Goal: Task Accomplishment & Management: Use online tool/utility

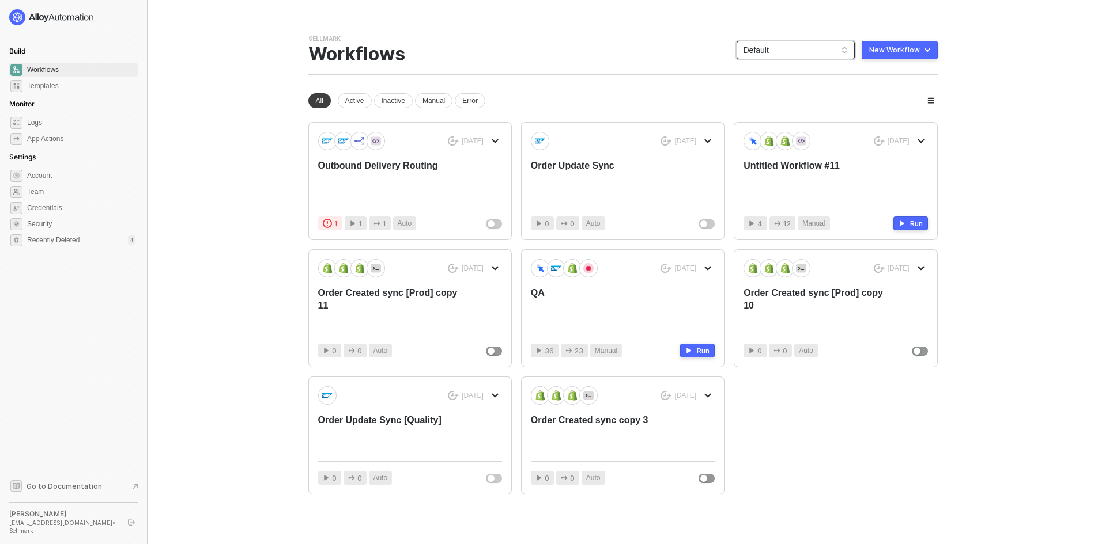
click at [763, 51] on span "Default" at bounding box center [795, 49] width 104 height 17
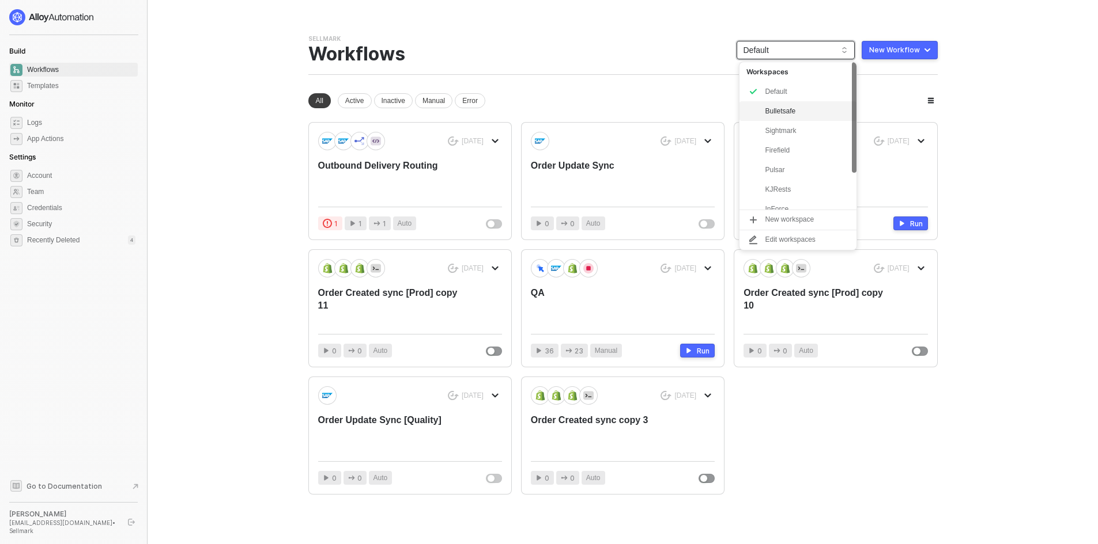
click at [796, 108] on div "Bulletsafe" at bounding box center [807, 111] width 85 height 14
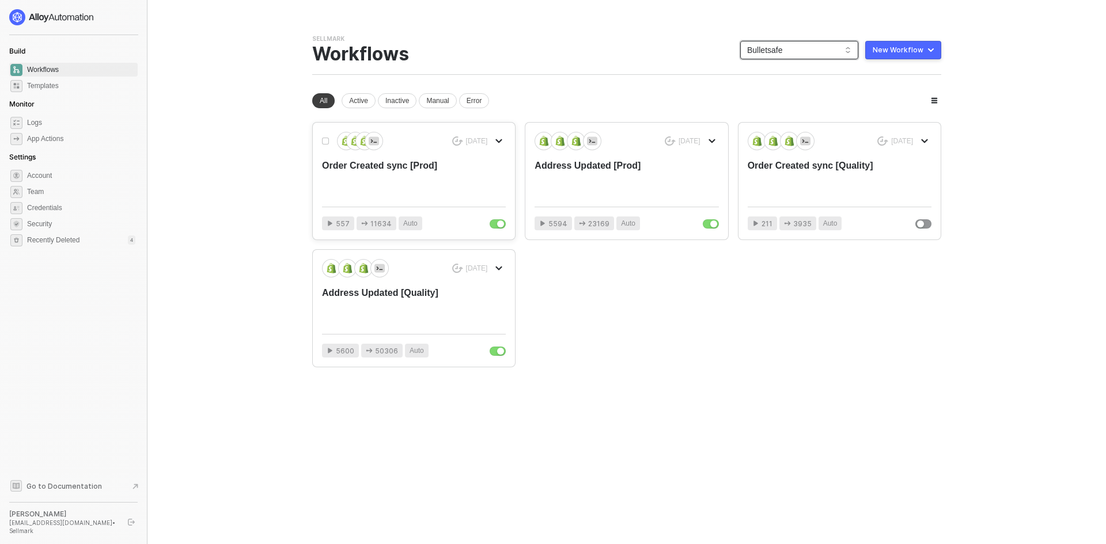
click at [428, 176] on div "Order Created sync [Prod]" at bounding box center [395, 179] width 147 height 38
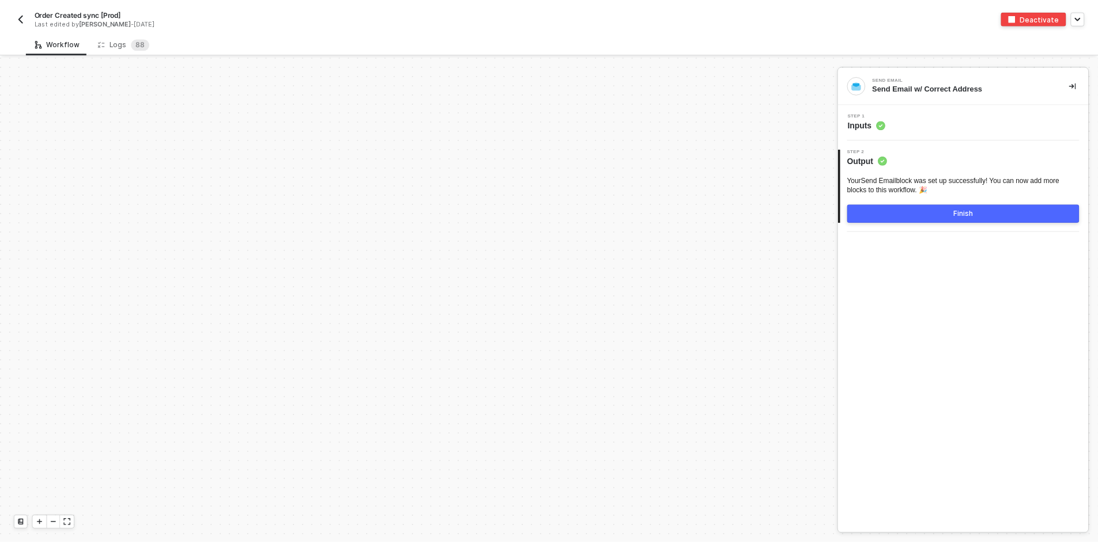
scroll to position [3905, 0]
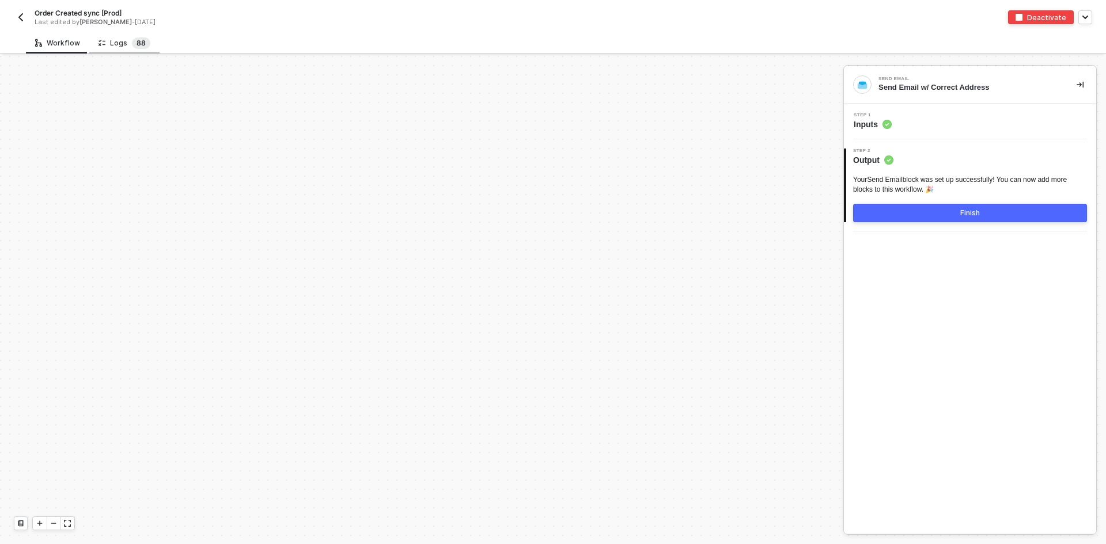
click at [137, 48] on span "8" at bounding box center [139, 43] width 5 height 12
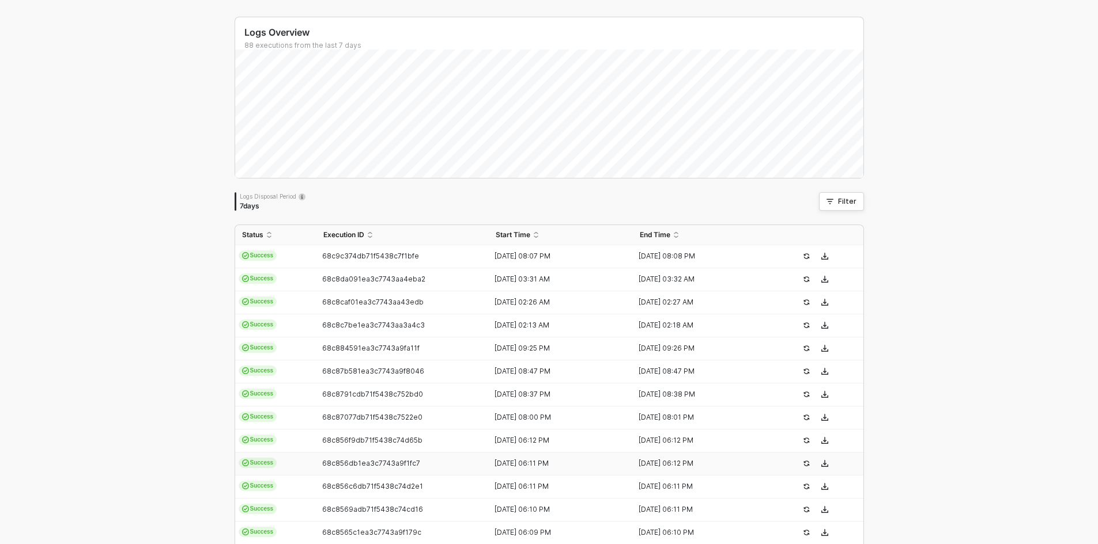
scroll to position [271, 0]
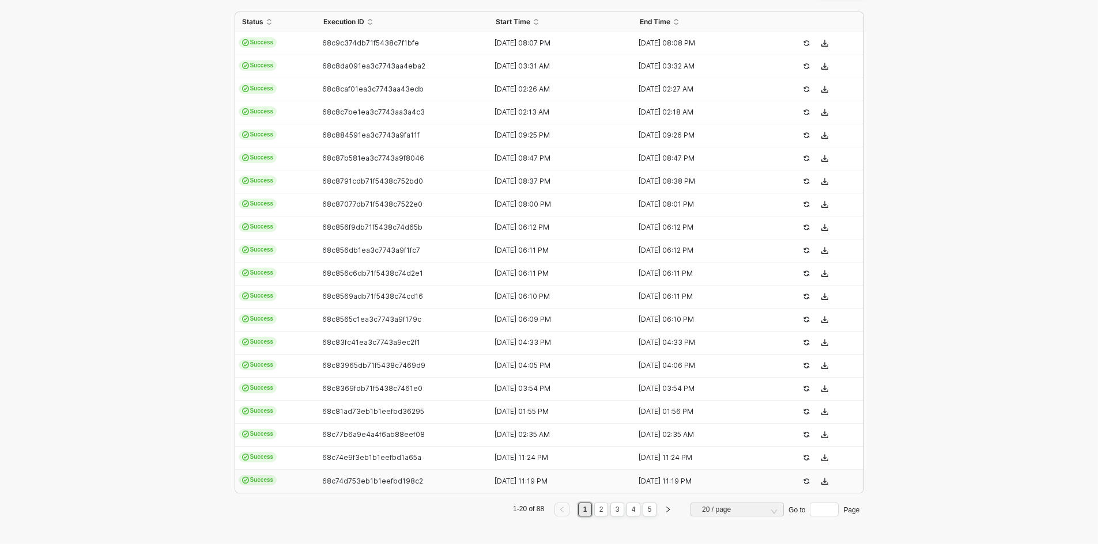
click at [440, 490] on td "68c74d753eb1b1eefbd198c2" at bounding box center [402, 481] width 173 height 23
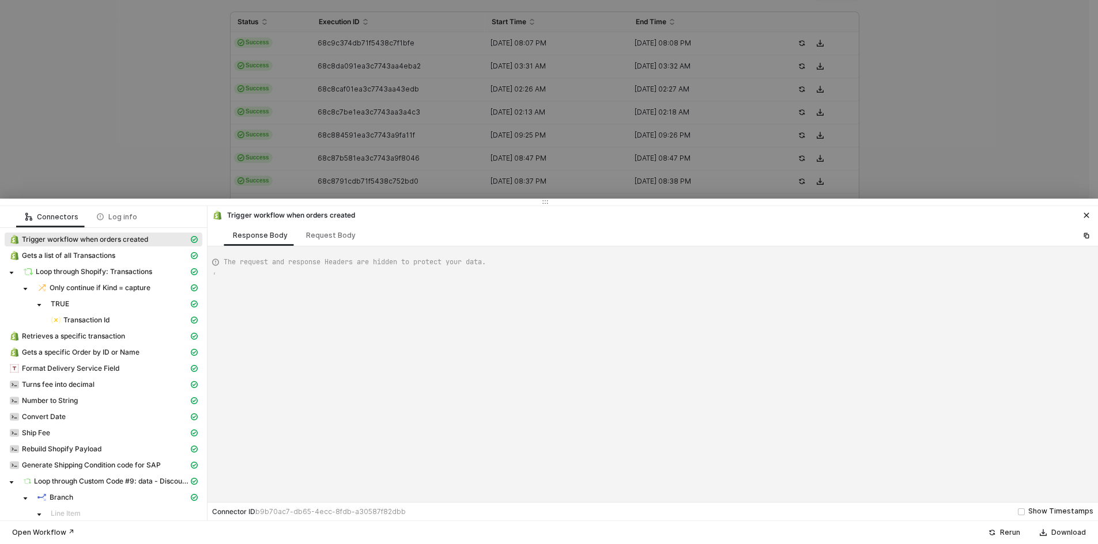
type textarea "{ "json": { "id": 5947409203243, "admin_graphql_api_id": "gid://shopify/Order/5…"
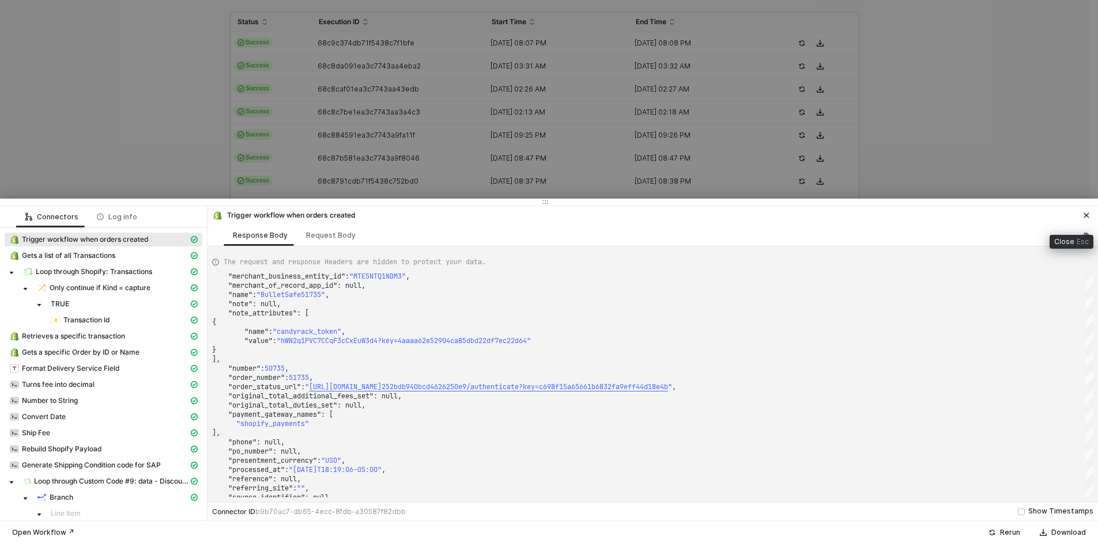
click at [1087, 214] on icon "icon-close" at bounding box center [1086, 215] width 5 height 5
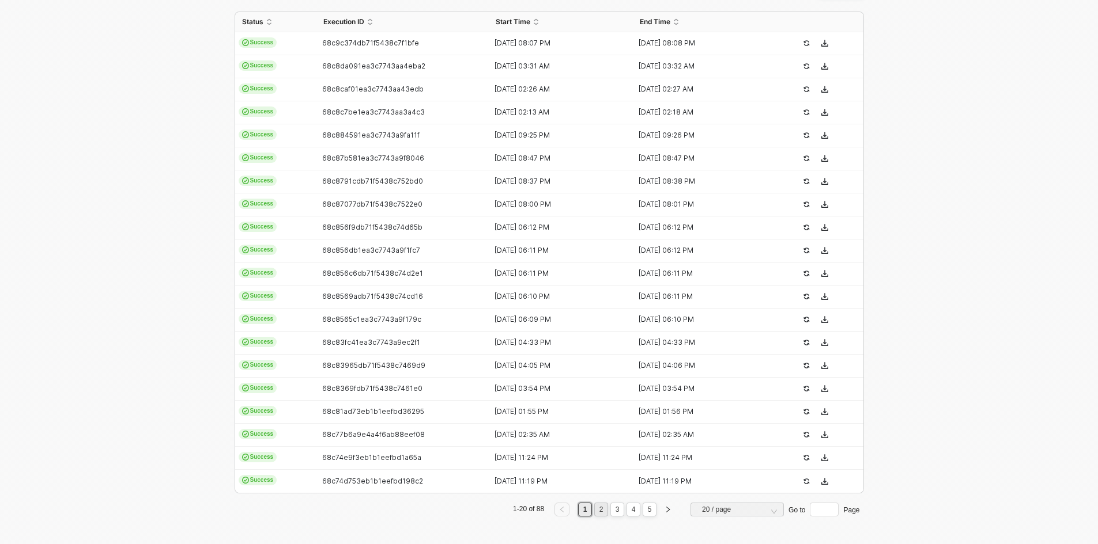
click at [596, 509] on link "2" at bounding box center [601, 510] width 11 height 13
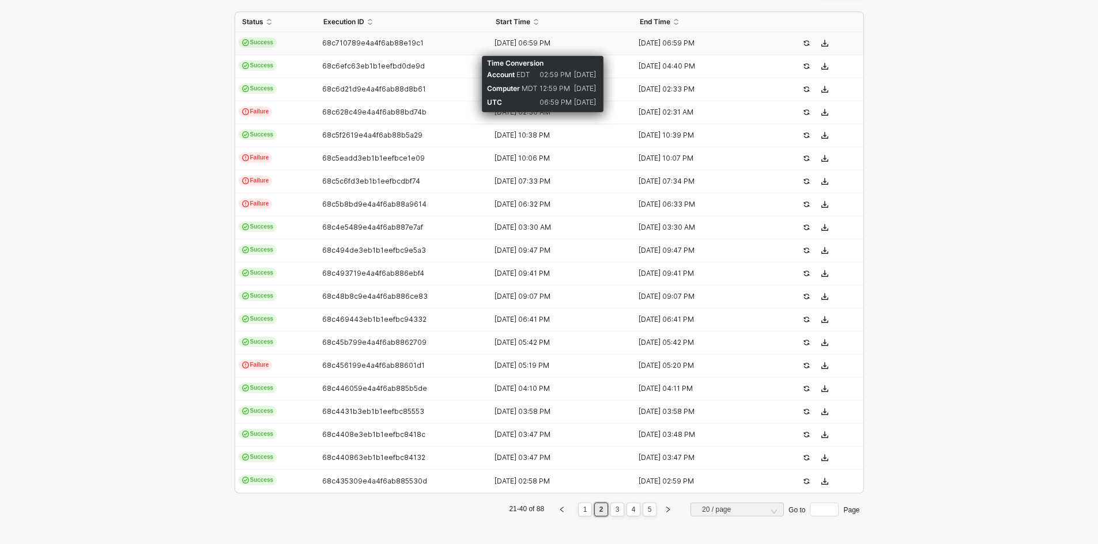
click at [605, 43] on div "[DATE] 06:59 PM" at bounding box center [556, 43] width 135 height 9
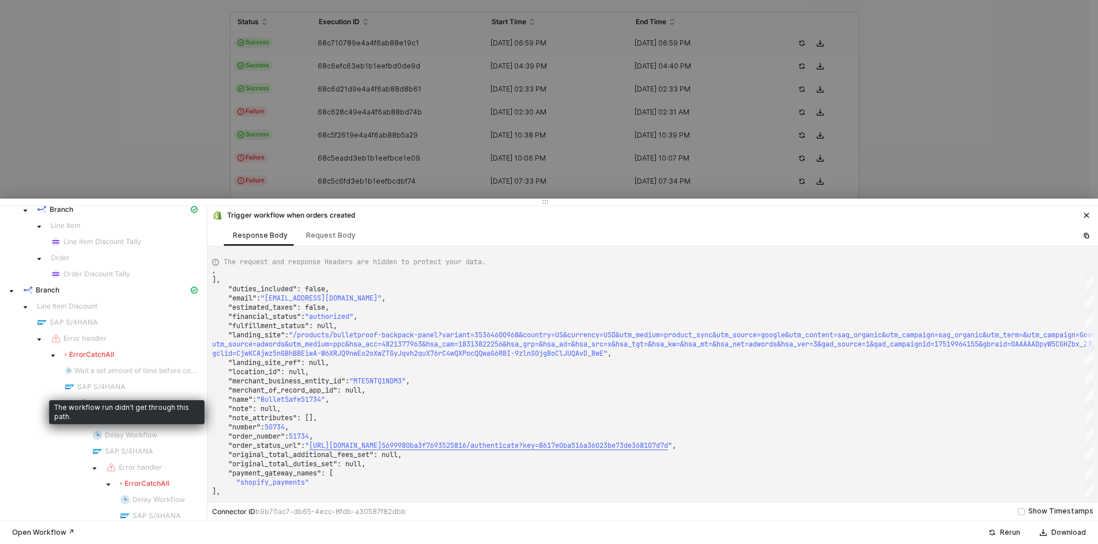
scroll to position [403, 0]
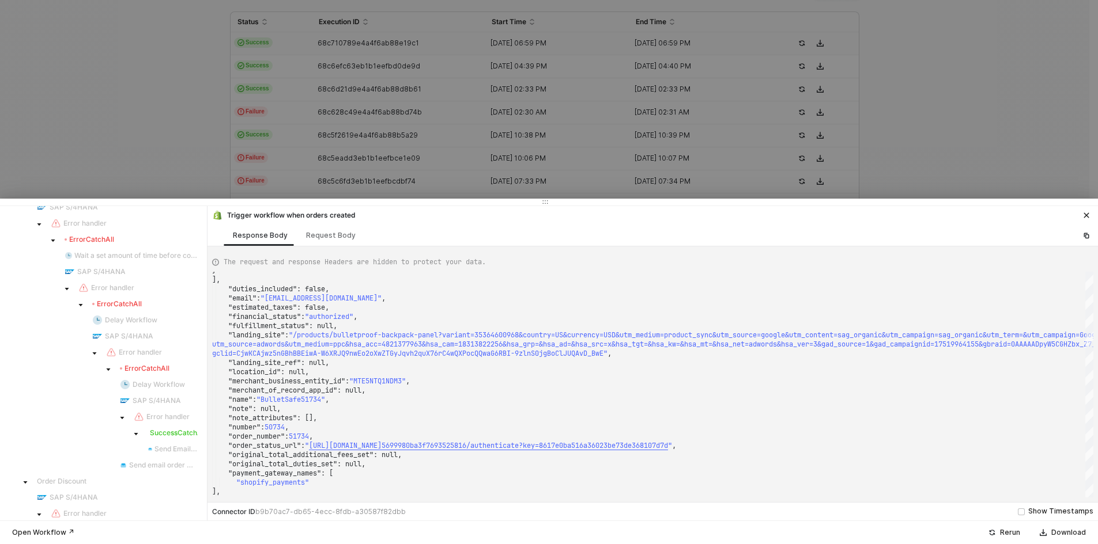
click at [178, 435] on div "Success CatchAll" at bounding box center [172, 433] width 50 height 9
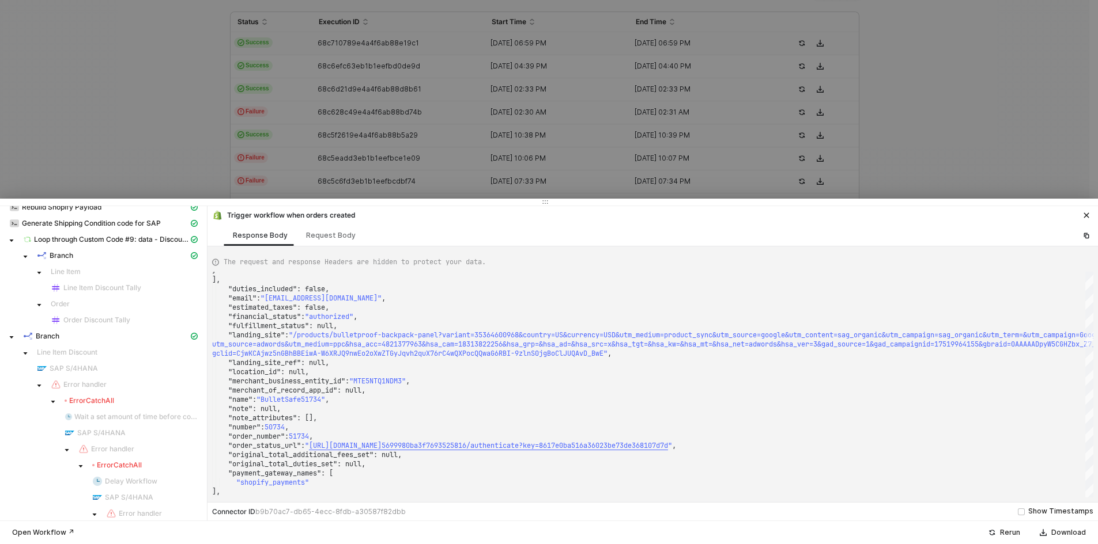
scroll to position [230, 0]
click at [142, 349] on div "Branch" at bounding box center [105, 348] width 165 height 10
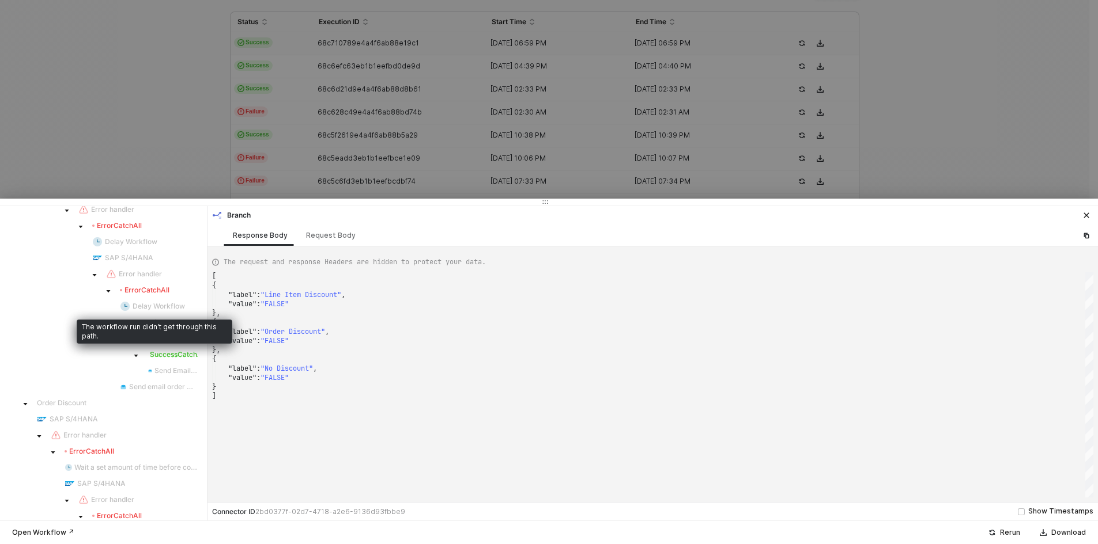
scroll to position [194, 0]
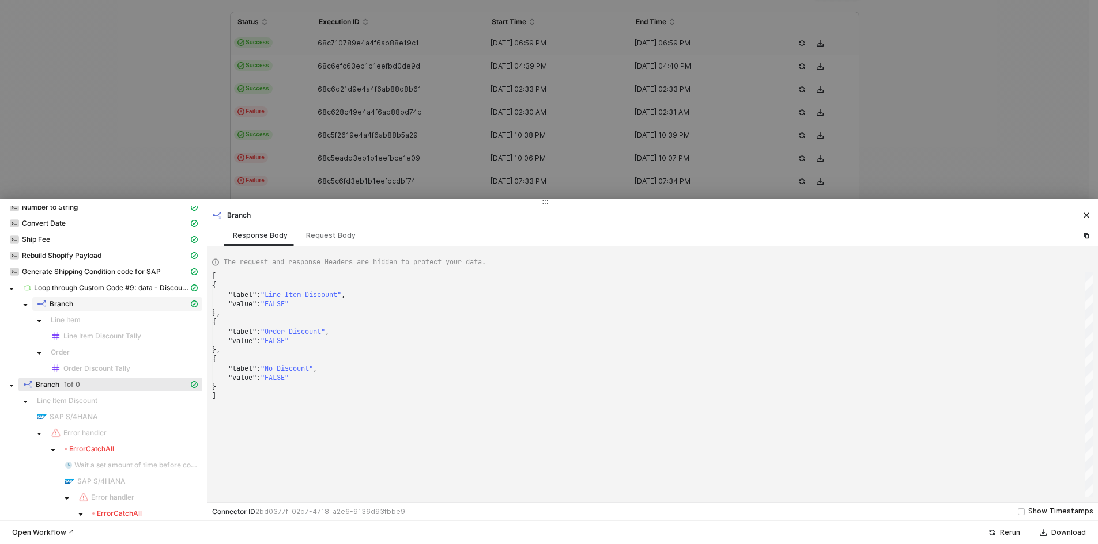
click at [80, 301] on div "Branch" at bounding box center [113, 304] width 152 height 10
click at [101, 383] on div "Branch" at bounding box center [105, 385] width 165 height 10
type textarea "[ { "label": "Line Item Discount", "value": "FALSE" }, { "label": "Order Discou…"
click at [119, 106] on div at bounding box center [549, 272] width 1098 height 544
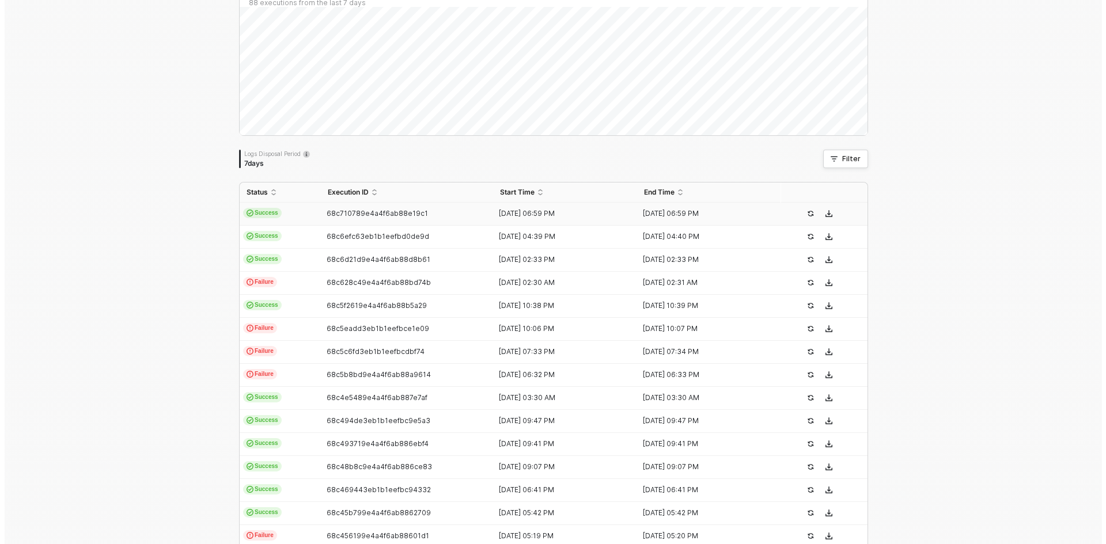
scroll to position [0, 0]
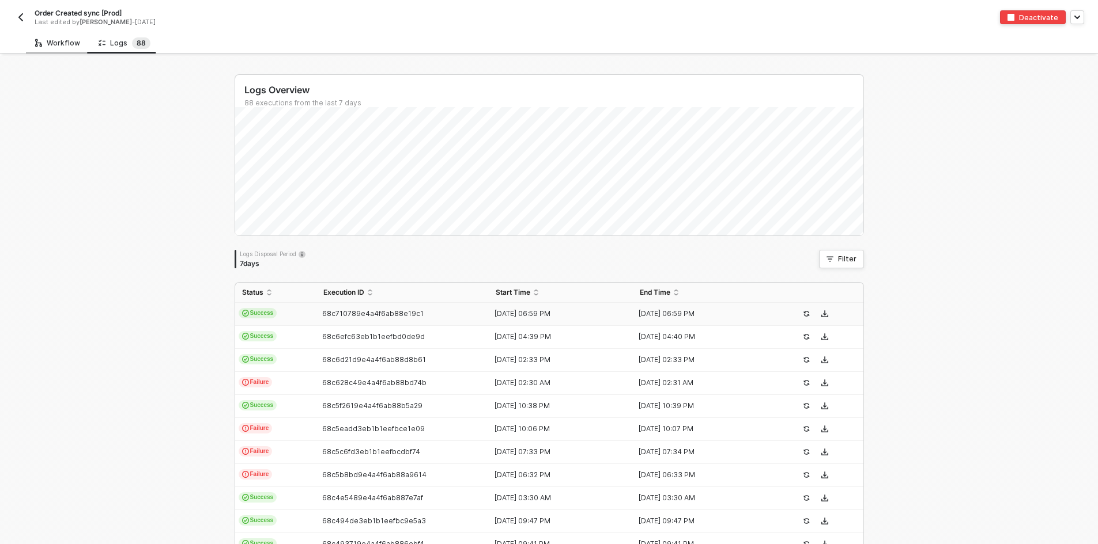
click at [60, 39] on div "Workflow" at bounding box center [57, 43] width 45 height 9
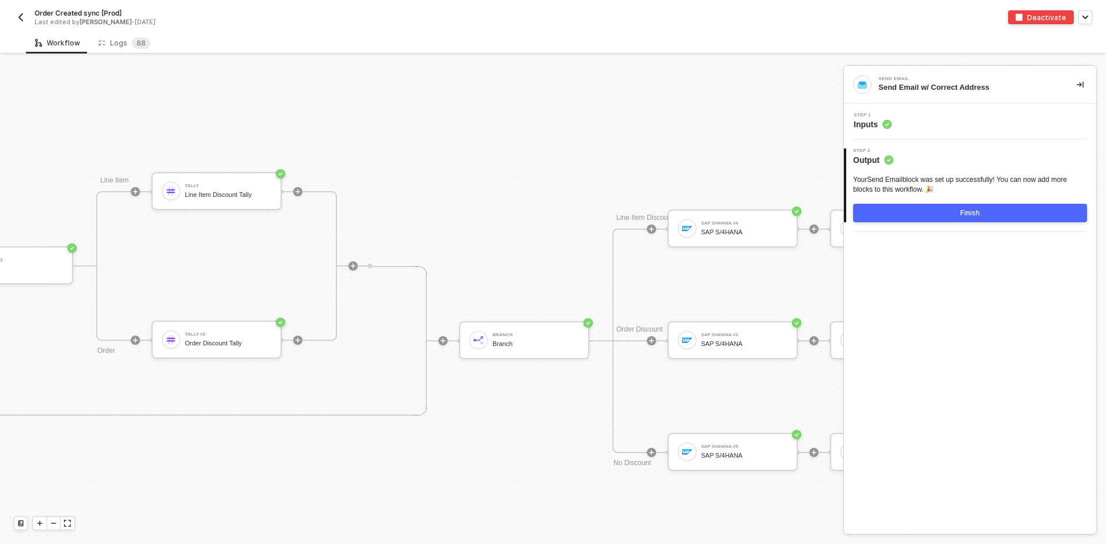
scroll to position [4597, 2871]
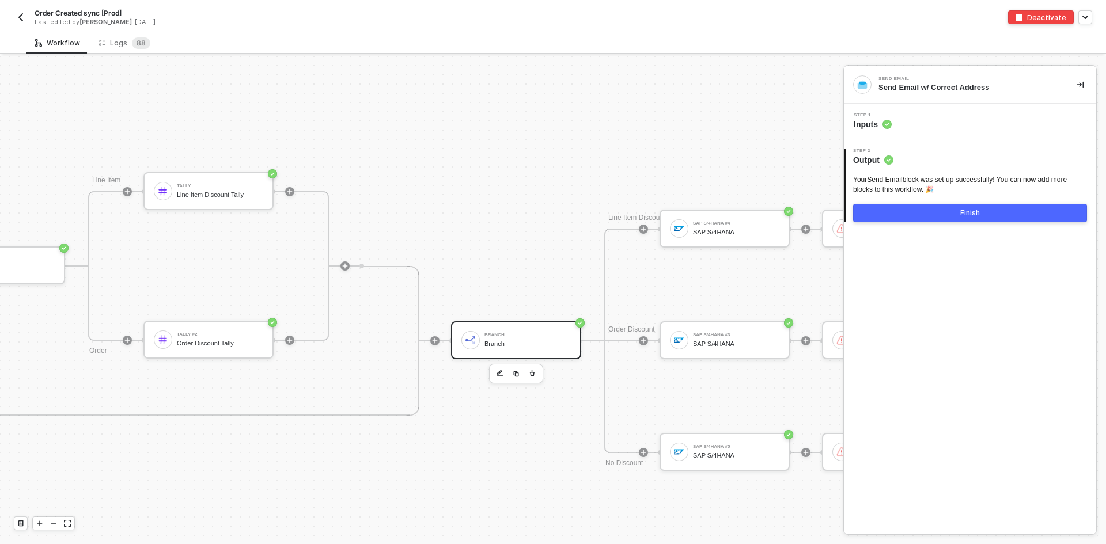
click at [523, 353] on div "Branch Branch" at bounding box center [516, 341] width 130 height 38
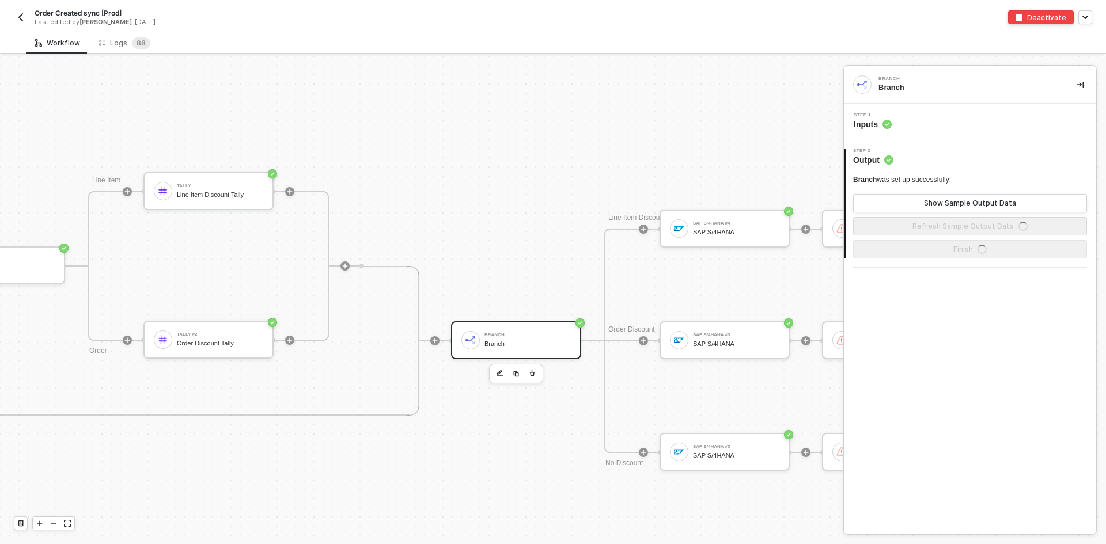
click at [952, 120] on div "Step 1 Inputs" at bounding box center [971, 121] width 249 height 17
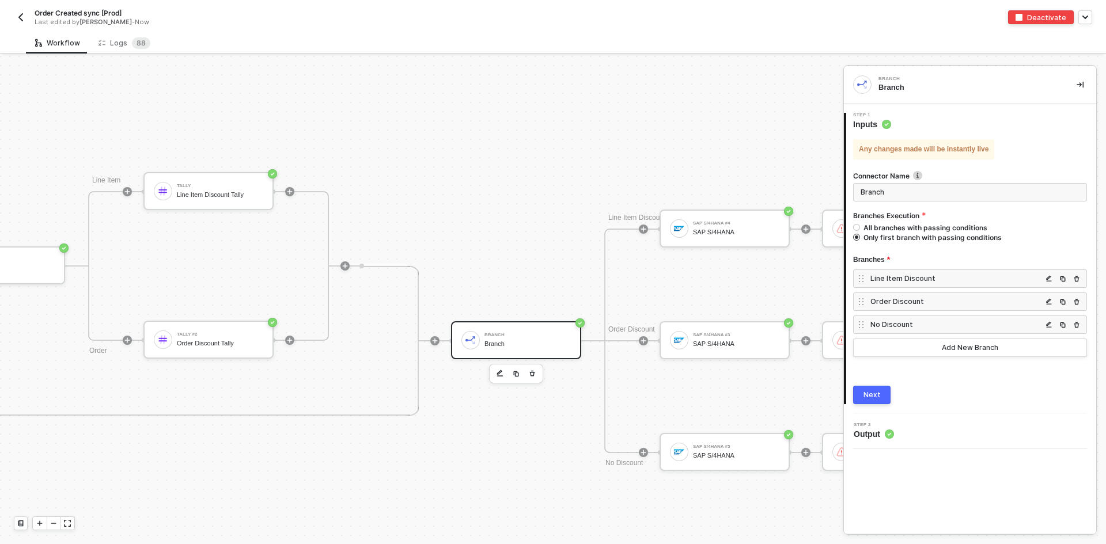
click at [936, 331] on div "No Discount" at bounding box center [970, 325] width 234 height 18
click at [944, 327] on div "No Discount" at bounding box center [957, 325] width 172 height 10
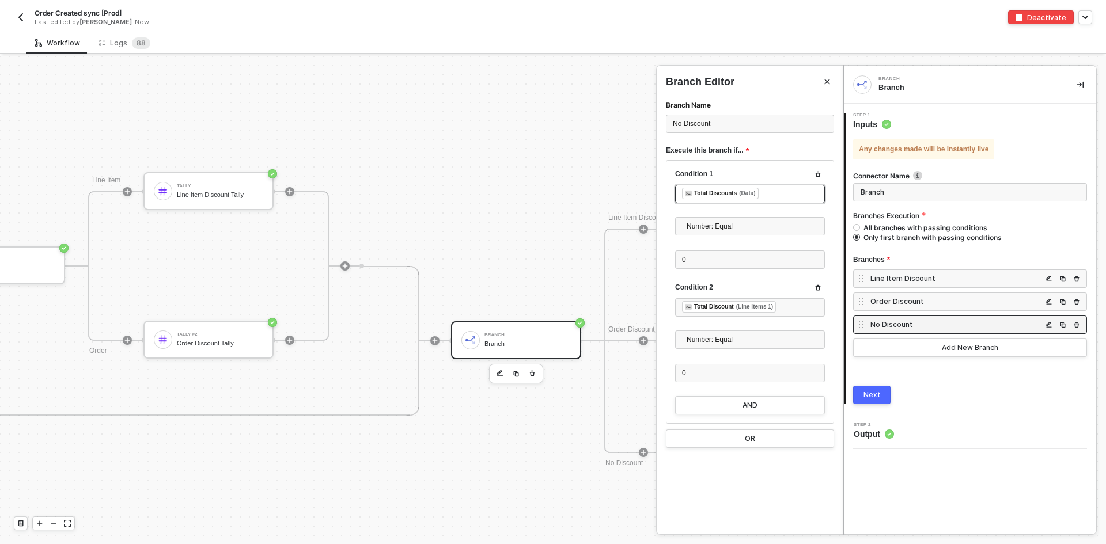
click at [779, 197] on div "﻿ ﻿ Total Discounts (Data) ﻿" at bounding box center [750, 194] width 136 height 13
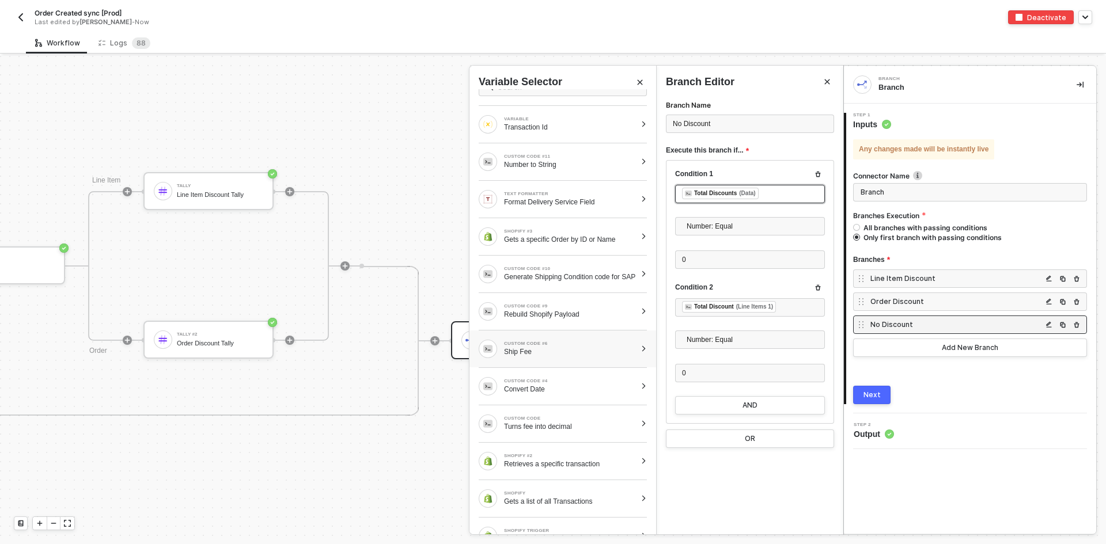
scroll to position [0, 0]
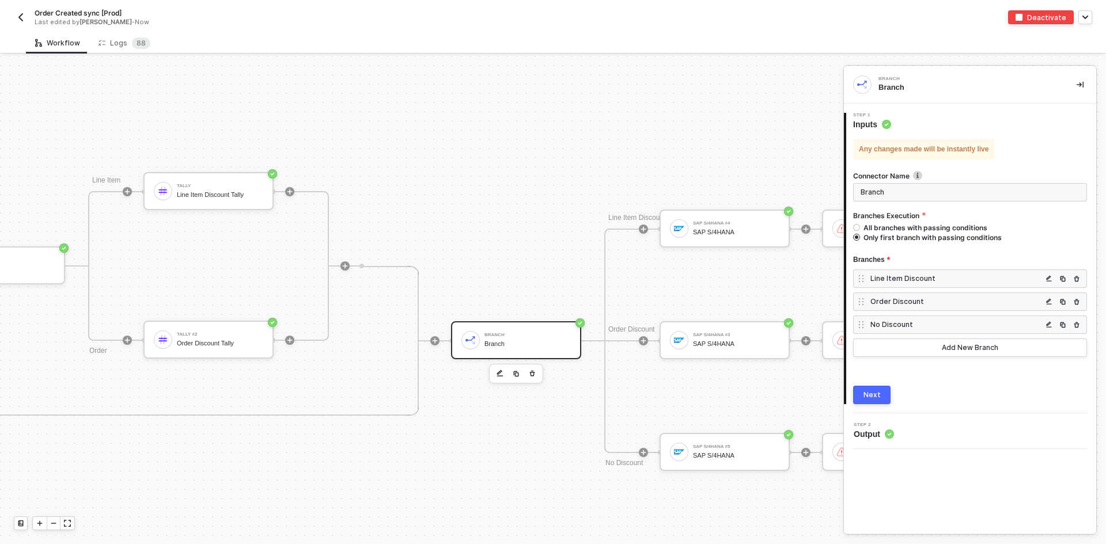
click at [922, 282] on div "Line Item Discount" at bounding box center [957, 279] width 172 height 10
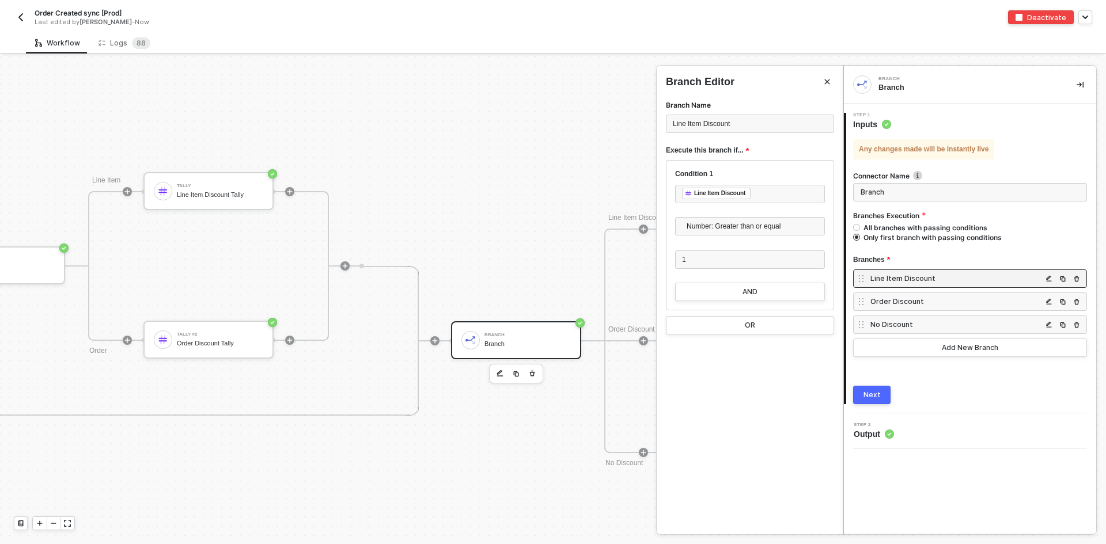
click at [922, 330] on div "No Discount" at bounding box center [957, 325] width 172 height 10
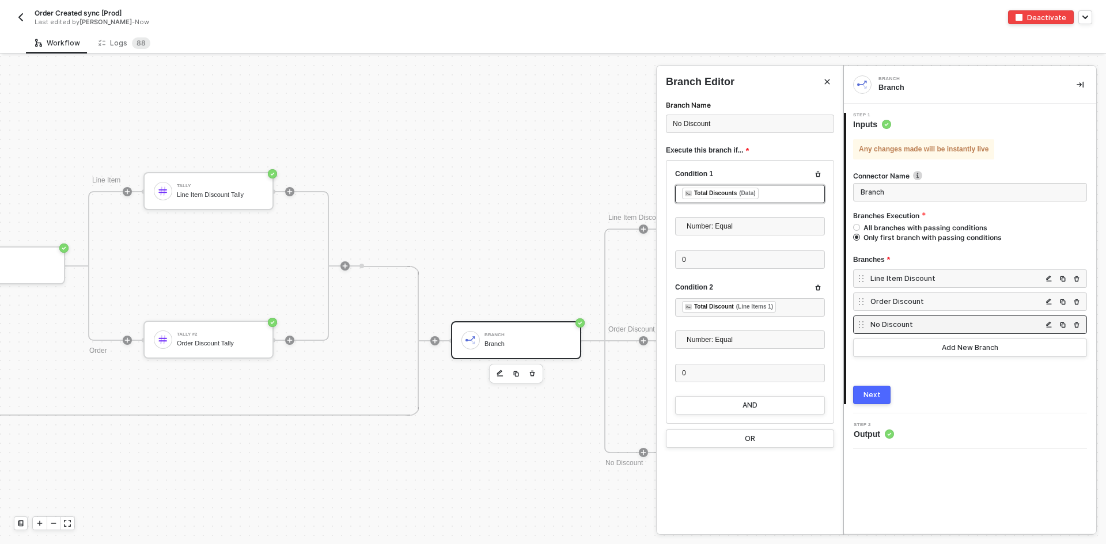
click at [782, 191] on div "﻿ ﻿ Total Discounts (Data) ﻿" at bounding box center [750, 194] width 136 height 13
click at [792, 305] on div "﻿ ﻿ Total Discount (Line Items 1) ﻿" at bounding box center [750, 307] width 136 height 13
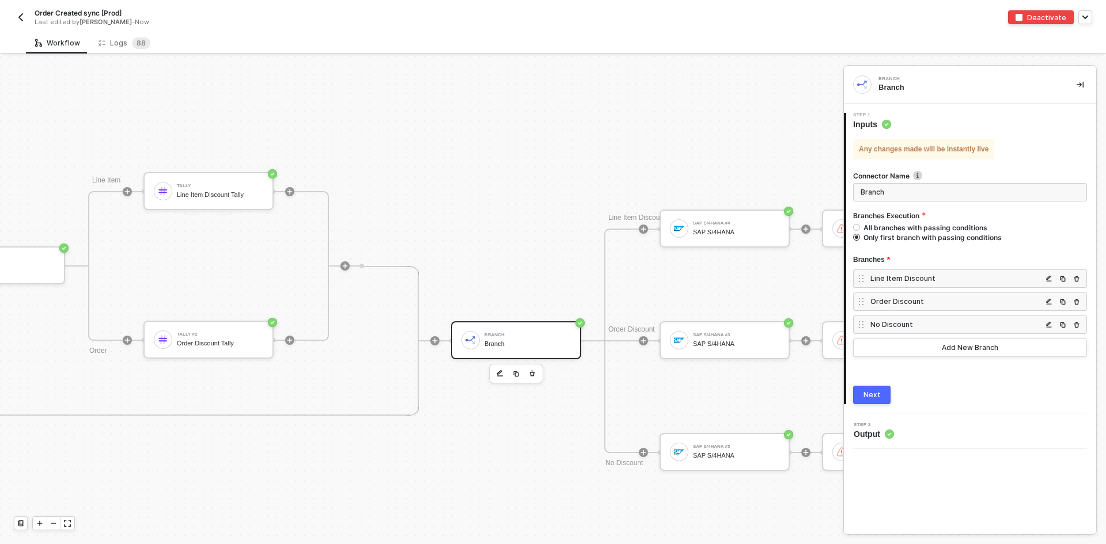
click at [194, 190] on div "Tally Line Item Discount Tally" at bounding box center [220, 191] width 86 height 22
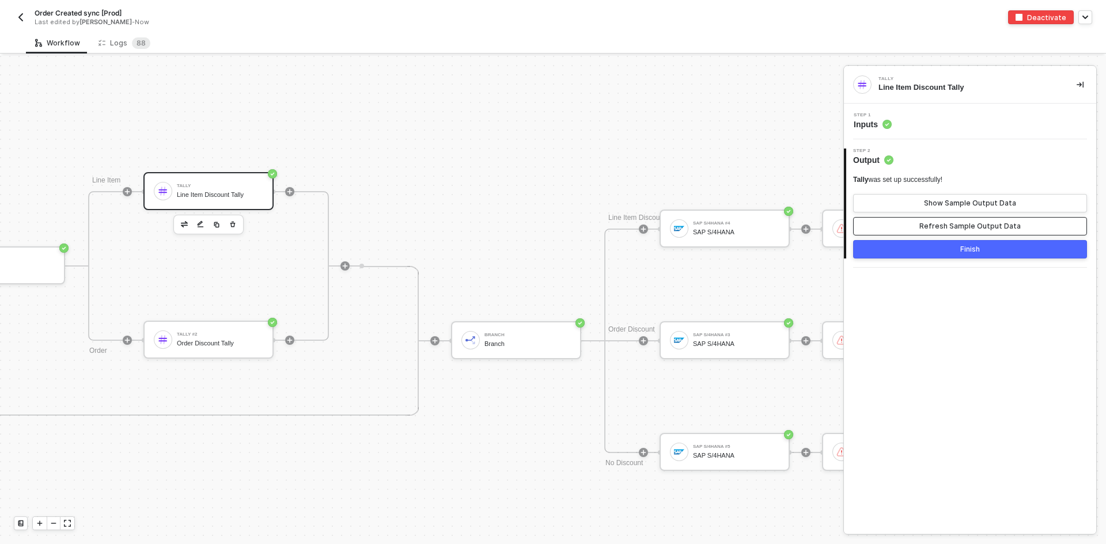
click at [941, 231] on button "Refresh Sample Output Data" at bounding box center [970, 226] width 234 height 18
click at [947, 233] on button "Refresh Sample Output Data" at bounding box center [970, 226] width 234 height 18
click at [549, 341] on div "Branch" at bounding box center [528, 344] width 86 height 7
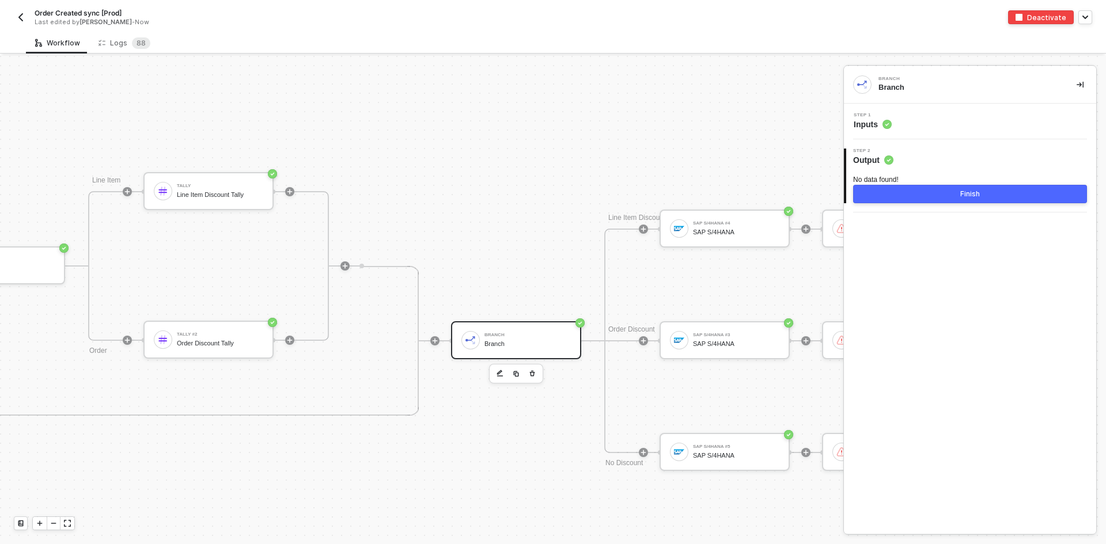
click at [956, 119] on div "Step 1 Inputs" at bounding box center [971, 121] width 249 height 17
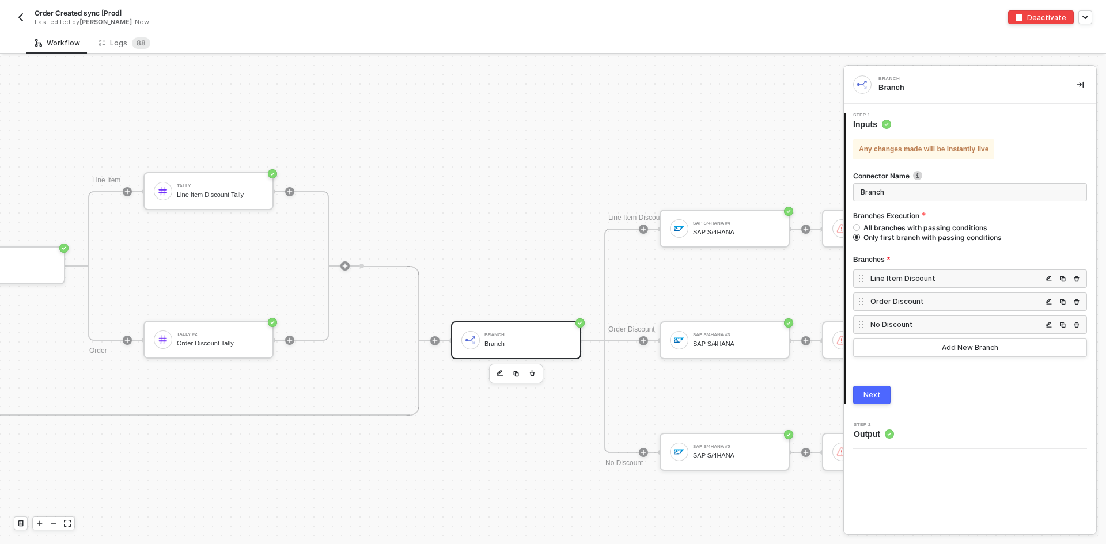
click at [917, 323] on div "No Discount" at bounding box center [957, 325] width 172 height 10
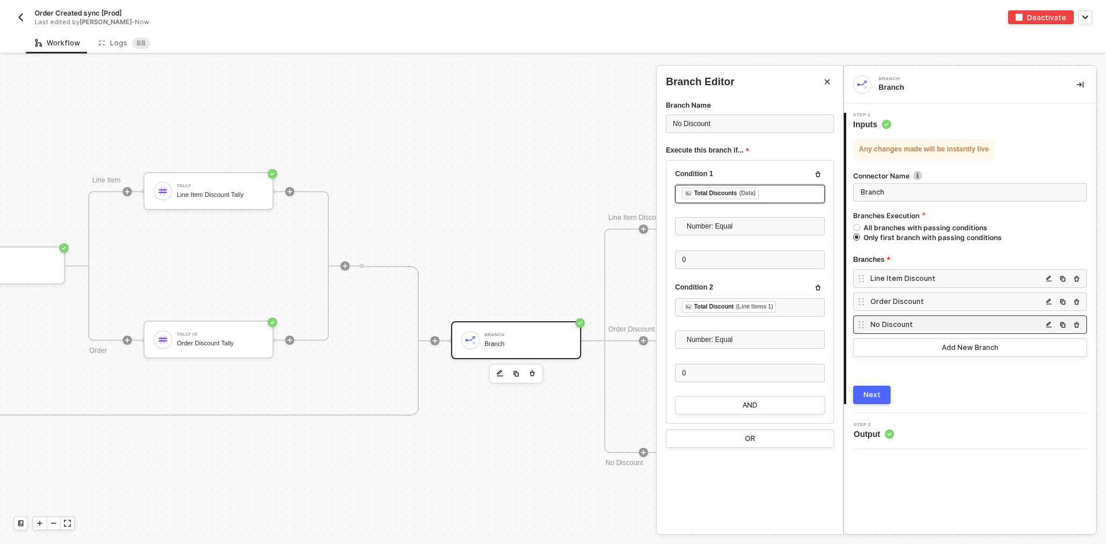
click at [780, 199] on div "﻿ ﻿ Total Discounts (Data) ﻿" at bounding box center [750, 194] width 136 height 13
click at [783, 198] on div "﻿ ﻿ Total Discounts (Data) ﻿" at bounding box center [750, 194] width 136 height 13
click at [784, 305] on div "﻿ ﻿ Total Discount (Line Items 1) ﻿" at bounding box center [750, 307] width 136 height 13
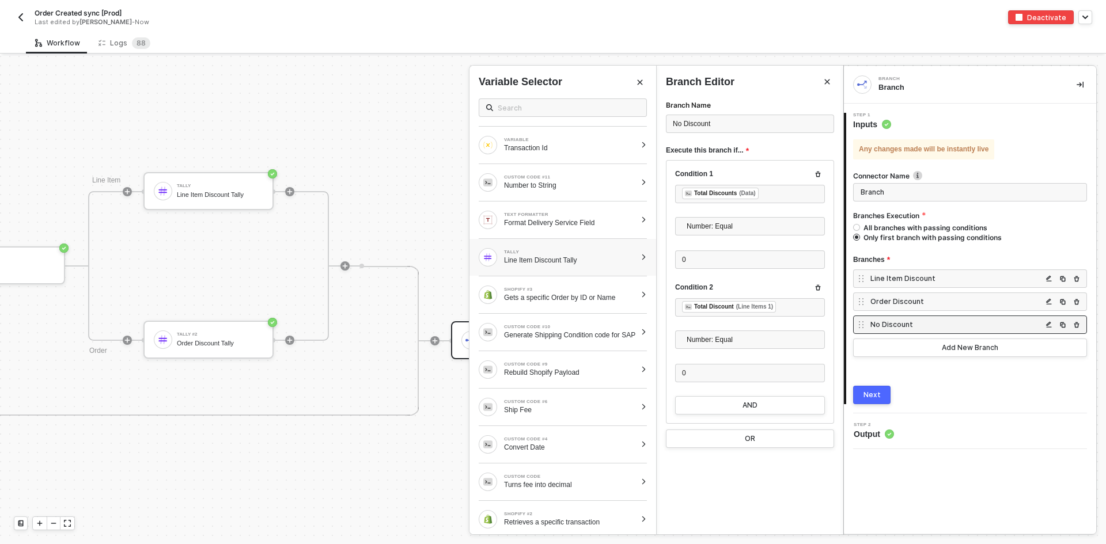
click at [588, 254] on div "TALLY" at bounding box center [570, 252] width 132 height 5
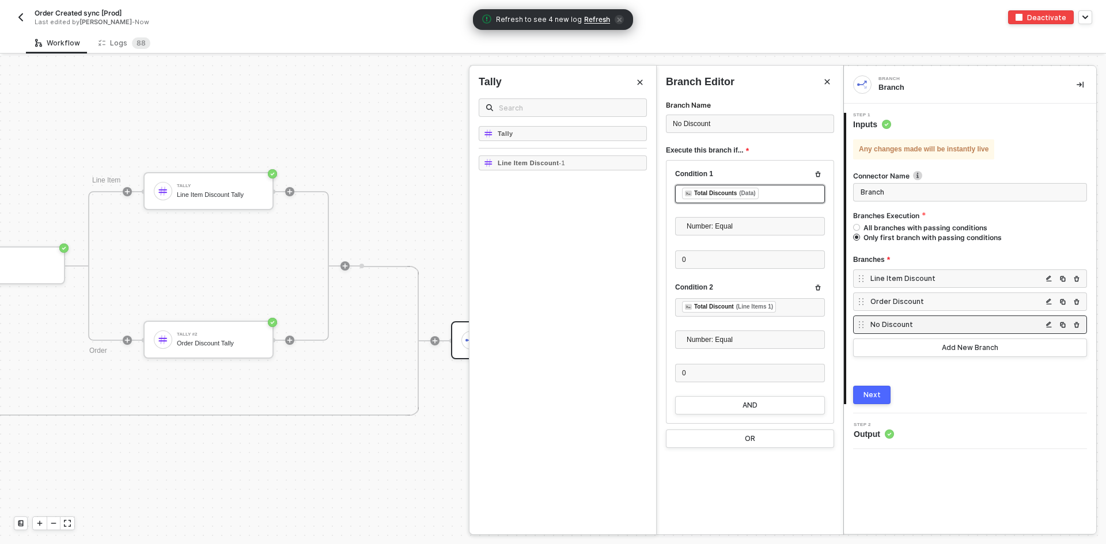
click at [761, 196] on div "﻿ ﻿ Total Discounts (Data) ﻿" at bounding box center [750, 194] width 136 height 13
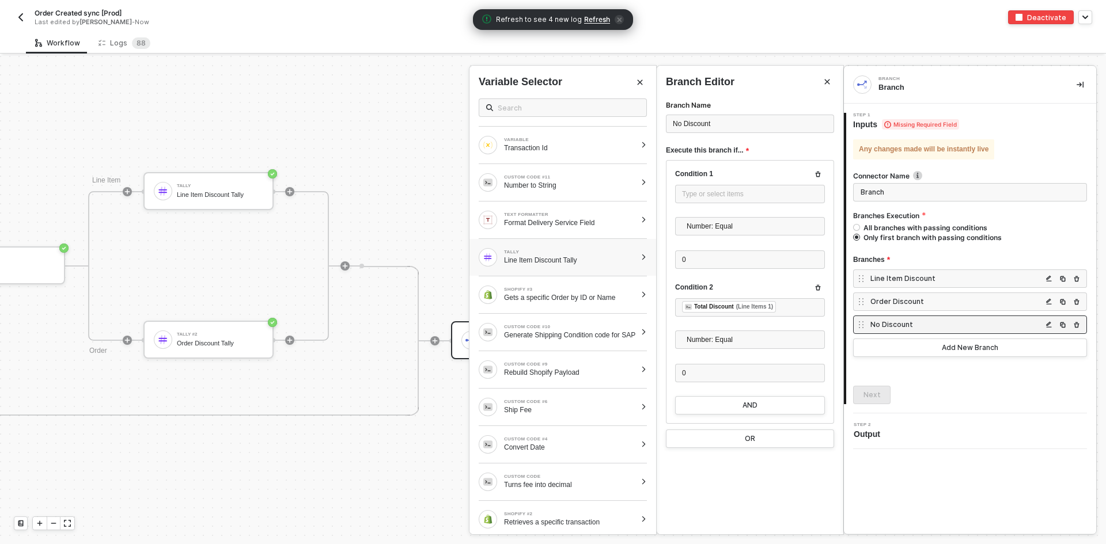
click at [564, 254] on div "TALLY" at bounding box center [570, 252] width 132 height 5
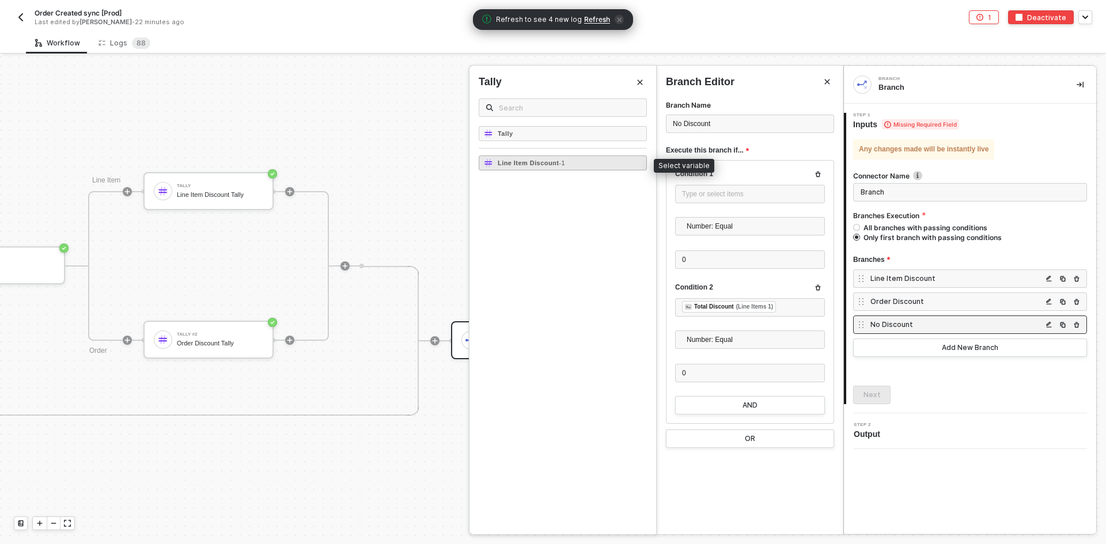
click at [559, 160] on span "- 1" at bounding box center [562, 163] width 6 height 7
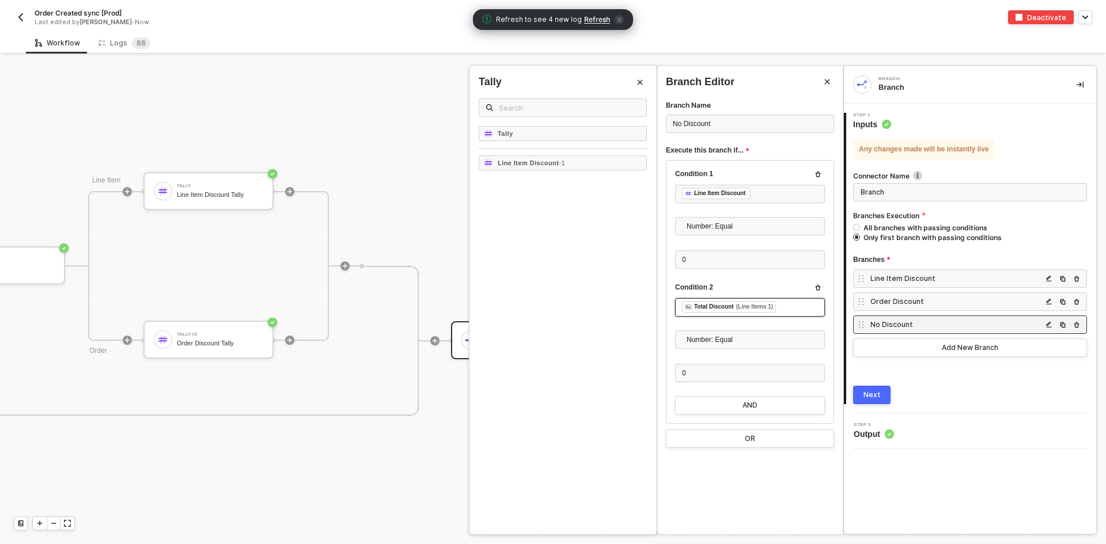
click at [785, 305] on div "﻿ ﻿ Total Discount (Line Items 1) ﻿" at bounding box center [750, 307] width 136 height 13
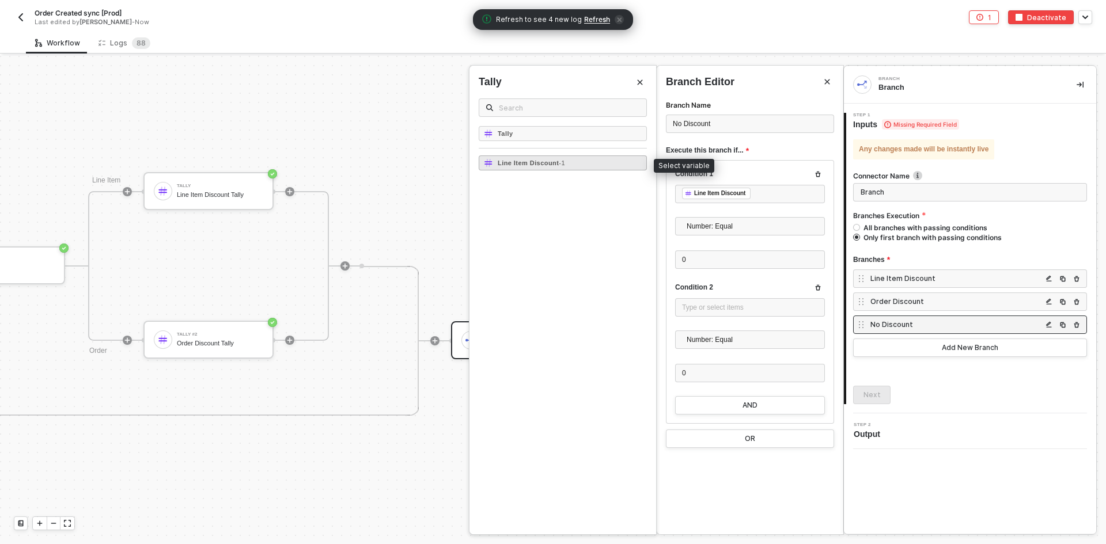
click at [582, 162] on div "Line Item Discount - 1" at bounding box center [563, 163] width 168 height 15
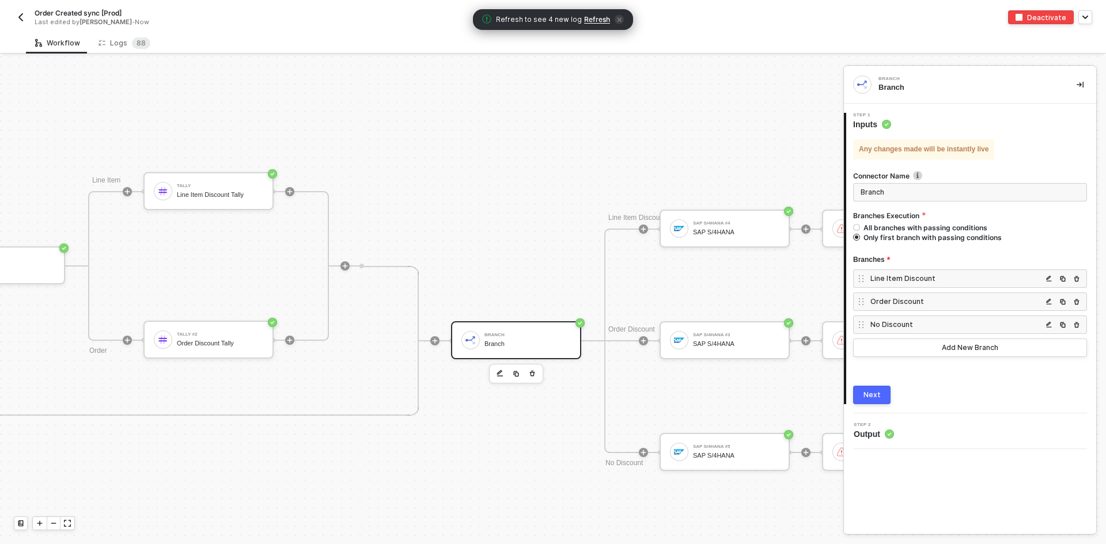
click at [883, 394] on button "Next" at bounding box center [871, 395] width 37 height 18
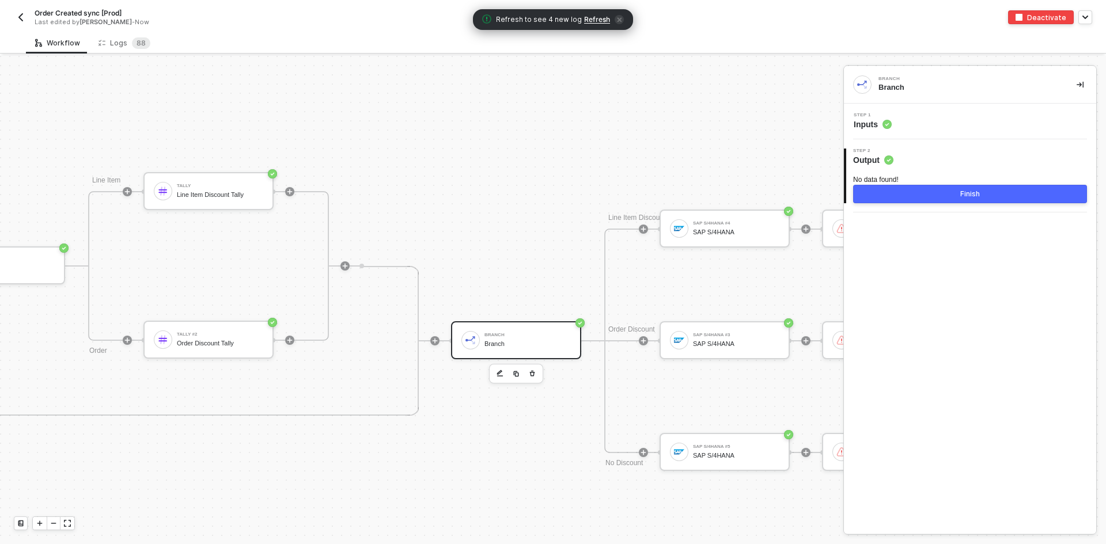
click at [935, 196] on button "Finish" at bounding box center [970, 194] width 234 height 18
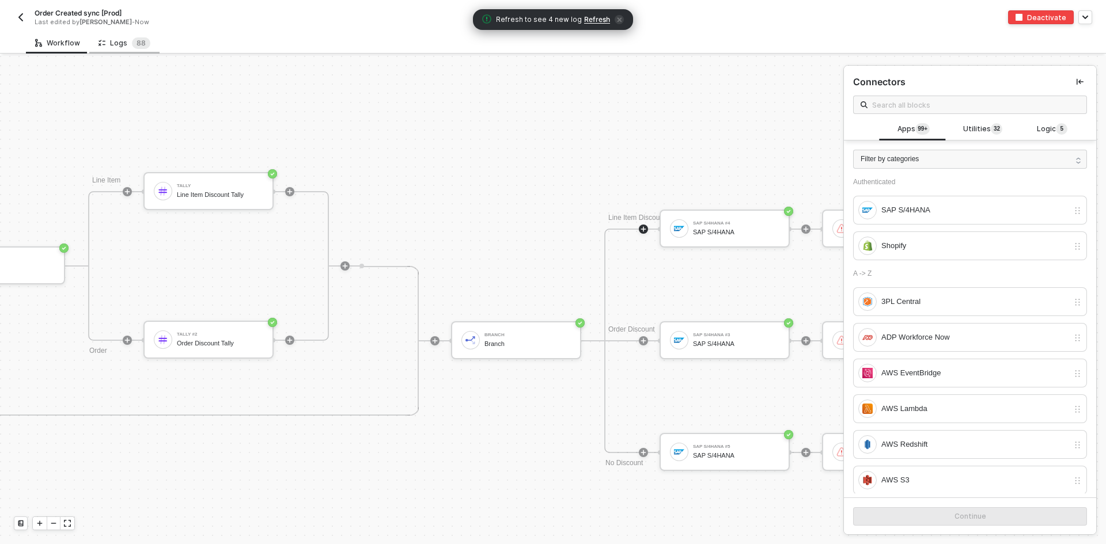
click at [107, 44] on div "Logs 8 8" at bounding box center [125, 43] width 52 height 12
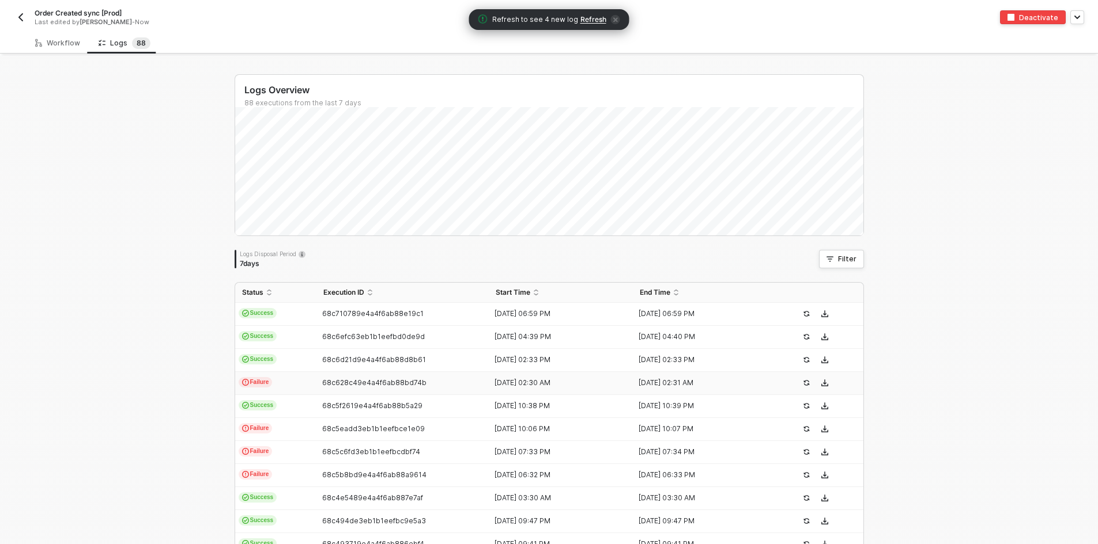
scroll to position [271, 0]
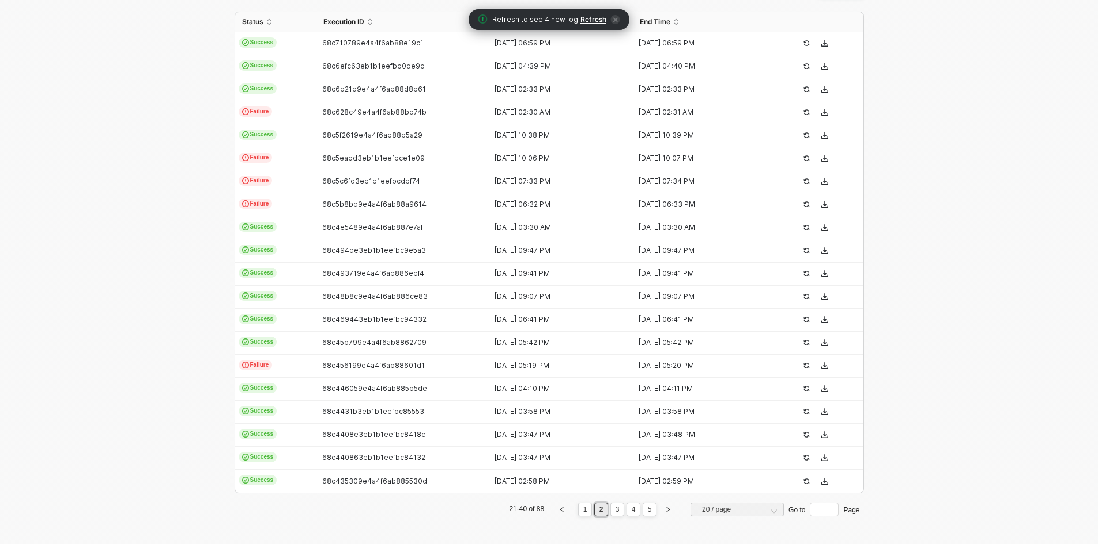
click at [608, 517] on div "Status Execution ID Start Time End Time Success 68c710789e4a4f6ab88e19c1 14 Sep…" at bounding box center [549, 269] width 629 height 515
click at [612, 508] on link "3" at bounding box center [617, 510] width 11 height 13
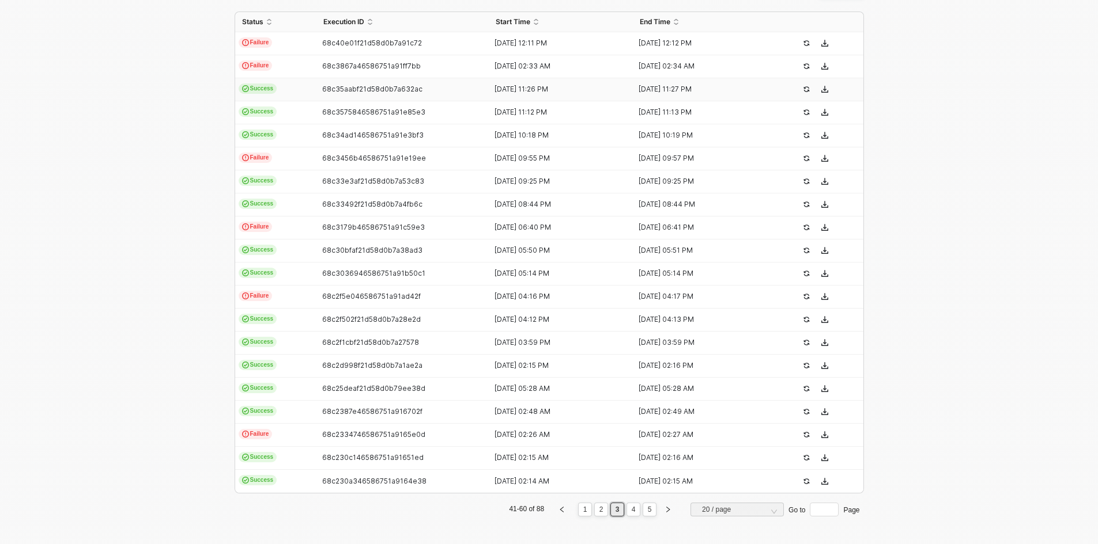
click at [443, 88] on div "68c35aabf21d58d0b7a632ac" at bounding box center [398, 89] width 164 height 9
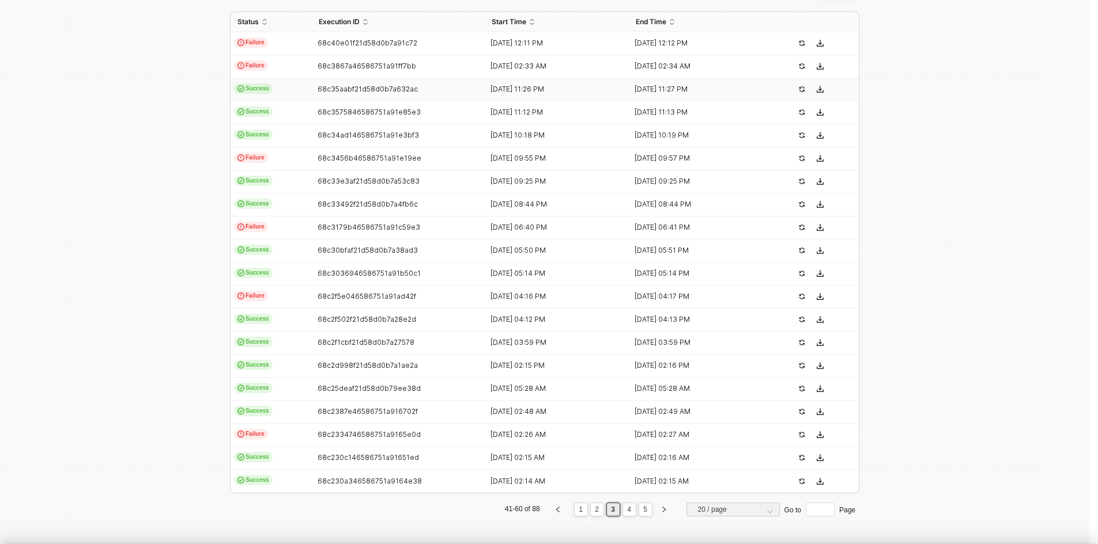
type textarea "{ "json": { "id": 5942733340715, "admin_graphql_api_id": "gid://shopify/Order/5…"
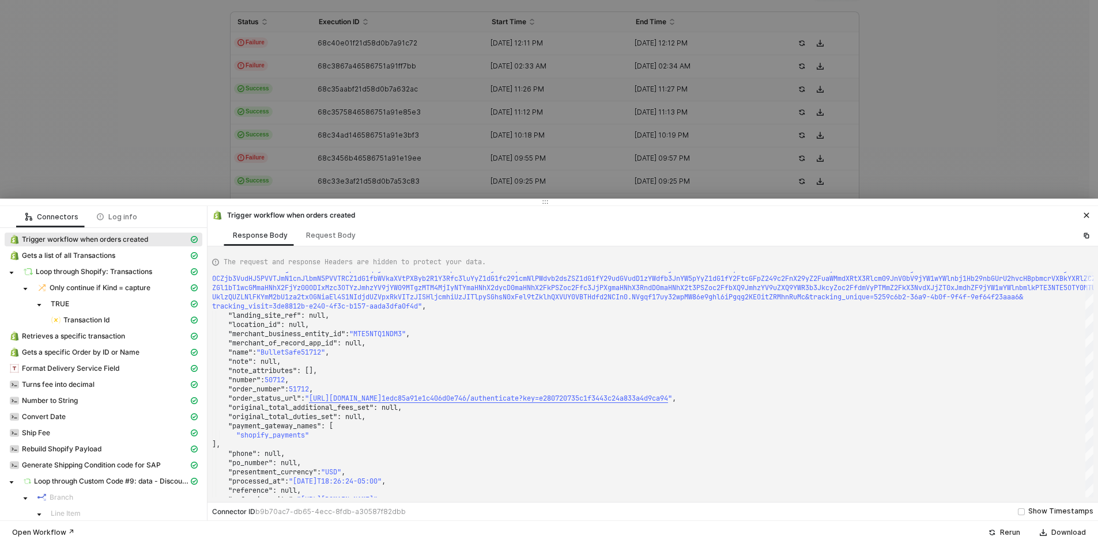
drag, startPoint x: 161, startPoint y: 152, endPoint x: 151, endPoint y: 158, distance: 12.2
click at [151, 158] on div at bounding box center [549, 272] width 1098 height 544
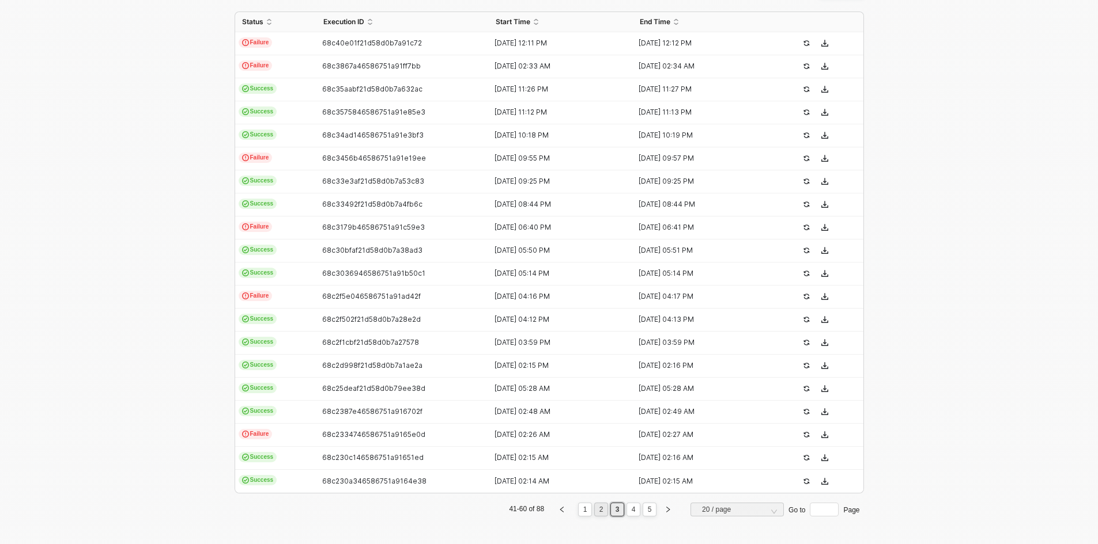
click at [600, 508] on link "2" at bounding box center [601, 510] width 11 height 13
click at [423, 487] on td "68c435309e4a4f6ab885530d" at bounding box center [402, 481] width 173 height 23
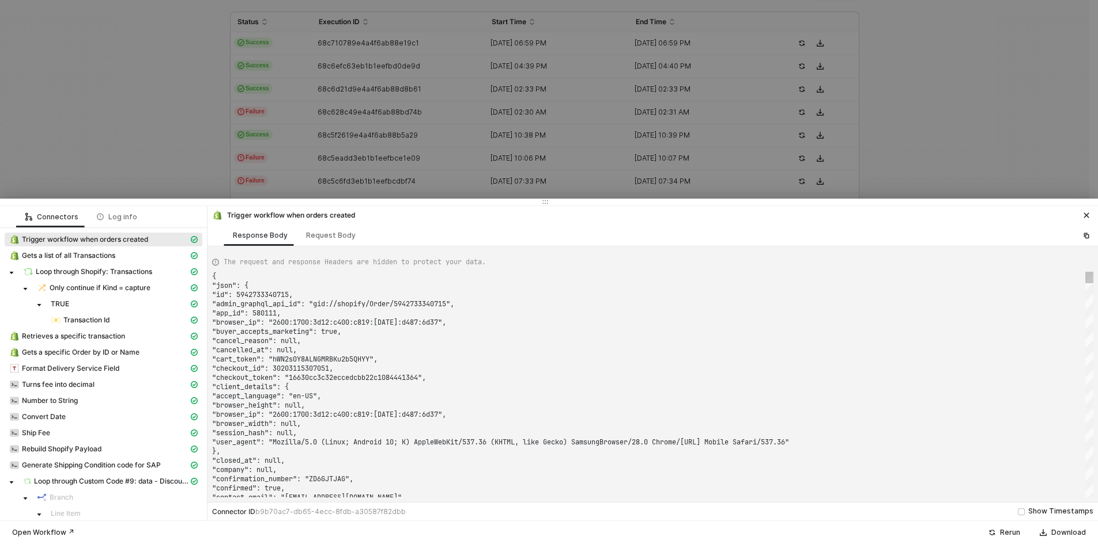
type textarea "{ "json": { "id": 5943591469099, "admin_graphql_api_id": "gid://shopify/Order/5…"
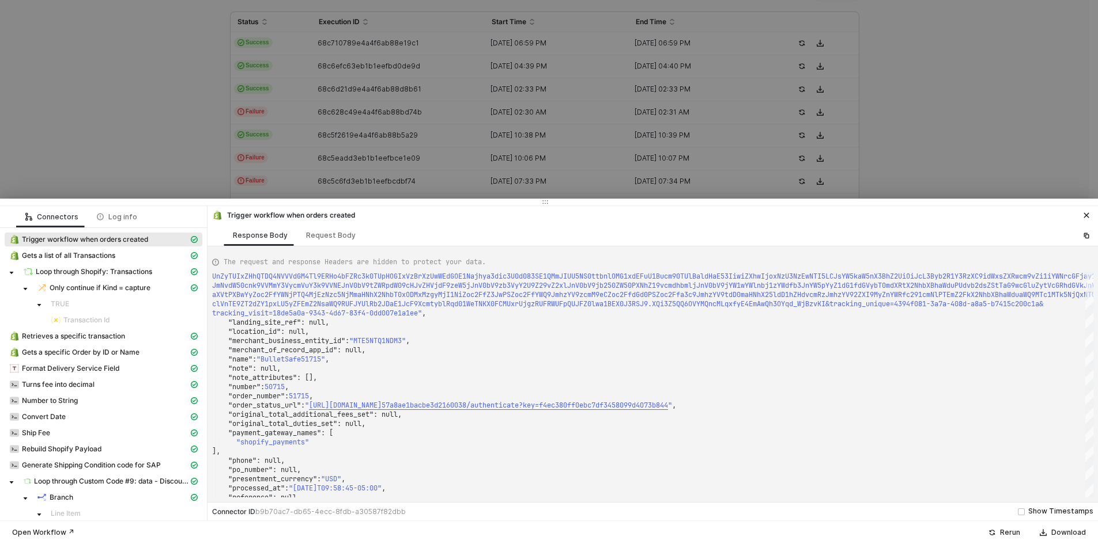
click at [169, 95] on div at bounding box center [549, 272] width 1098 height 544
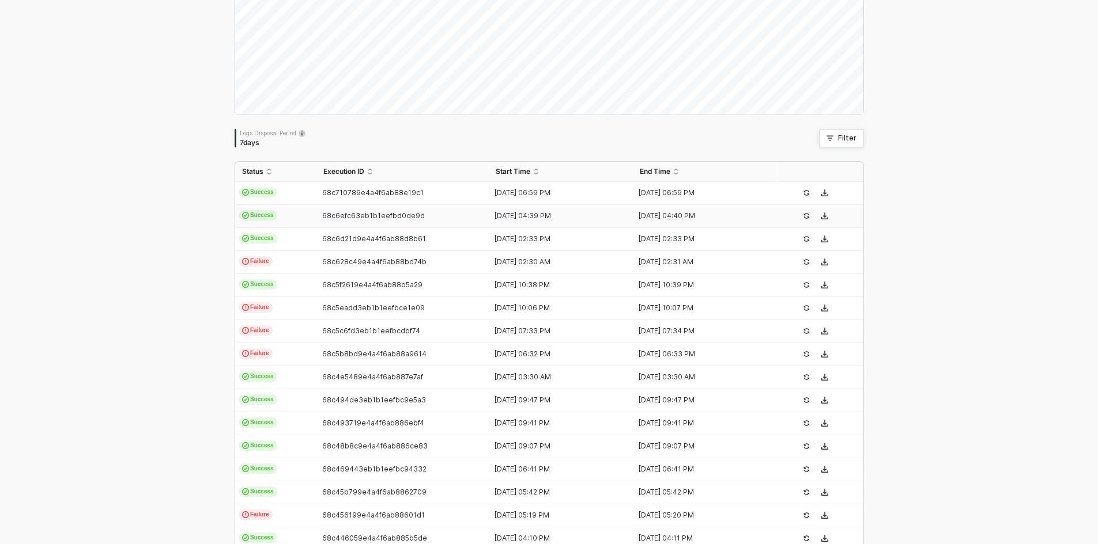
scroll to position [0, 0]
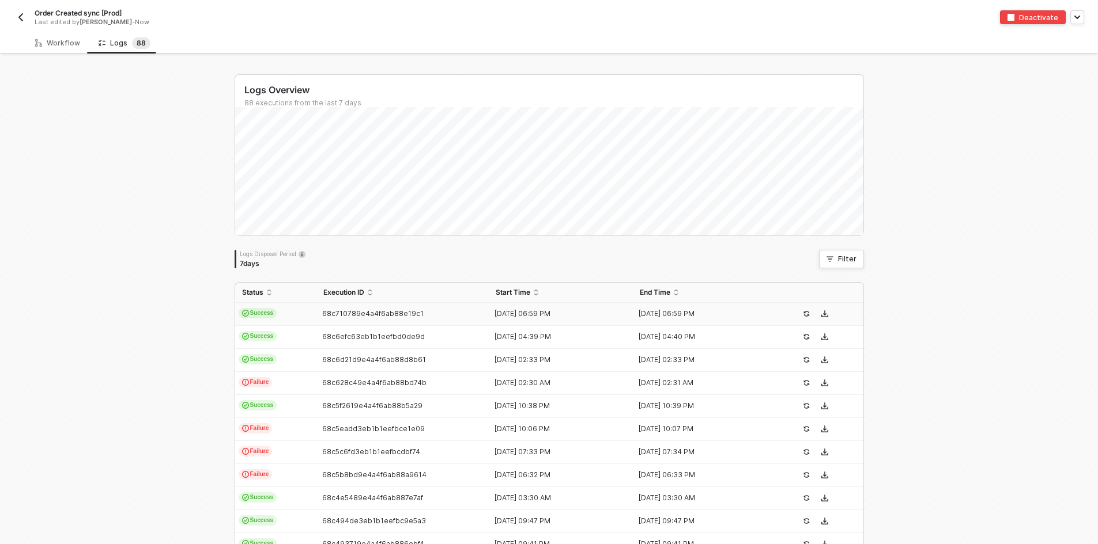
click at [303, 316] on td "Success" at bounding box center [275, 314] width 81 height 23
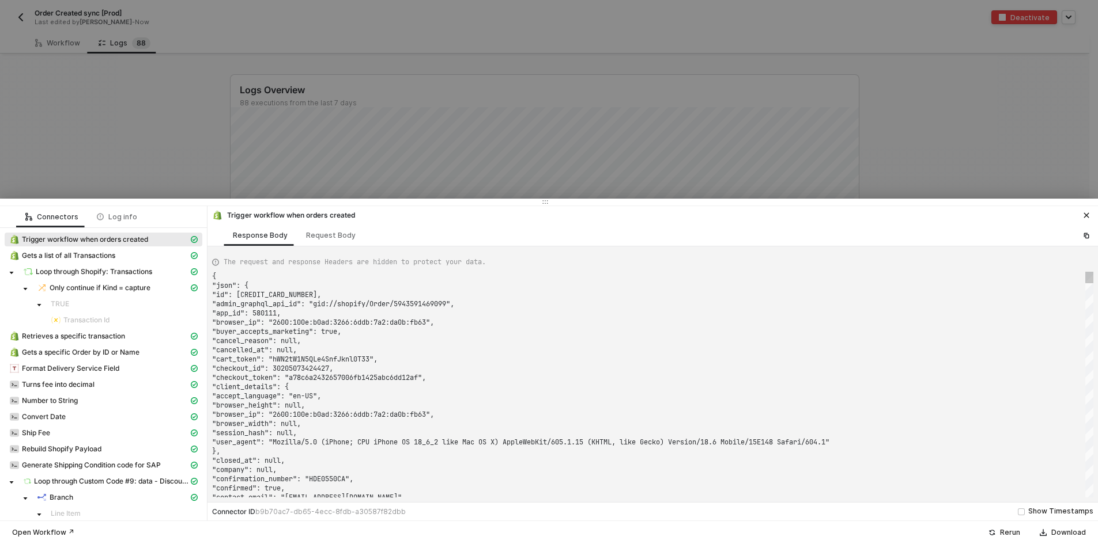
type textarea "{ "json": { "id": 5947096334379, "admin_graphql_api_id": "gid://shopify/Order/5…"
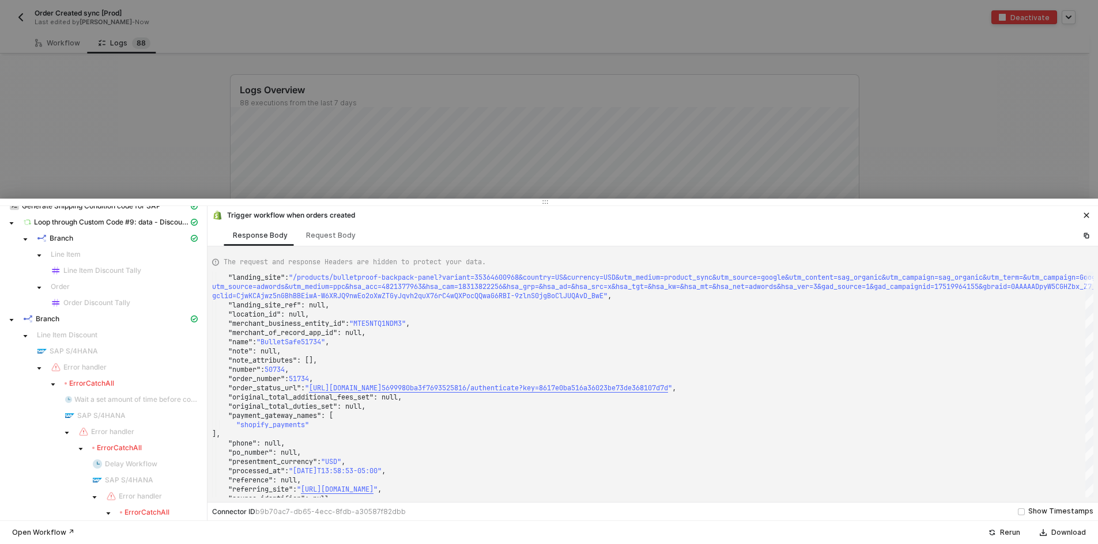
scroll to position [288, 0]
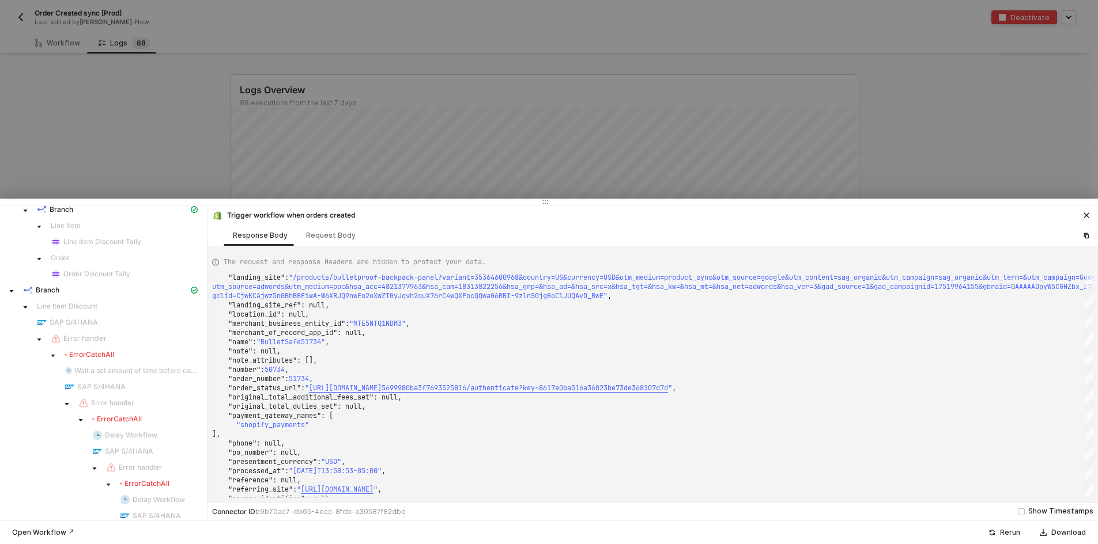
click at [1000, 534] on button "Rerun" at bounding box center [1004, 533] width 47 height 14
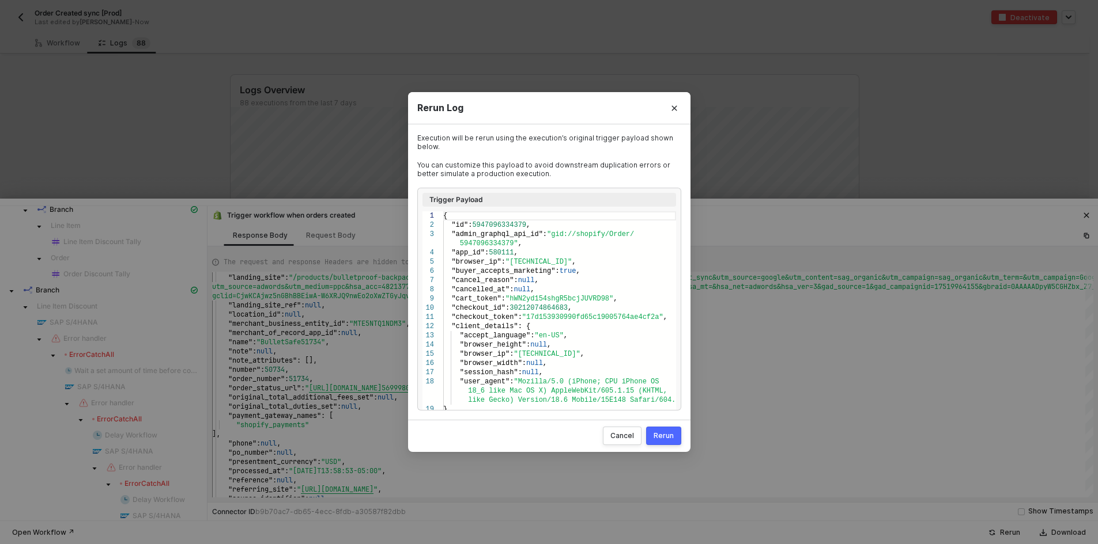
click at [657, 433] on div "Rerun" at bounding box center [663, 436] width 20 height 9
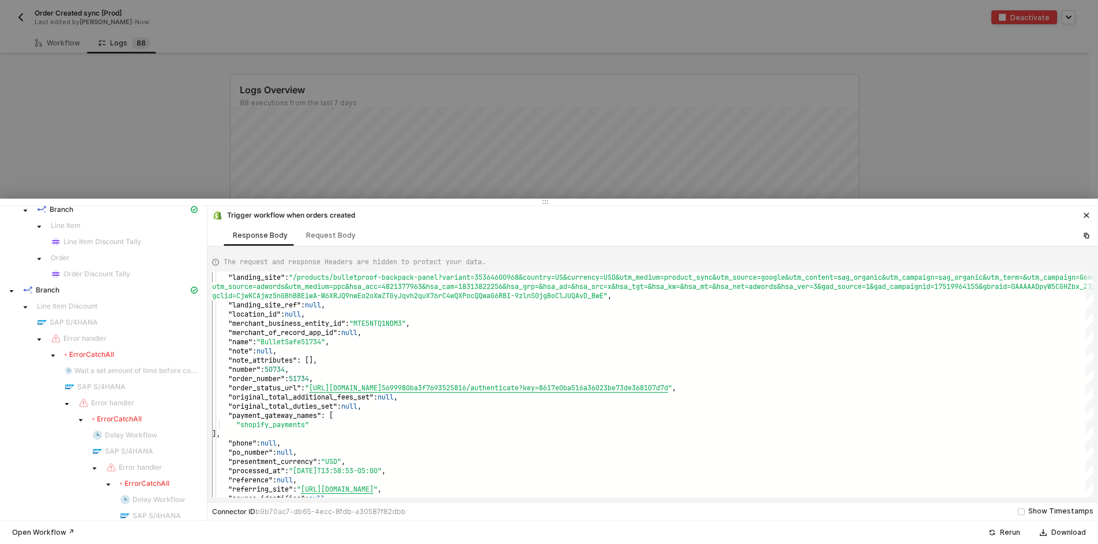
click at [123, 144] on div at bounding box center [549, 272] width 1098 height 544
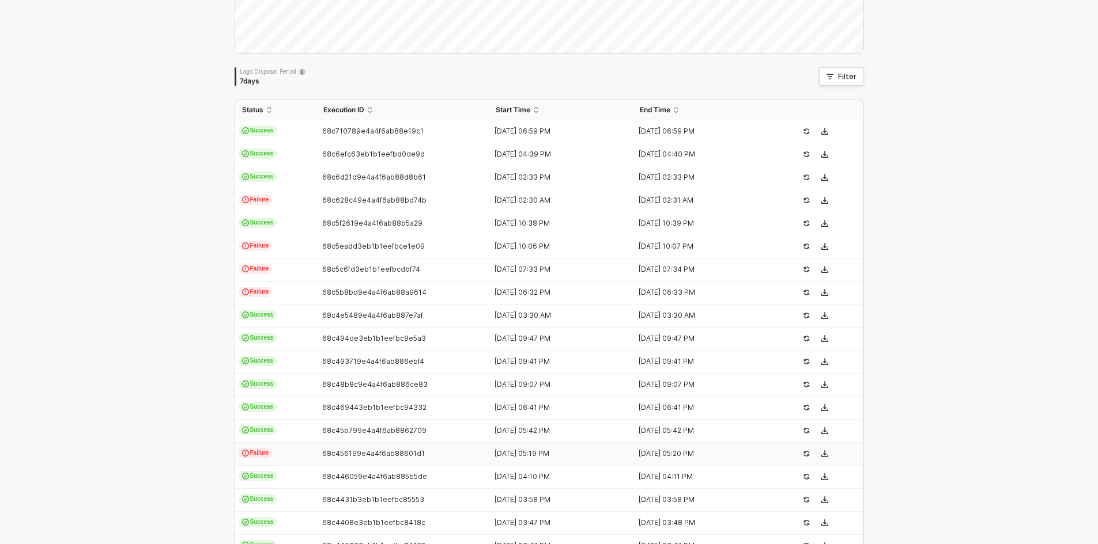
scroll to position [271, 0]
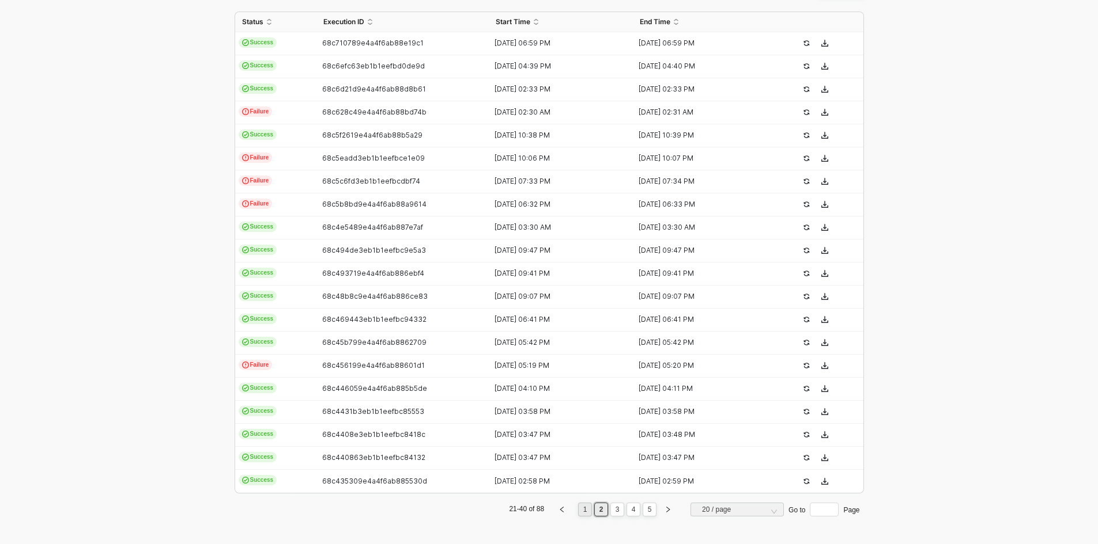
click at [583, 516] on link "1" at bounding box center [585, 510] width 11 height 13
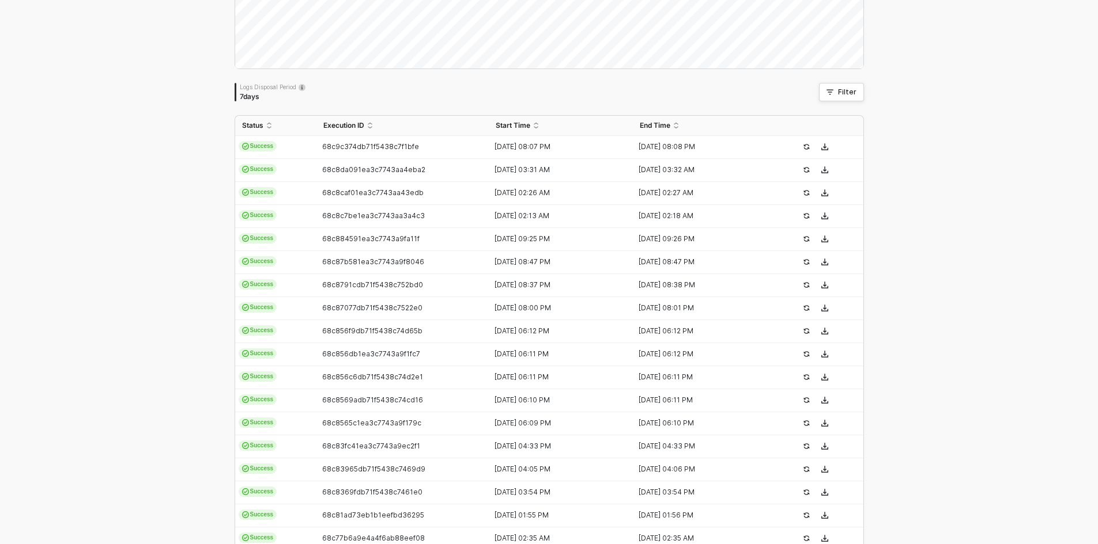
scroll to position [0, 0]
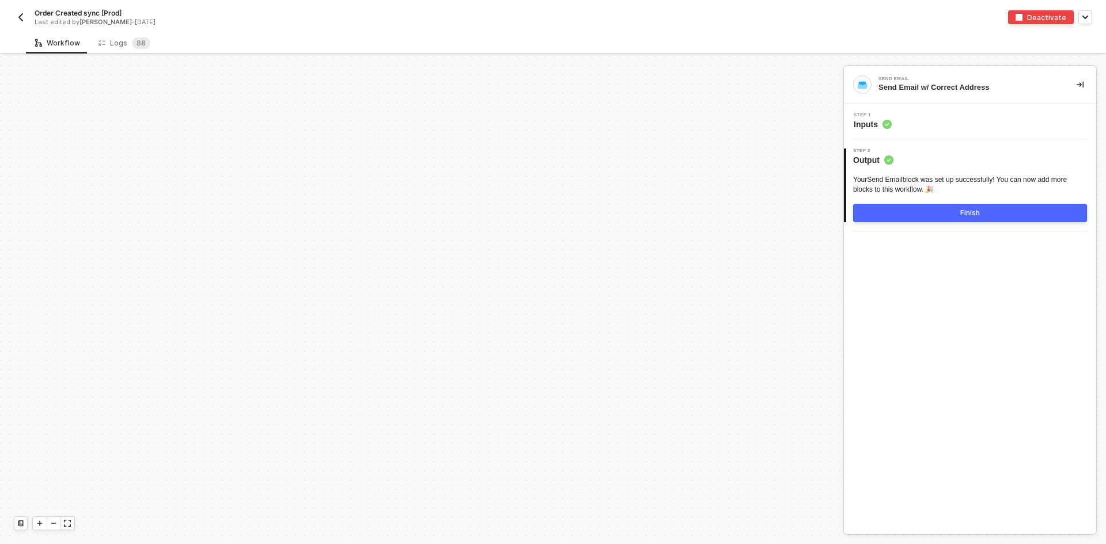
scroll to position [3905, 0]
click at [24, 22] on button "button" at bounding box center [21, 17] width 14 height 14
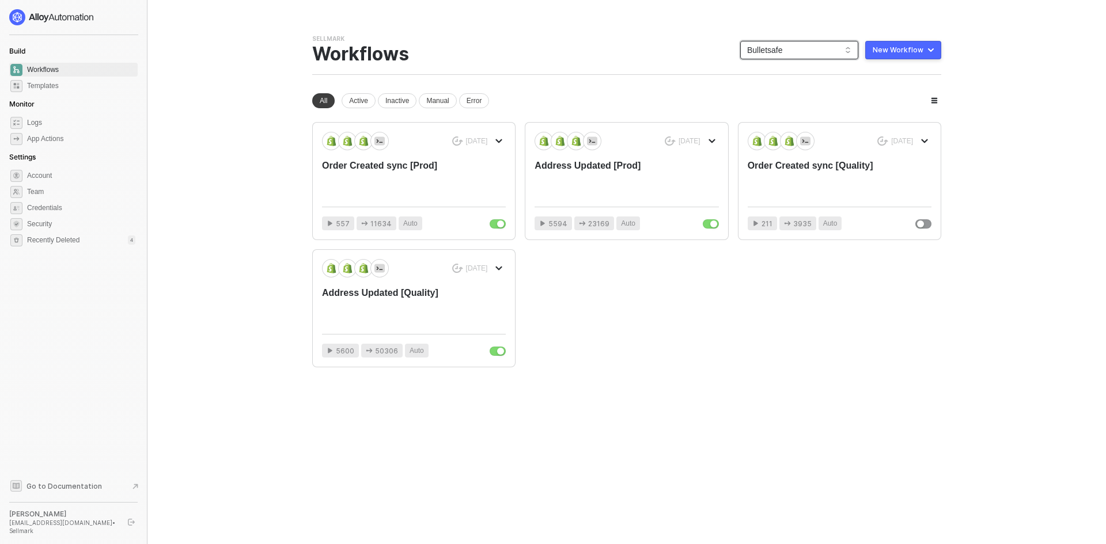
click at [767, 46] on span "Bulletsafe" at bounding box center [799, 49] width 104 height 17
click at [795, 206] on div "InForce" at bounding box center [811, 209] width 85 height 14
click at [399, 184] on div "Order Created sync [Prod]" at bounding box center [395, 179] width 147 height 38
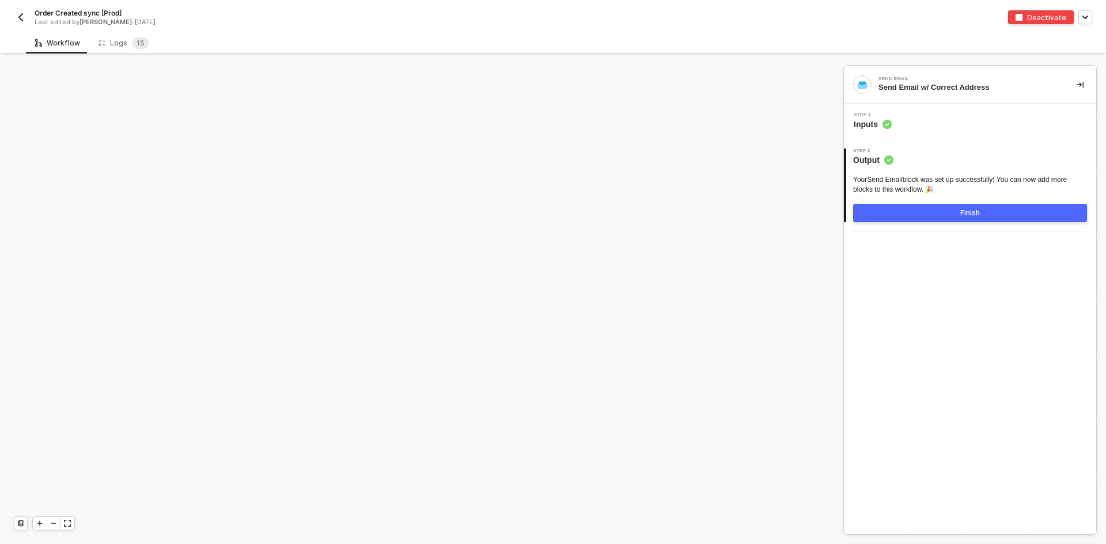
scroll to position [3905, 0]
click at [21, 12] on button "button" at bounding box center [21, 17] width 14 height 14
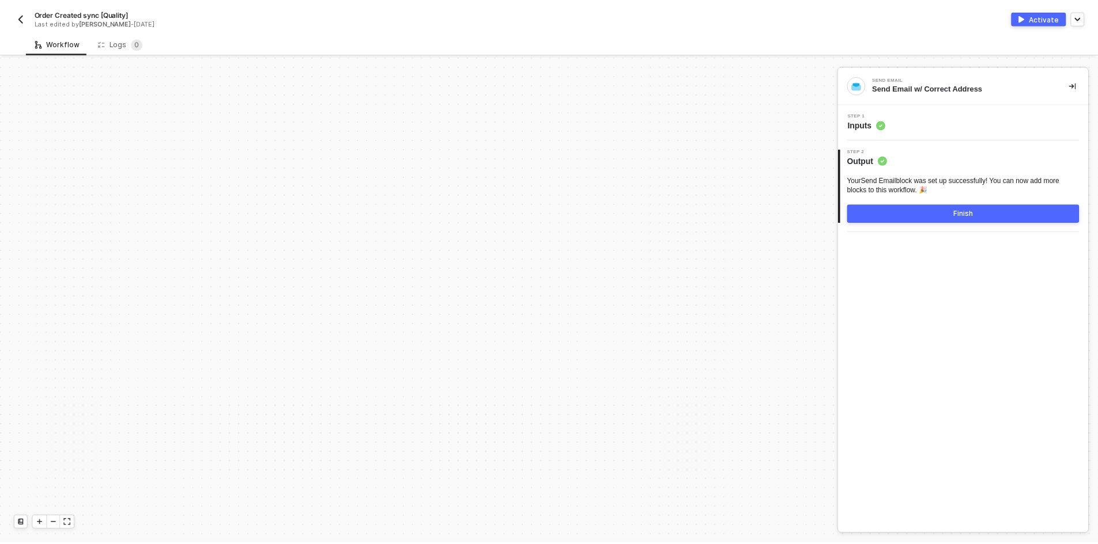
scroll to position [3905, 0]
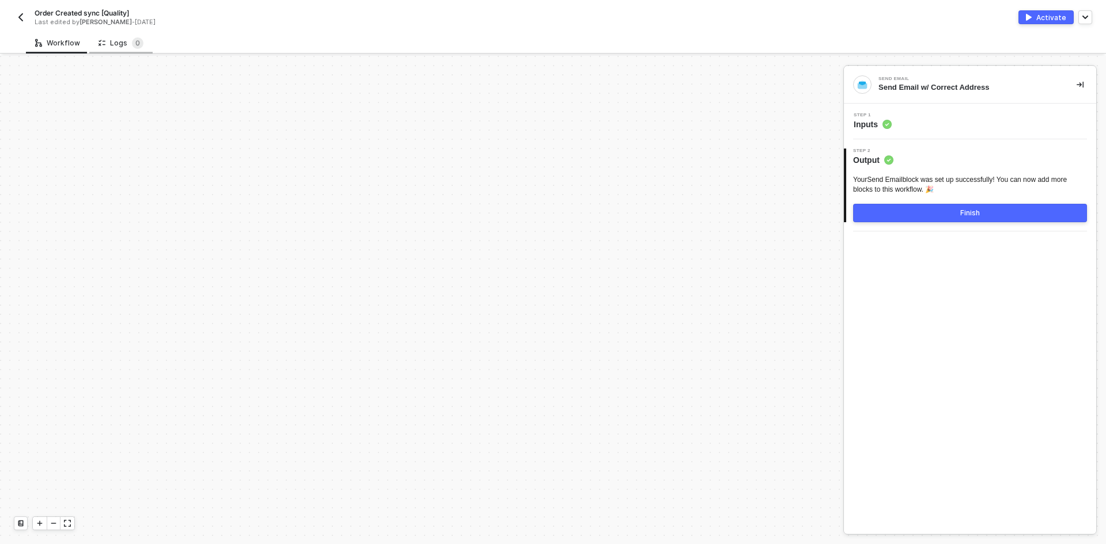
click at [114, 43] on div "Logs 0" at bounding box center [121, 43] width 45 height 12
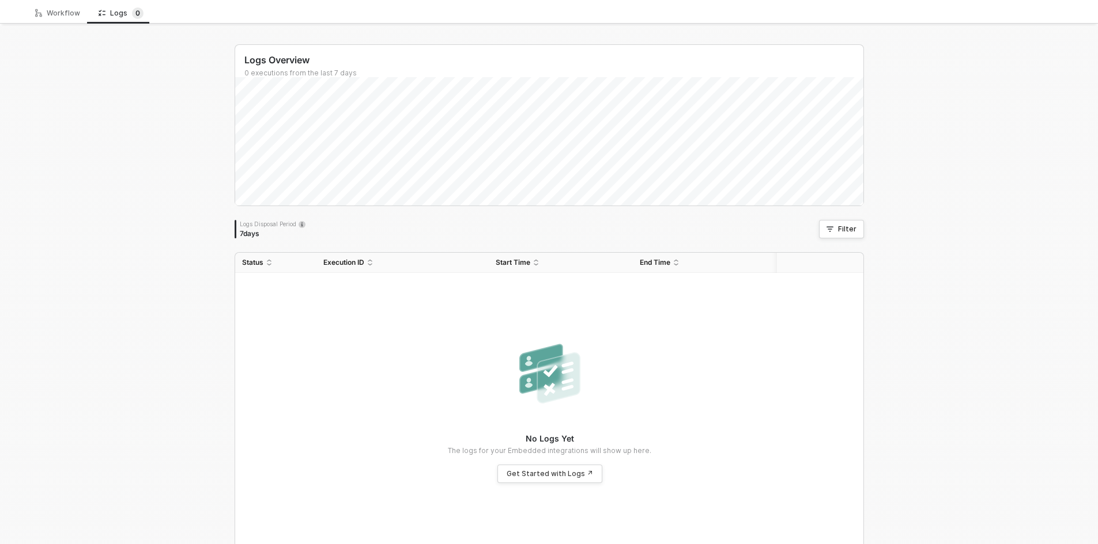
scroll to position [0, 0]
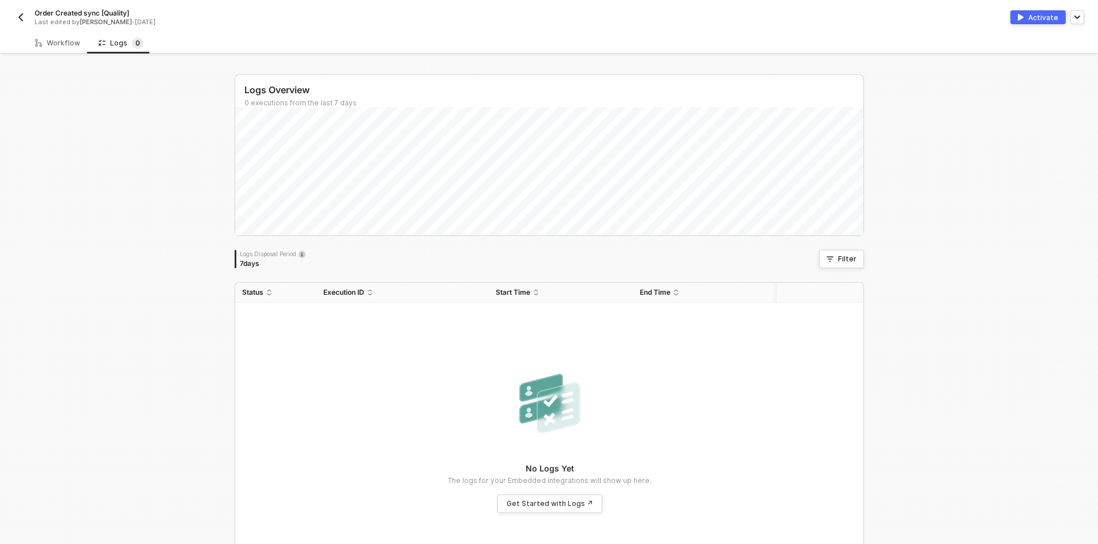
click at [23, 23] on button "button" at bounding box center [21, 17] width 14 height 14
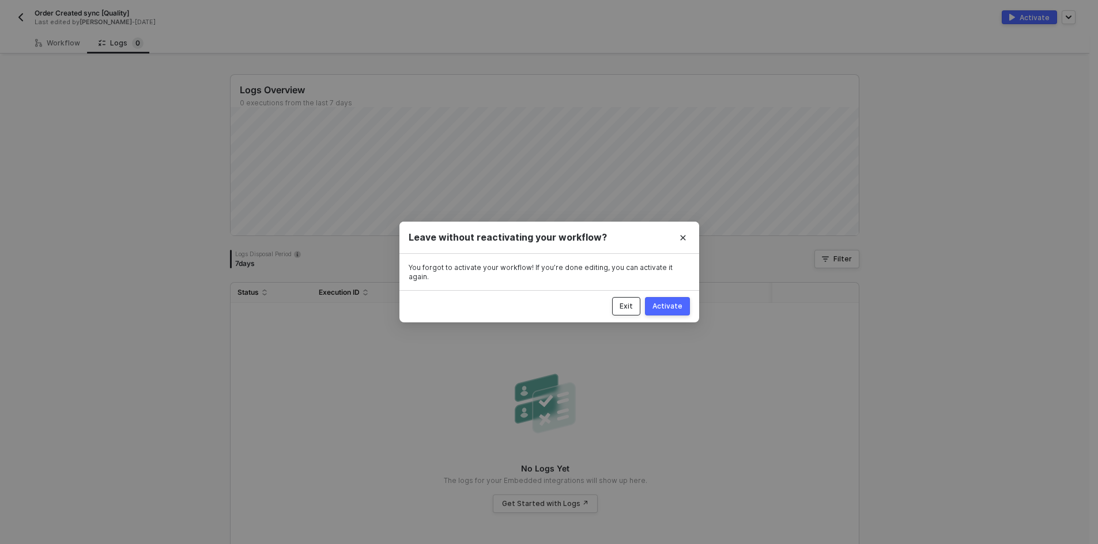
click at [631, 297] on button "Exit" at bounding box center [626, 306] width 28 height 18
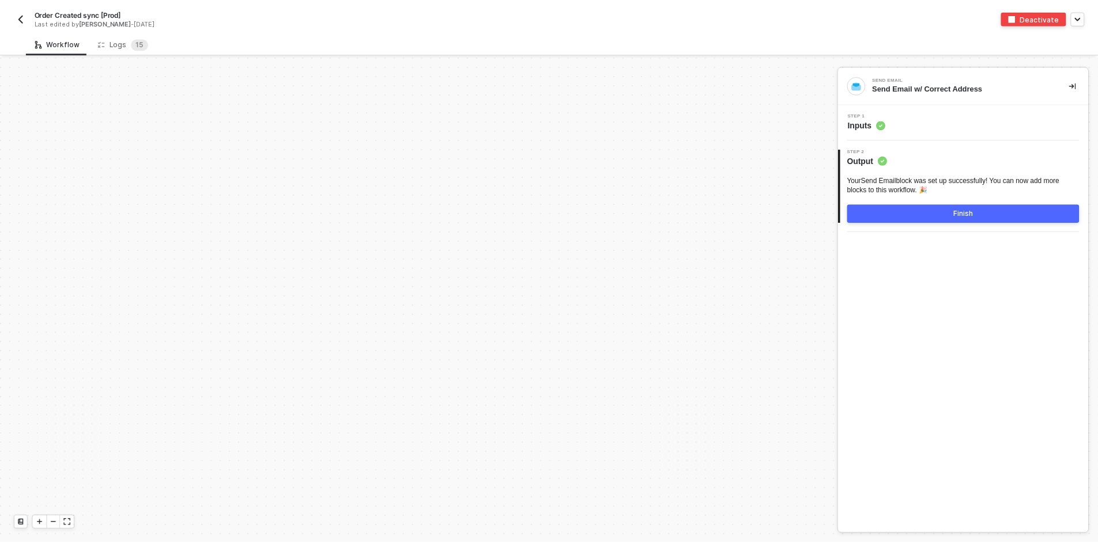
scroll to position [3905, 0]
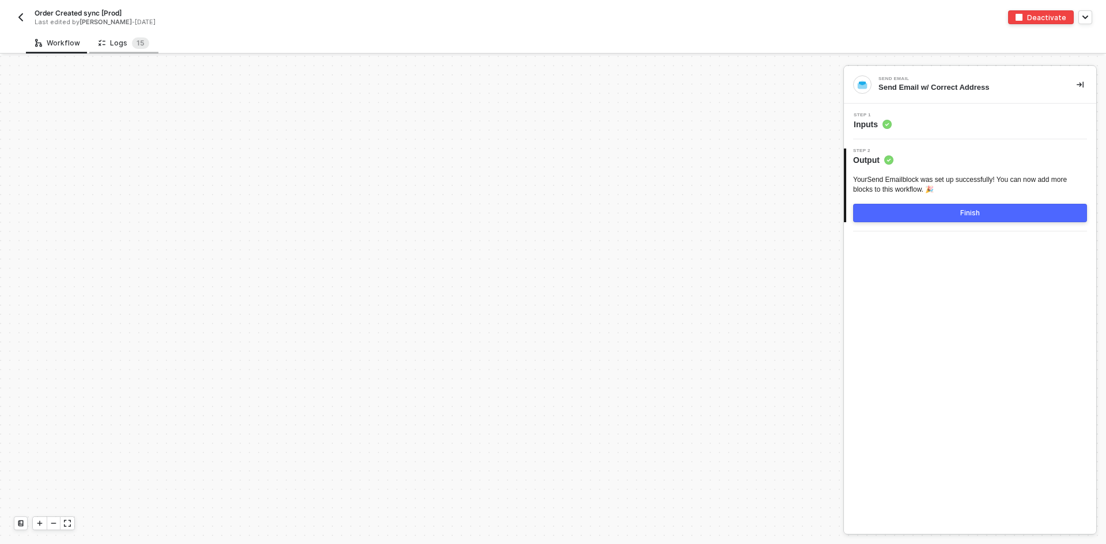
click at [114, 45] on div "Logs 1 5" at bounding box center [124, 43] width 51 height 12
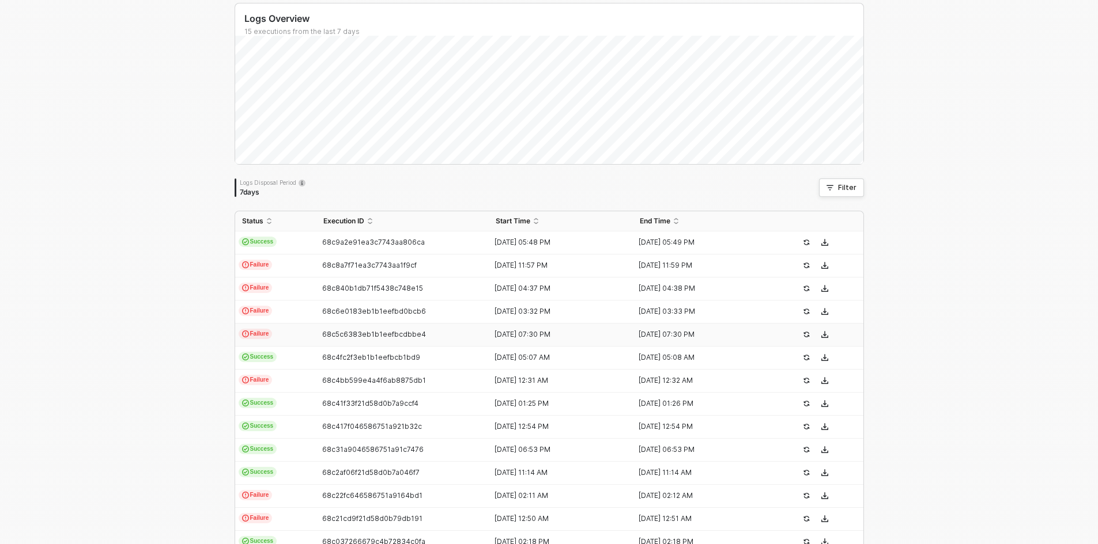
scroll to position [156, 0]
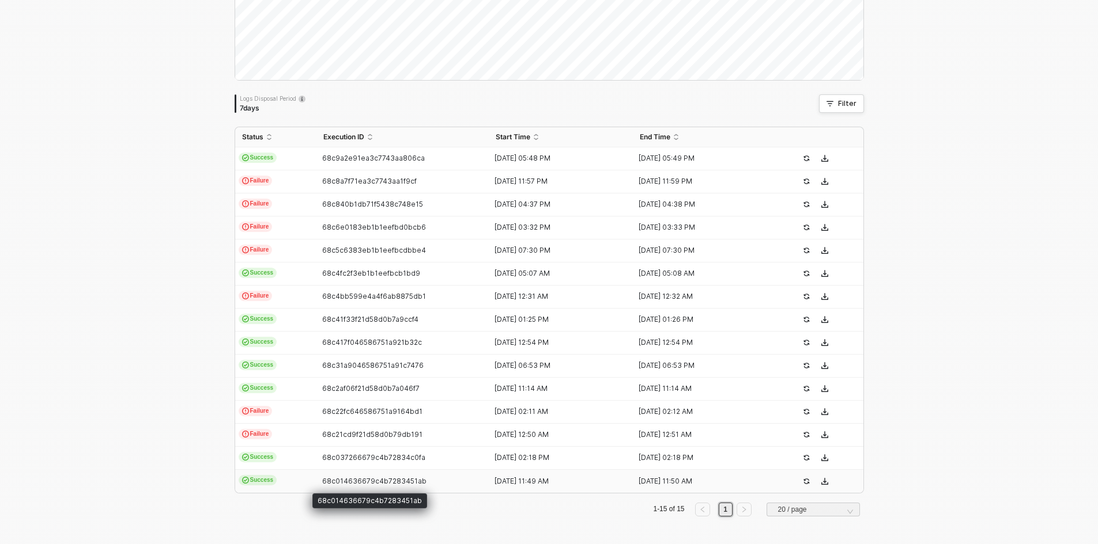
click at [396, 478] on span "68c014636679c4b7283451ab" at bounding box center [374, 481] width 104 height 9
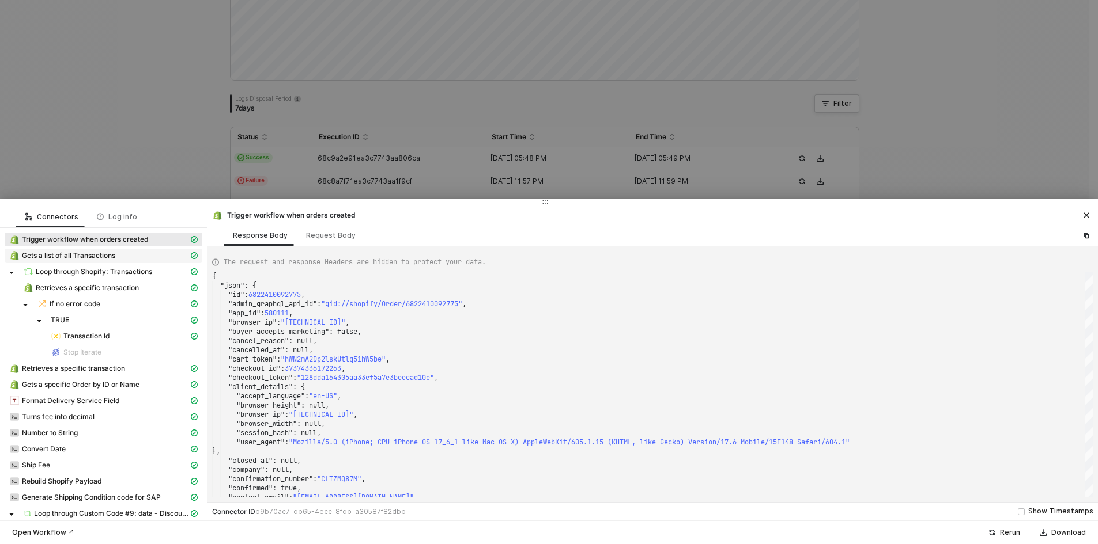
click at [129, 254] on div "Gets a list of all Transactions" at bounding box center [98, 256] width 179 height 10
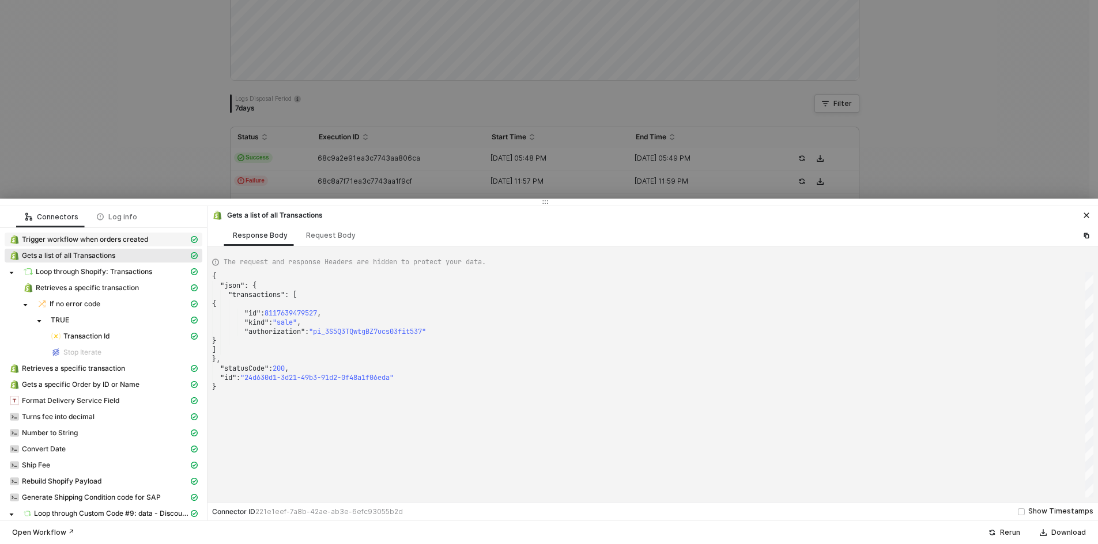
click at [129, 244] on div "Trigger workflow when orders created" at bounding box center [98, 240] width 179 height 10
type textarea "{ "json": { "id": 6822410092775, "admin_graphql_api_id": "gid://shopify/Order/6…"
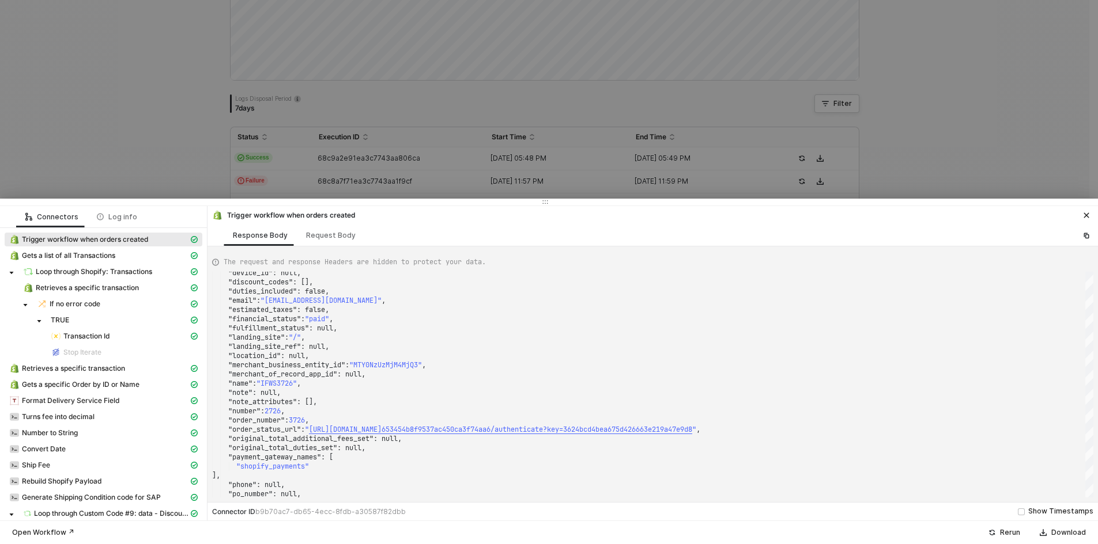
click at [220, 145] on div at bounding box center [549, 272] width 1098 height 544
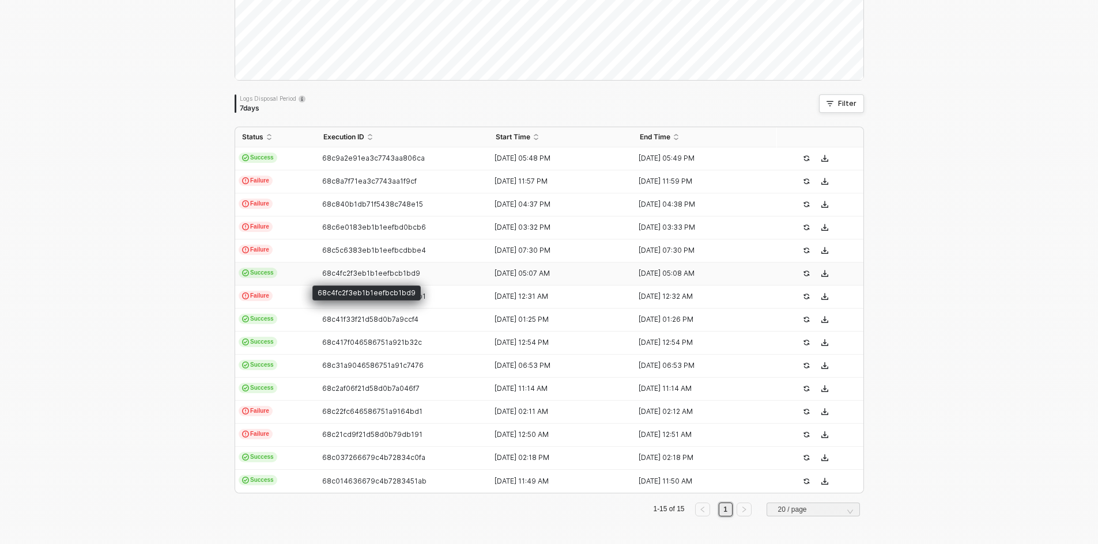
click at [358, 277] on span "68c4fc2f3eb1b1eefbcb1bd9" at bounding box center [371, 273] width 98 height 9
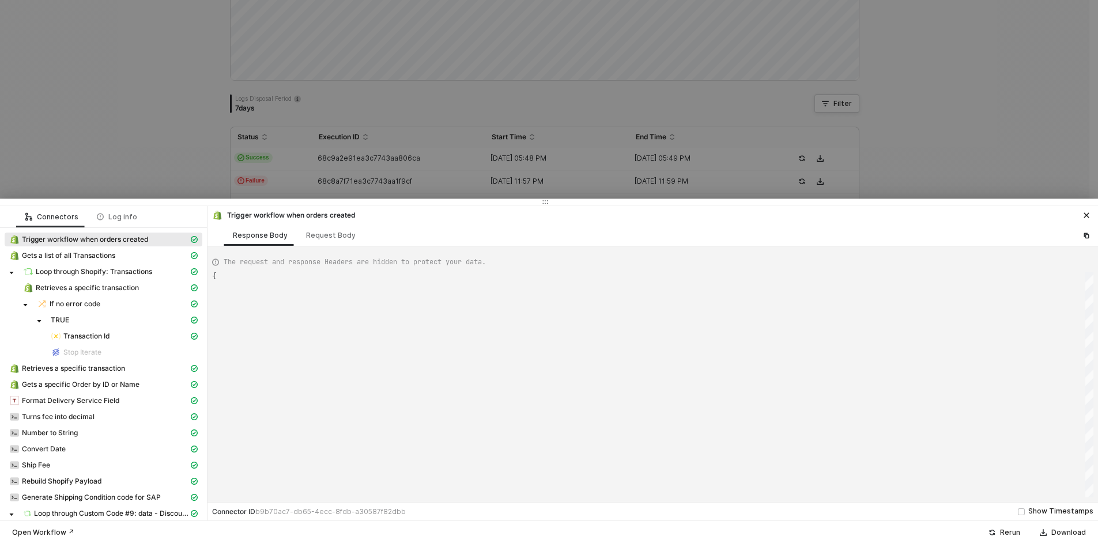
type textarea "{ "json": { "id": 6829917208807, "admin_graphql_api_id": "gid://shopify/Order/6…"
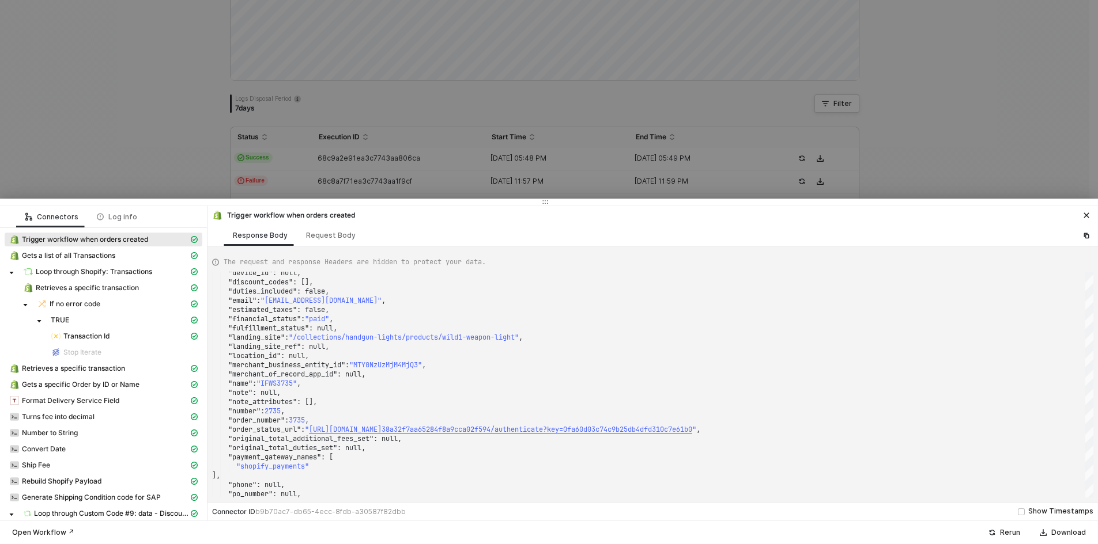
click at [160, 147] on div at bounding box center [549, 272] width 1098 height 544
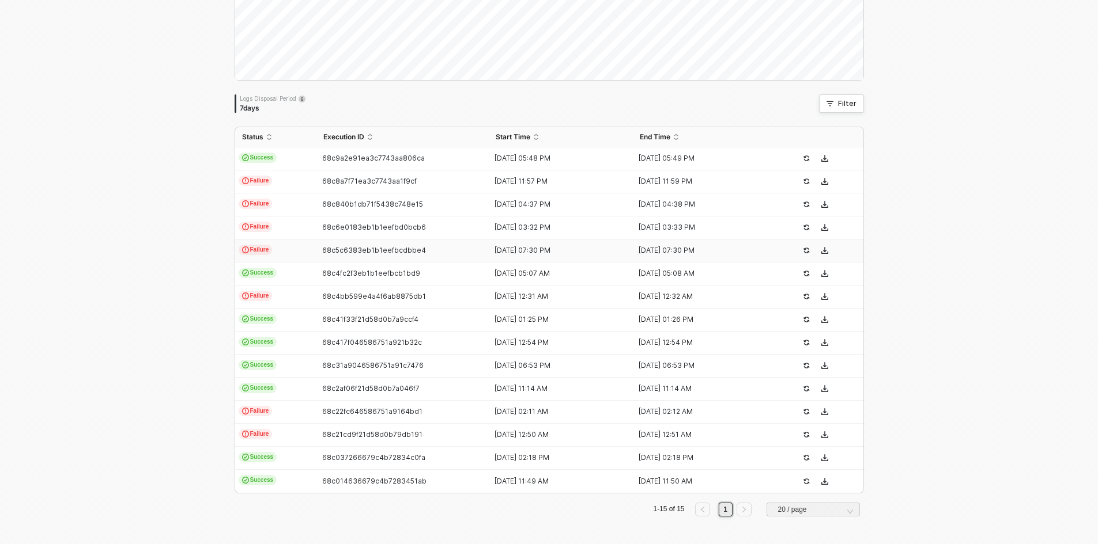
click at [294, 252] on td "Failure" at bounding box center [275, 251] width 81 height 23
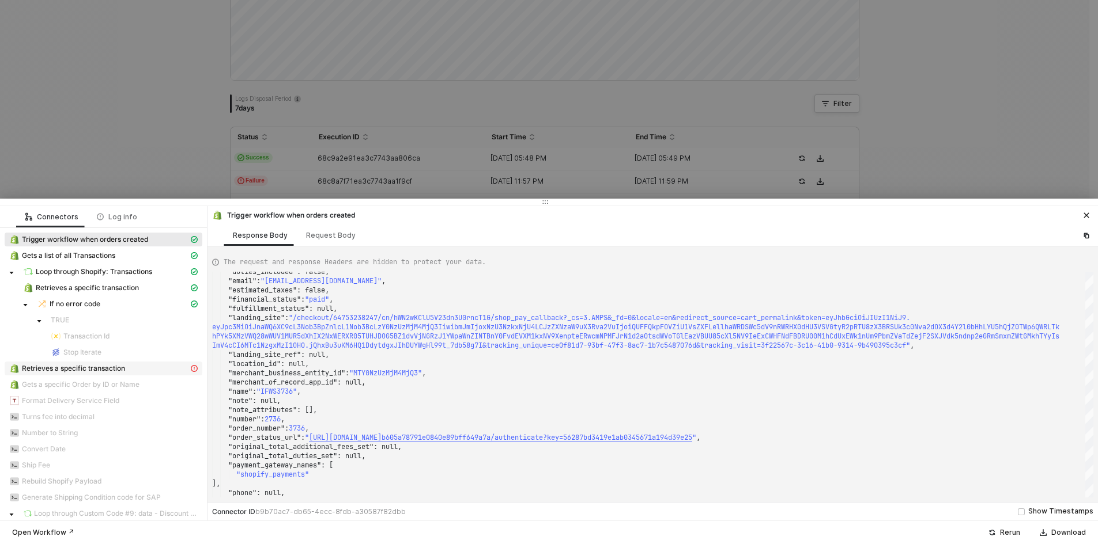
click at [109, 367] on span "Retrieves a specific transaction" at bounding box center [73, 368] width 103 height 9
type textarea "{ "statusCode": 404, "message": "Error : \"Not Found\"" }"
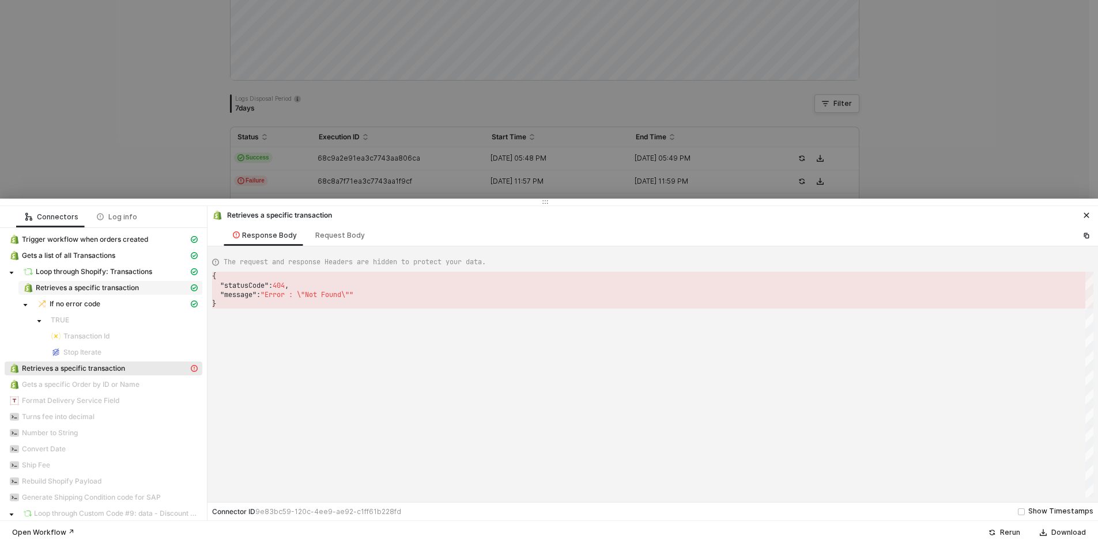
click at [102, 281] on span "Retrieves a specific transaction" at bounding box center [110, 288] width 184 height 14
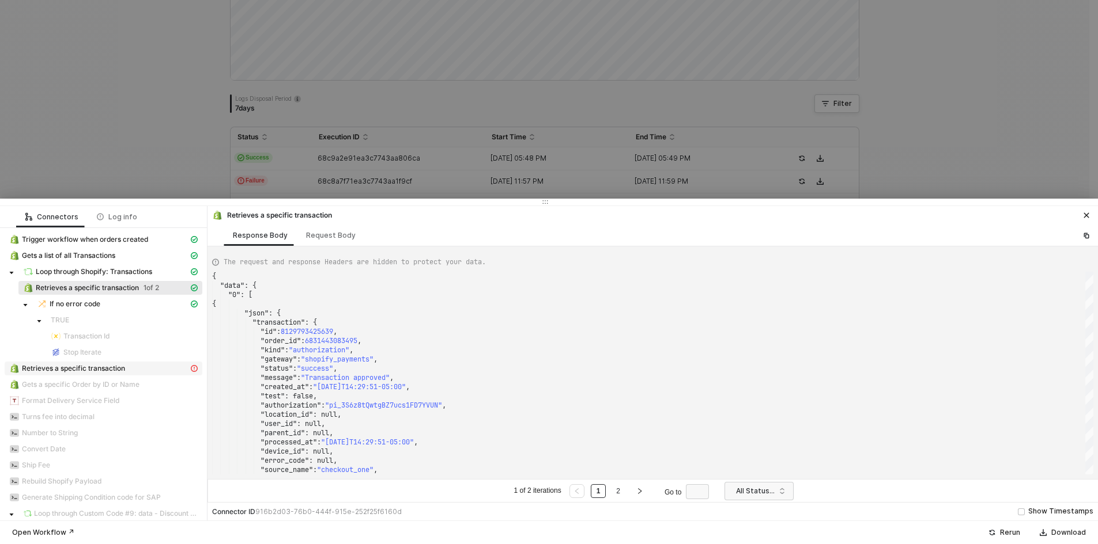
click at [32, 371] on span "Retrieves a specific transaction" at bounding box center [73, 368] width 103 height 9
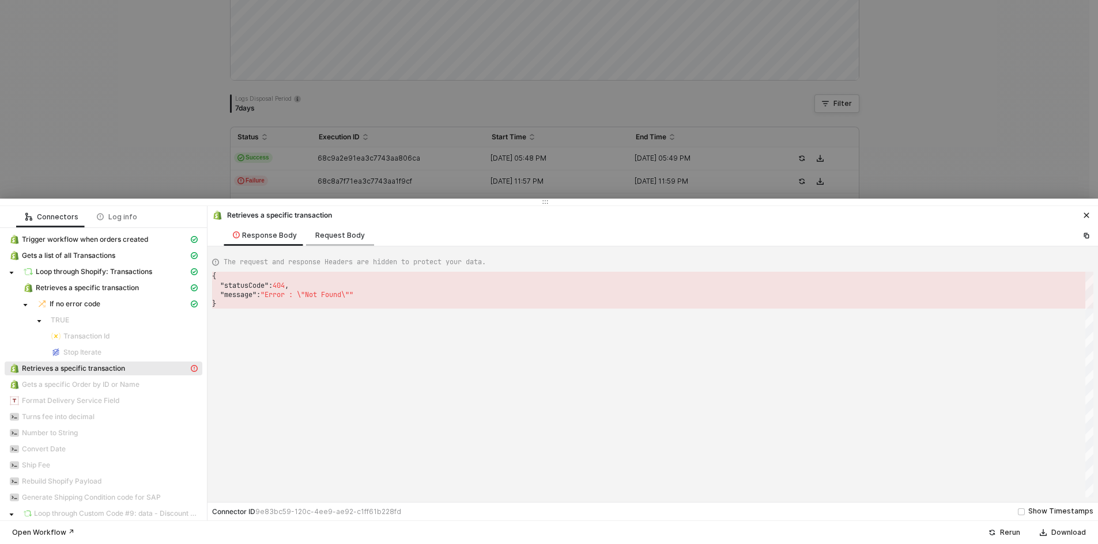
click at [344, 233] on div "Request Body" at bounding box center [340, 235] width 50 height 9
type textarea "{ "keyValuePairs": [], "apiVersion": "shopifyV1", "orderId": 6831443083495 }"
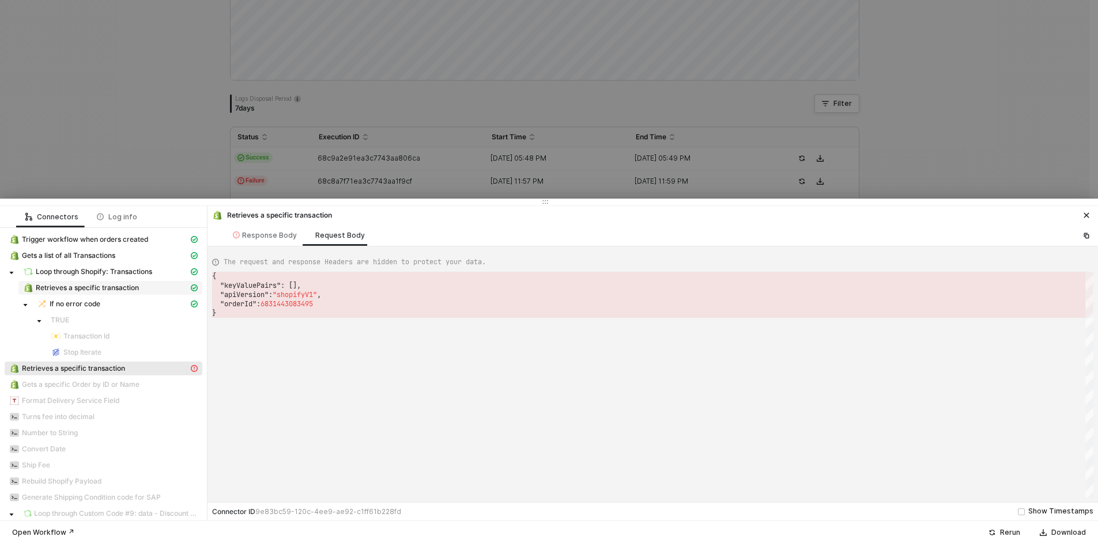
click at [49, 286] on span "Retrieves a specific transaction" at bounding box center [87, 287] width 103 height 9
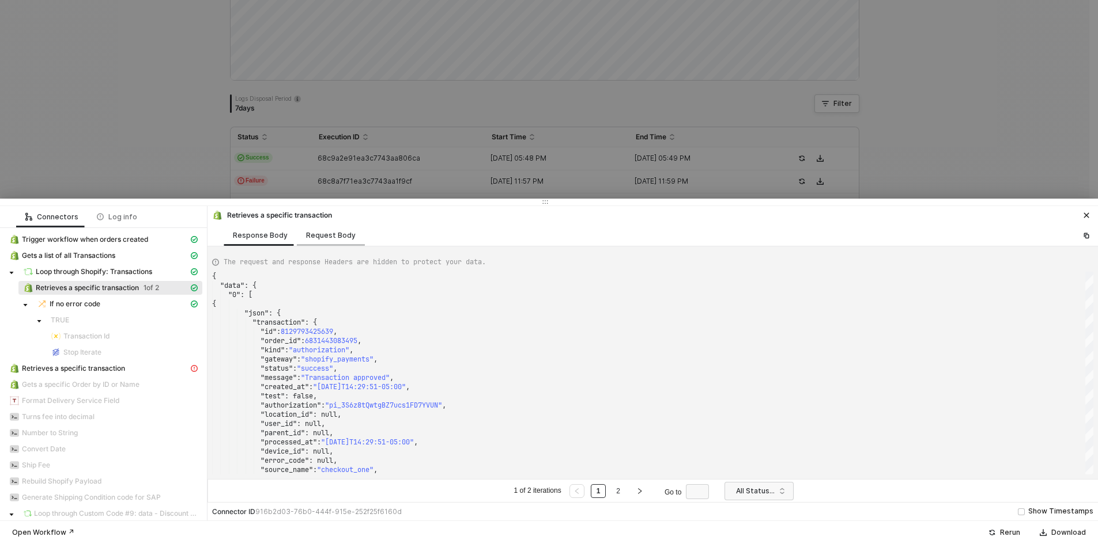
click at [344, 232] on div "Request Body" at bounding box center [331, 235] width 50 height 9
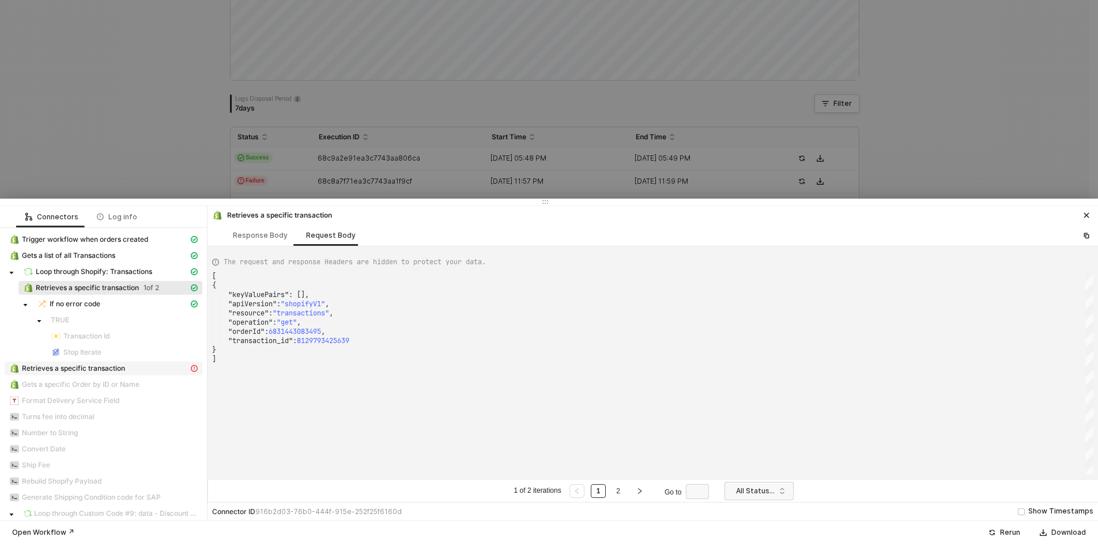
click at [135, 371] on div "Retrieves a specific transaction" at bounding box center [98, 369] width 179 height 10
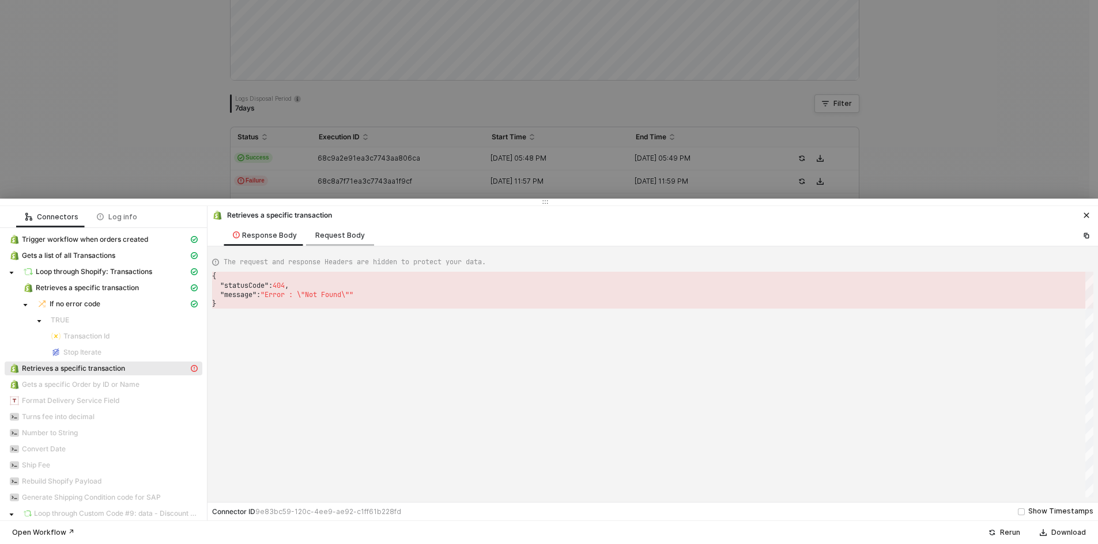
click at [324, 233] on div "Request Body" at bounding box center [340, 235] width 50 height 9
type textarea "{ "keyValuePairs": [], "apiVersion": "shopifyV1", "orderId": 6831443083495 }"
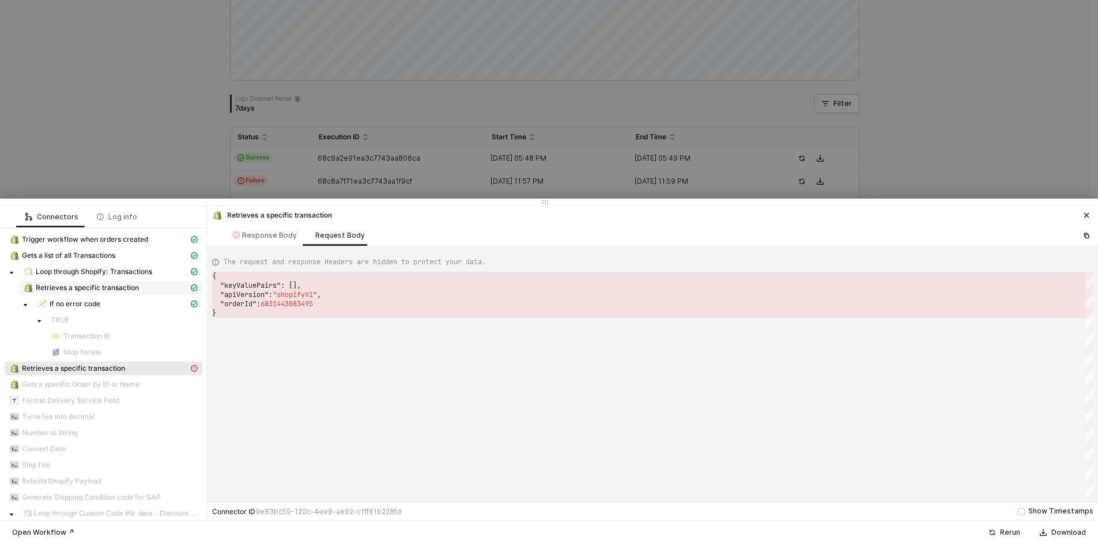
click at [139, 293] on span "Retrieves a specific transaction" at bounding box center [110, 288] width 184 height 14
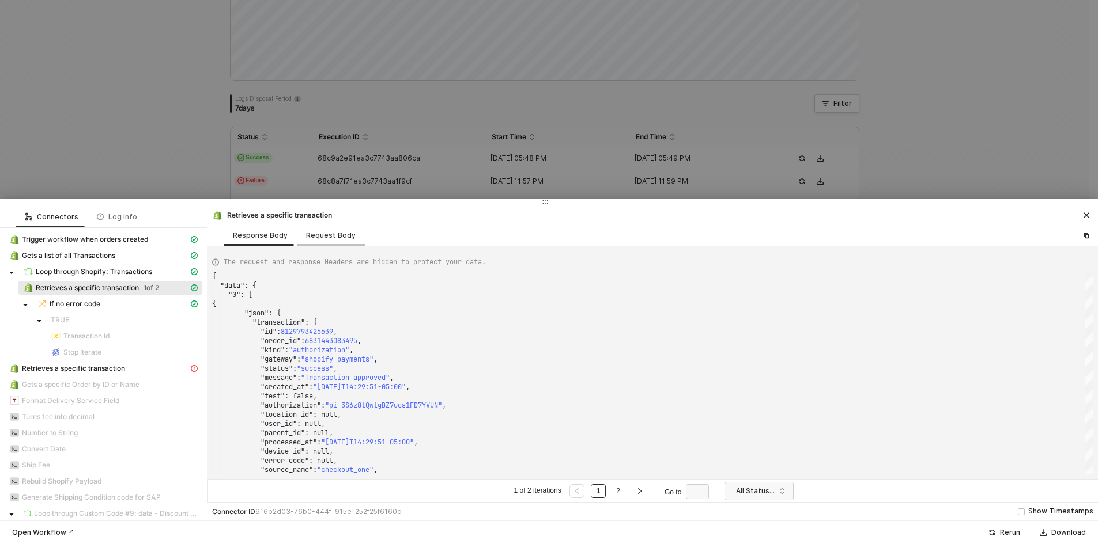
click at [316, 235] on div "Request Body" at bounding box center [331, 235] width 50 height 9
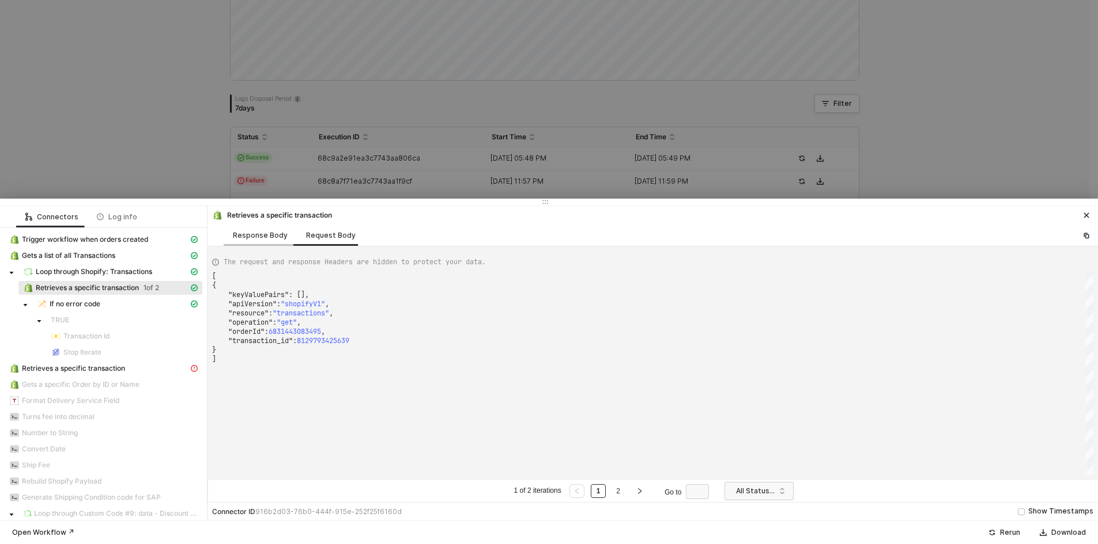
click at [259, 239] on div "Response Body" at bounding box center [260, 235] width 55 height 9
type textarea "{ "data": { "0": [ { "json": { "transaction": { "id": 8129793425639, "order_id"…"
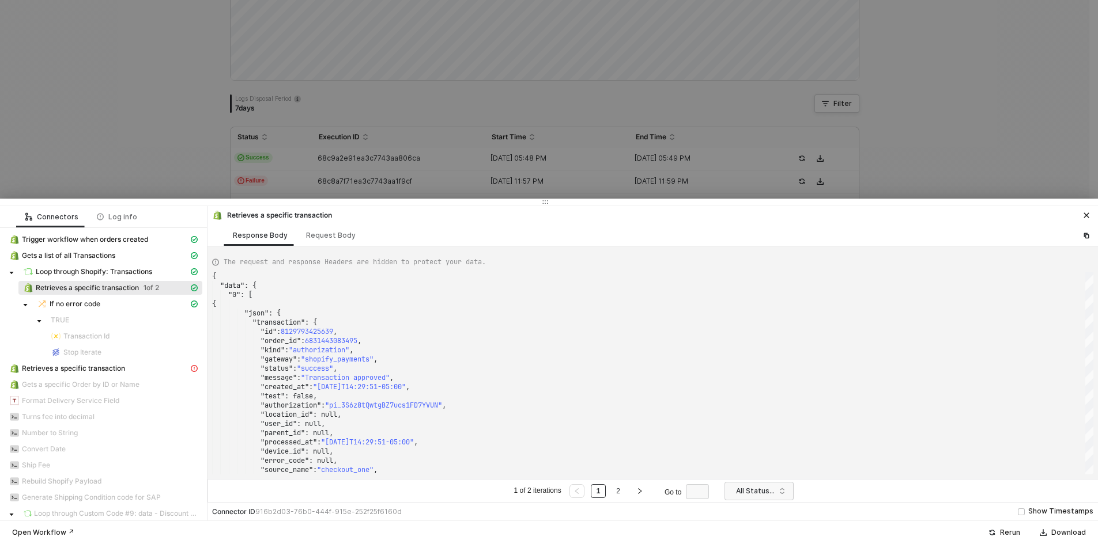
click at [70, 123] on div at bounding box center [549, 272] width 1098 height 544
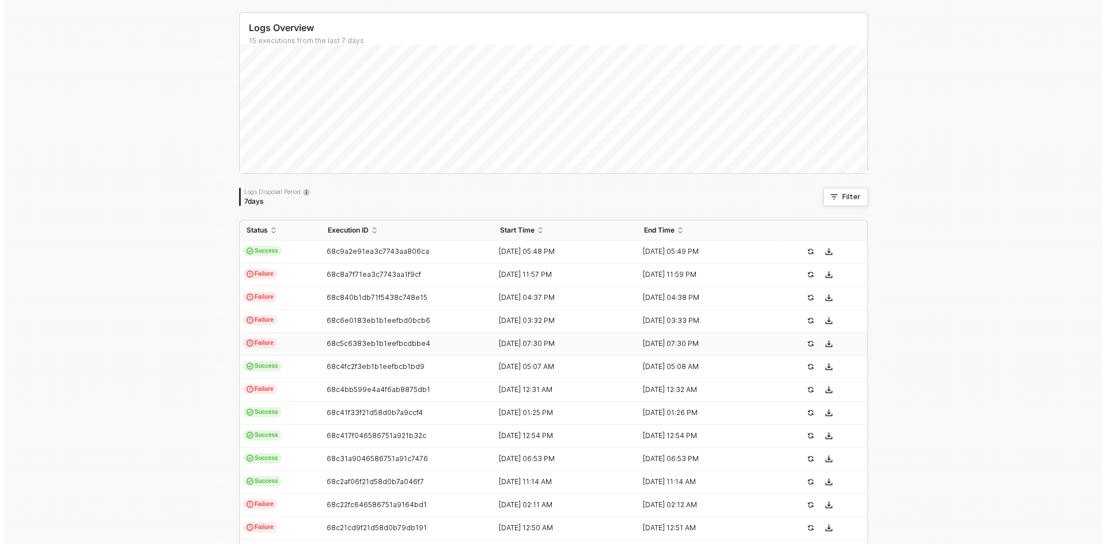
scroll to position [0, 0]
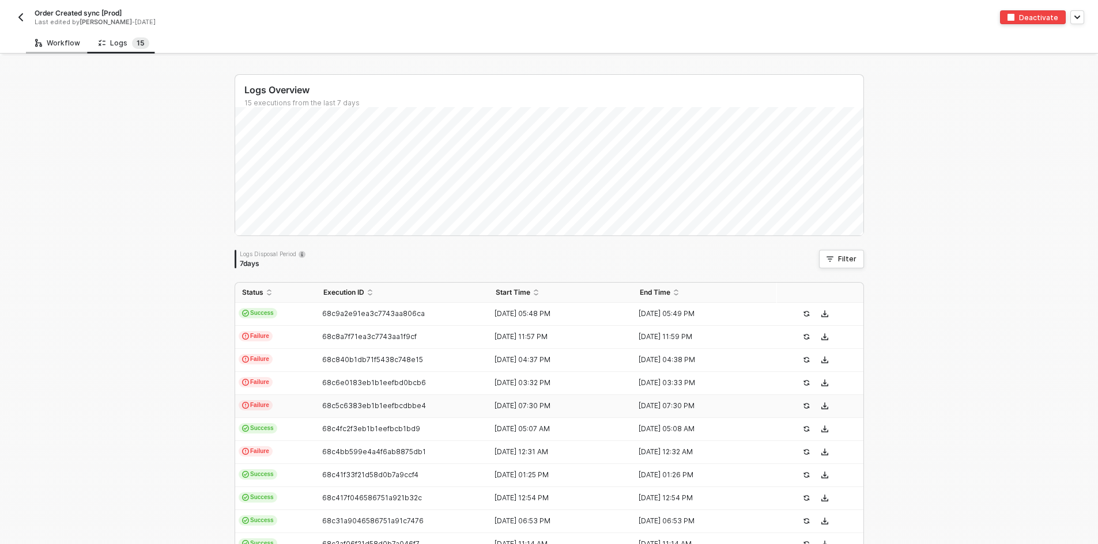
click at [59, 44] on div "Workflow" at bounding box center [57, 43] width 45 height 9
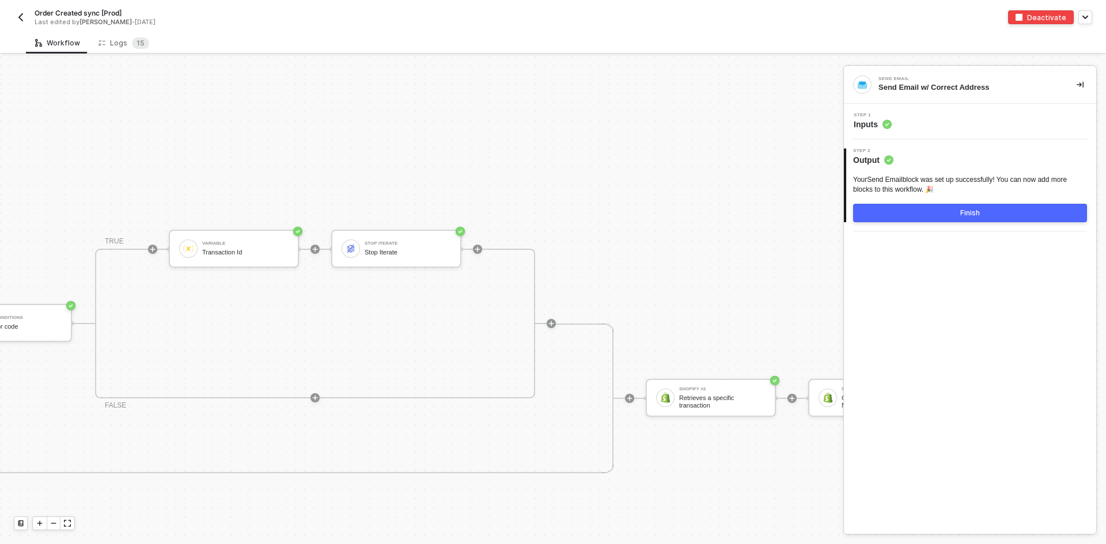
scroll to position [4539, 946]
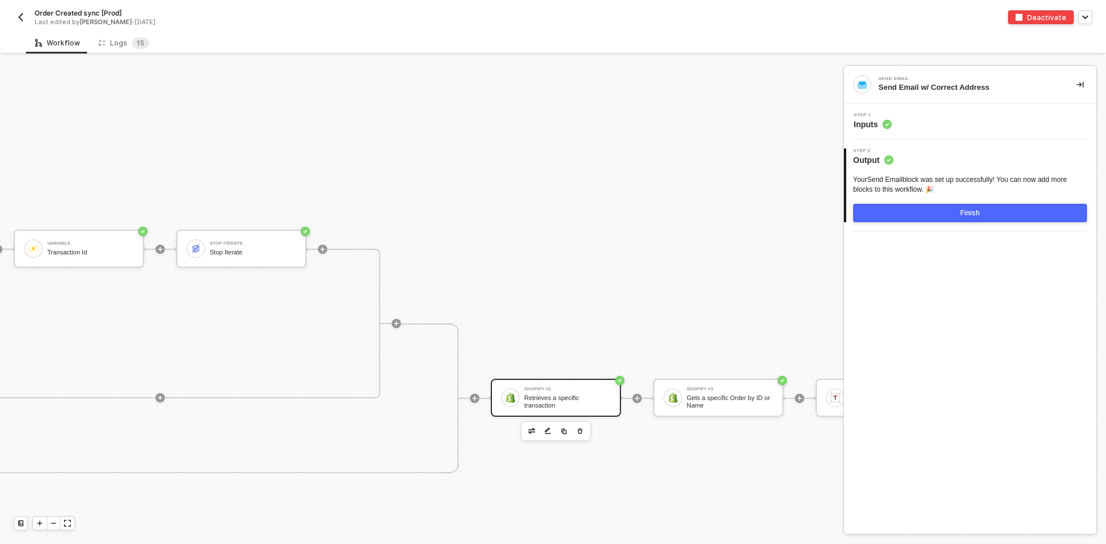
click at [512, 399] on img at bounding box center [510, 398] width 10 height 10
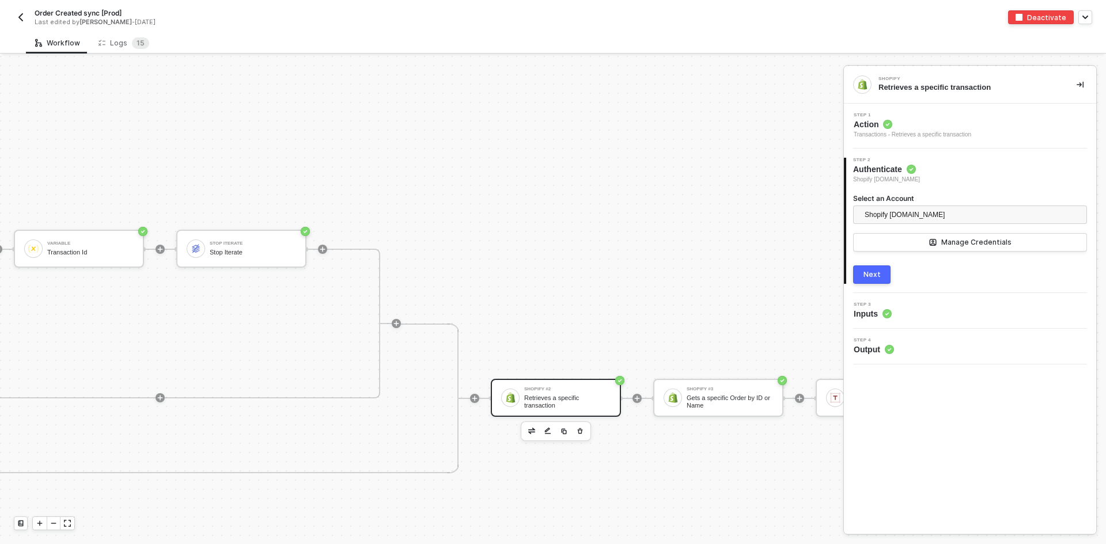
click at [933, 312] on div "Step 3 Inputs" at bounding box center [971, 310] width 249 height 17
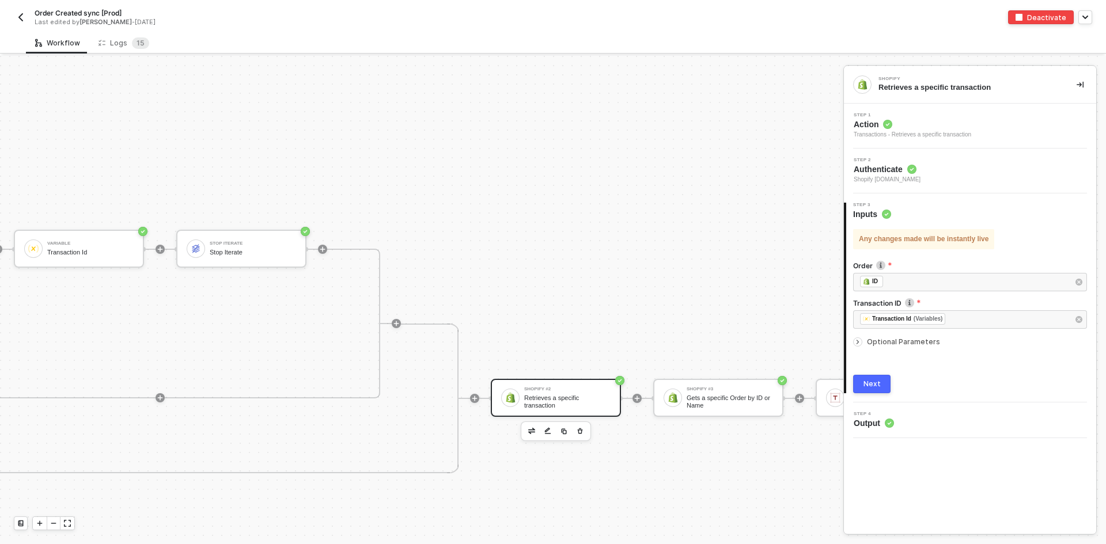
click at [921, 342] on span "Optional Parameters" at bounding box center [903, 342] width 73 height 9
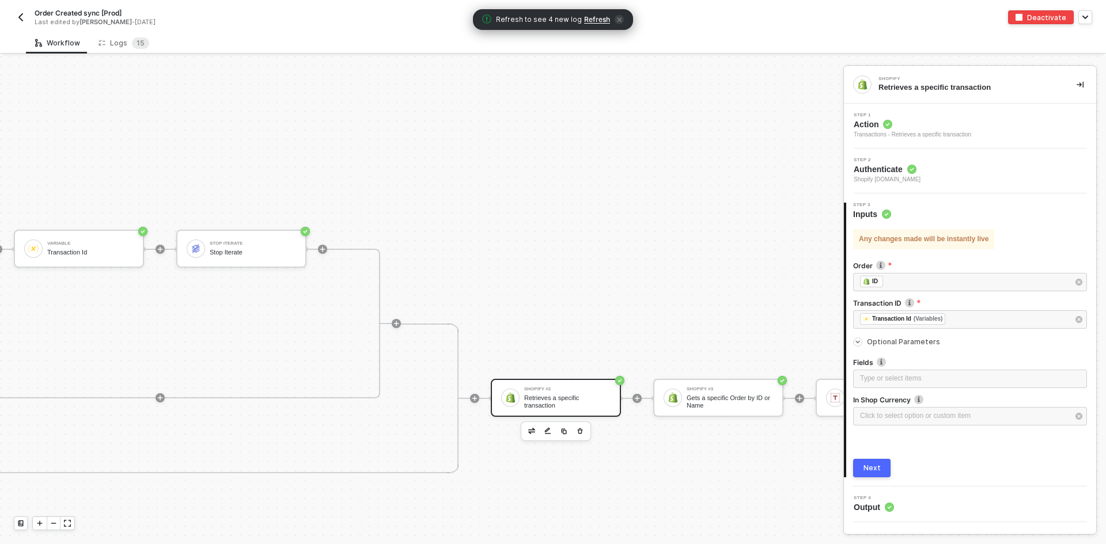
click at [592, 21] on span "Refresh" at bounding box center [597, 19] width 26 height 9
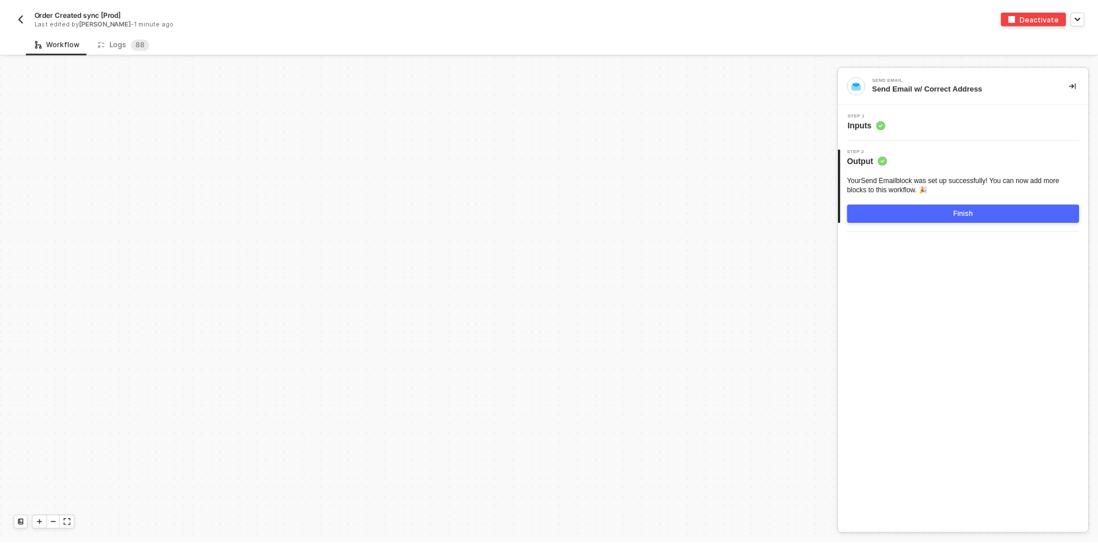
scroll to position [3905, 0]
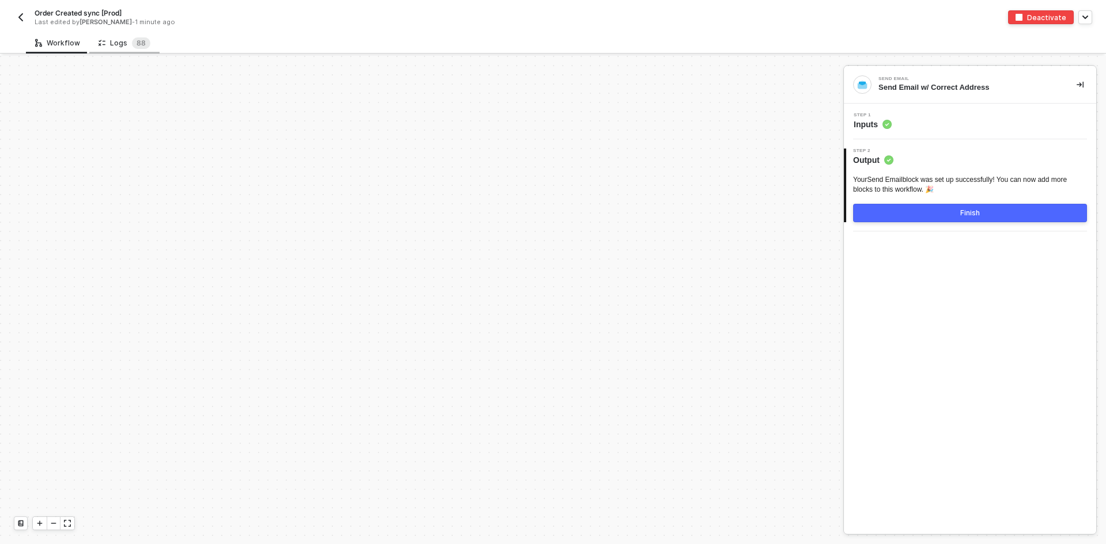
click at [103, 41] on icon at bounding box center [104, 43] width 3 height 5
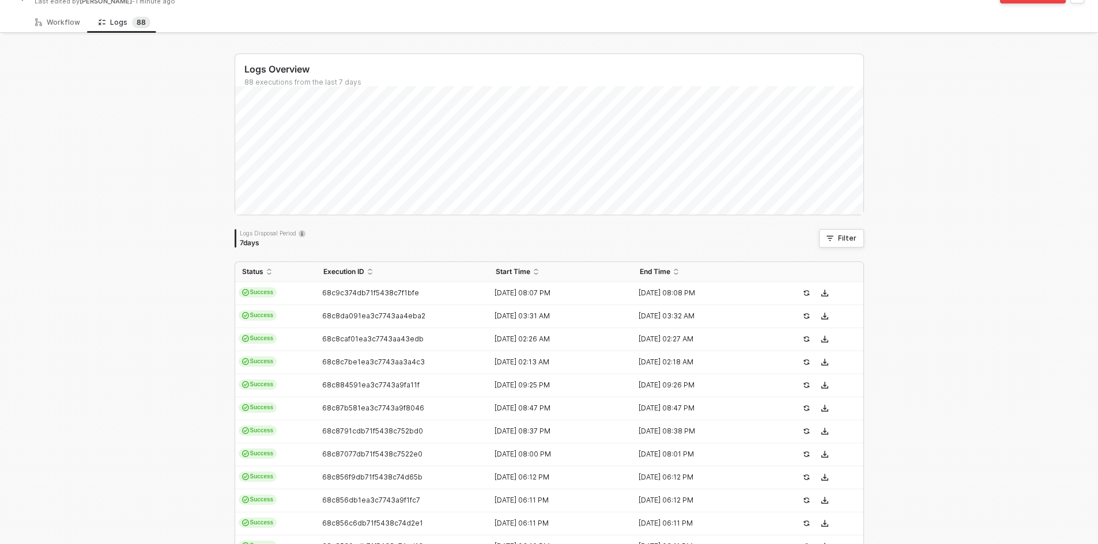
scroll to position [0, 0]
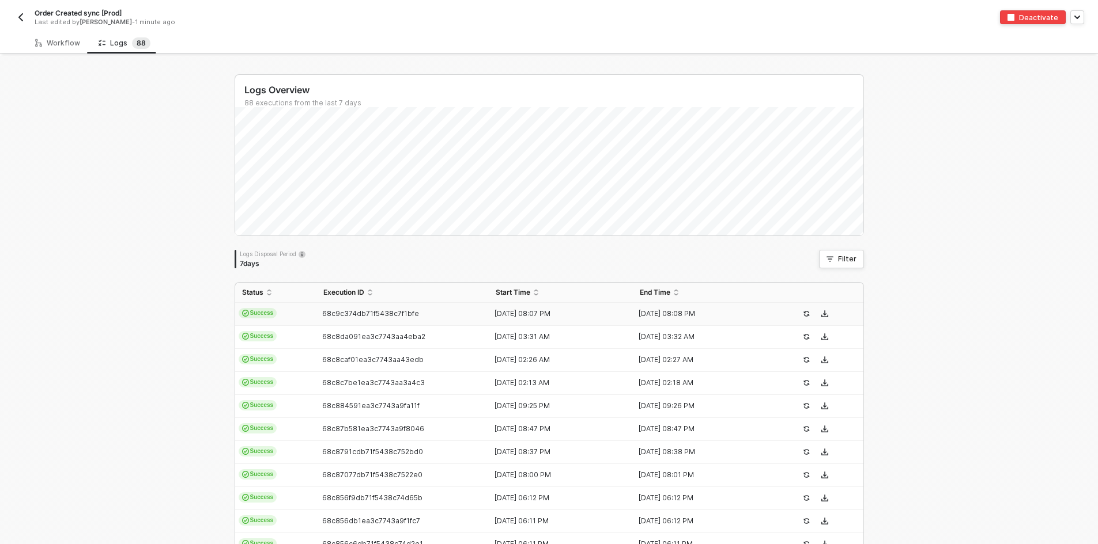
click at [342, 324] on td "68c9c374db71f5438c7f1bfe" at bounding box center [402, 314] width 173 height 23
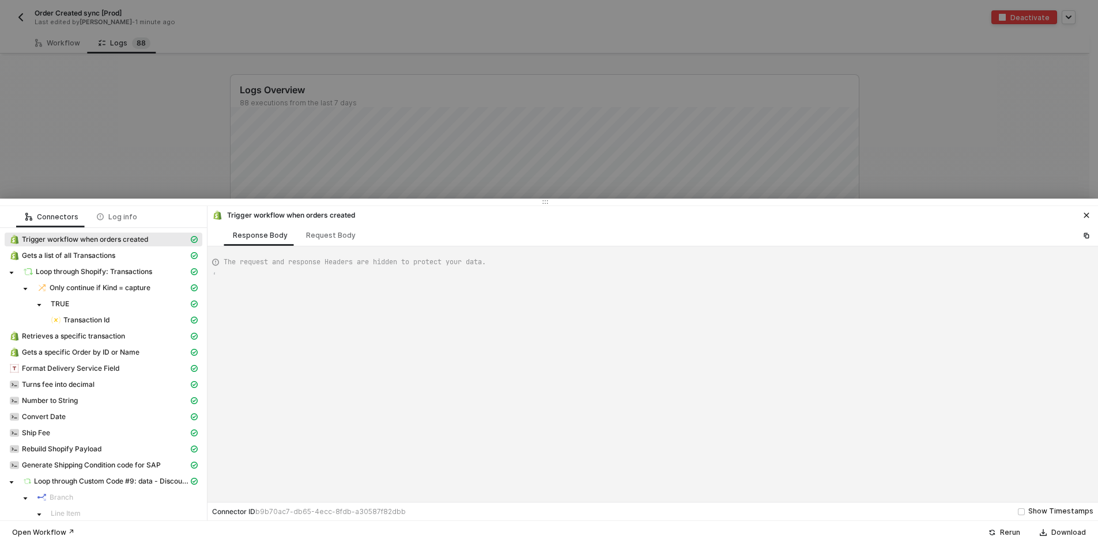
type textarea "{ "json": { "id": 5950311858219, "admin_graphql_api_id": "gid://shopify/Order/5…"
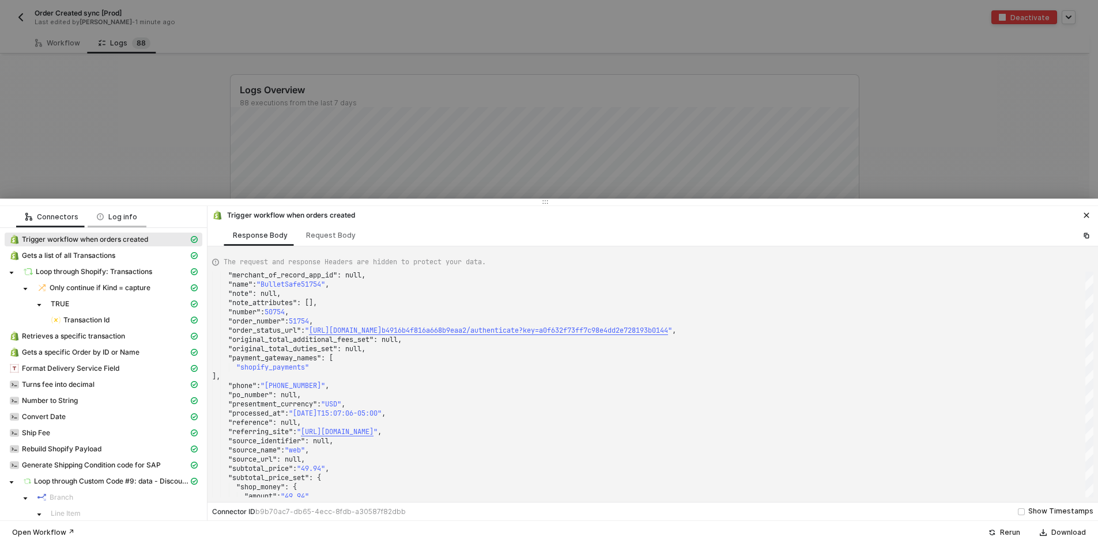
click at [124, 223] on div "Log info" at bounding box center [117, 216] width 59 height 21
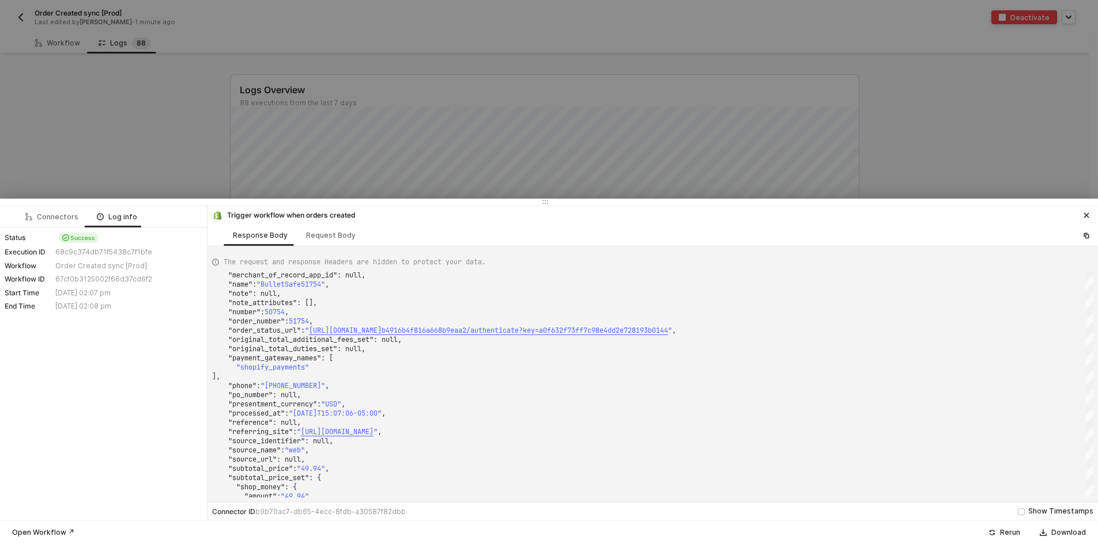
click at [119, 181] on div at bounding box center [549, 272] width 1098 height 544
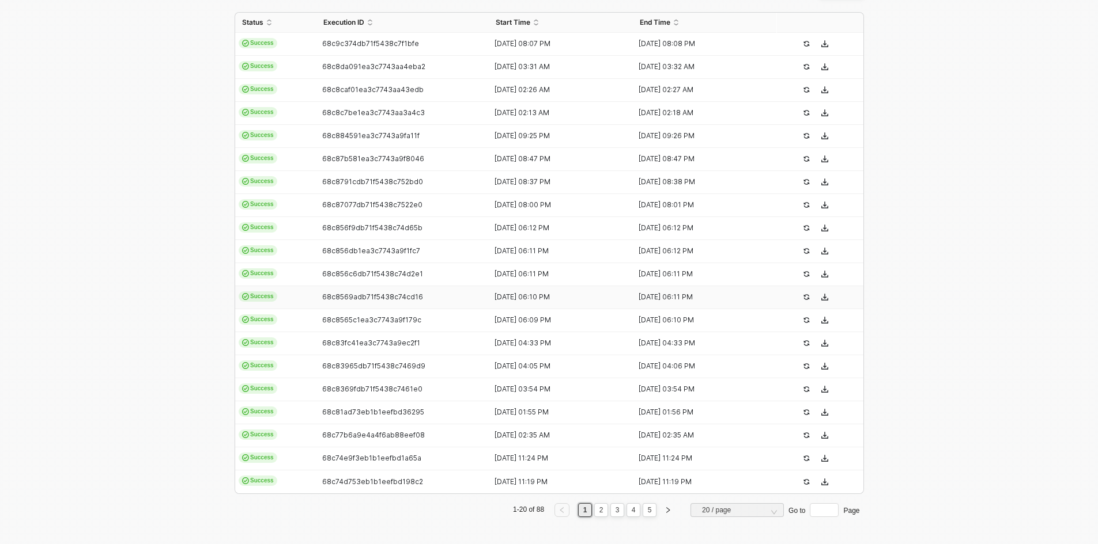
scroll to position [271, 0]
click at [596, 513] on link "2" at bounding box center [601, 510] width 11 height 13
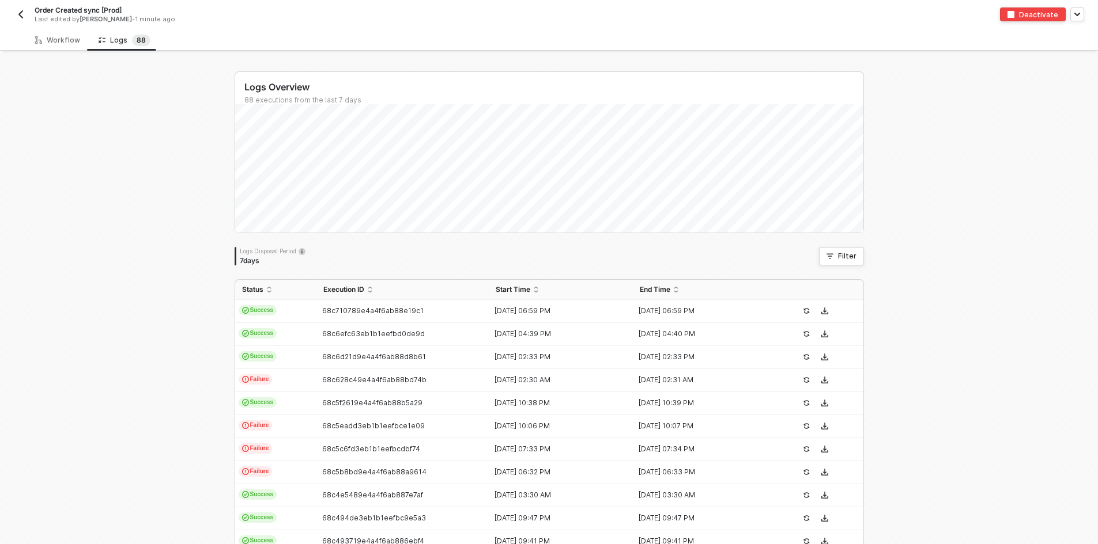
scroll to position [0, 0]
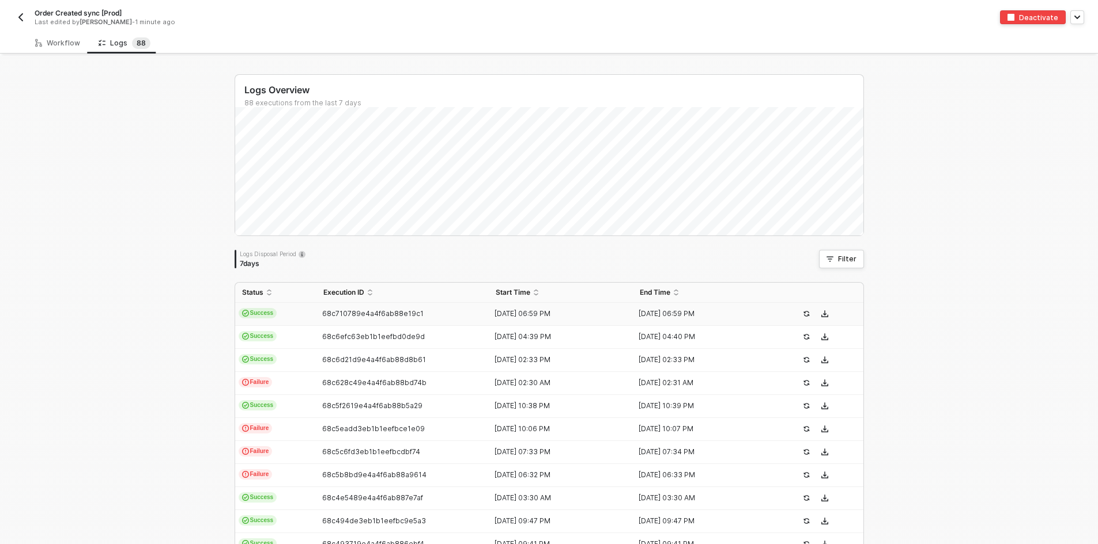
click at [447, 316] on div "68c710789e4a4f6ab88e19c1" at bounding box center [398, 313] width 164 height 9
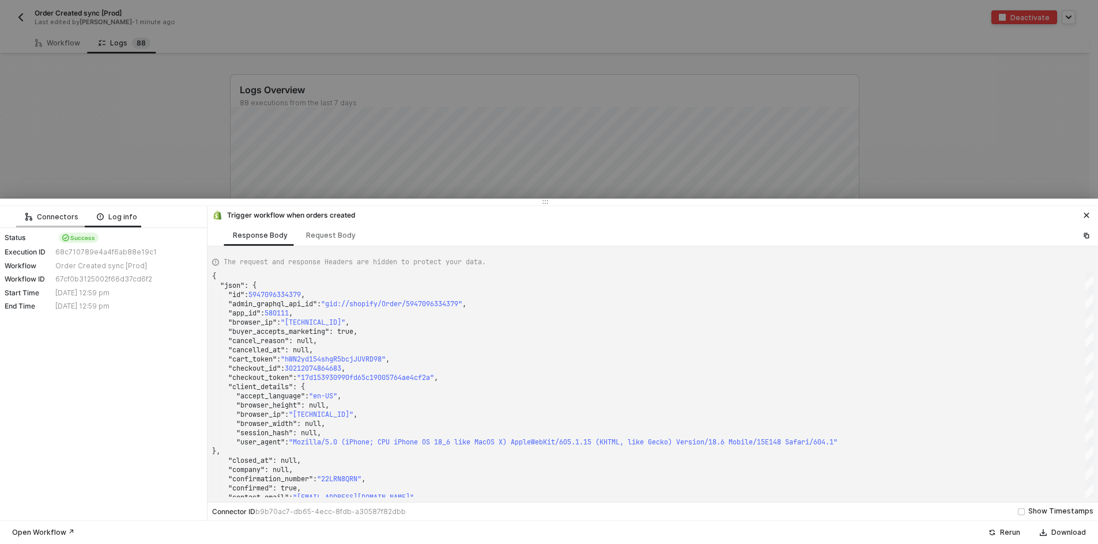
click at [45, 219] on div "Connectors" at bounding box center [51, 217] width 53 height 9
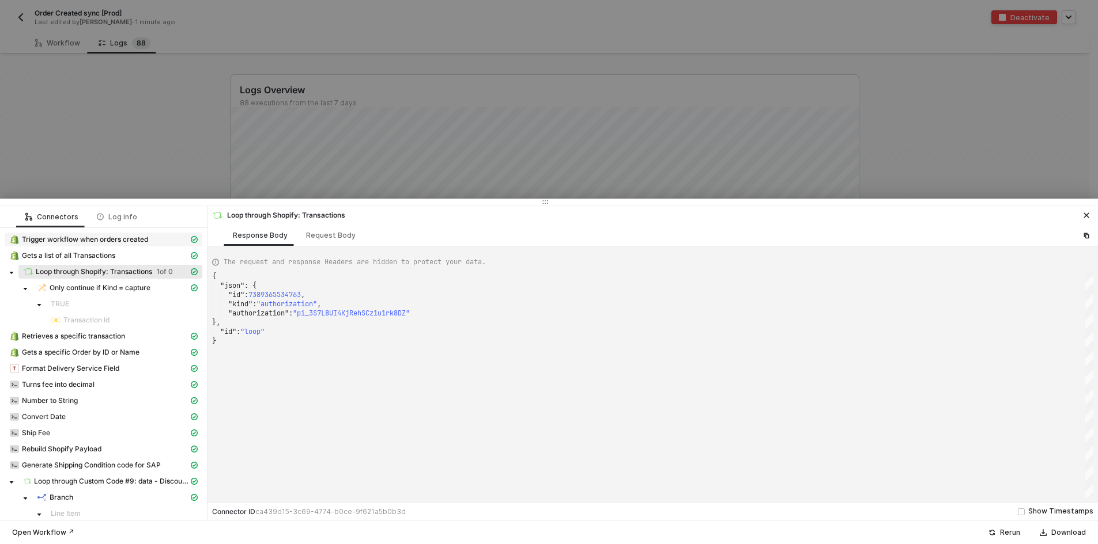
click at [145, 240] on span "Trigger workflow when orders created" at bounding box center [85, 239] width 126 height 9
type textarea "{ "json": { "id": 5947096334379, "admin_graphql_api_id": "gid://shopify/Order/5…"
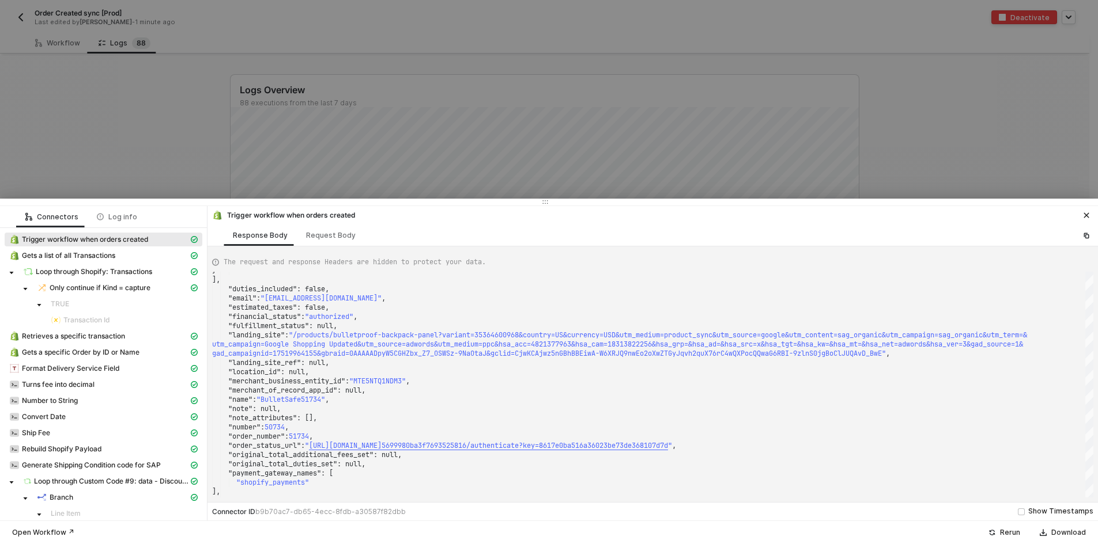
click at [88, 143] on div at bounding box center [549, 272] width 1098 height 544
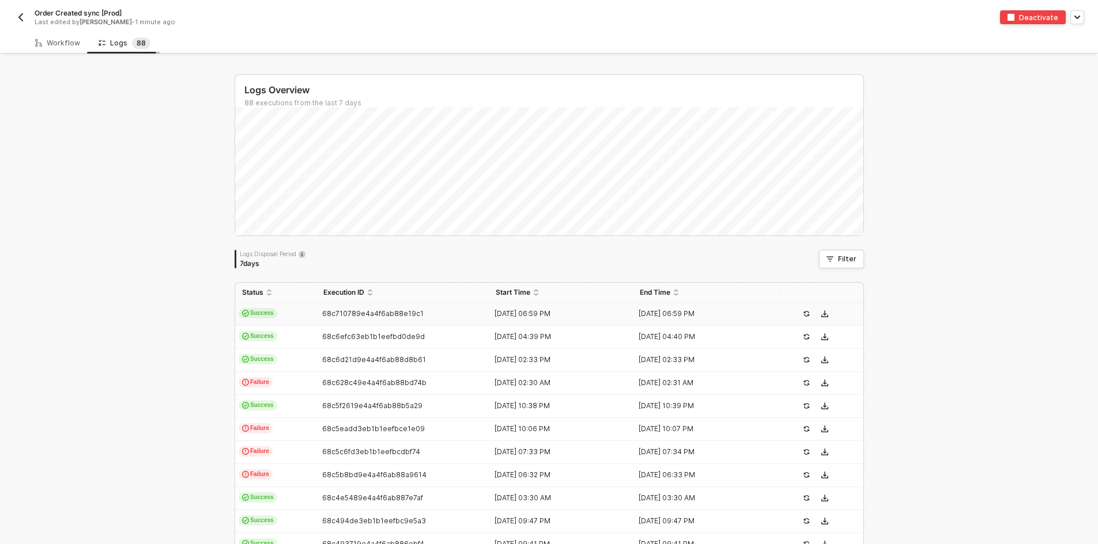
click at [115, 41] on div "Logs 8 8" at bounding box center [125, 43] width 52 height 12
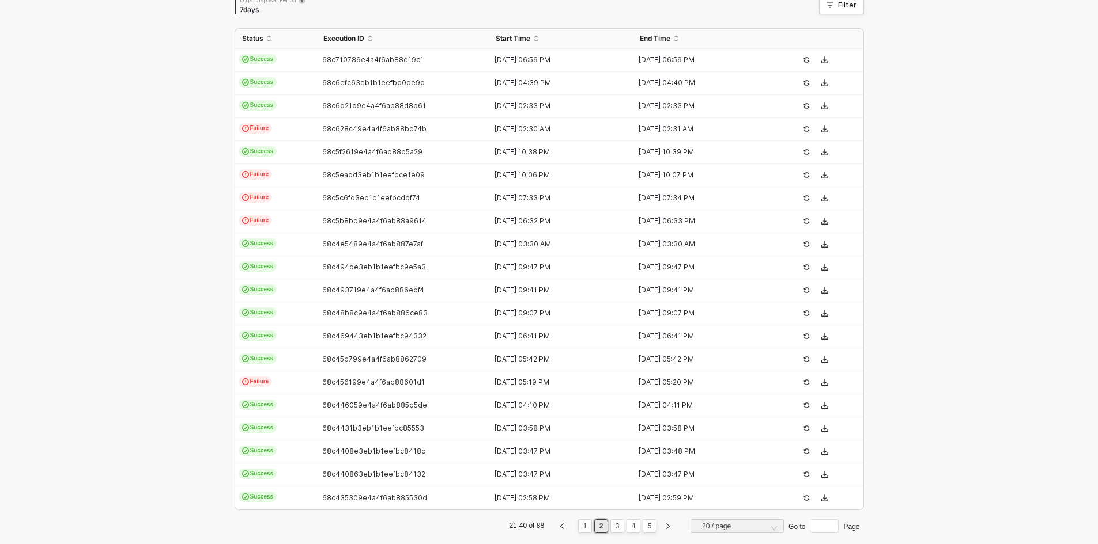
scroll to position [271, 0]
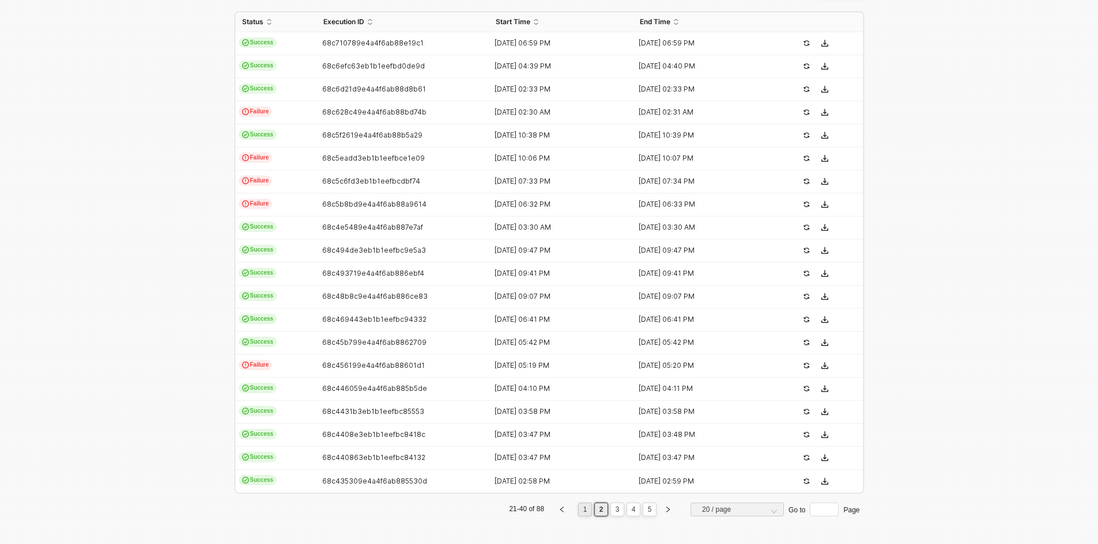
click at [586, 516] on link "1" at bounding box center [585, 510] width 11 height 13
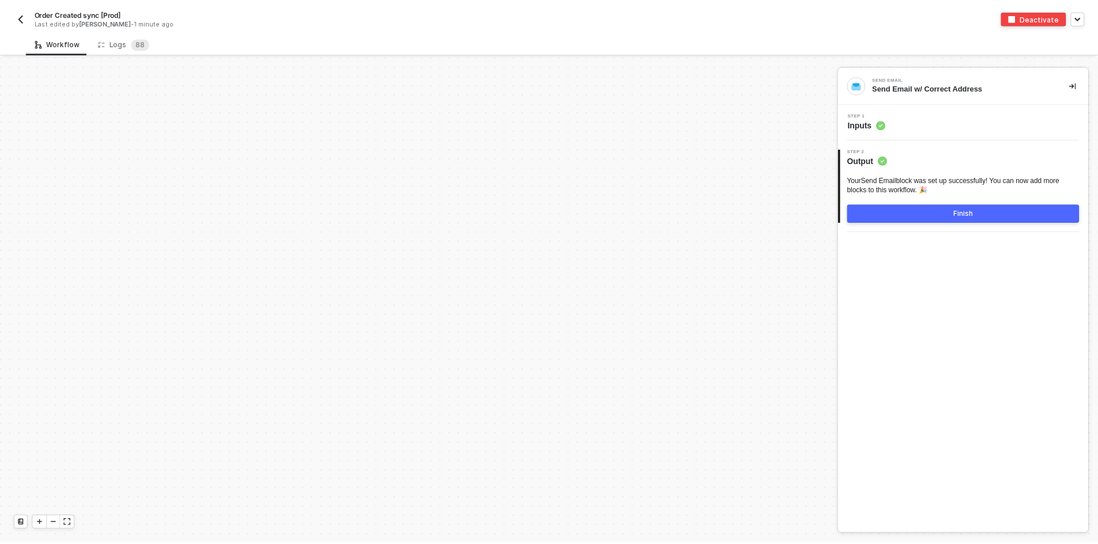
scroll to position [3905, 0]
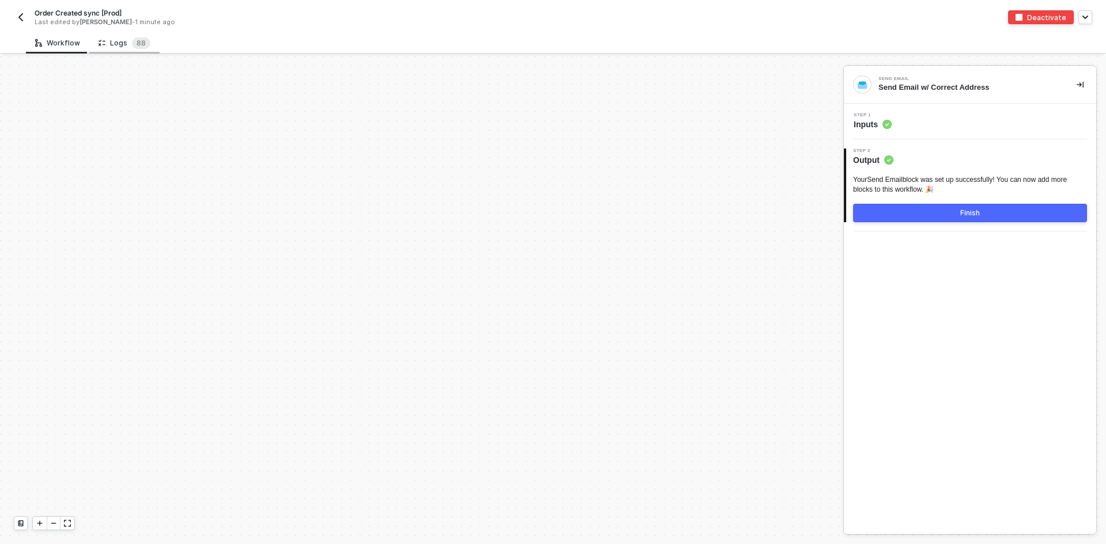
click at [127, 35] on div "Logs 8 8" at bounding box center [124, 42] width 70 height 21
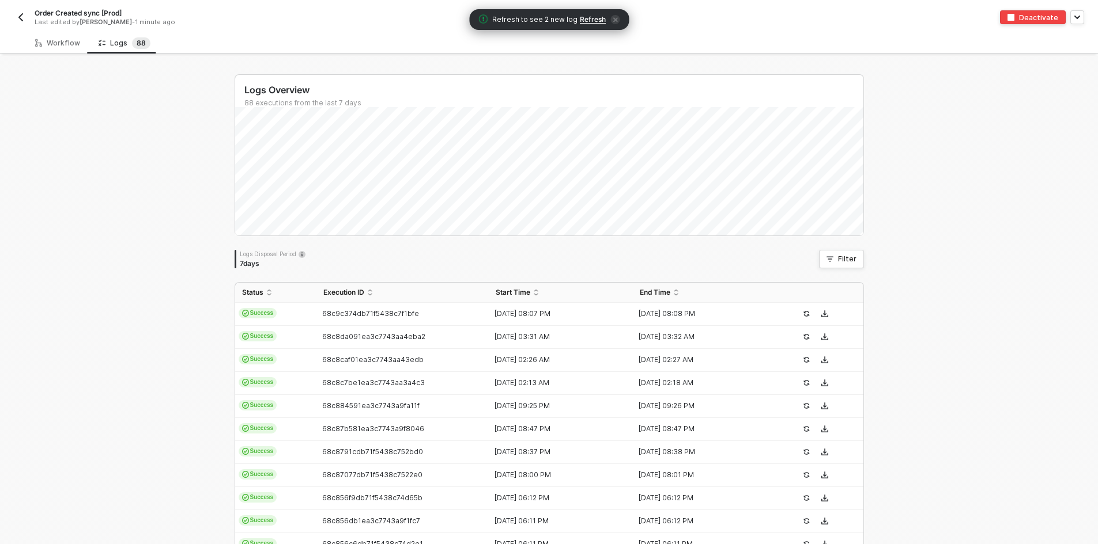
click at [591, 17] on span "Refresh" at bounding box center [593, 19] width 26 height 9
click at [353, 343] on td "68c8da091ea3c7743aa4eba2" at bounding box center [402, 337] width 173 height 23
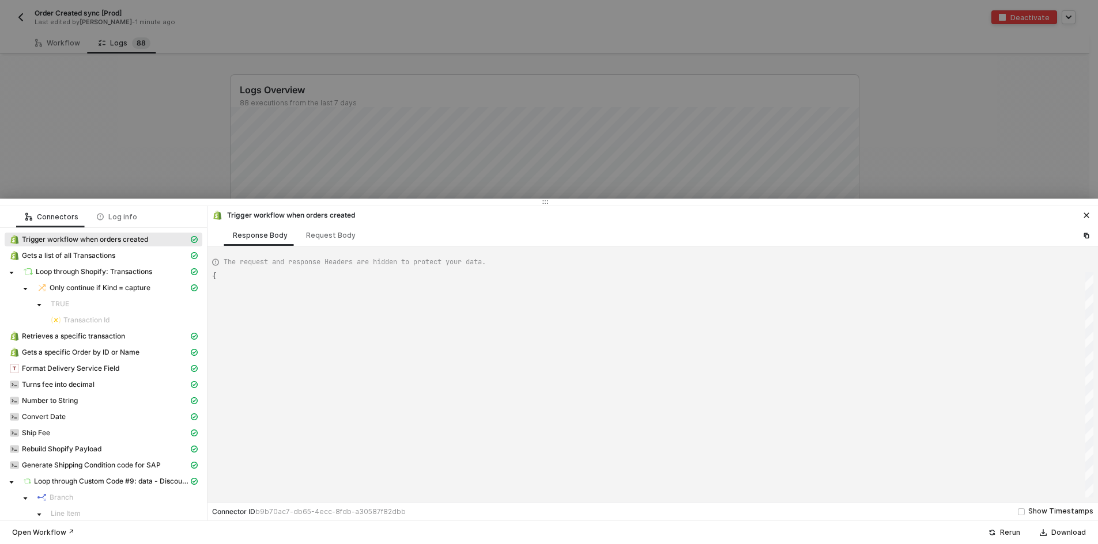
type textarea "{ "json": { "id": 5949119397931, "admin_graphql_api_id": "gid://shopify/Order/5…"
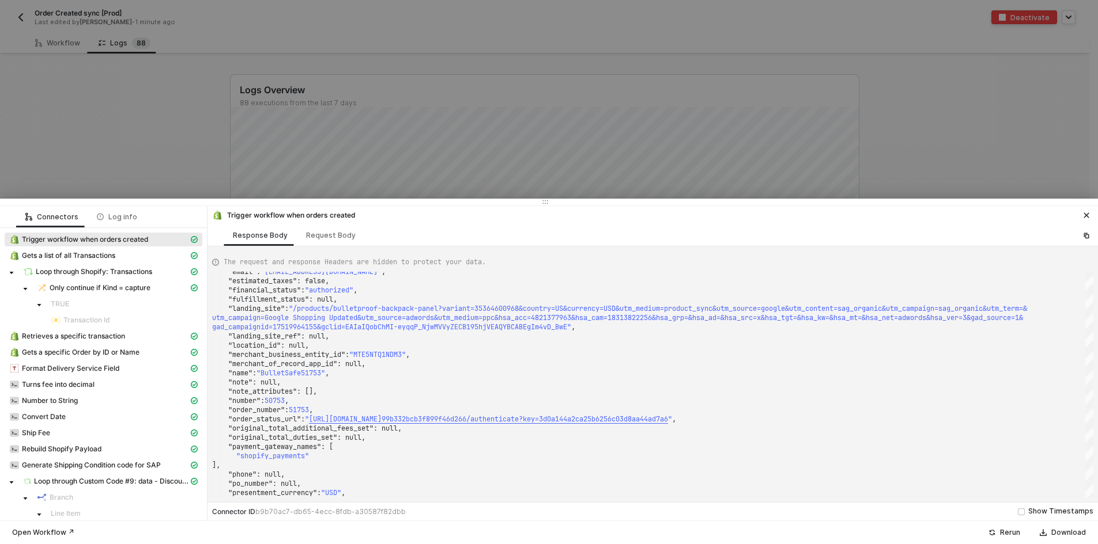
click at [135, 141] on div at bounding box center [549, 272] width 1098 height 544
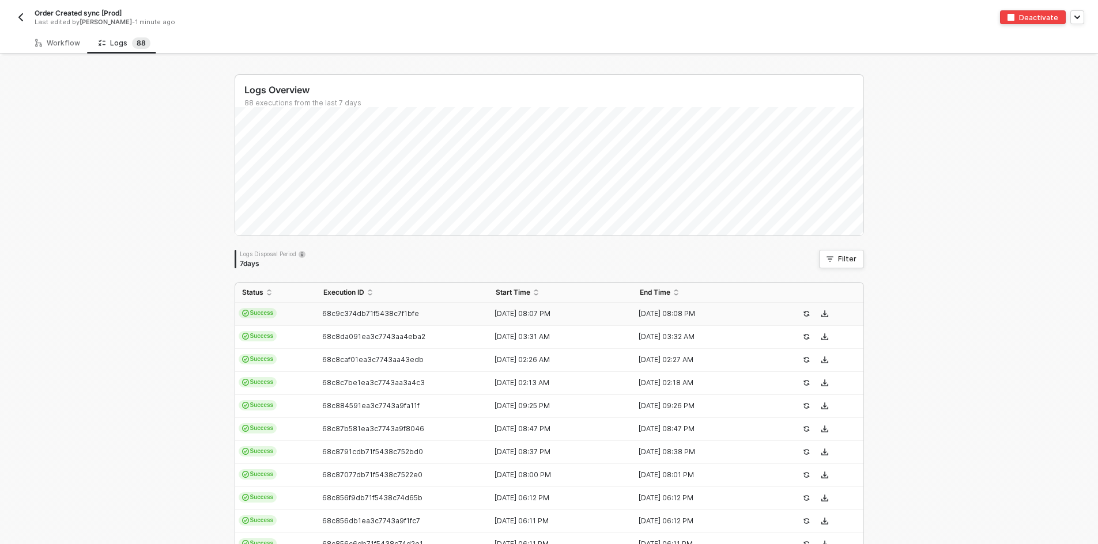
click at [308, 307] on td "Success" at bounding box center [275, 314] width 81 height 23
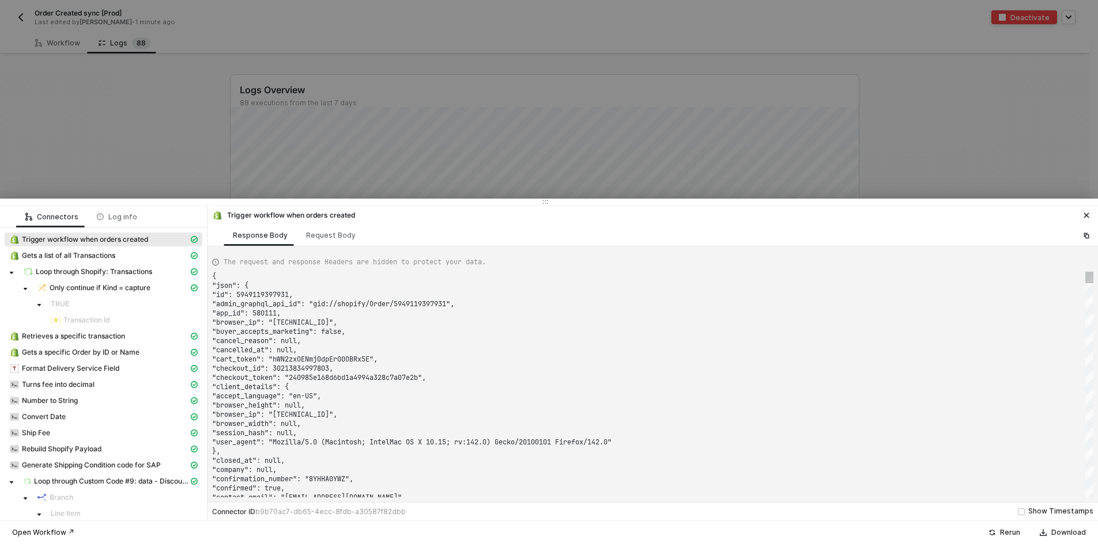
type textarea "{ "json": { "id": 5950311858219, "admin_graphql_api_id": "gid://shopify/Order/5…"
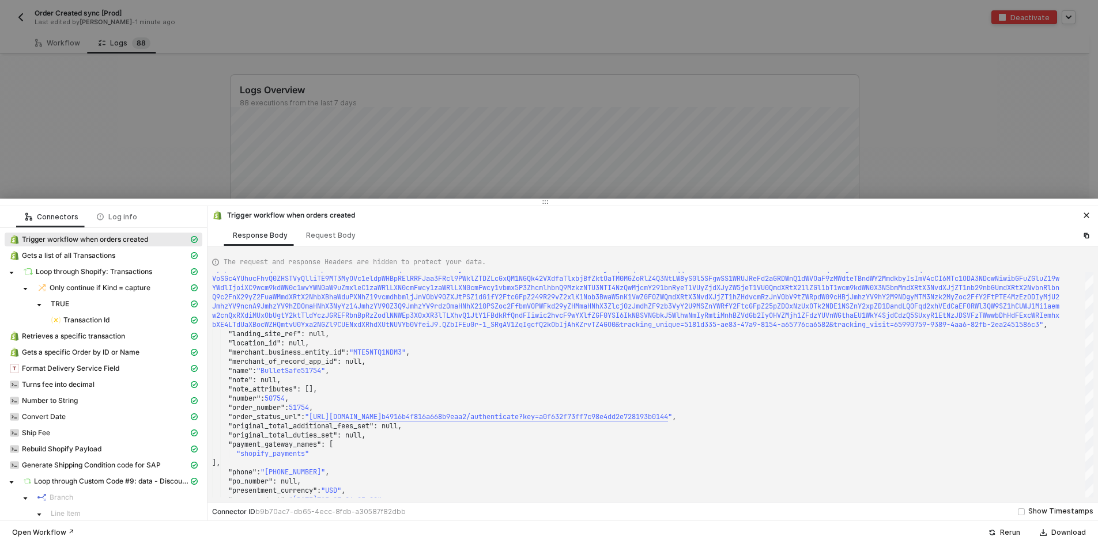
click at [168, 140] on div at bounding box center [549, 272] width 1098 height 544
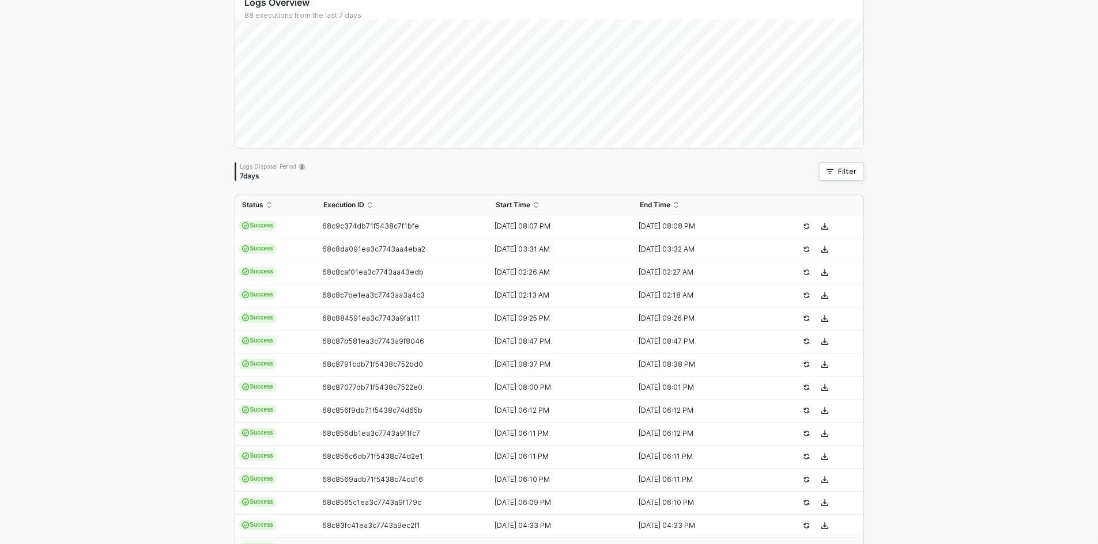
scroll to position [271, 0]
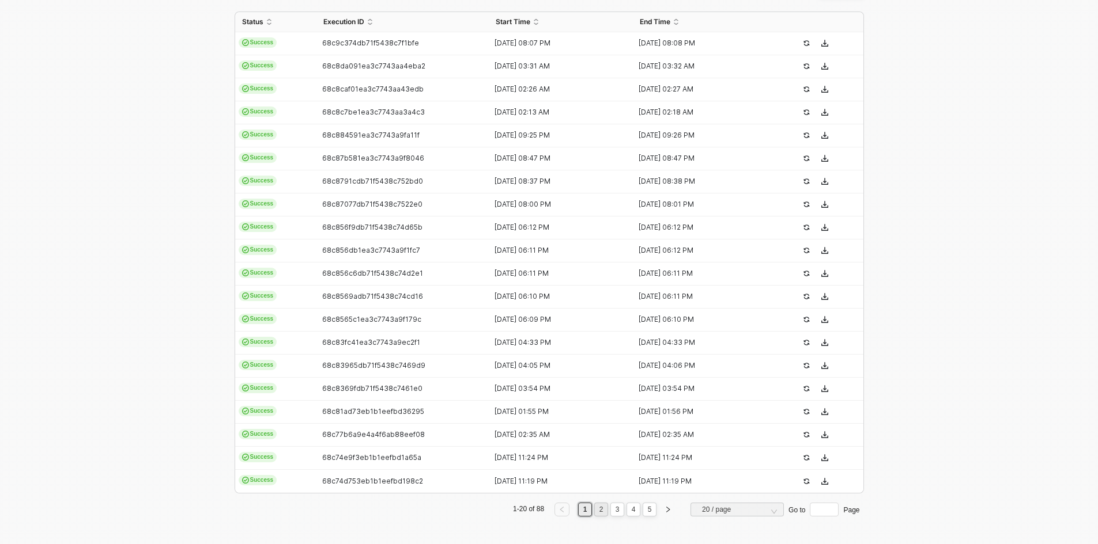
click at [598, 509] on link "2" at bounding box center [601, 510] width 11 height 13
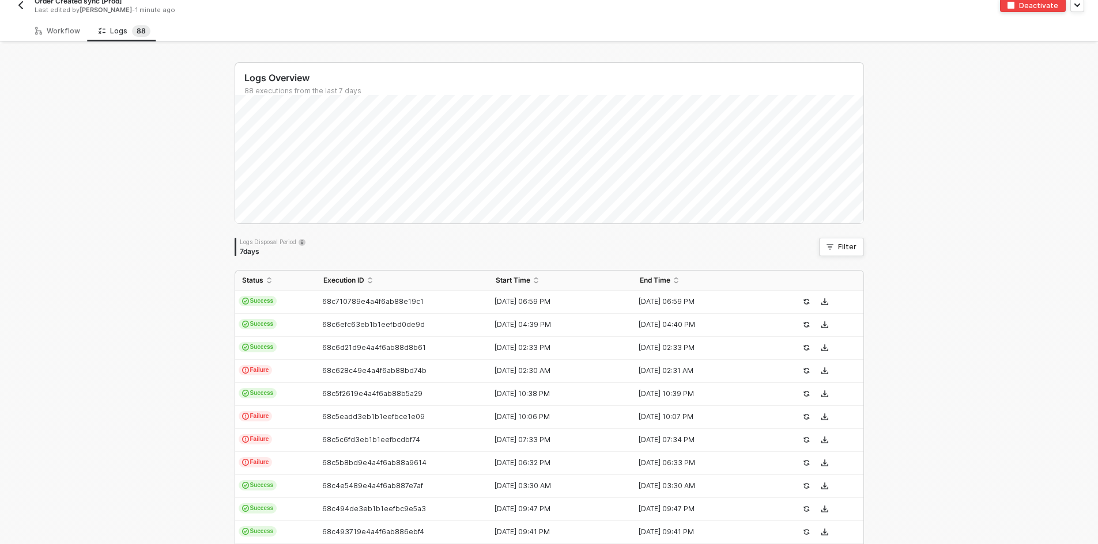
scroll to position [0, 0]
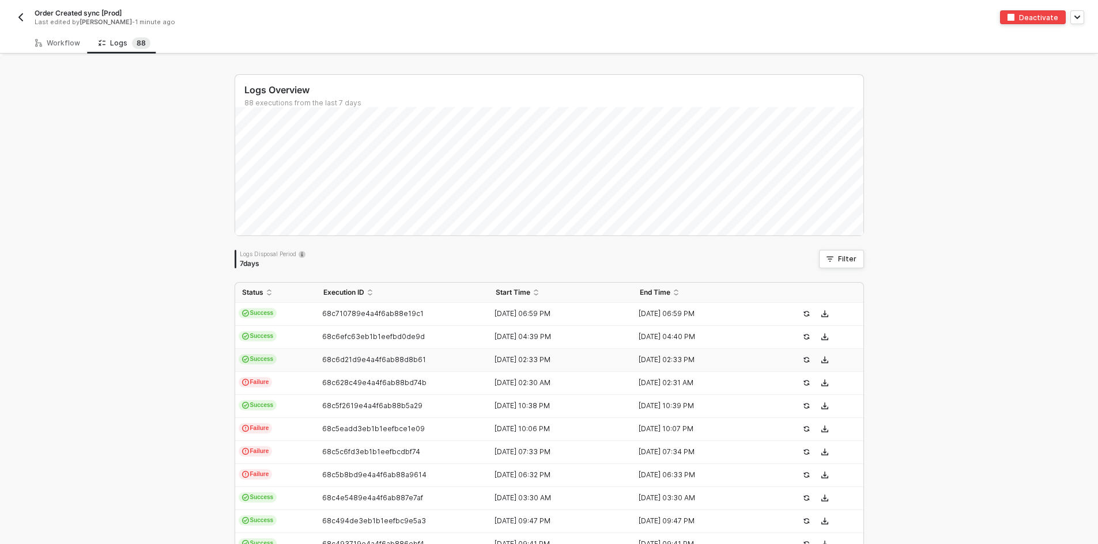
click at [431, 365] on td "68c6d21d9e4a4f6ab88d8b61" at bounding box center [402, 360] width 173 height 23
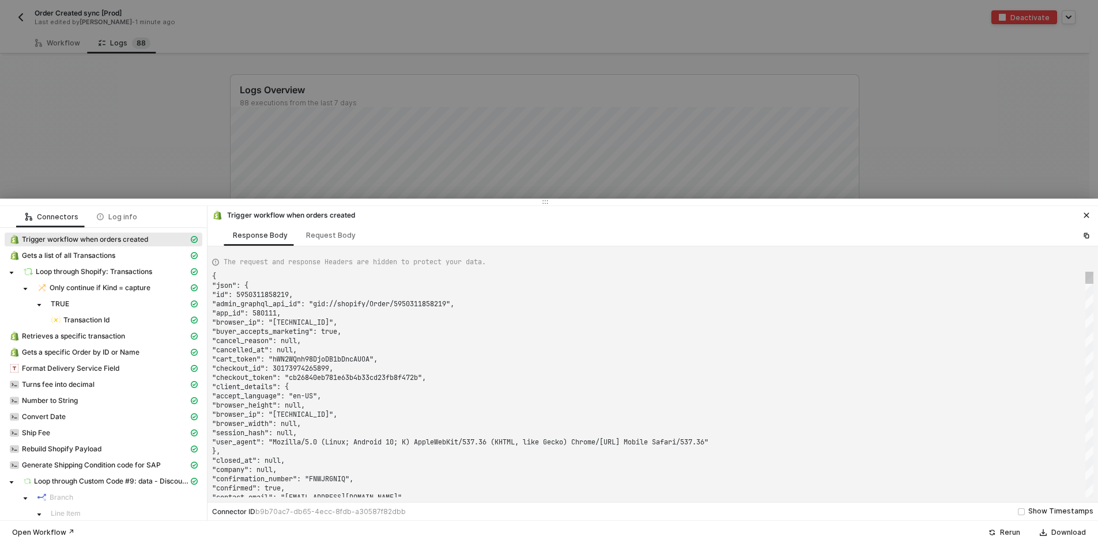
type textarea "{ "json": { "id": 5946727923755, "admin_graphql_api_id": "gid://shopify/Order/5…"
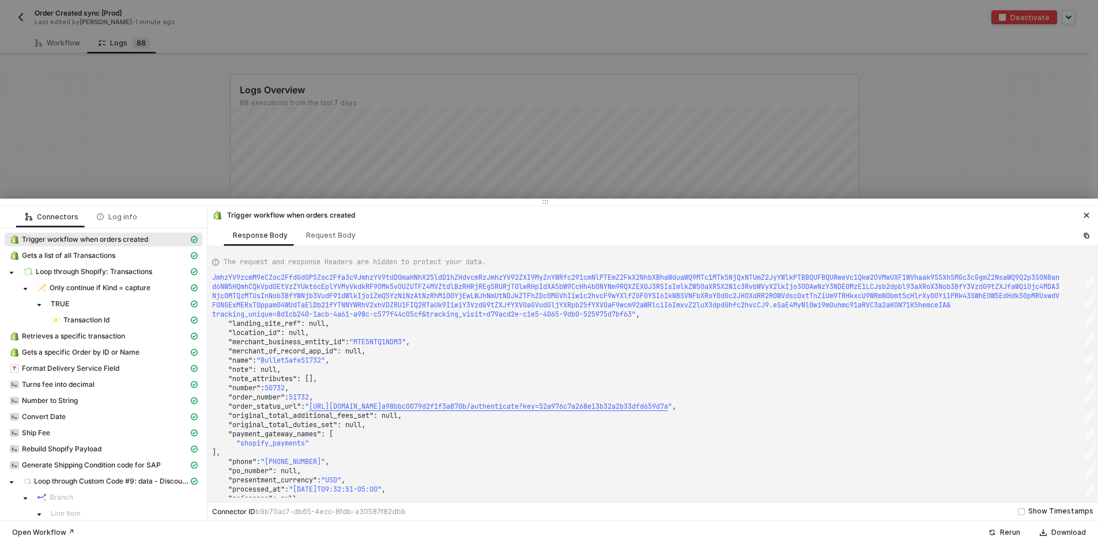
click at [88, 162] on div at bounding box center [549, 272] width 1098 height 544
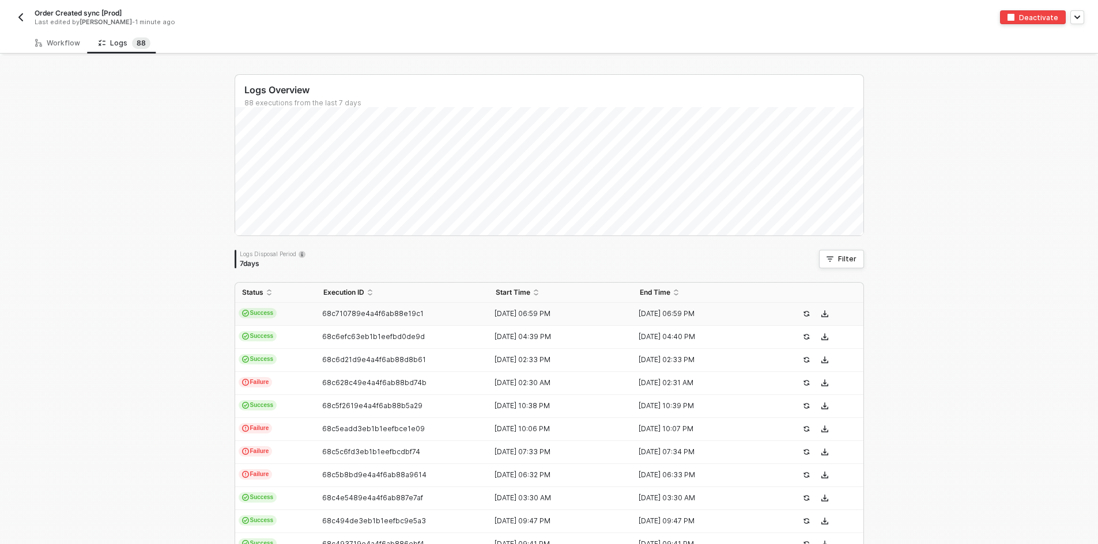
click at [440, 312] on div "68c710789e4a4f6ab88e19c1" at bounding box center [398, 313] width 164 height 9
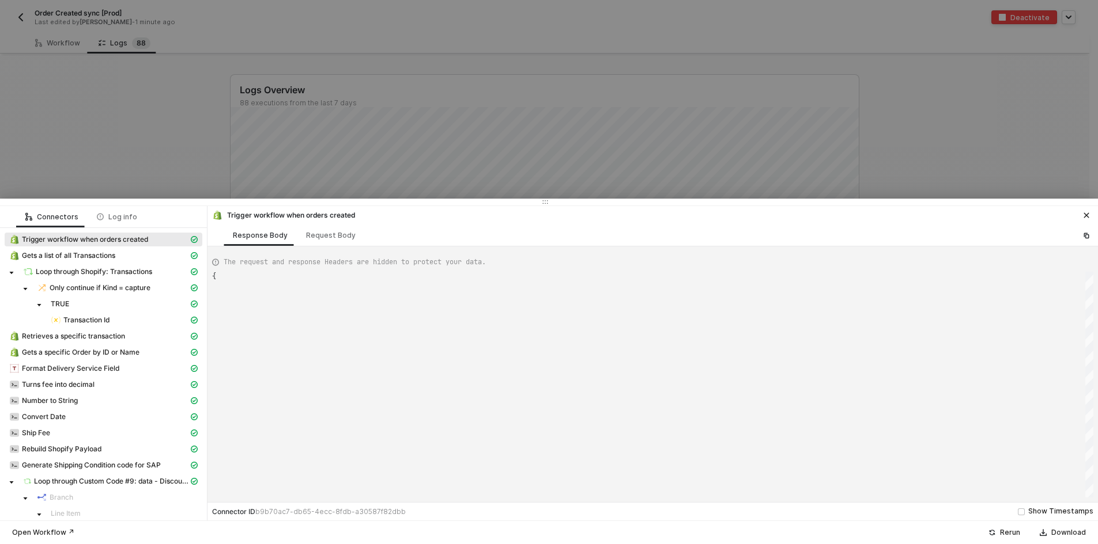
type textarea "{ "json": { "id": 5947096334379, "admin_graphql_api_id": "gid://shopify/Order/5…"
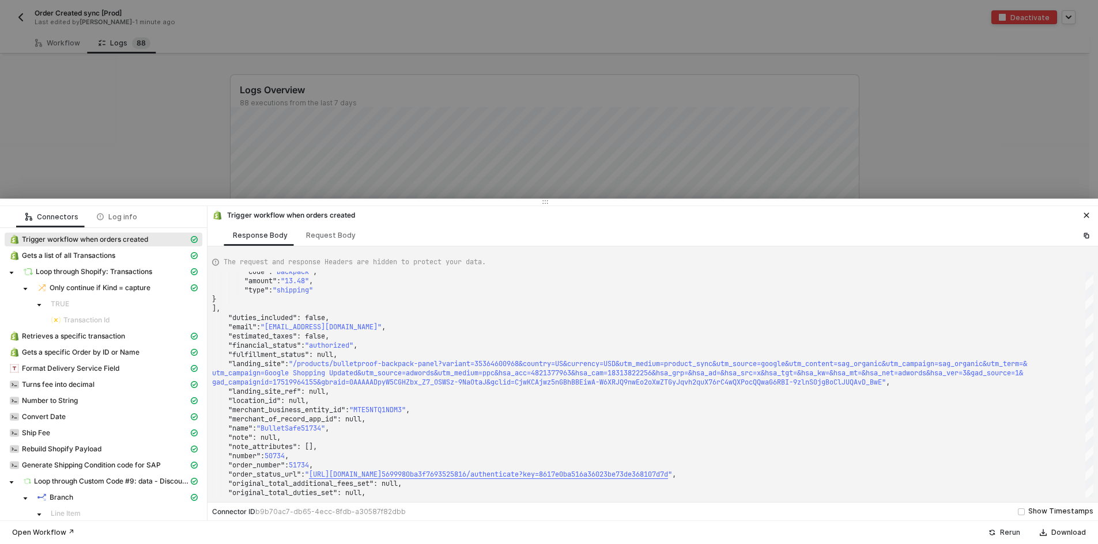
click at [1013, 531] on div "Rerun" at bounding box center [1010, 532] width 20 height 9
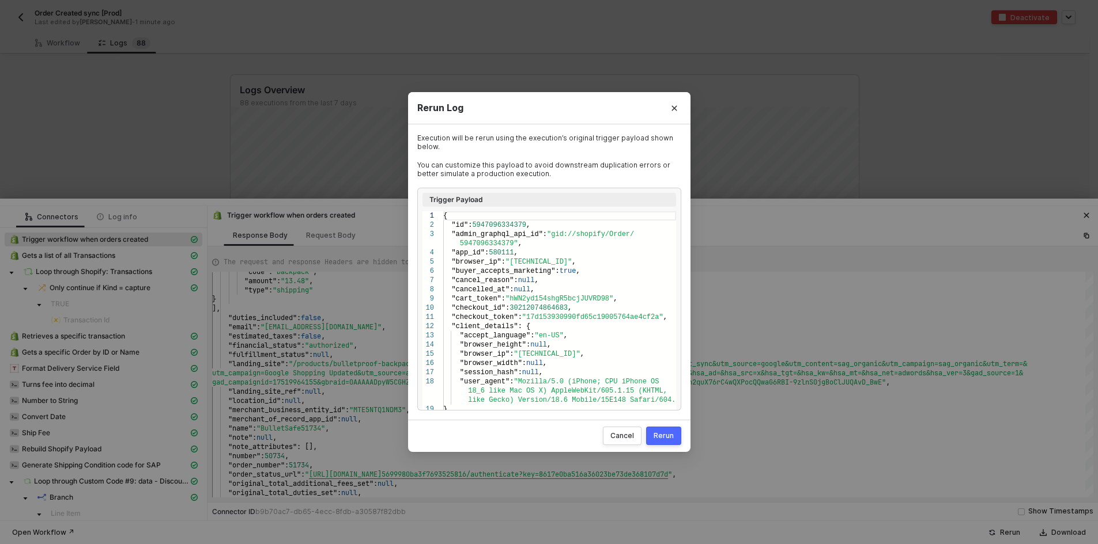
click at [672, 437] on div "Rerun" at bounding box center [663, 436] width 20 height 9
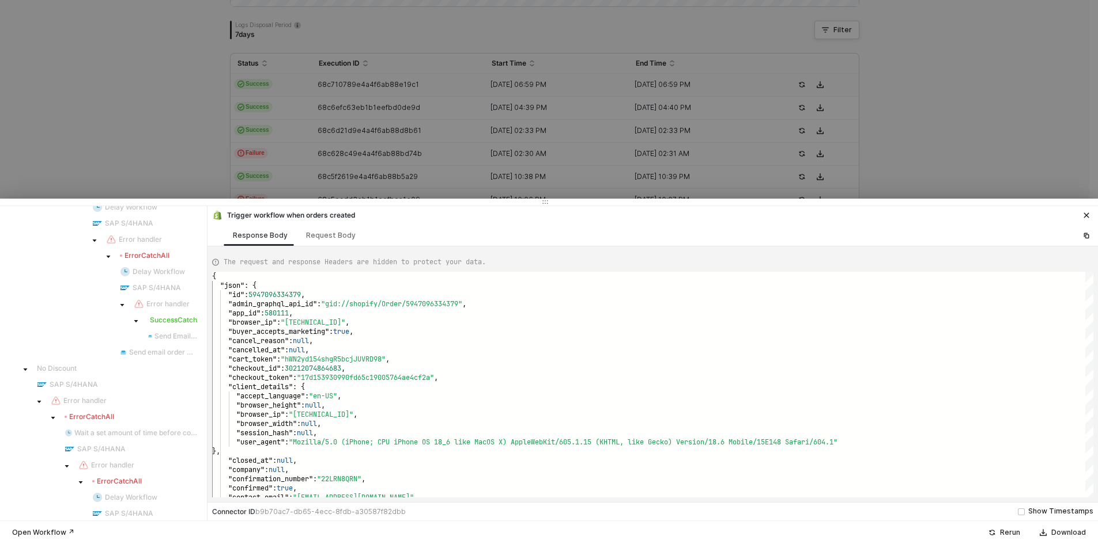
scroll to position [230, 0]
click at [583, 16] on span "Refresh" at bounding box center [593, 19] width 26 height 9
click at [140, 103] on div at bounding box center [549, 272] width 1098 height 544
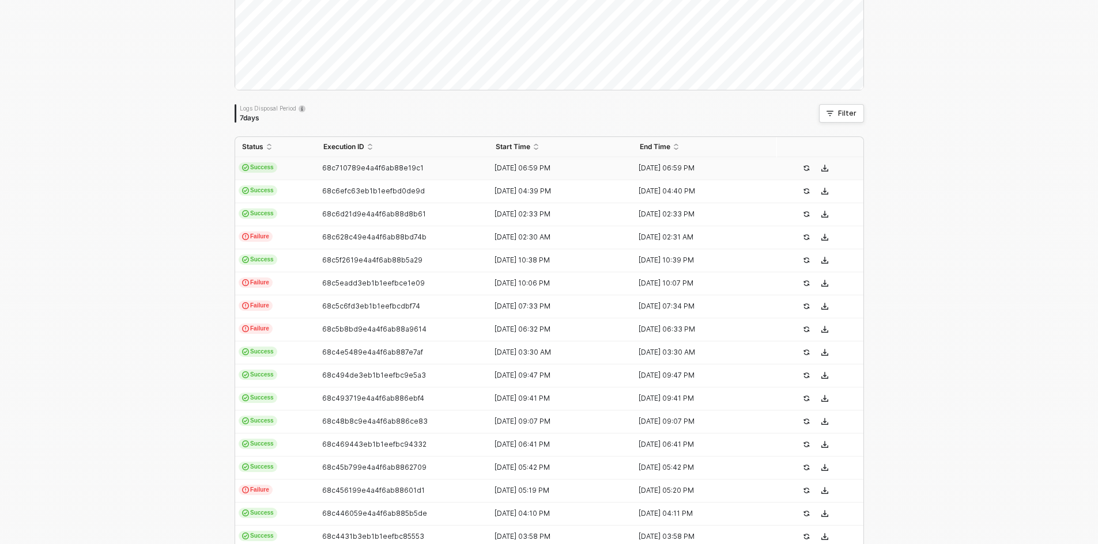
scroll to position [271, 0]
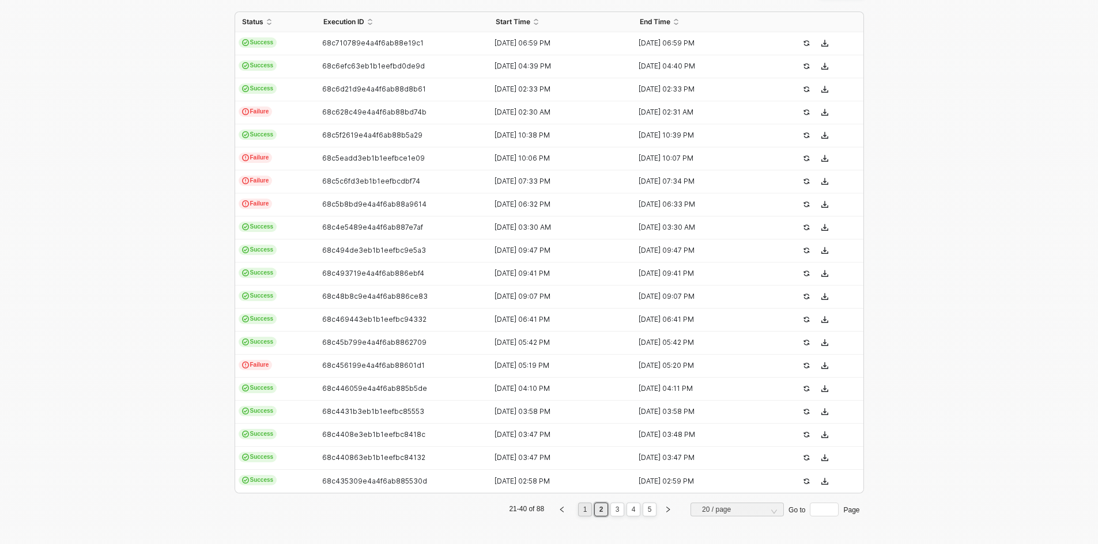
click at [583, 509] on link "1" at bounding box center [585, 510] width 11 height 13
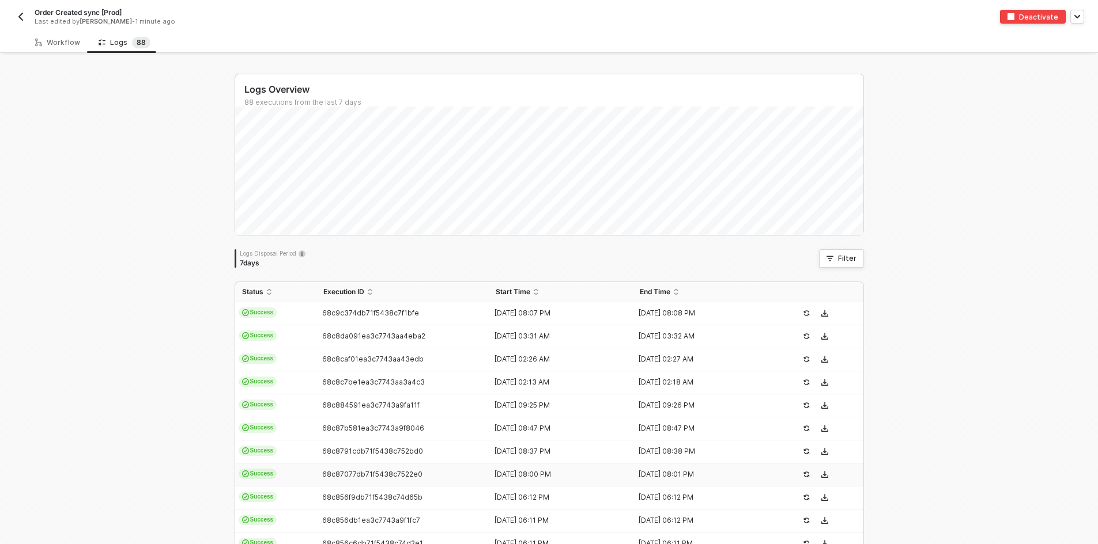
scroll to position [0, 0]
click at [444, 314] on div "68c9c374db71f5438c7f1bfe" at bounding box center [398, 313] width 164 height 9
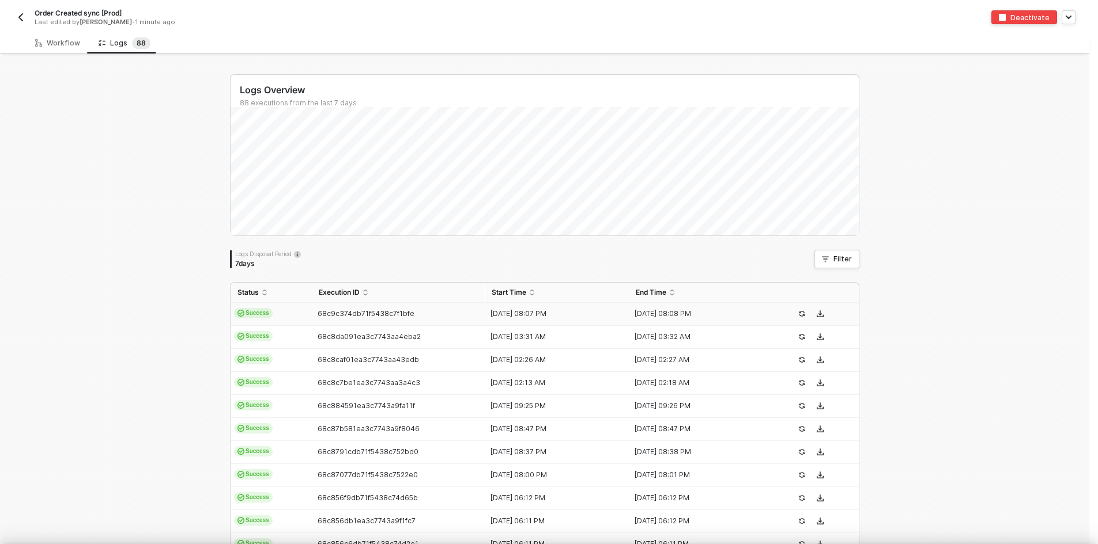
type textarea "{ "json": { "id": 5950311858219, "admin_graphql_api_id": "gid://shopify/Order/5…"
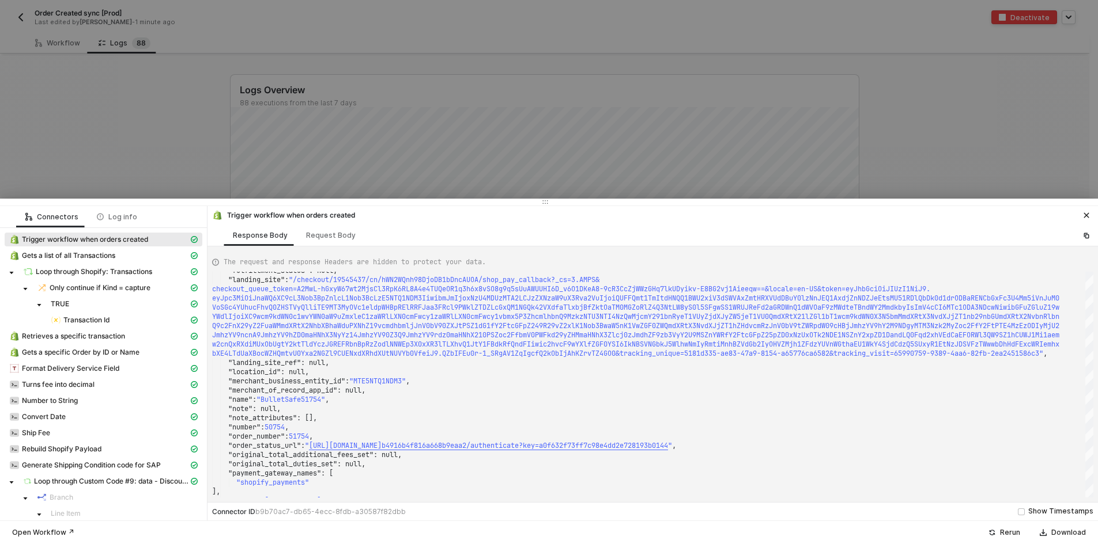
click at [74, 163] on div at bounding box center [549, 272] width 1098 height 544
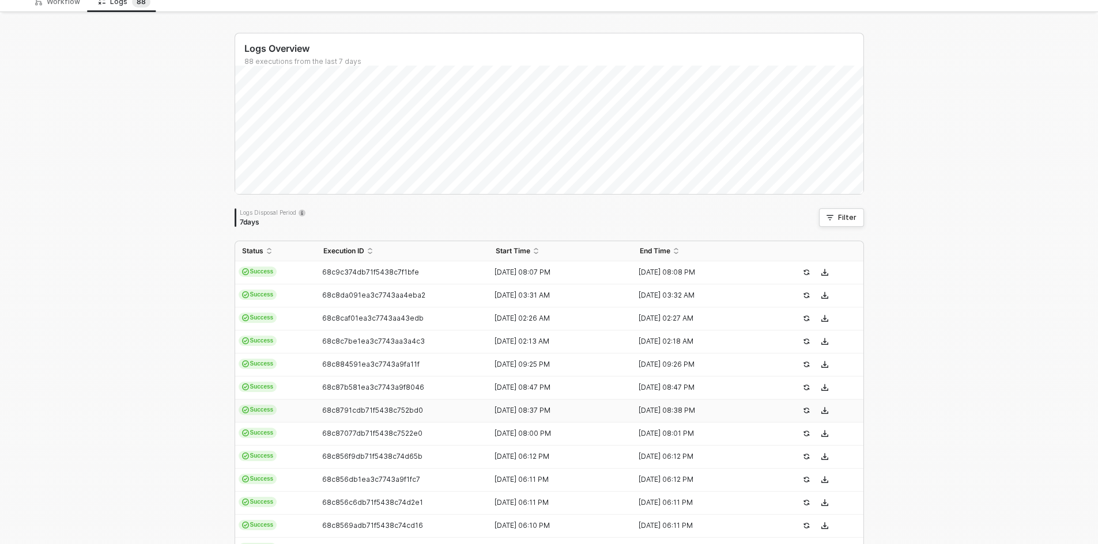
scroll to position [40, 0]
click at [852, 227] on button "Filter" at bounding box center [841, 219] width 45 height 18
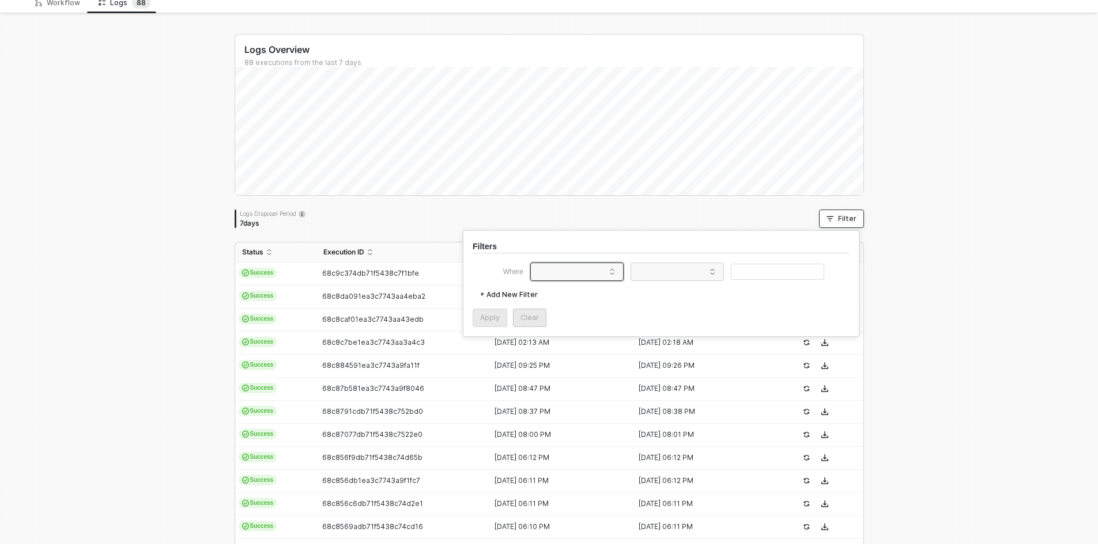
click at [604, 279] on span at bounding box center [579, 271] width 88 height 17
click at [911, 346] on div "Logs Overview 88 executions from the last 7 days Tue 16 Success 4 Failure 0 Log…" at bounding box center [549, 395] width 1098 height 759
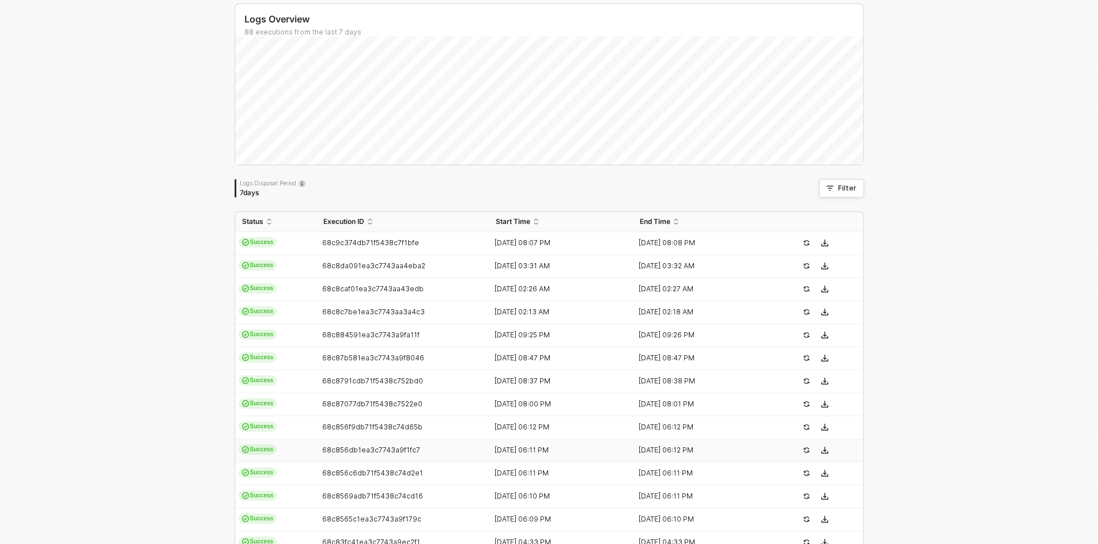
scroll to position [0, 0]
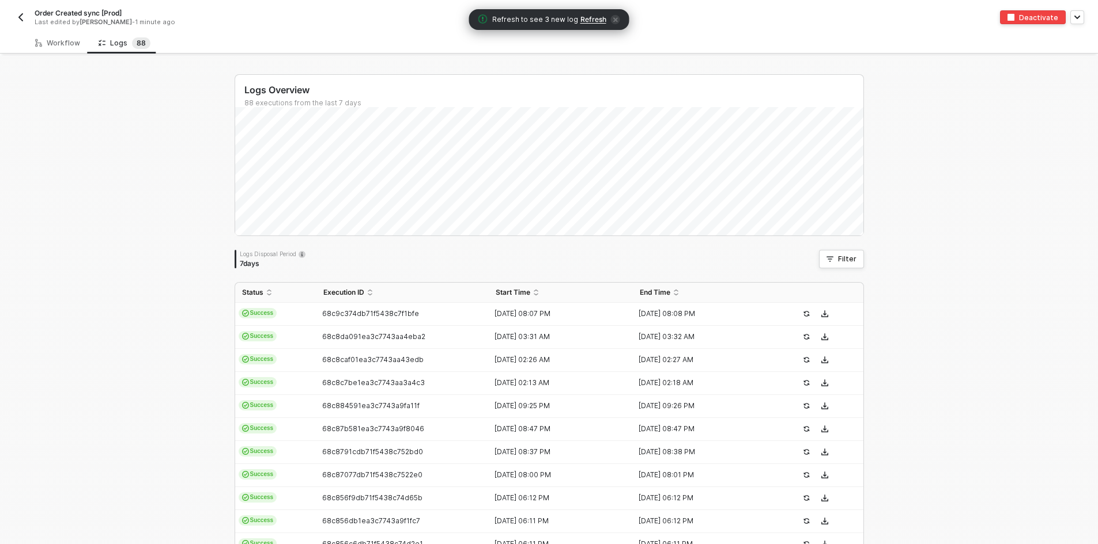
click at [581, 21] on span "Refresh" at bounding box center [593, 19] width 26 height 9
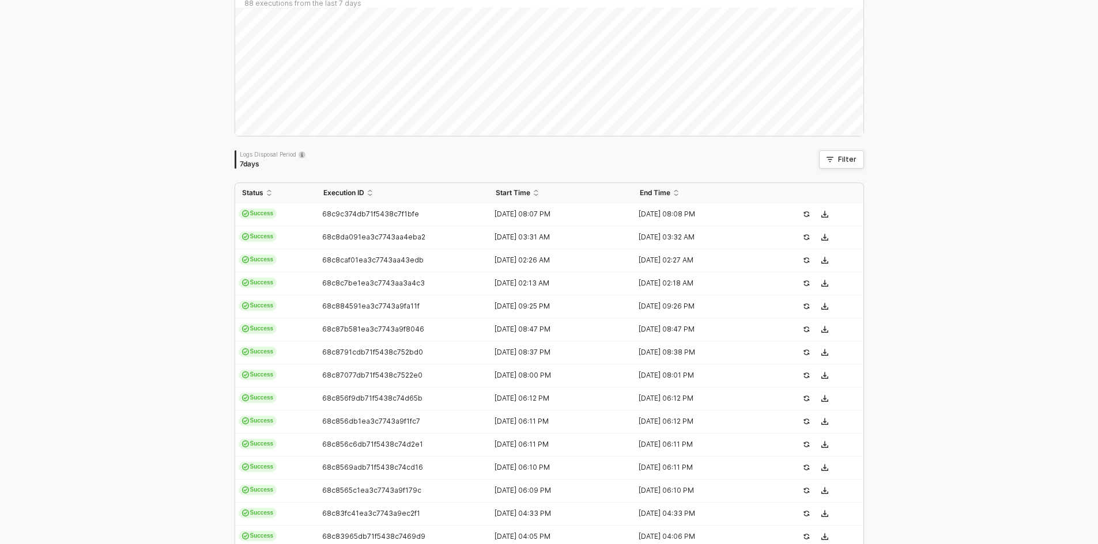
scroll to position [271, 0]
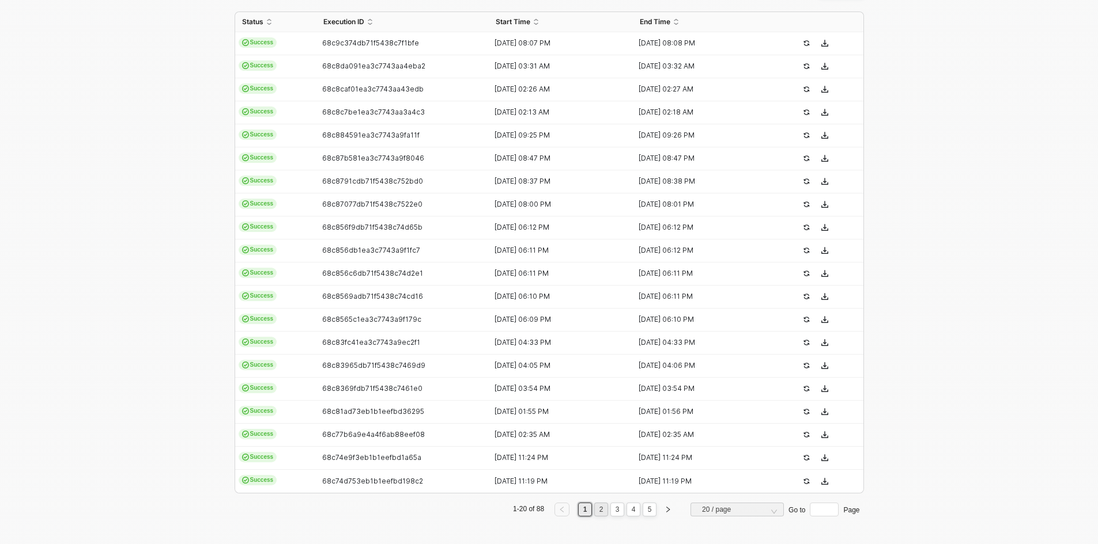
click at [596, 506] on link "2" at bounding box center [601, 510] width 11 height 13
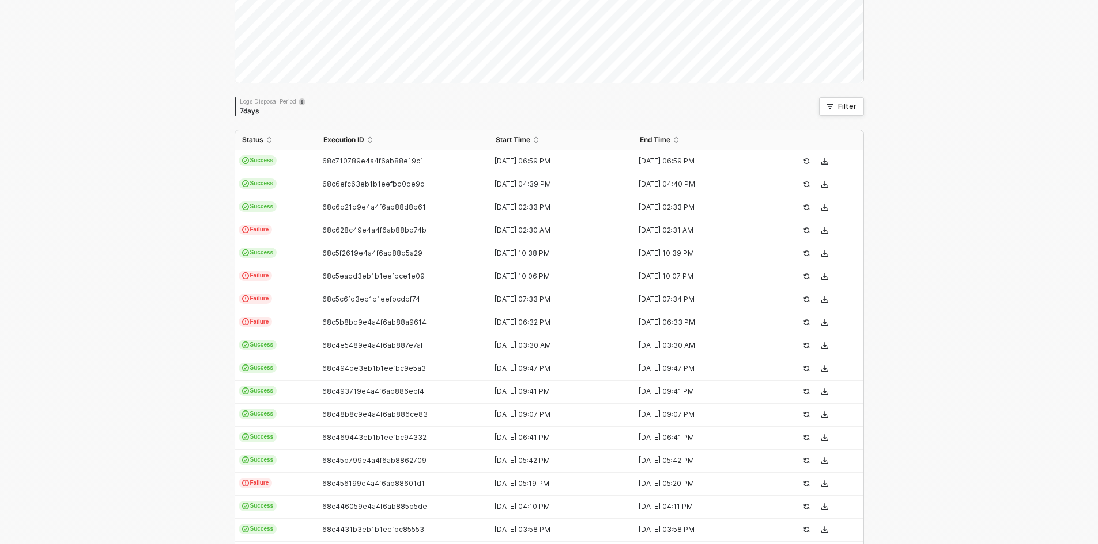
scroll to position [0, 0]
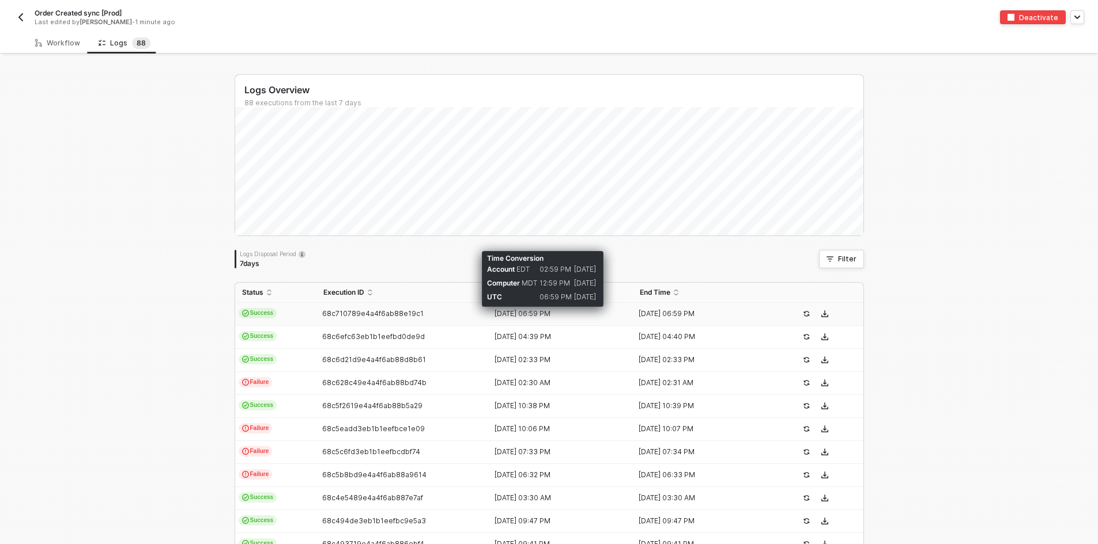
click at [544, 316] on div "14 Sep 2025 06:59 PM" at bounding box center [556, 313] width 135 height 9
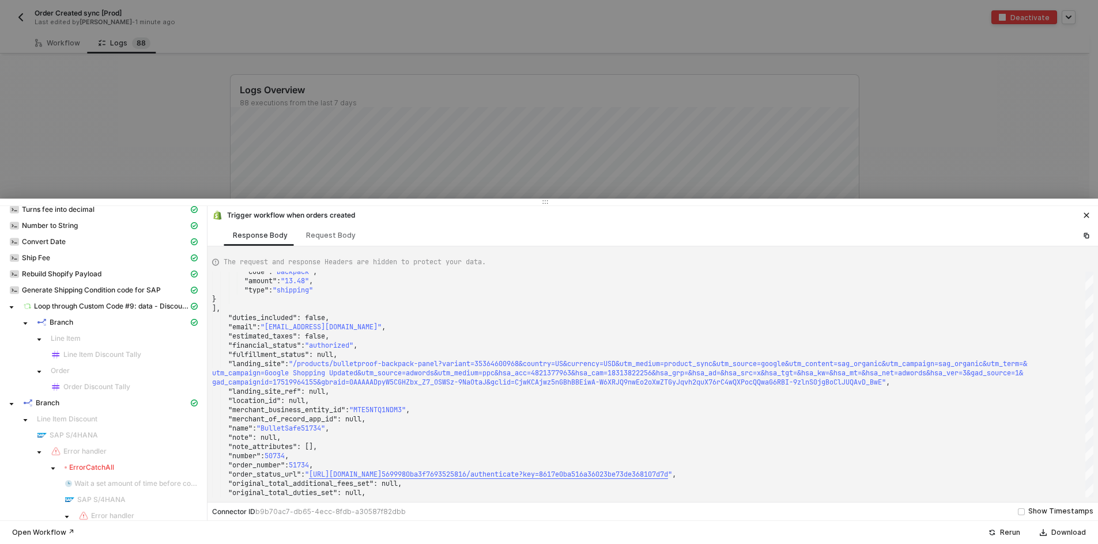
scroll to position [173, 0]
click at [41, 404] on span "Branch" at bounding box center [48, 405] width 24 height 9
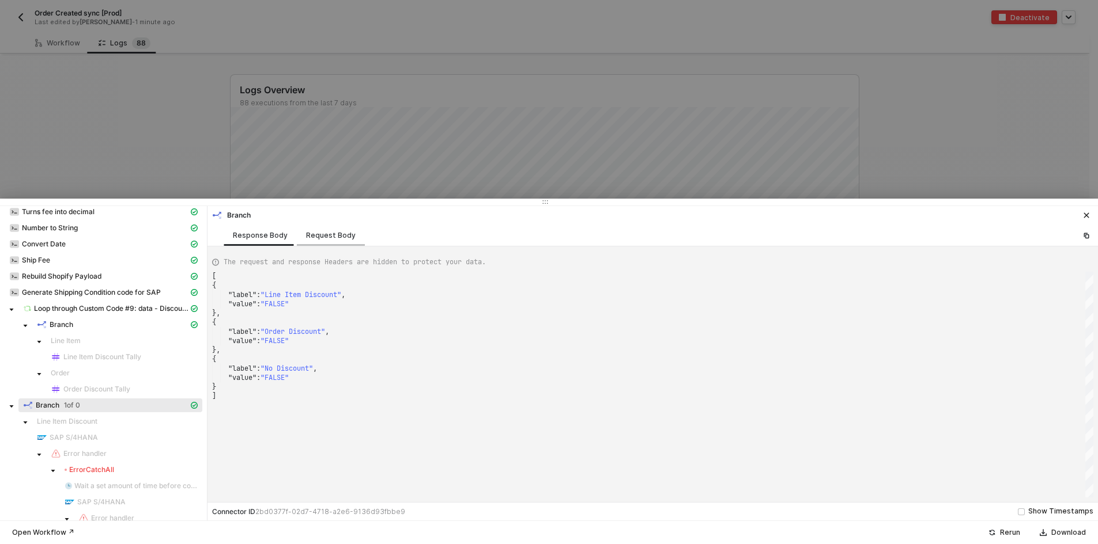
click at [317, 239] on div "Request Body" at bounding box center [331, 235] width 68 height 21
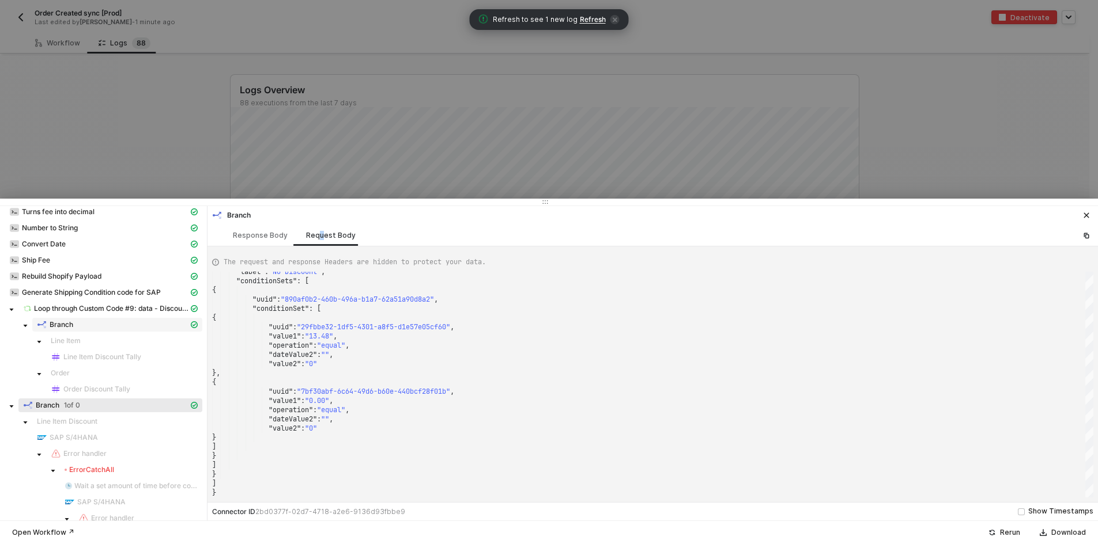
click at [153, 326] on div "Branch" at bounding box center [113, 325] width 152 height 10
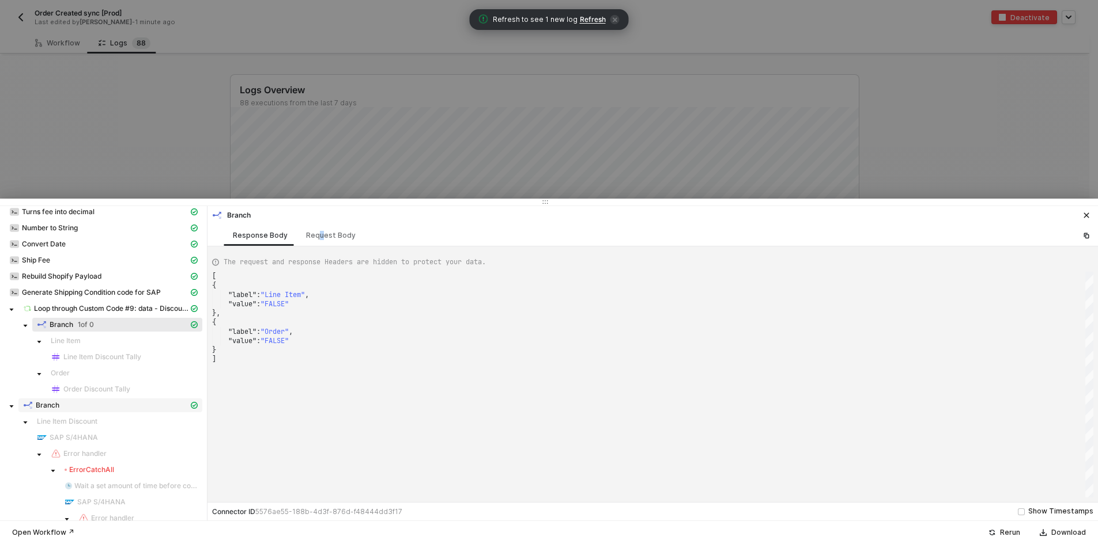
click at [123, 405] on div "Branch" at bounding box center [105, 405] width 165 height 10
type textarea "[ { "label": "Line Item Discount", "value": "FALSE" }, { "label": "Order Discou…"
click at [144, 107] on div at bounding box center [549, 272] width 1098 height 544
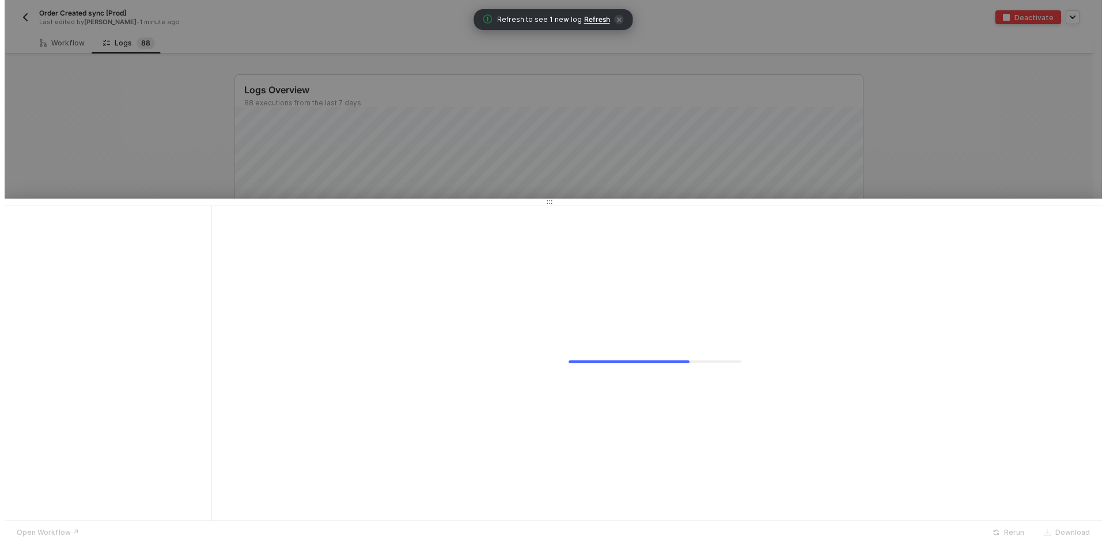
scroll to position [0, 0]
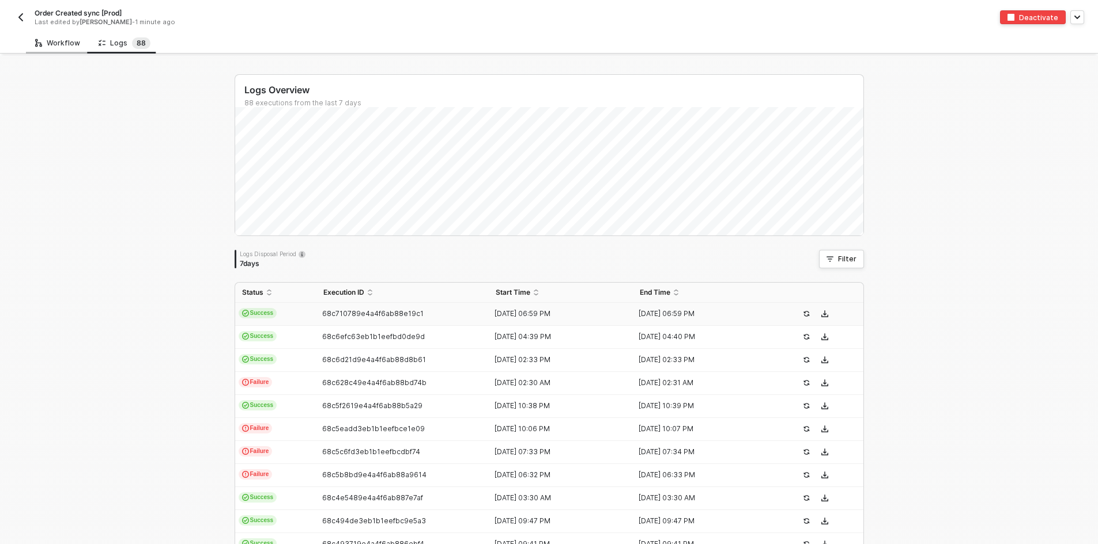
click at [54, 40] on div "Workflow" at bounding box center [57, 43] width 45 height 9
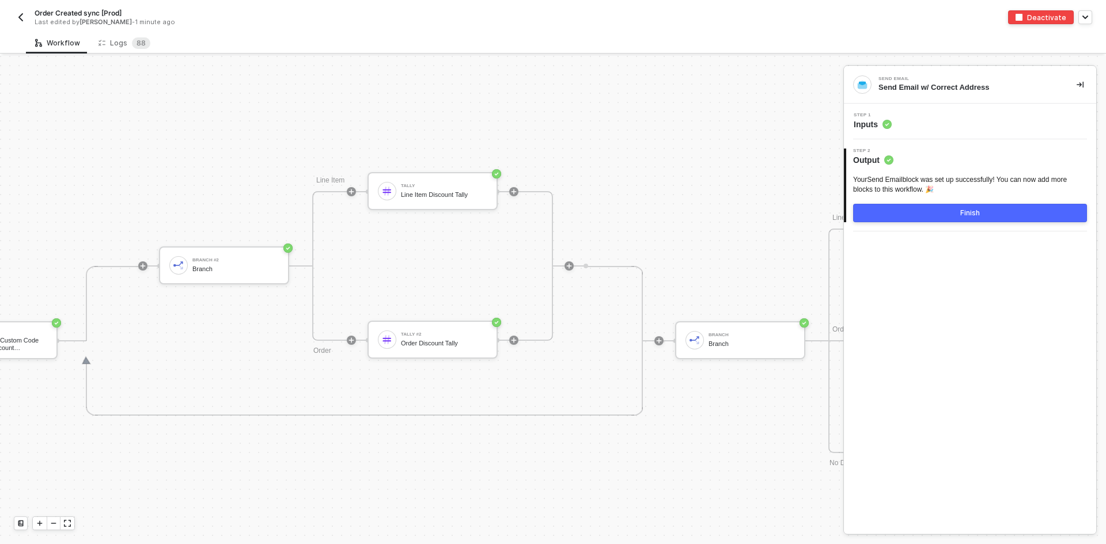
scroll to position [4597, 2647]
click at [202, 275] on div "Branch #2 Branch" at bounding box center [235, 266] width 86 height 22
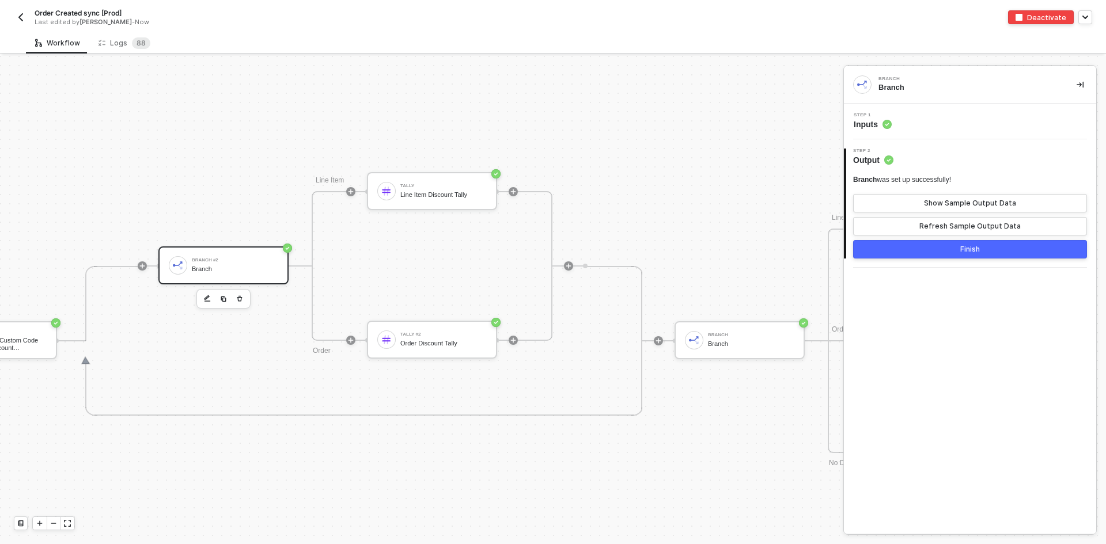
click at [950, 115] on div "Step 1 Inputs" at bounding box center [971, 121] width 249 height 17
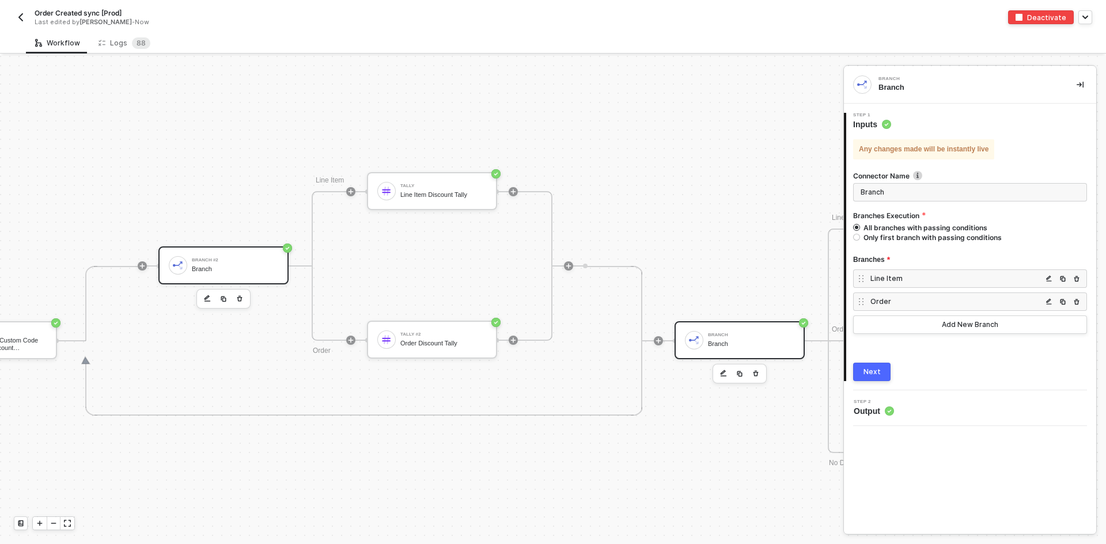
click at [725, 350] on div "Branch Branch" at bounding box center [751, 341] width 86 height 22
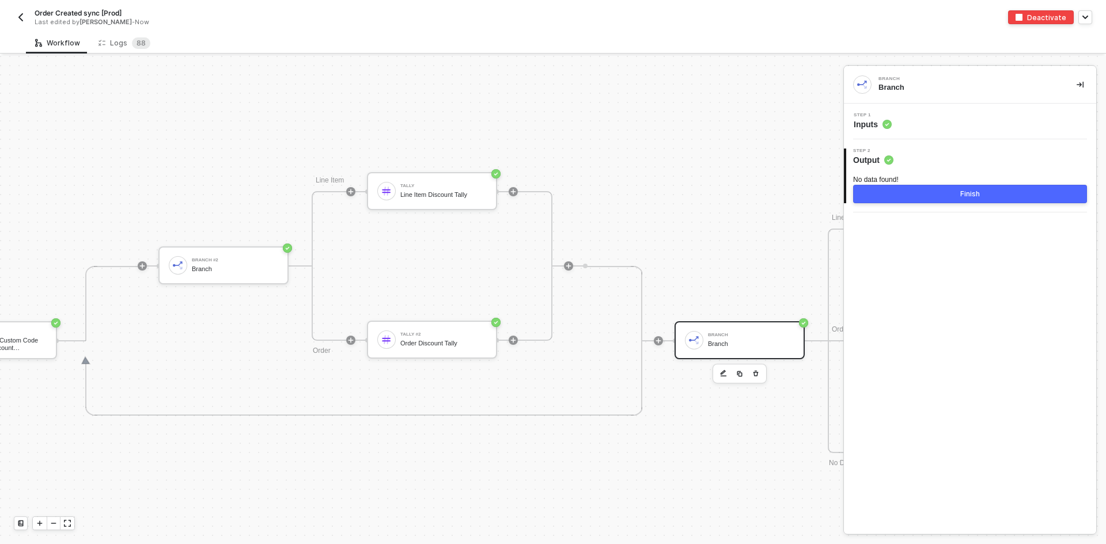
click at [954, 114] on div "Step 1 Inputs" at bounding box center [971, 121] width 249 height 17
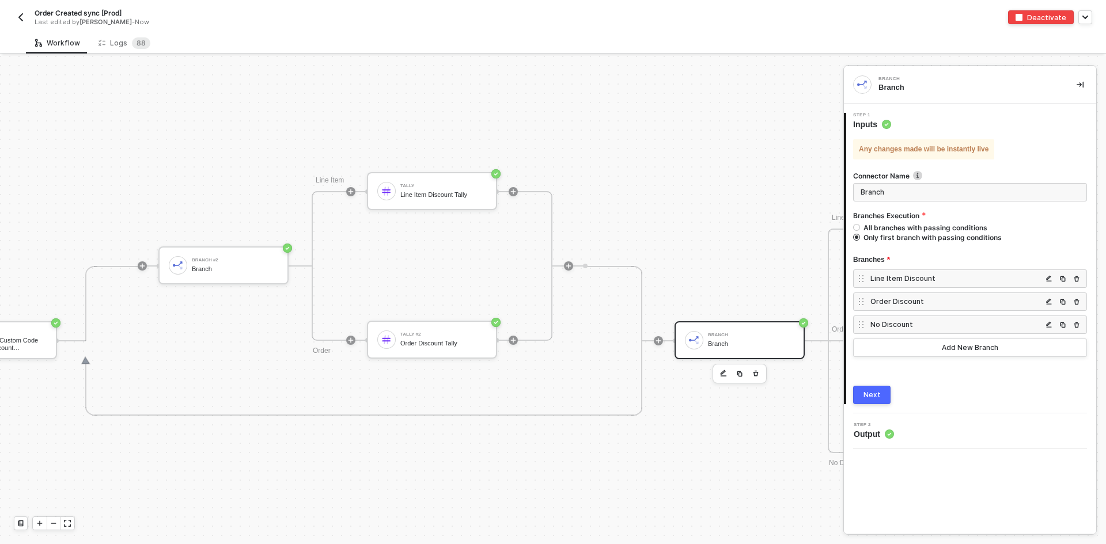
click at [907, 322] on div "No Discount" at bounding box center [957, 325] width 172 height 10
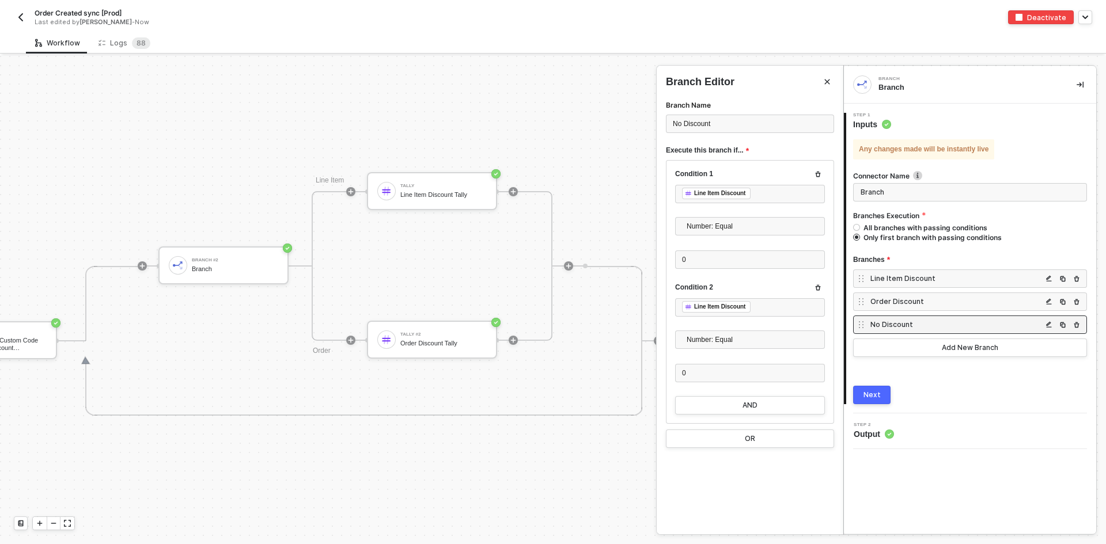
click at [474, 385] on div at bounding box center [553, 300] width 1106 height 489
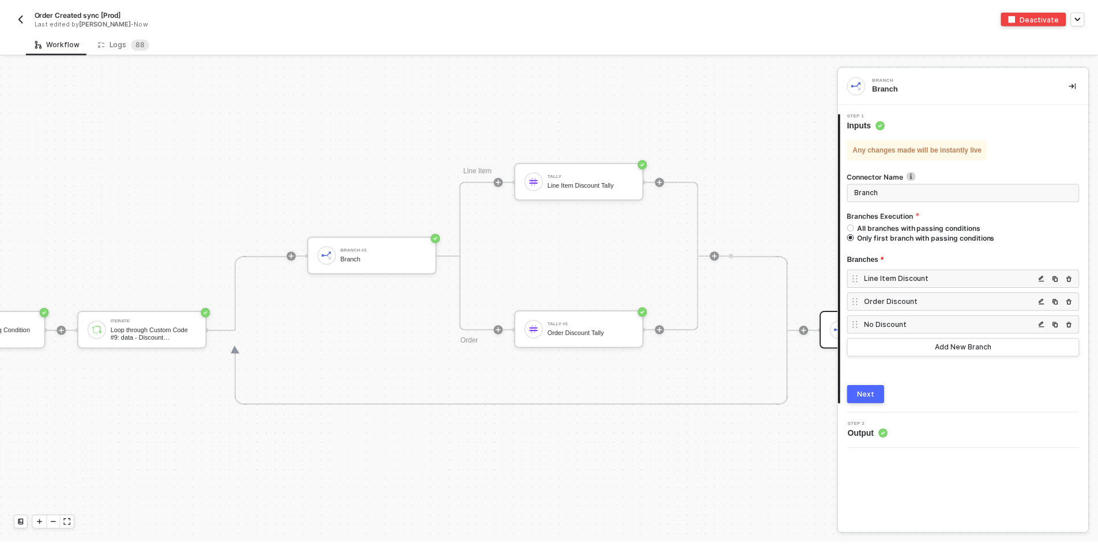
scroll to position [4607, 2503]
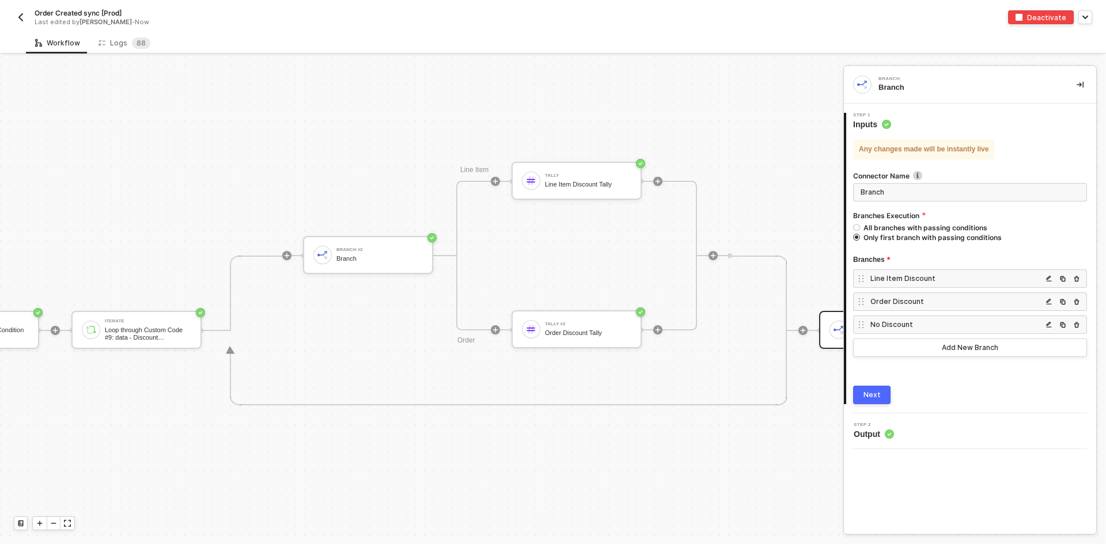
click at [918, 329] on div "No Discount" at bounding box center [957, 325] width 172 height 10
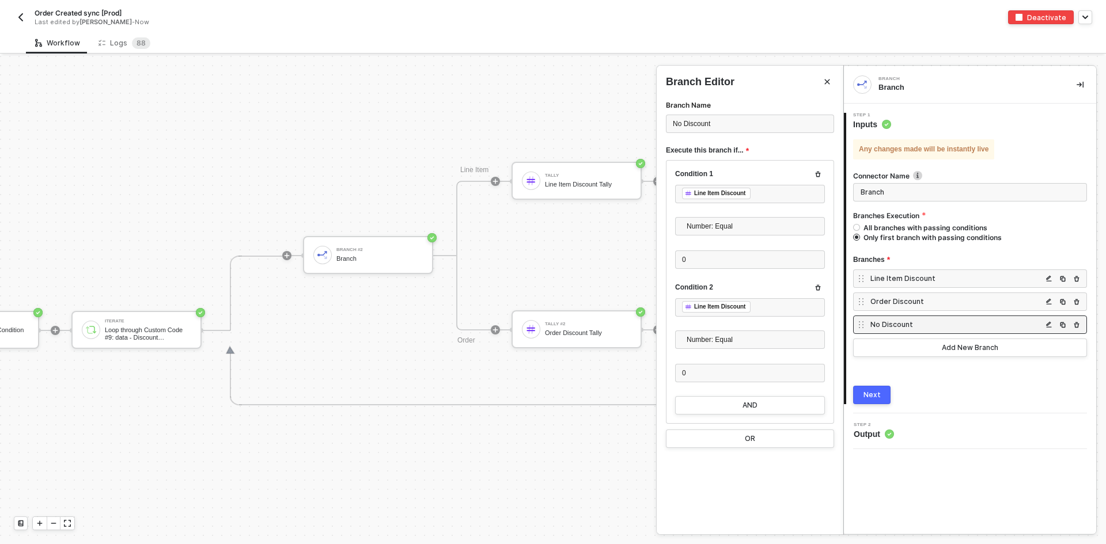
click at [512, 449] on div at bounding box center [553, 300] width 1106 height 489
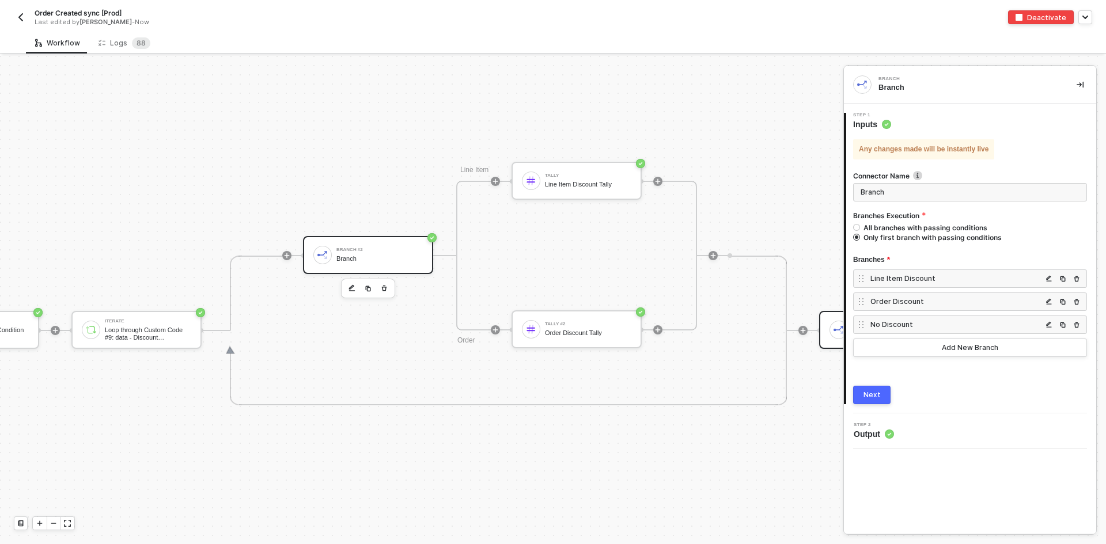
click at [377, 269] on div "Branch #2 Branch" at bounding box center [368, 255] width 130 height 38
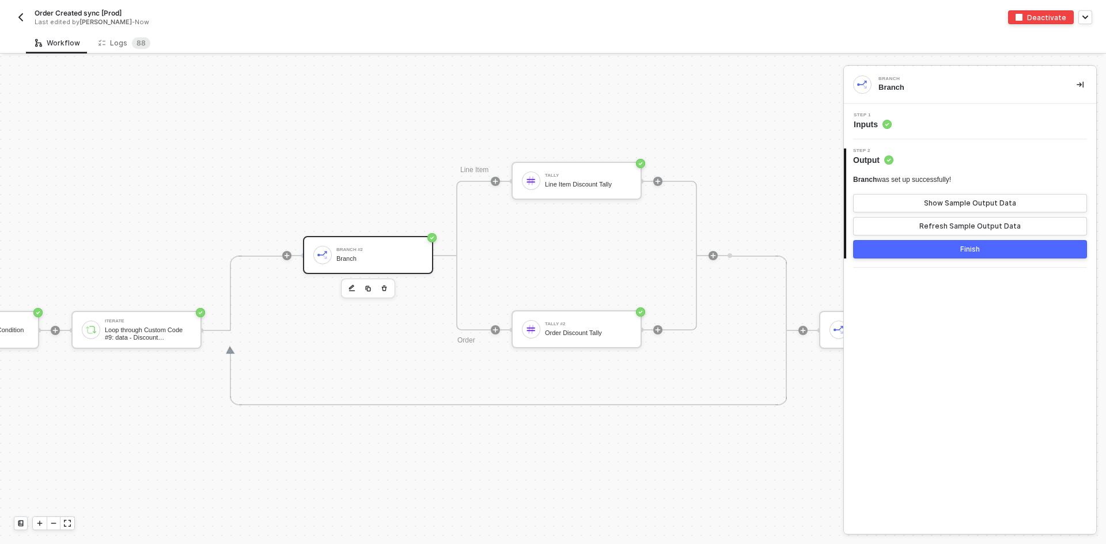
click at [956, 131] on div "Step 1 Inputs" at bounding box center [970, 122] width 252 height 36
click at [960, 127] on div "Step 1 Inputs" at bounding box center [971, 121] width 249 height 17
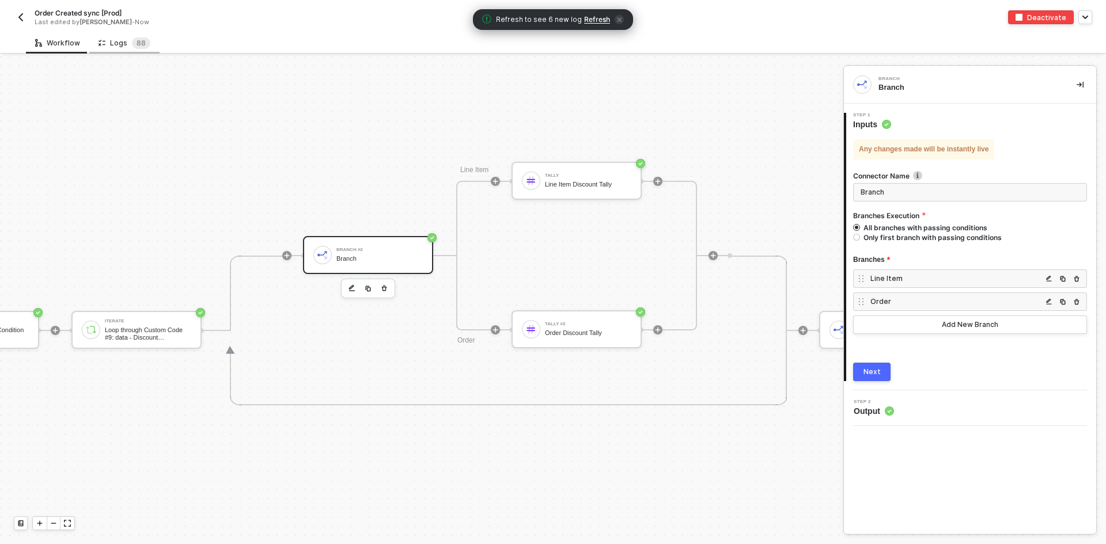
click at [126, 40] on div "Logs 8 8" at bounding box center [125, 43] width 52 height 12
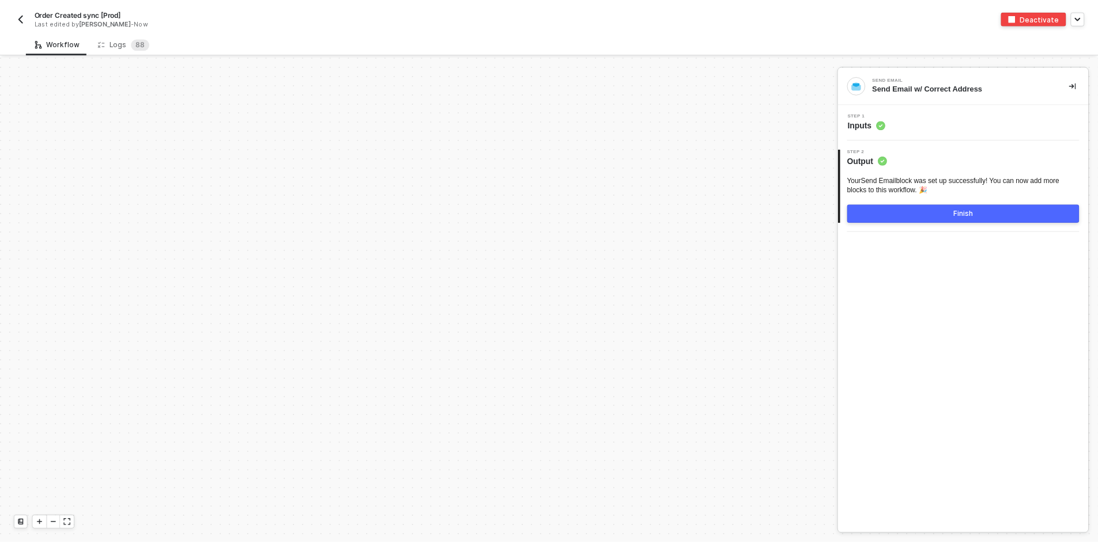
scroll to position [3905, 0]
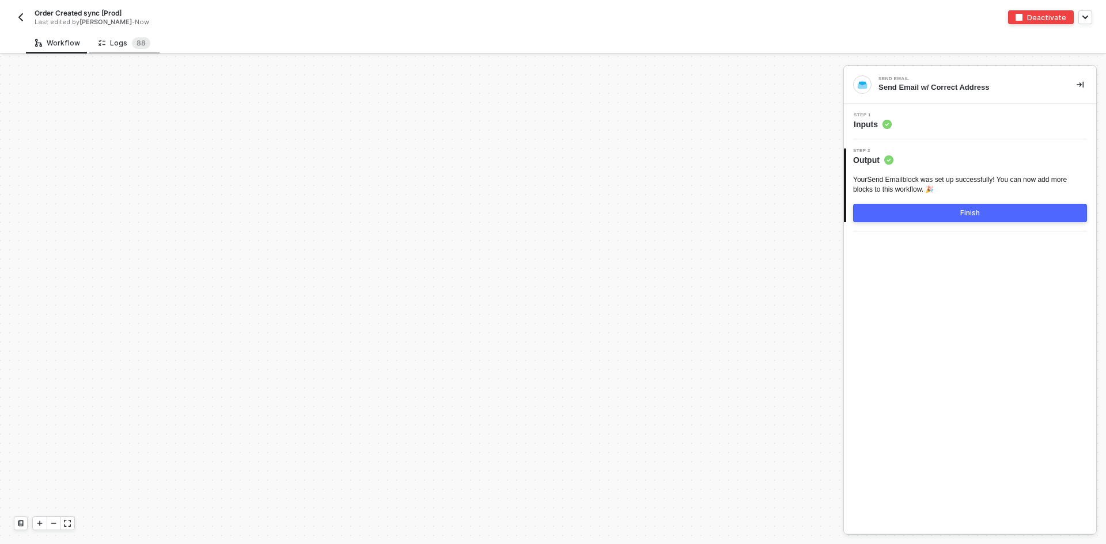
click at [111, 33] on div "Logs 8 8" at bounding box center [124, 42] width 70 height 21
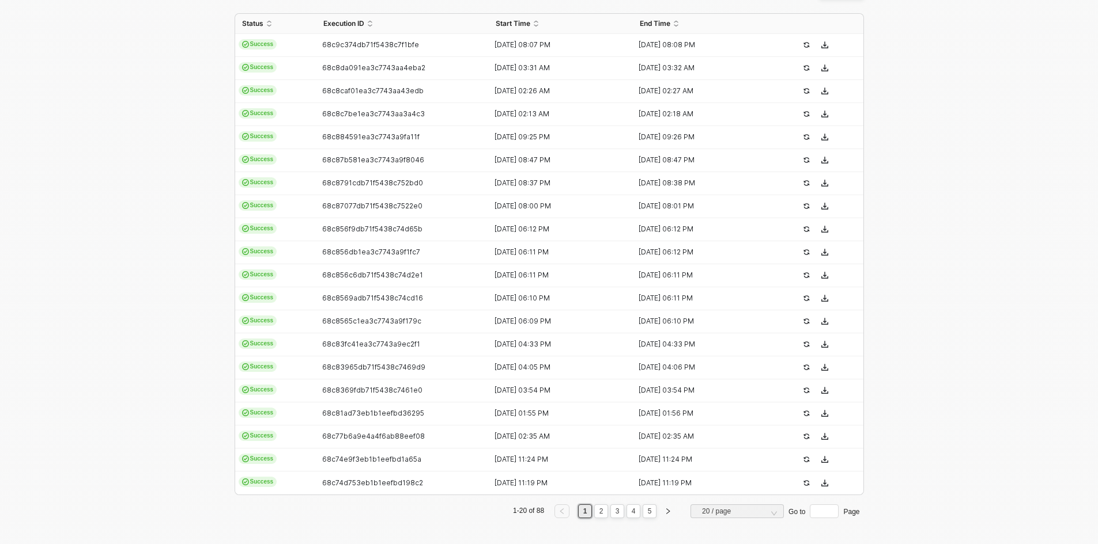
scroll to position [271, 0]
click at [598, 516] on link "2" at bounding box center [601, 510] width 11 height 13
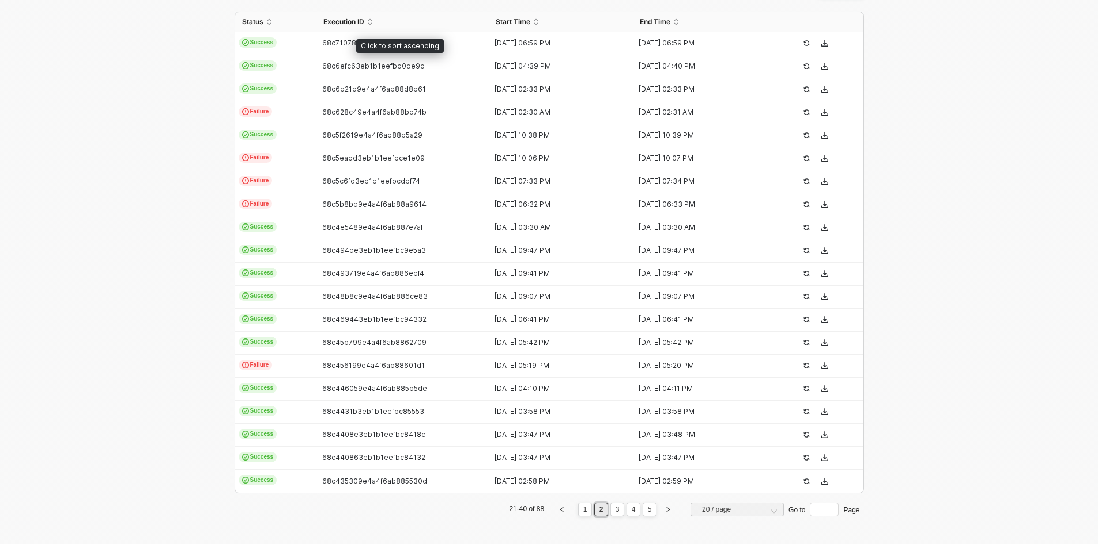
click at [415, 44] on div "Click to sort ascending" at bounding box center [400, 46] width 88 height 14
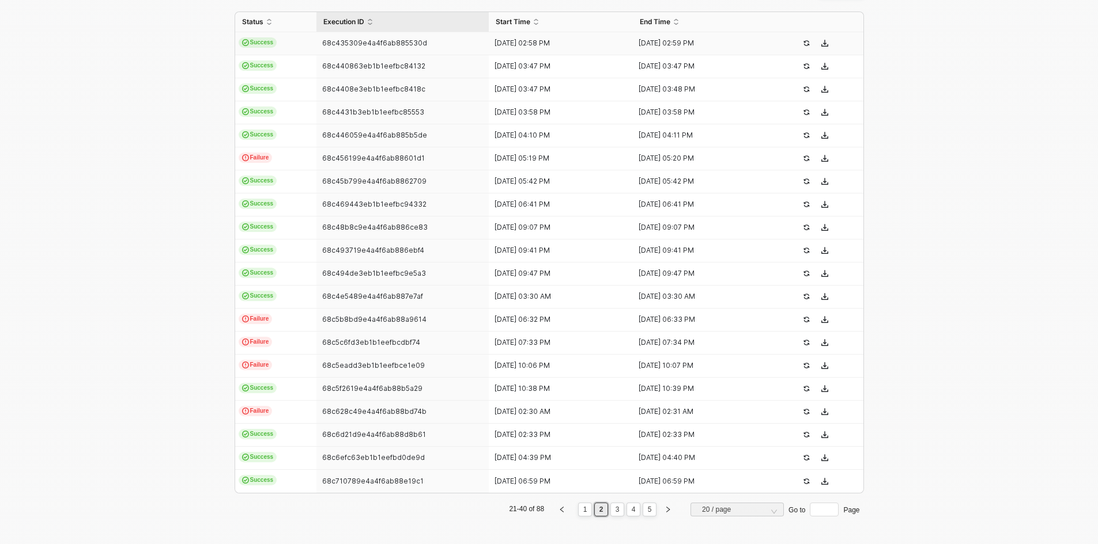
click at [445, 44] on div "68c435309e4a4f6ab885530d" at bounding box center [398, 43] width 164 height 9
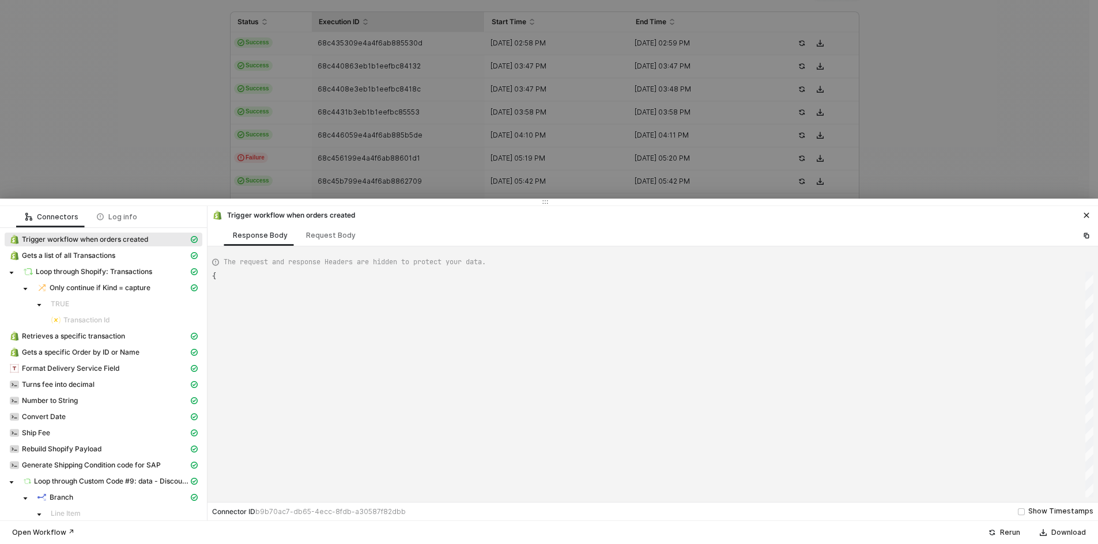
type textarea "{ "json": { "id": [CREDIT_CARD_NUMBER], "admin_graphql_api_id": "gid://shopify/…"
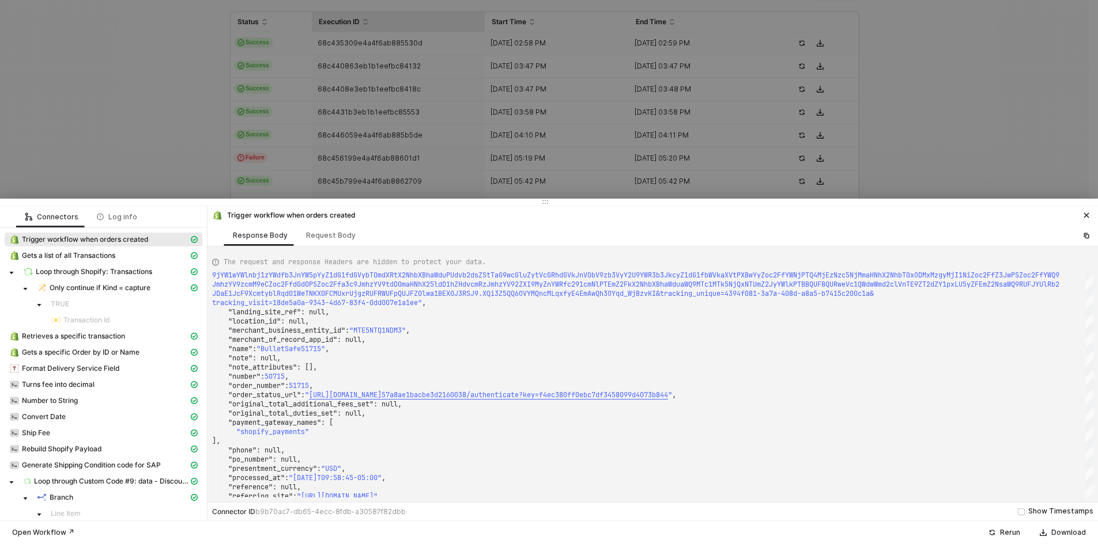
click at [915, 102] on div at bounding box center [549, 272] width 1098 height 544
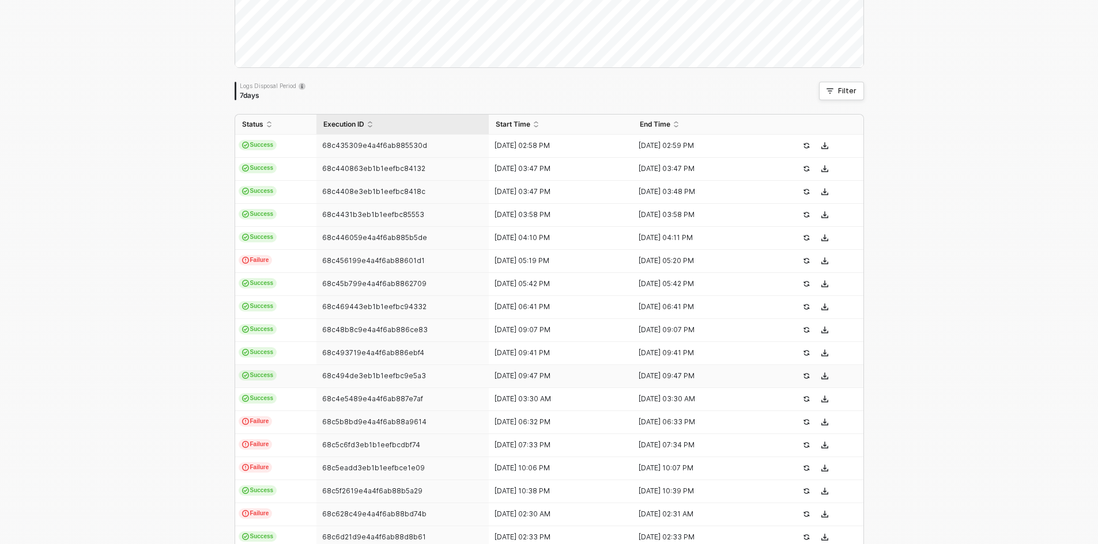
scroll to position [0, 0]
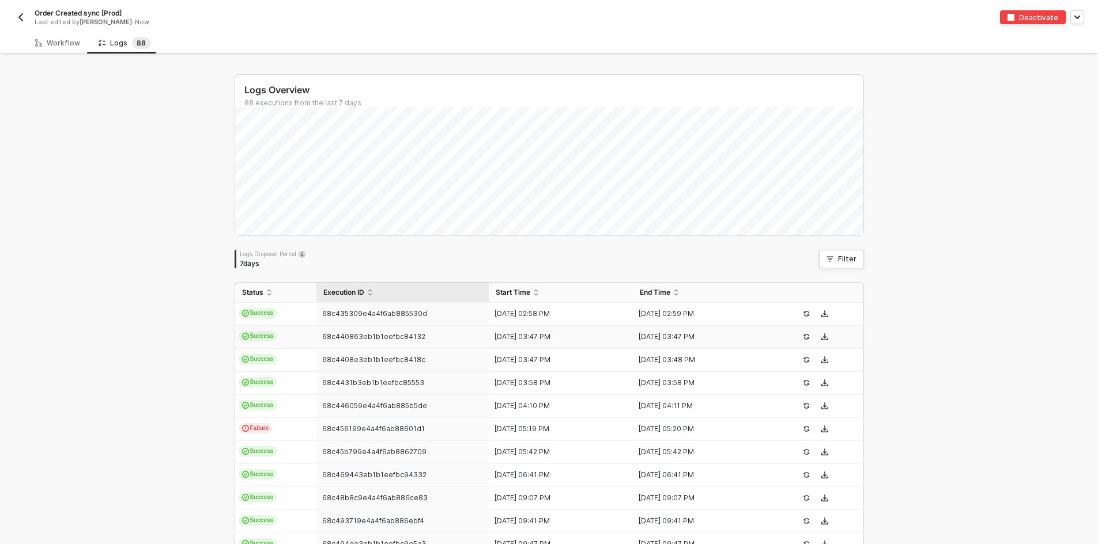
click at [271, 332] on td "Success" at bounding box center [275, 337] width 81 height 23
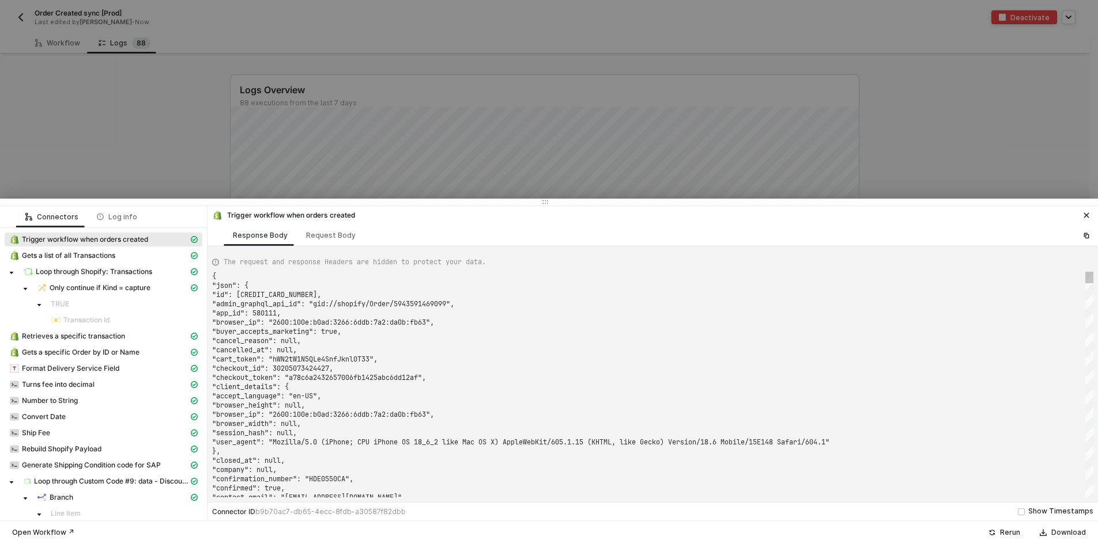
type textarea "{ "json": { "id": 5943658872875, "admin_graphql_api_id": "gid://shopify/Order/5…"
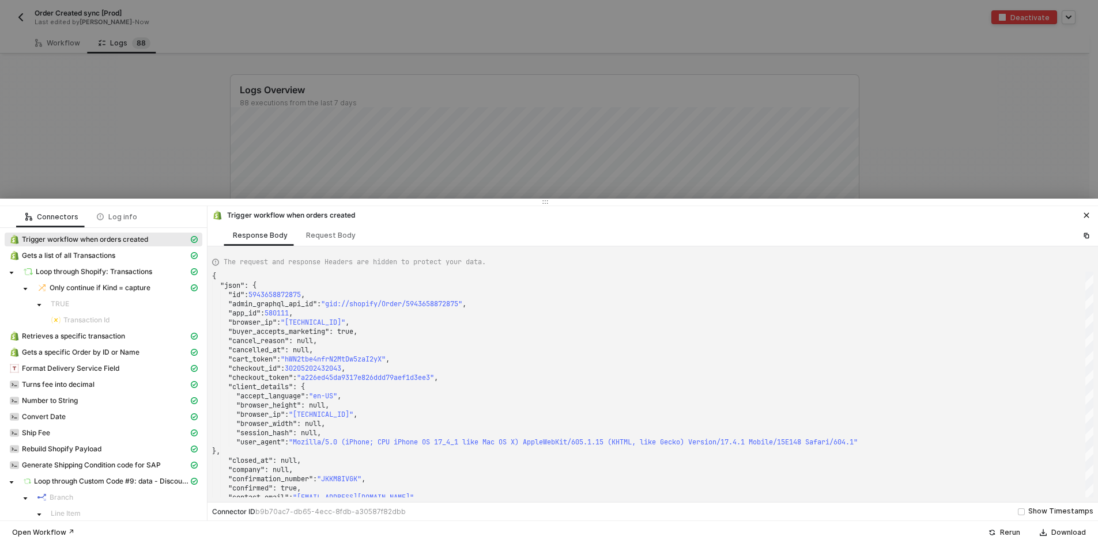
click at [109, 124] on div at bounding box center [549, 272] width 1098 height 544
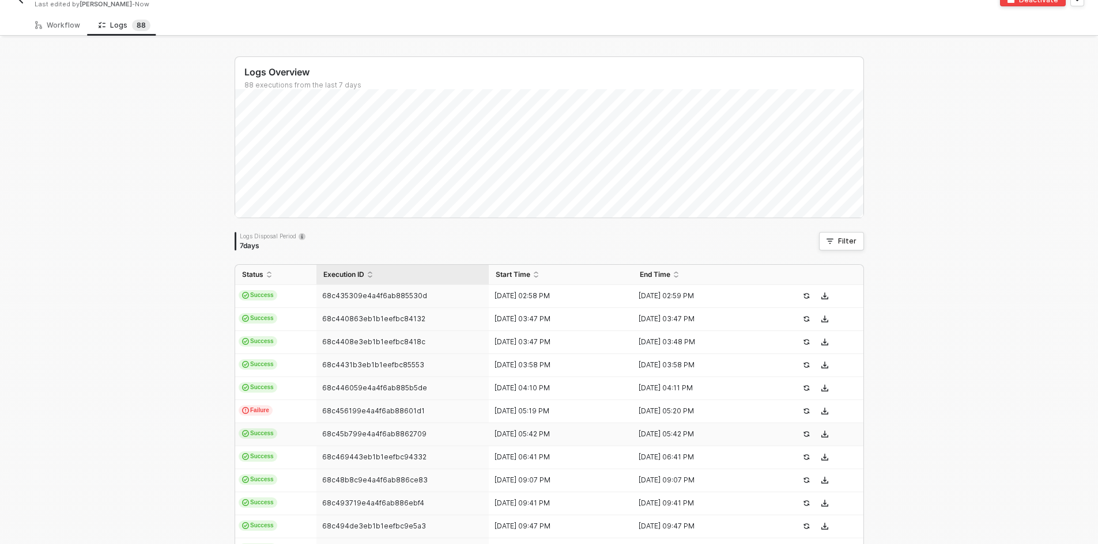
scroll to position [271, 0]
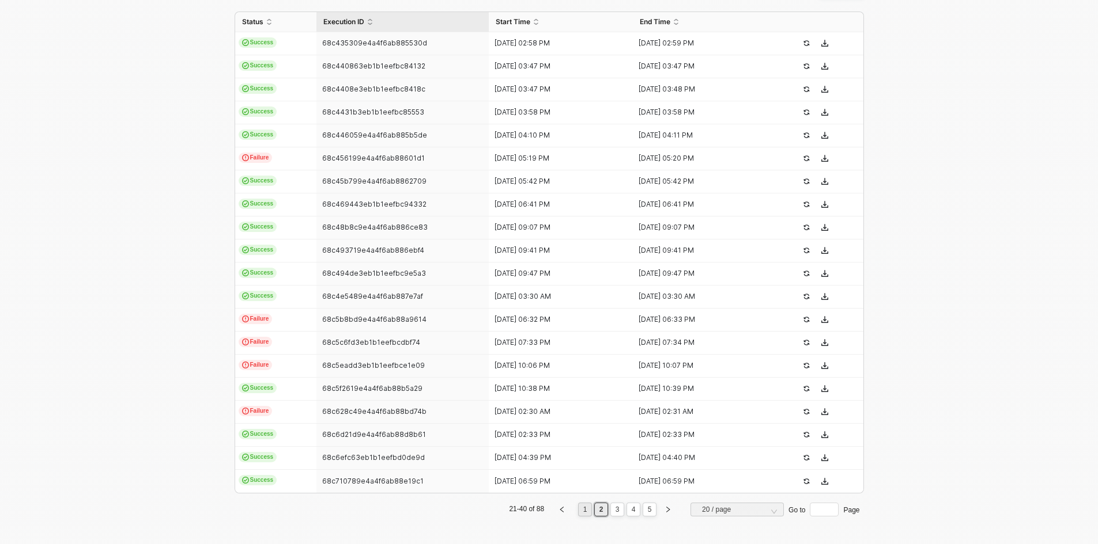
click at [585, 511] on link "1" at bounding box center [585, 510] width 11 height 13
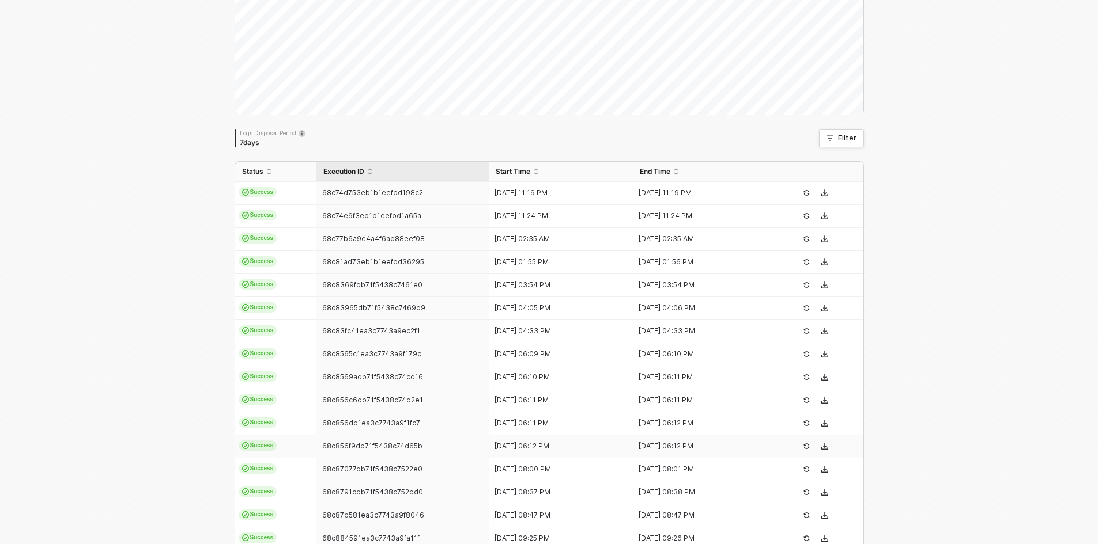
scroll to position [0, 0]
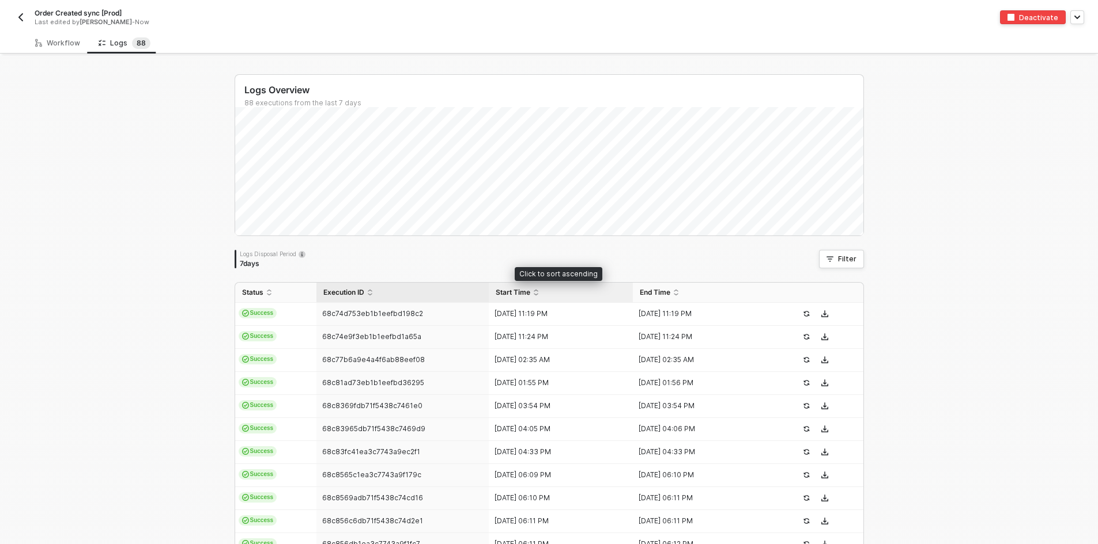
click at [531, 293] on div "Start Time" at bounding box center [561, 292] width 130 height 9
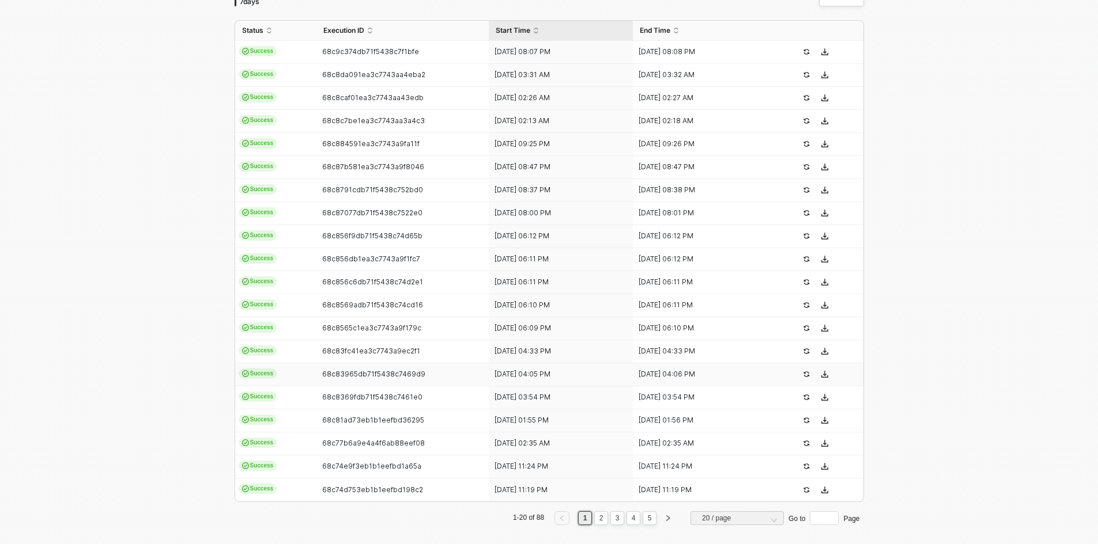
scroll to position [271, 0]
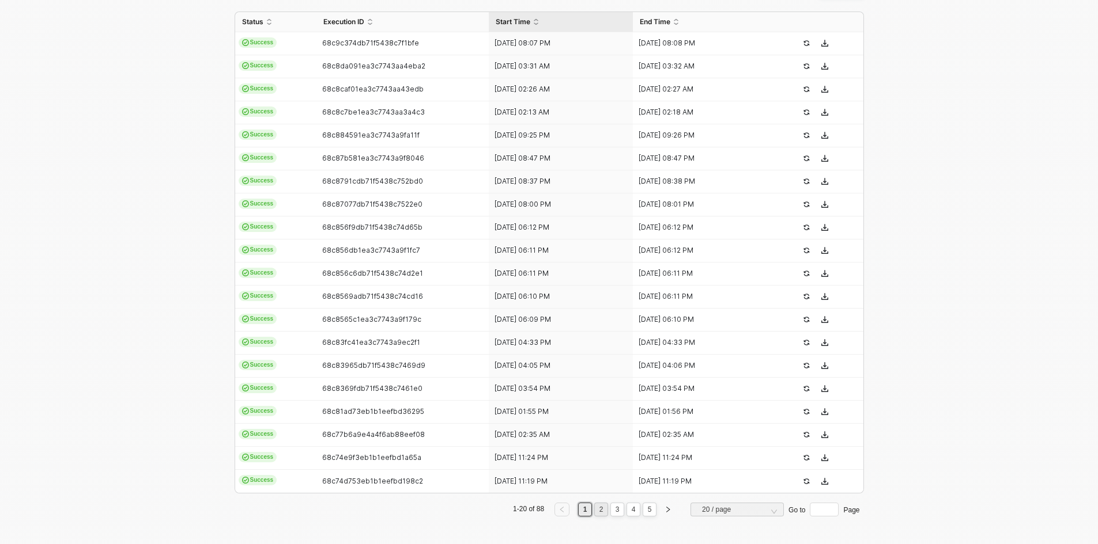
click at [604, 508] on li "2" at bounding box center [601, 510] width 14 height 14
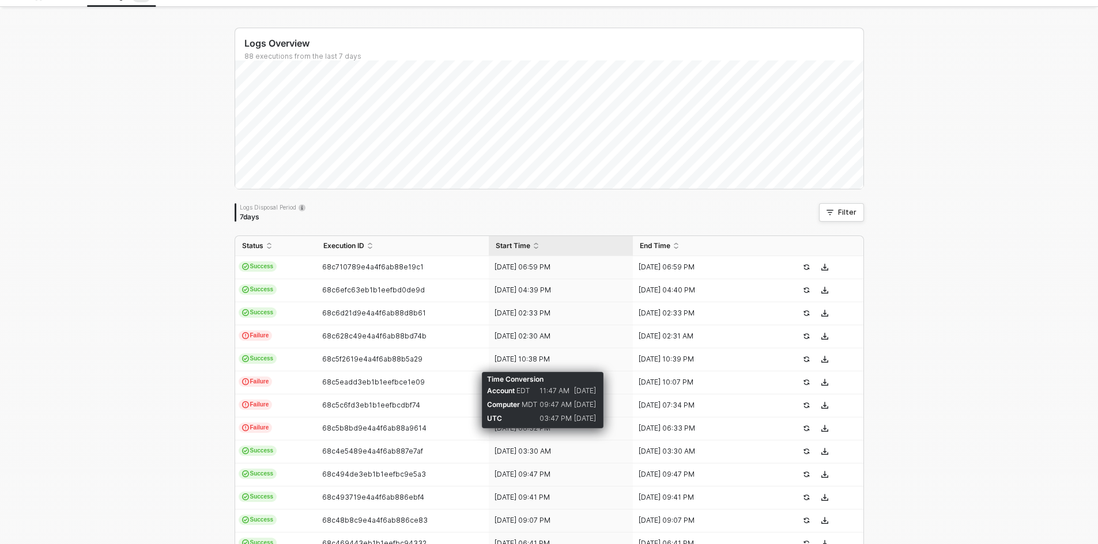
scroll to position [40, 0]
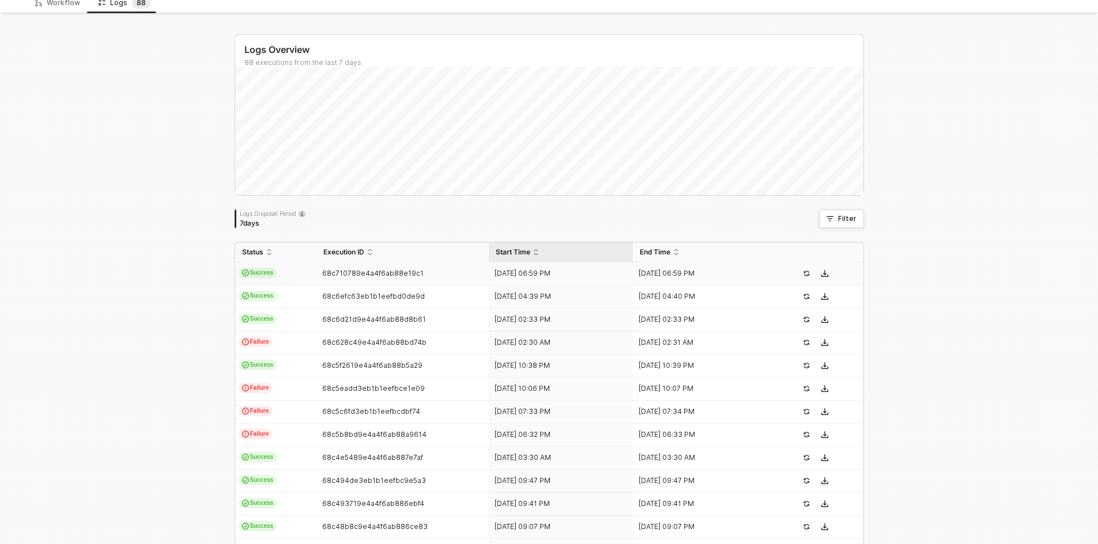
click at [565, 268] on td "14 Sep 2025 06:59 PM" at bounding box center [561, 274] width 144 height 23
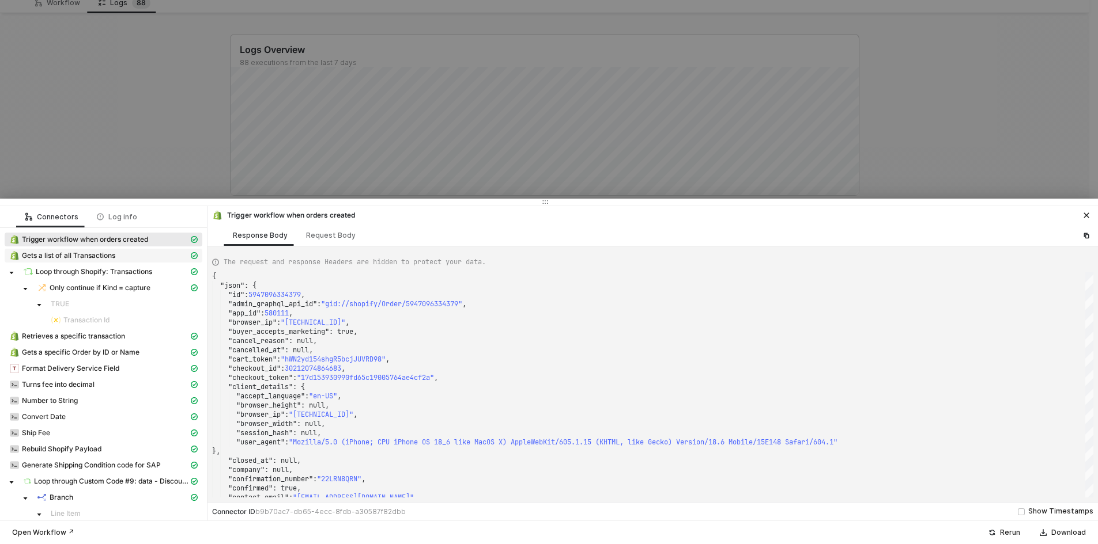
click at [112, 256] on span "Gets a list of all Transactions" at bounding box center [68, 255] width 93 height 9
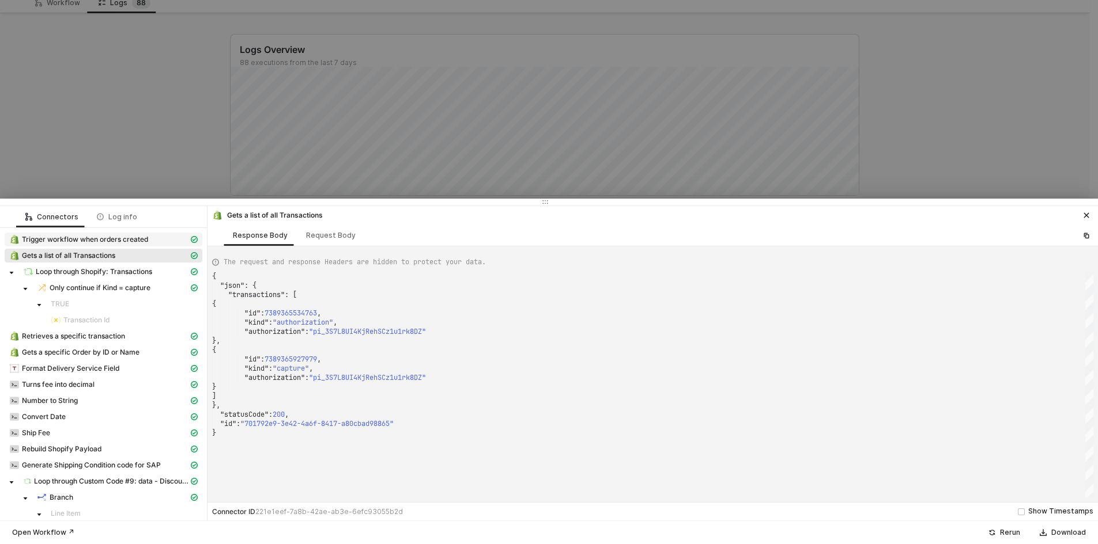
click at [153, 238] on div "Trigger workflow when orders created" at bounding box center [98, 240] width 179 height 10
type textarea "{ "json": { "id": 5947096334379, "admin_graphql_api_id": "gid://shopify/Order/5…"
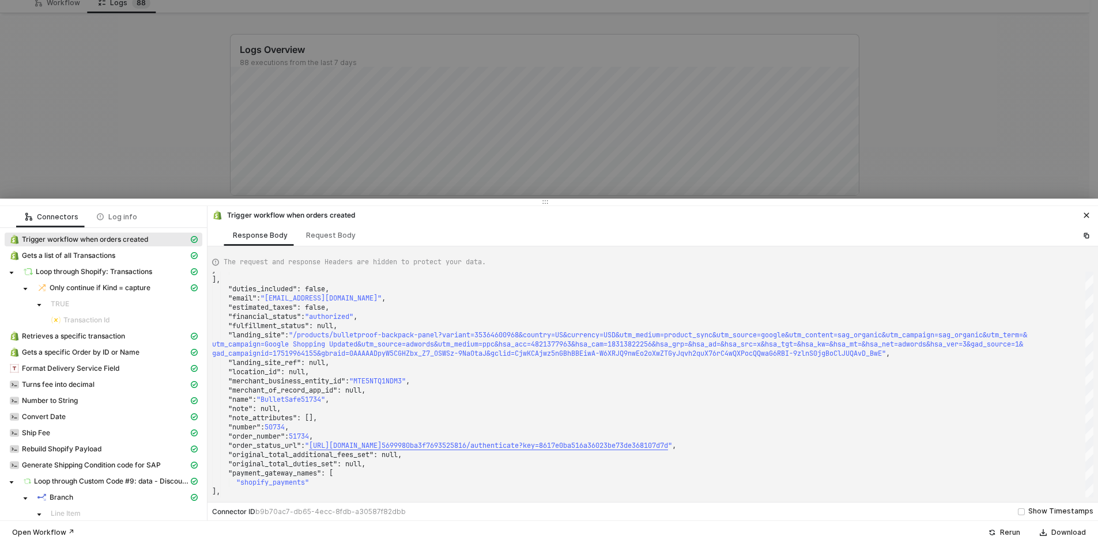
click at [121, 164] on div at bounding box center [549, 272] width 1098 height 544
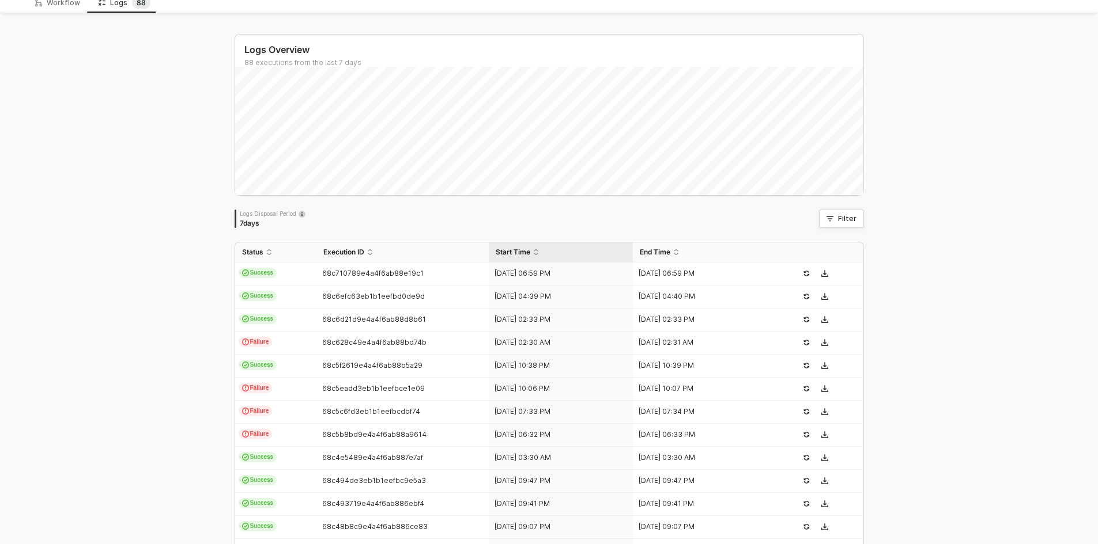
click at [973, 398] on div "Logs Overview 88 executions from the last 7 days Logs Disposal Period 7 days Fi…" at bounding box center [549, 395] width 1098 height 759
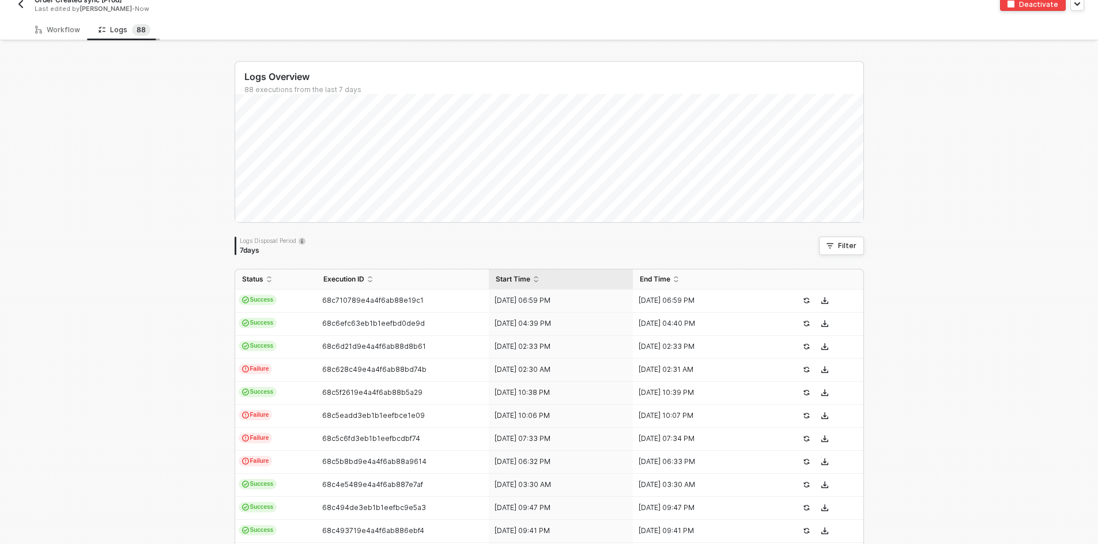
scroll to position [0, 0]
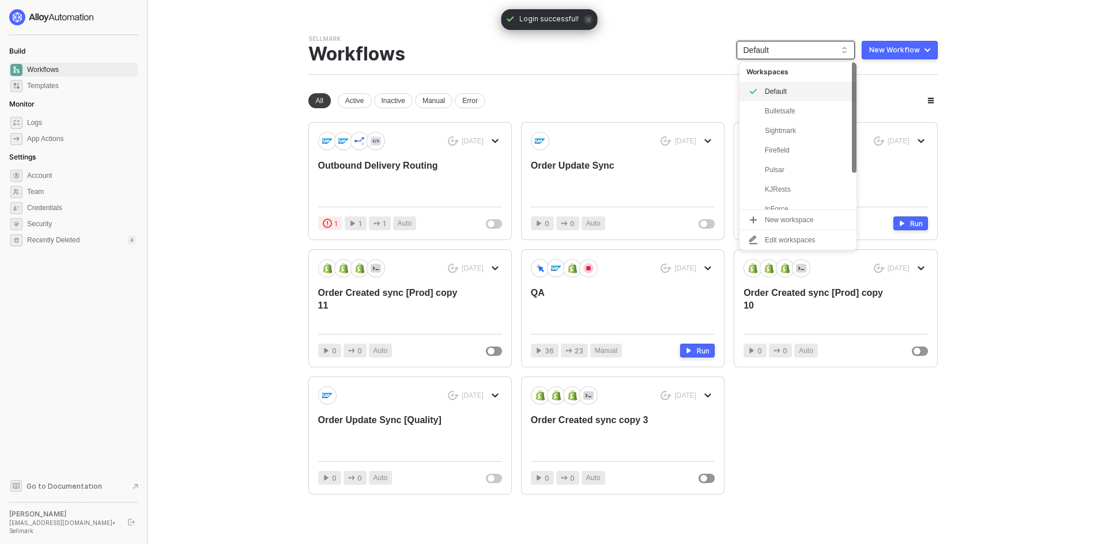
click at [791, 46] on span "Default" at bounding box center [795, 49] width 104 height 17
click at [781, 108] on div "Bulletsafe" at bounding box center [807, 111] width 85 height 14
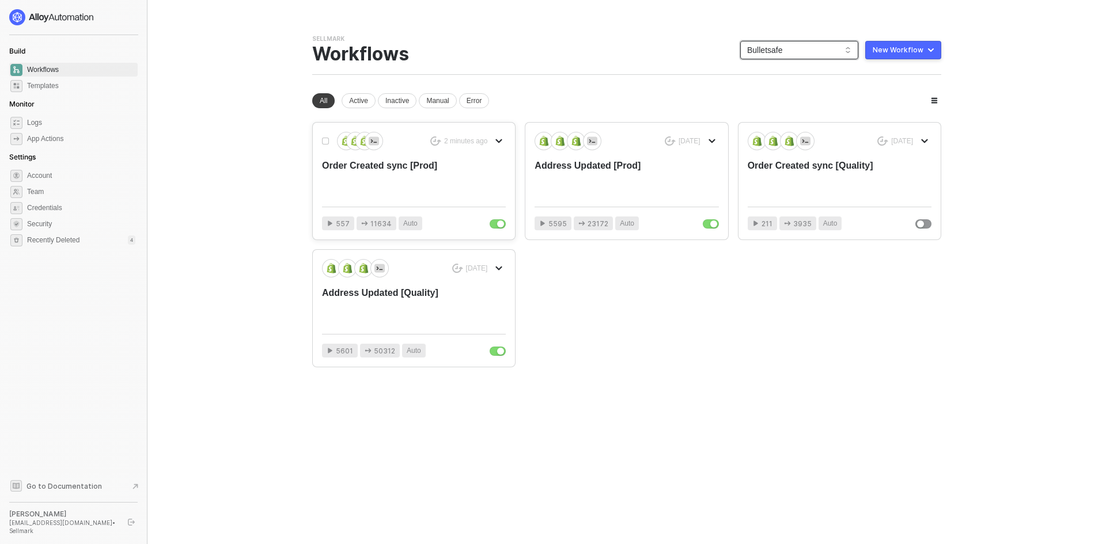
click at [368, 176] on div "Order Created sync [Prod]" at bounding box center [395, 179] width 147 height 38
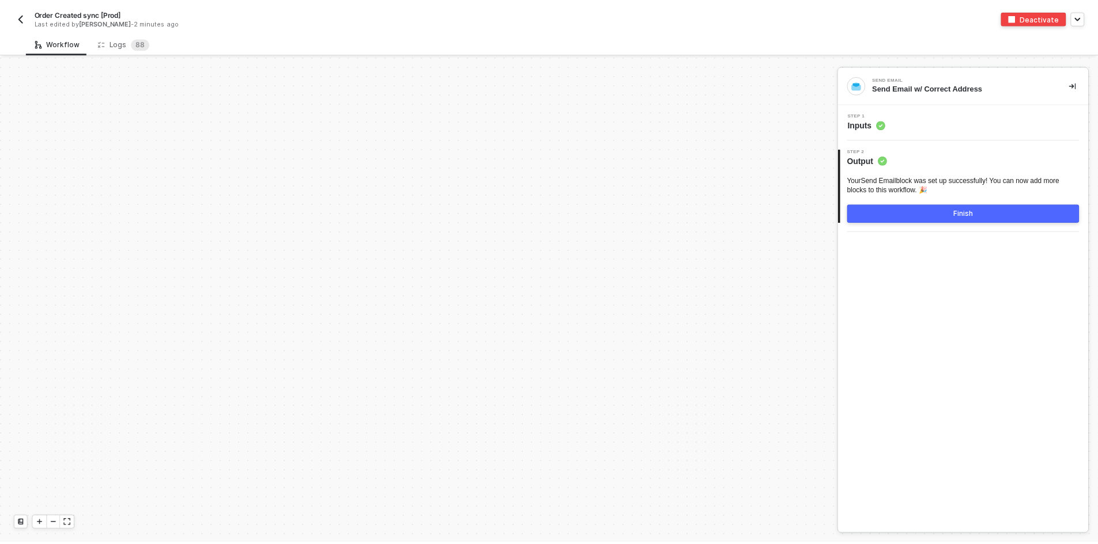
scroll to position [3905, 0]
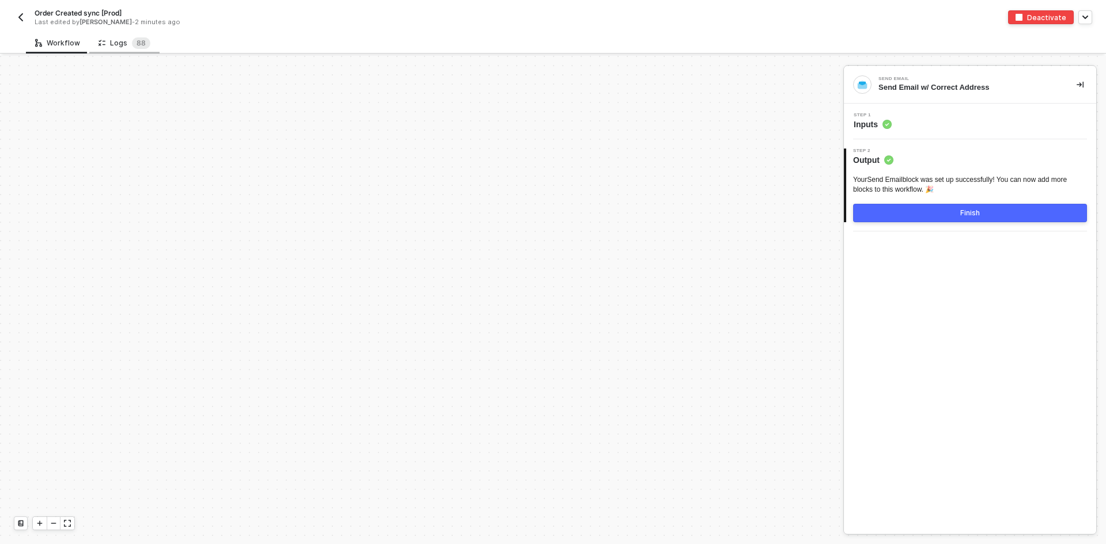
click at [126, 47] on div "Logs 8 8" at bounding box center [125, 43] width 52 height 12
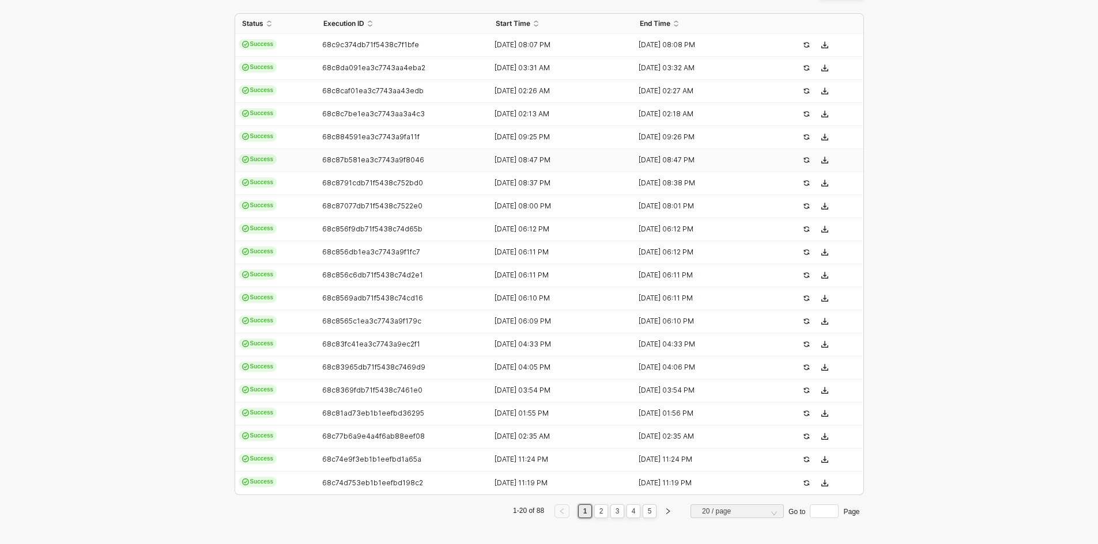
scroll to position [271, 0]
click at [604, 510] on li "2" at bounding box center [601, 510] width 14 height 14
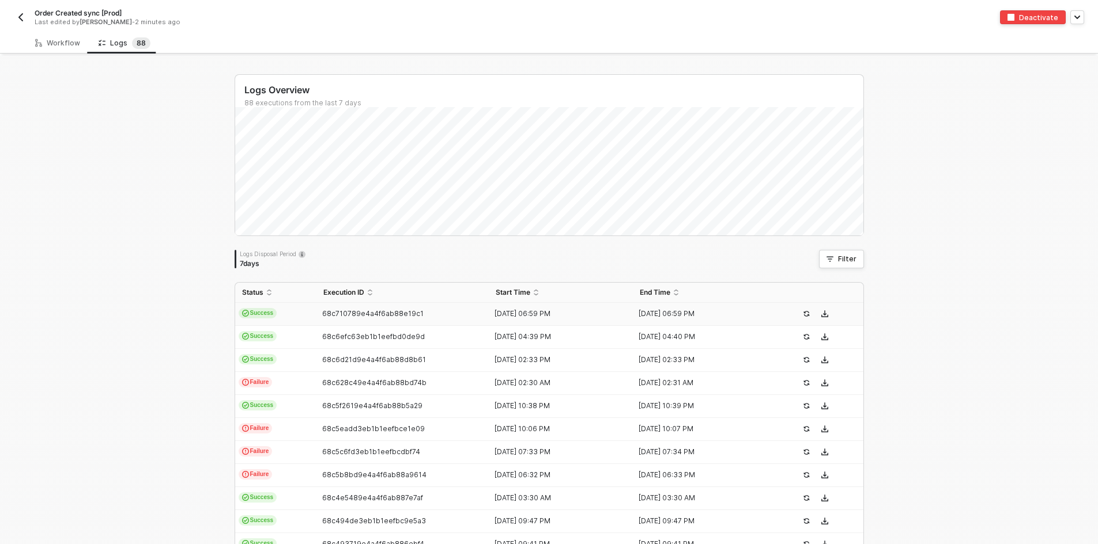
click at [443, 320] on td "68c710789e4a4f6ab88e19c1" at bounding box center [402, 314] width 173 height 23
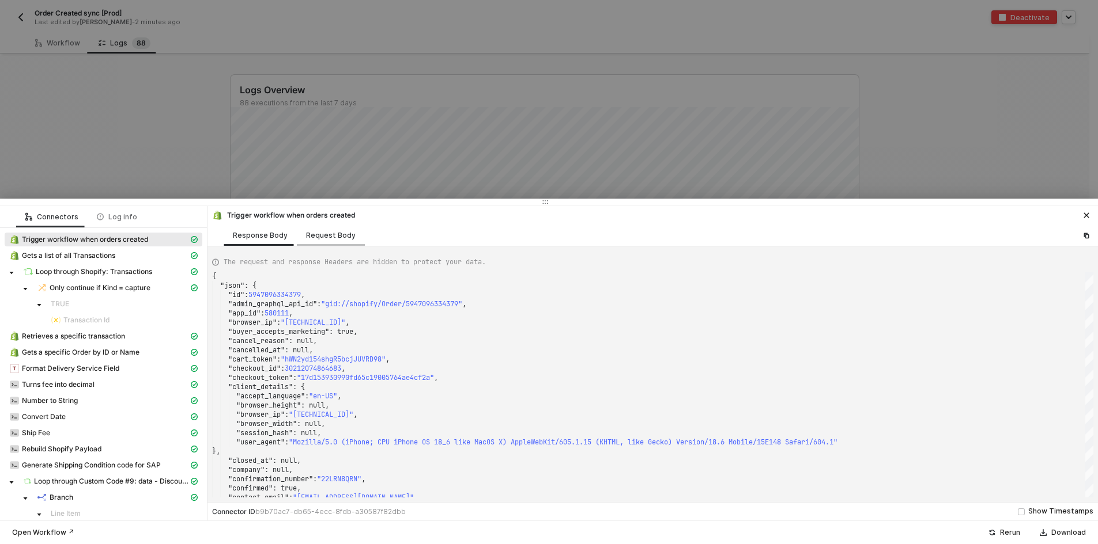
click at [332, 231] on div "Request Body" at bounding box center [331, 235] width 50 height 9
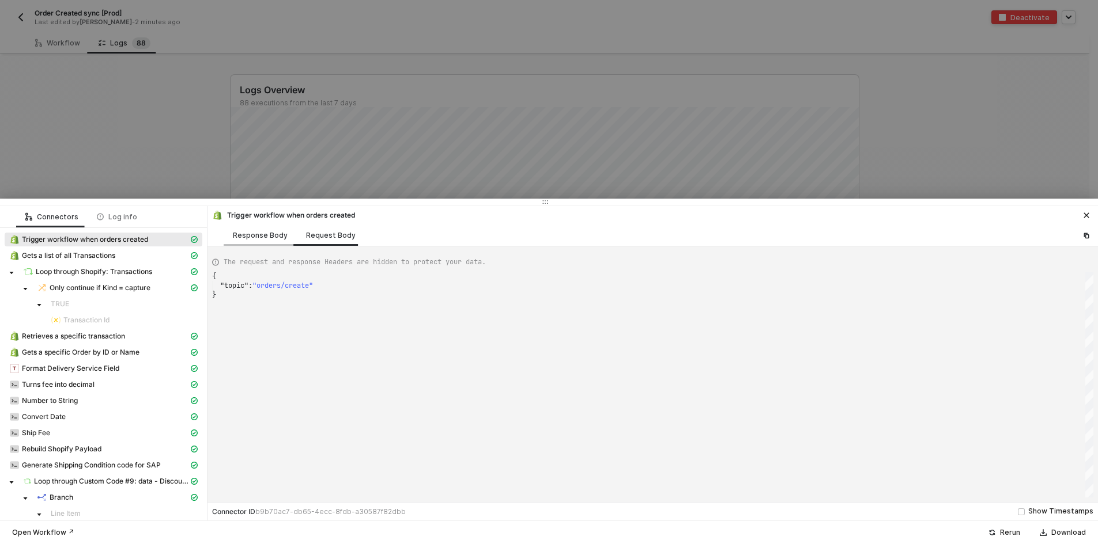
click at [260, 243] on div "Response Body" at bounding box center [260, 235] width 73 height 21
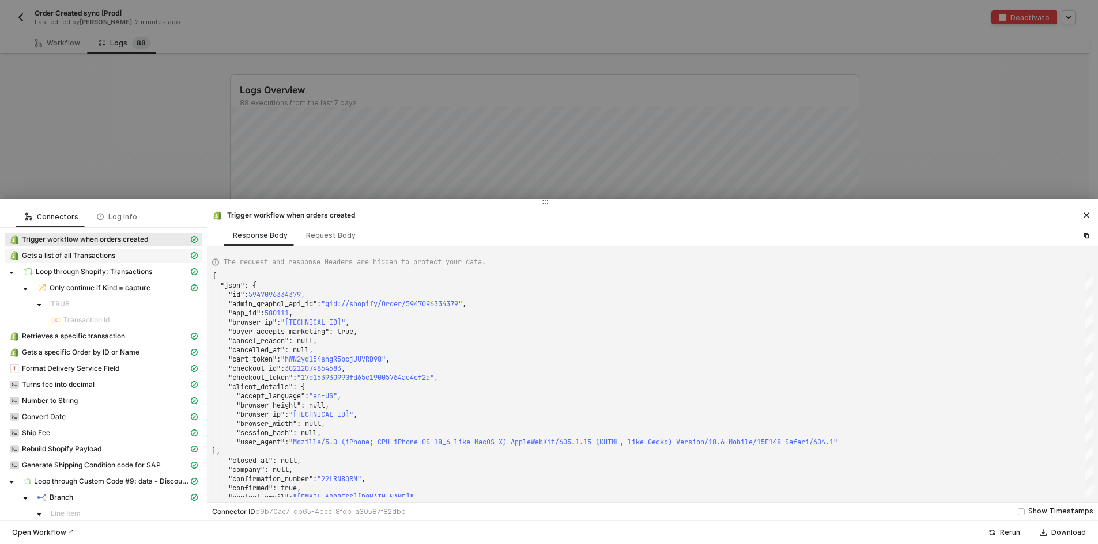
click at [130, 252] on div "Gets a list of all Transactions" at bounding box center [98, 256] width 179 height 10
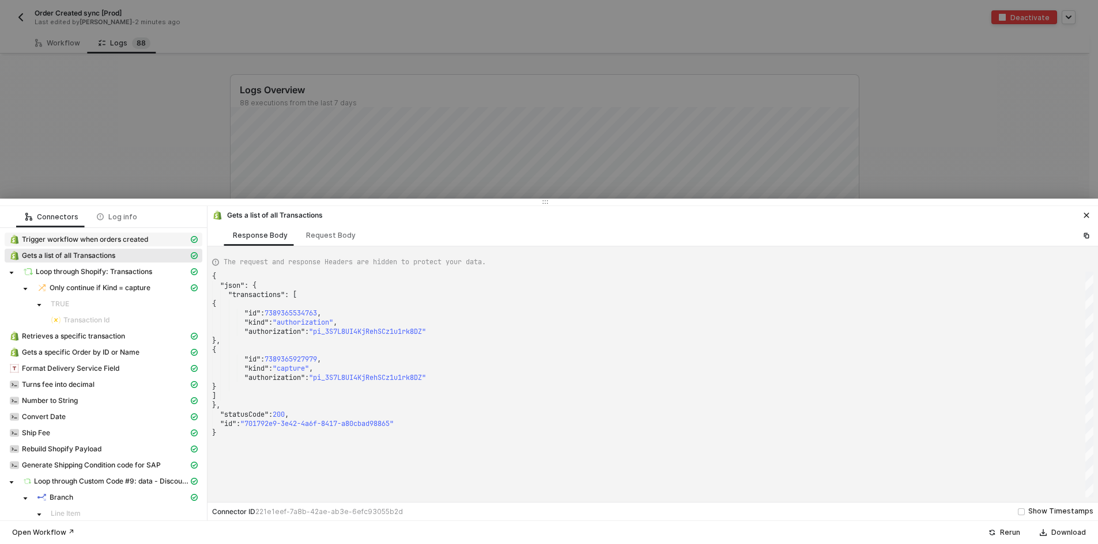
click at [150, 243] on div "Trigger workflow when orders created" at bounding box center [98, 240] width 179 height 10
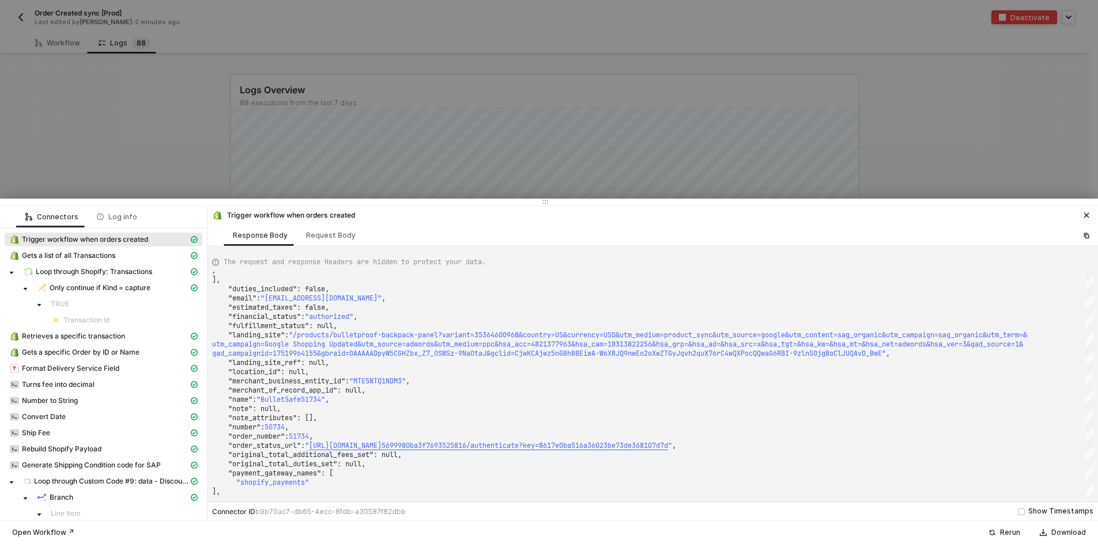
click at [716, 206] on div at bounding box center [549, 202] width 1098 height 7
click at [122, 225] on div "Log info" at bounding box center [117, 216] width 59 height 21
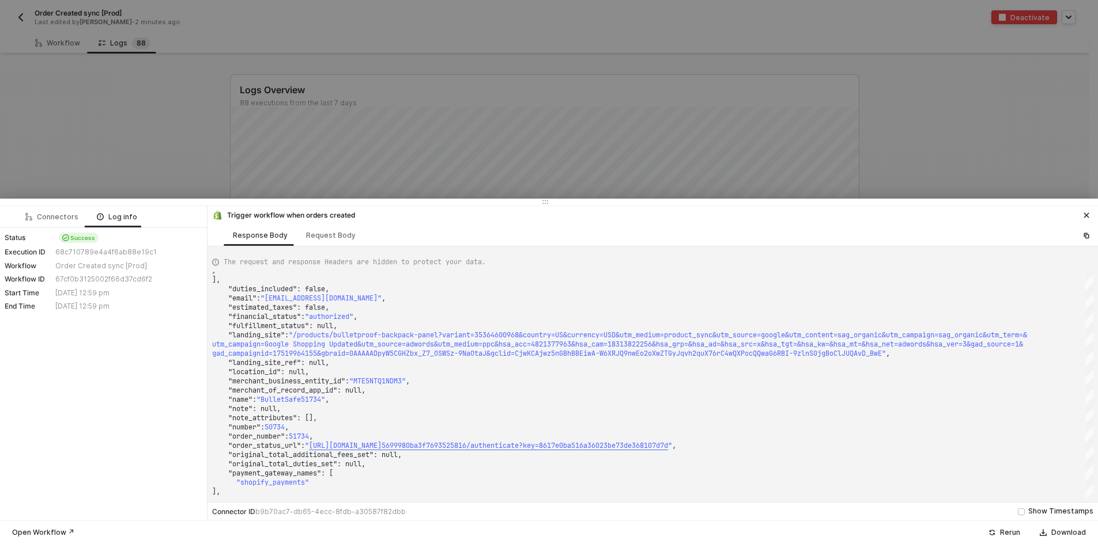
drag, startPoint x: 152, startPoint y: 324, endPoint x: 2, endPoint y: 237, distance: 172.7
click at [2, 237] on div "Connectors Log info Status Success Execution ID 68c710789e4a4f6ab88e19c1 Workfl…" at bounding box center [103, 363] width 207 height 315
copy div "Status Success Execution ID 68c710789e4a4f6ab88e19c1 Workflow Order Created syn…"
click at [820, 235] on div "Response Body Request Body" at bounding box center [652, 235] width 890 height 21
click at [52, 225] on div "Connectors" at bounding box center [51, 216] width 71 height 21
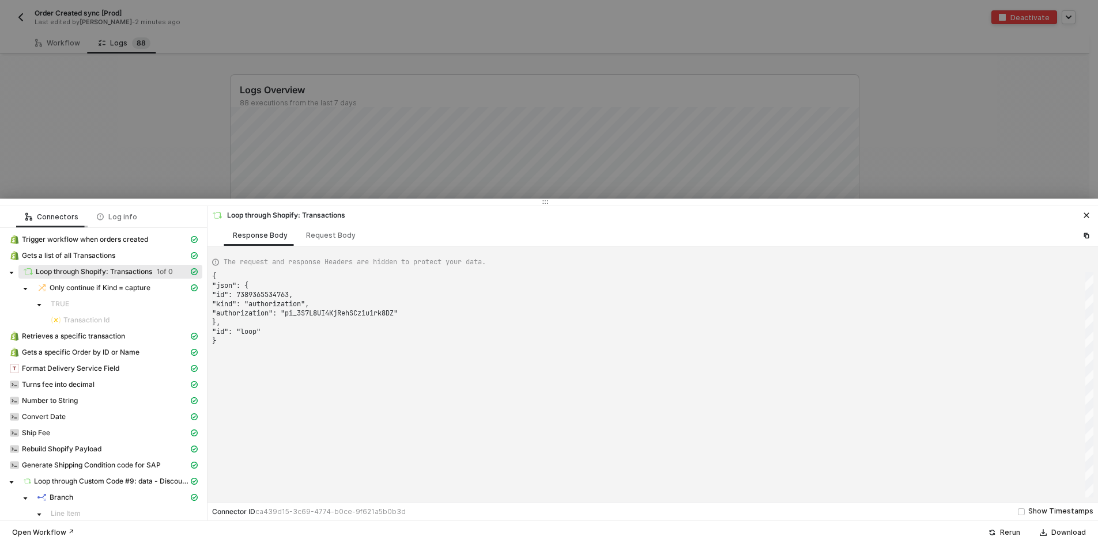
type textarea "{ "json": { "id": 7389365534763, "kind": "authorization", "authorization": "pi_…"
click at [60, 145] on div at bounding box center [549, 272] width 1098 height 544
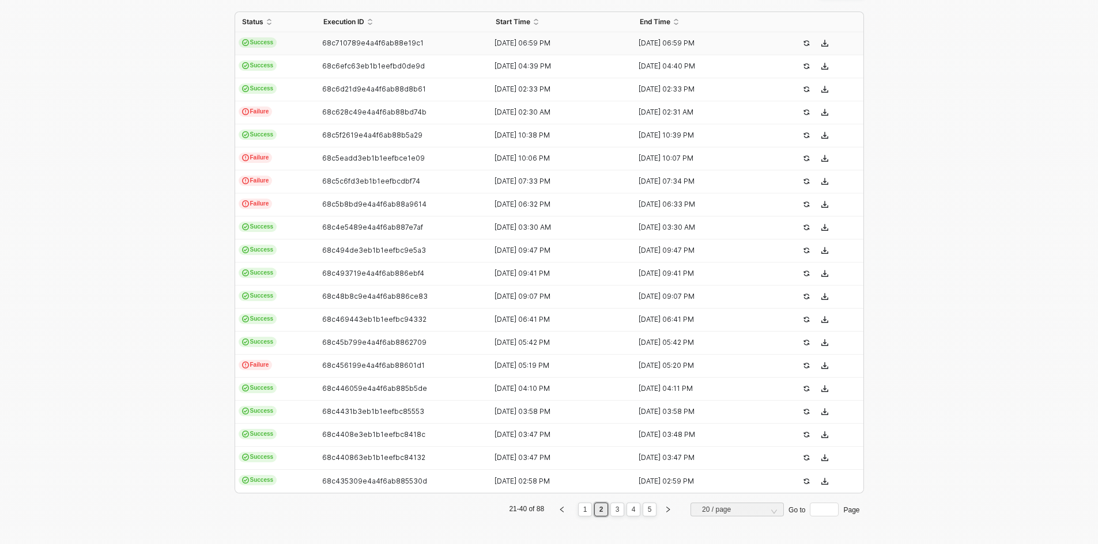
scroll to position [213, 0]
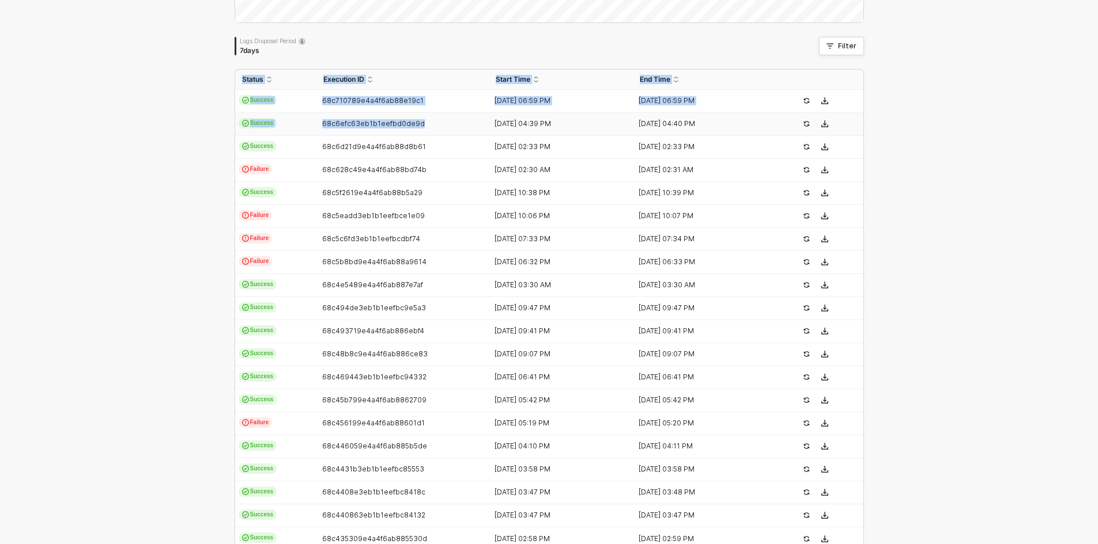
drag, startPoint x: 225, startPoint y: 94, endPoint x: 418, endPoint y: 114, distance: 194.0
click at [418, 114] on div "Logs Overview 88 executions from the last 7 days Logs Disposal Period 7 days Fi…" at bounding box center [549, 222] width 657 height 759
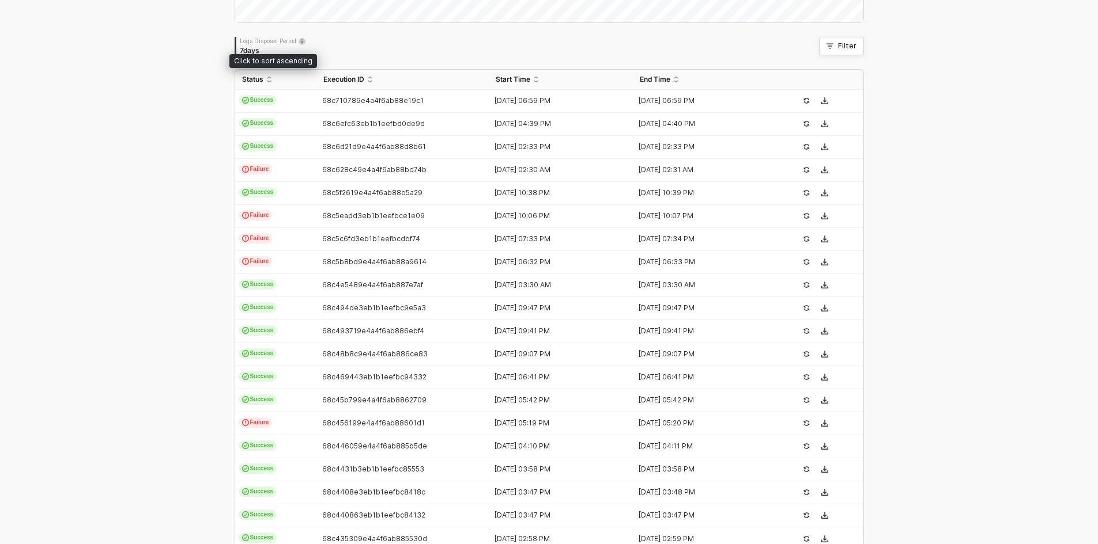
click at [304, 49] on div "Click to sort ascending" at bounding box center [273, 58] width 88 height 20
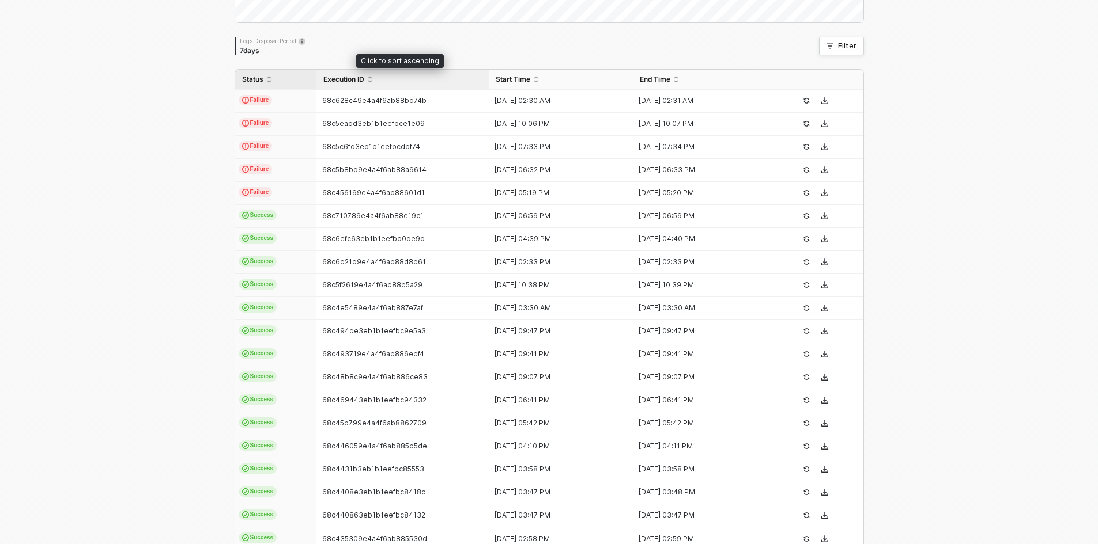
click at [357, 78] on span "Execution ID" at bounding box center [343, 79] width 41 height 9
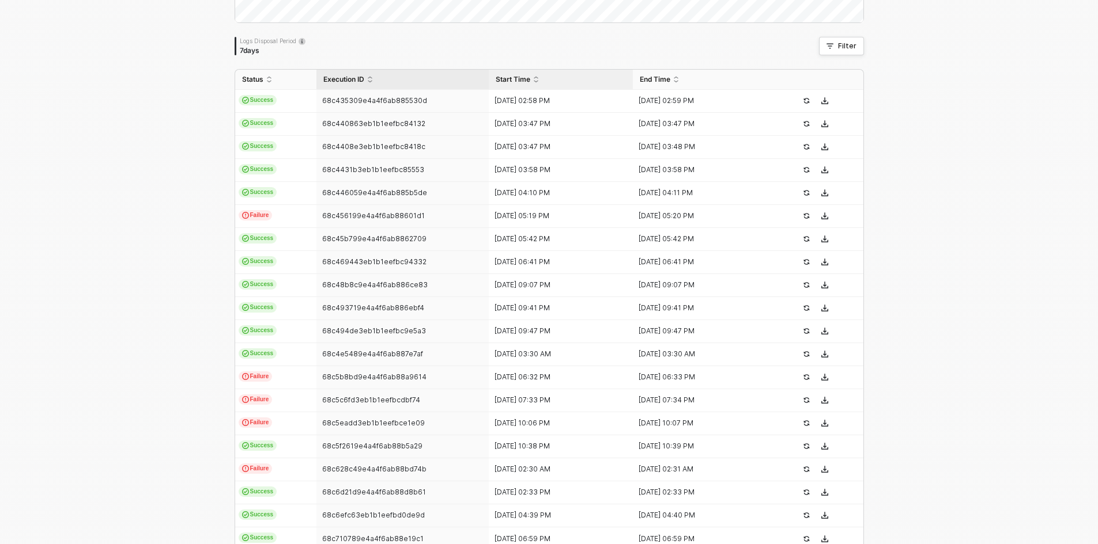
click at [524, 80] on span "Start Time" at bounding box center [513, 79] width 35 height 9
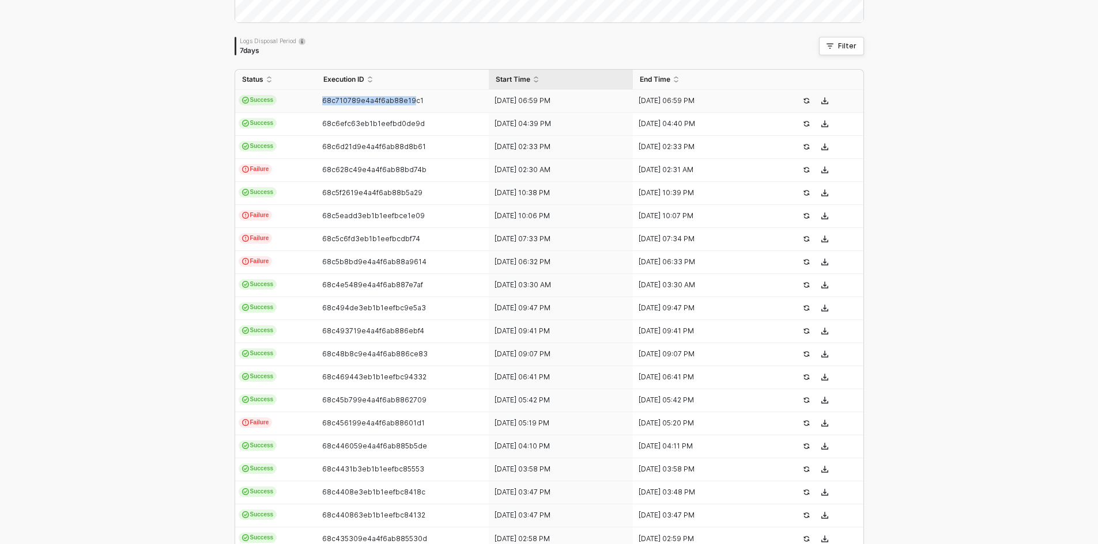
drag, startPoint x: 311, startPoint y: 99, endPoint x: 406, endPoint y: 103, distance: 94.6
click at [406, 103] on tr "Success 68c710789e4a4f6ab88e19c1 14 Sep 2025 06:59 PM 14 Sep 2025 06:59 PM" at bounding box center [549, 101] width 628 height 23
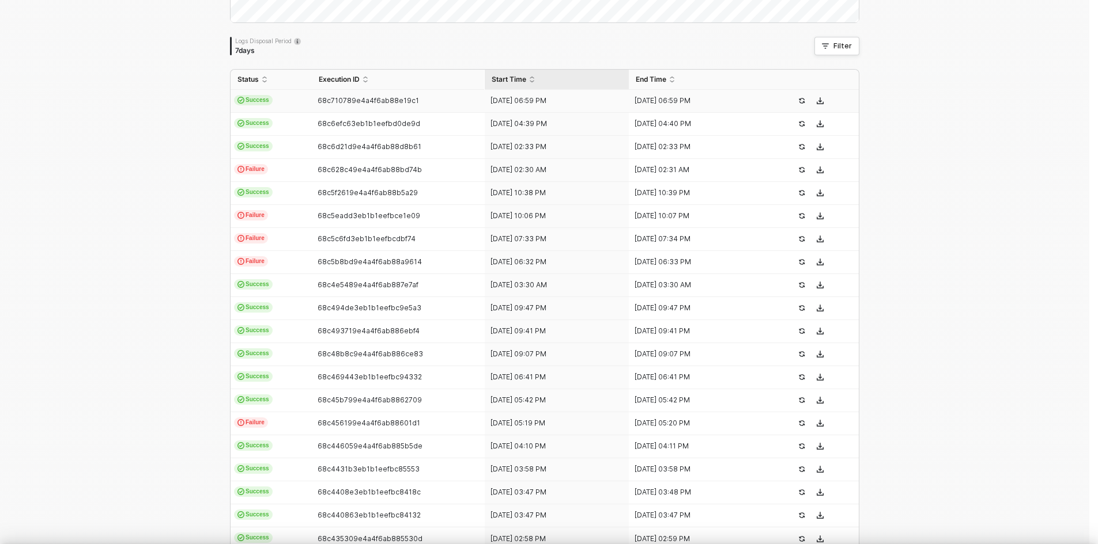
type textarea "{ "json": { "id": 5947096334379, "admin_graphql_api_id": "gid://shopify/Order/5…"
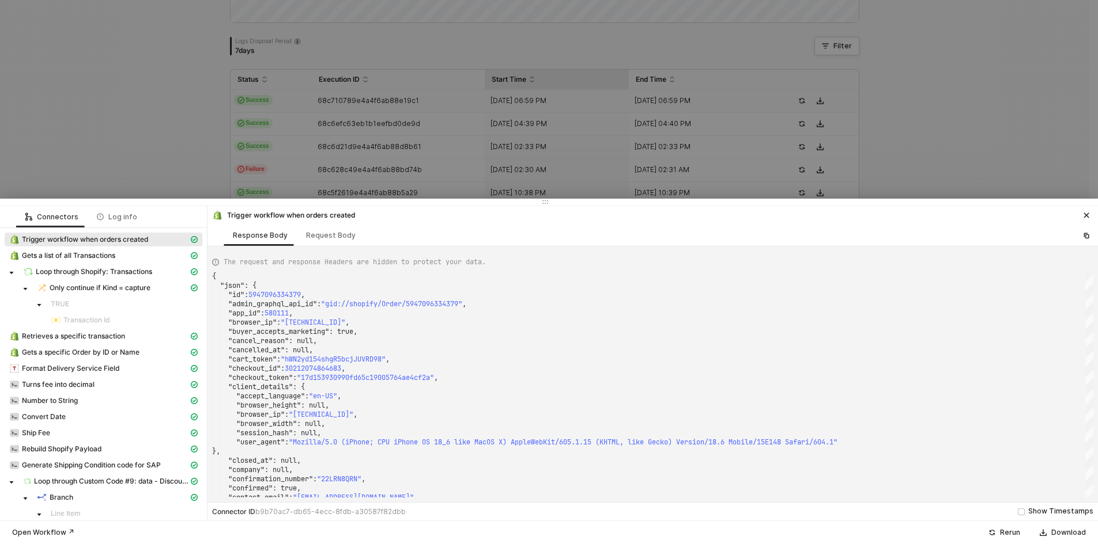
click at [419, 99] on div at bounding box center [549, 272] width 1098 height 544
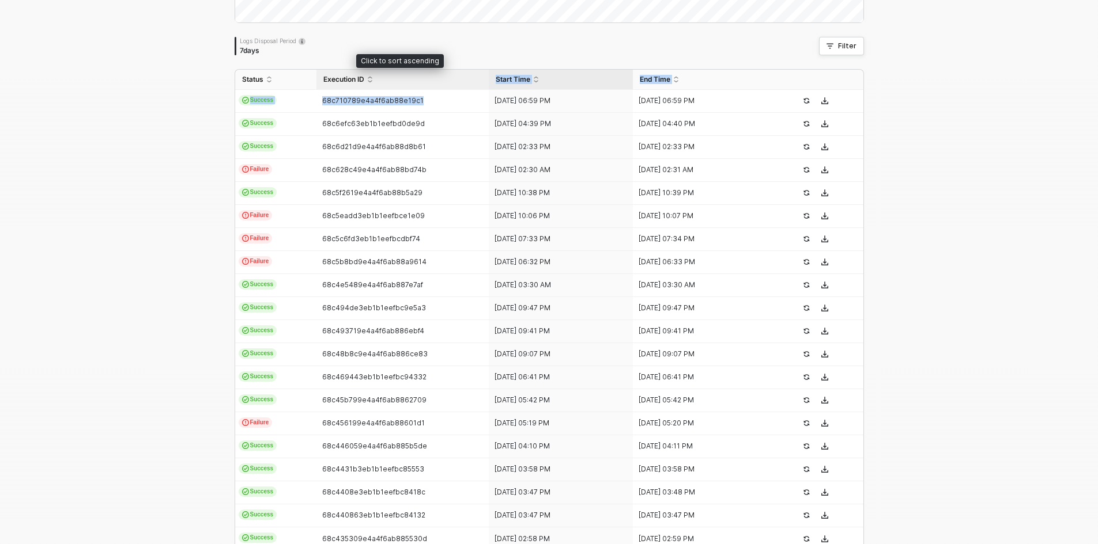
drag, startPoint x: 419, startPoint y: 99, endPoint x: 314, endPoint y: 73, distance: 108.0
click at [314, 73] on table "Status Execution ID Start Time End Time Success 68c710789e4a4f6ab88e19c1 14 Sep…" at bounding box center [549, 310] width 628 height 481
drag, startPoint x: 235, startPoint y: 80, endPoint x: 403, endPoint y: 106, distance: 169.7
click at [403, 106] on table "Status Execution ID Start Time End Time Success 68c710789e4a4f6ab88e19c1 14 Sep…" at bounding box center [549, 310] width 628 height 481
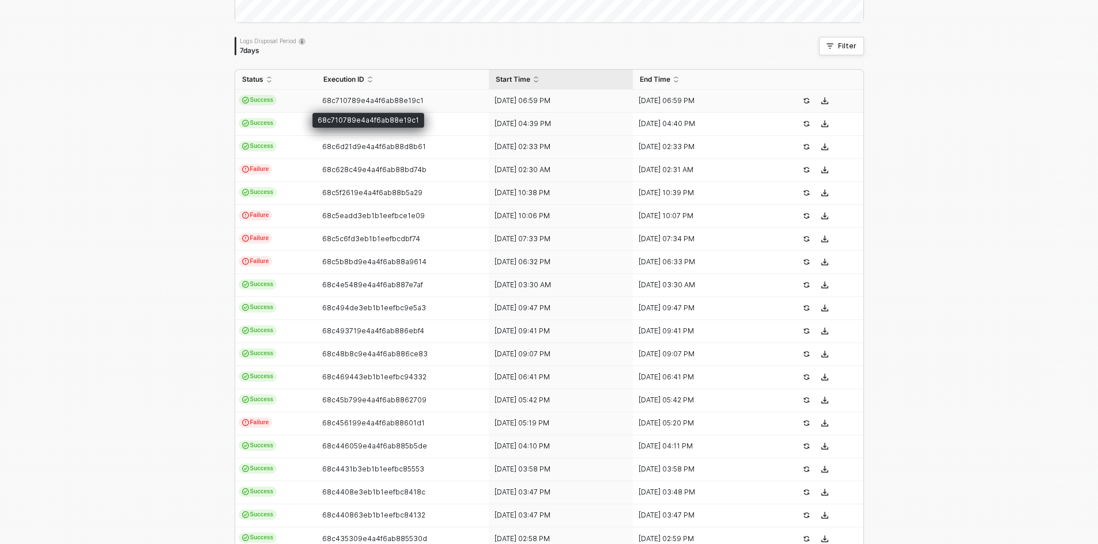
click at [324, 96] on span "68c710789e4a4f6ab88e19c1" at bounding box center [372, 100] width 101 height 9
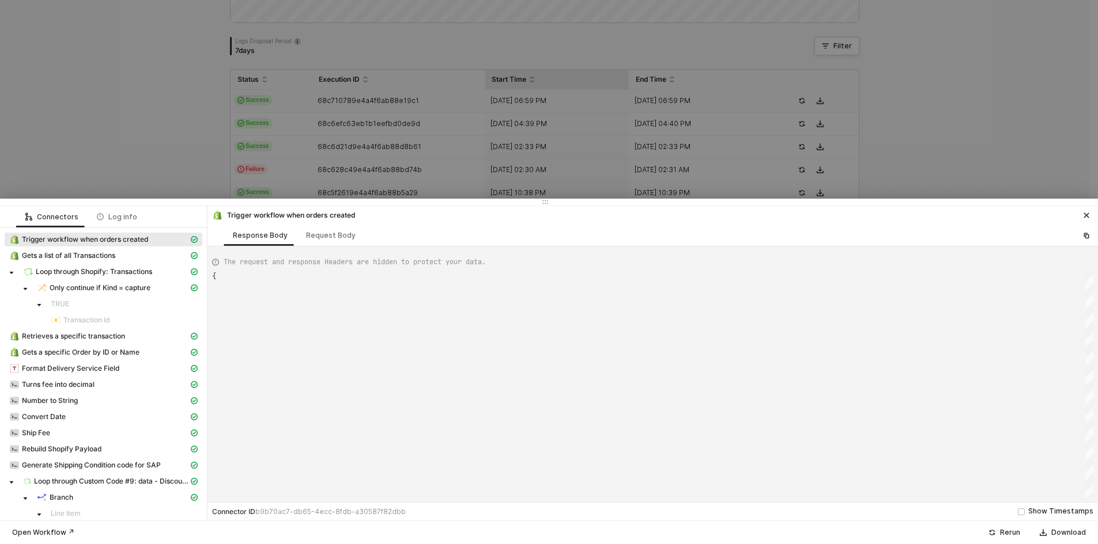
type textarea "{ "json": { "id": 5947096334379, "admin_graphql_api_id": "gid://shopify/Order/5…"
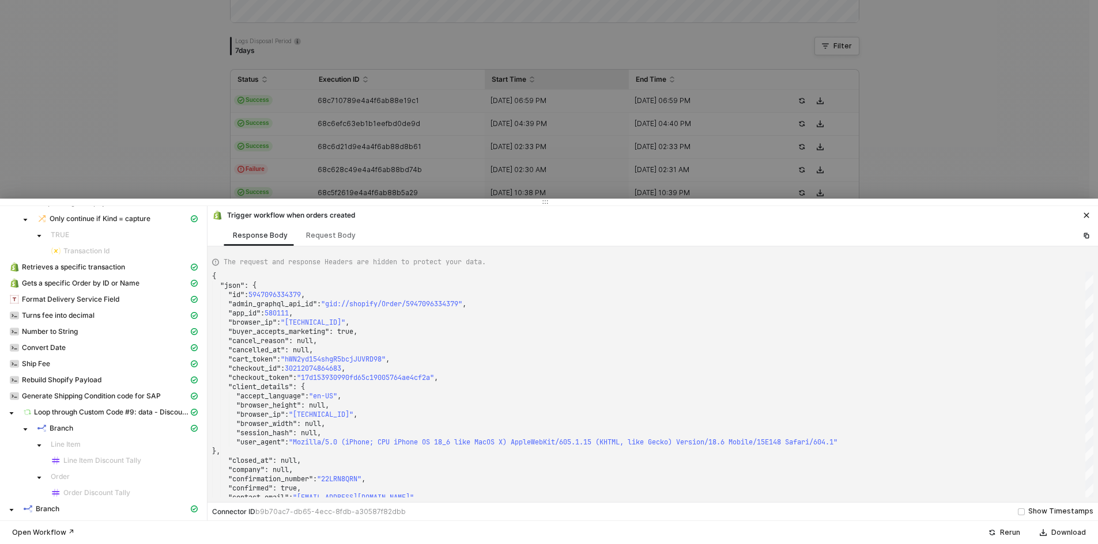
scroll to position [0, 0]
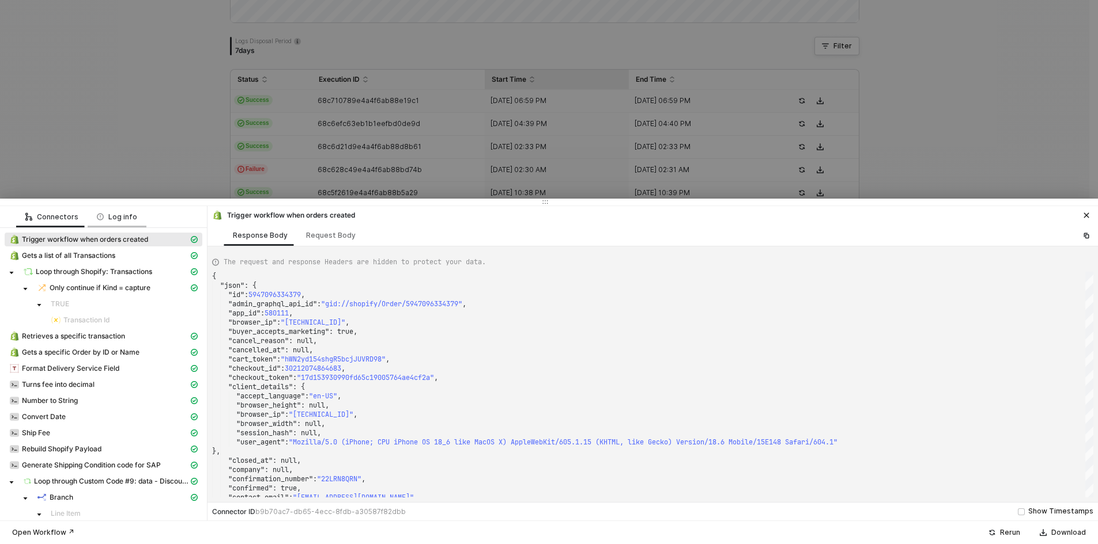
click at [126, 213] on div "Log info" at bounding box center [117, 217] width 40 height 9
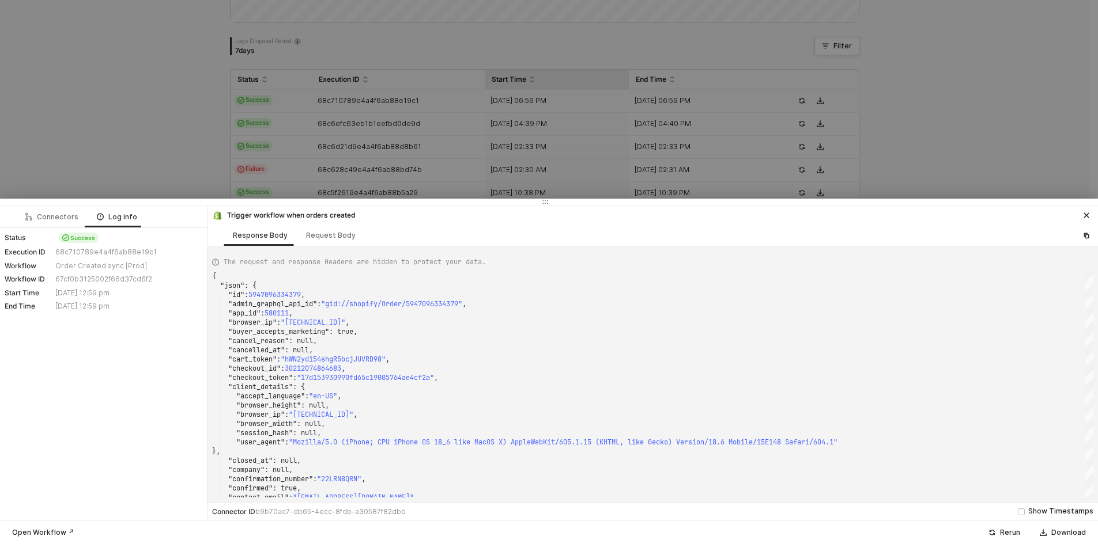
click at [107, 248] on div "68c710789e4a4f6ab88e19c1" at bounding box center [127, 252] width 144 height 9
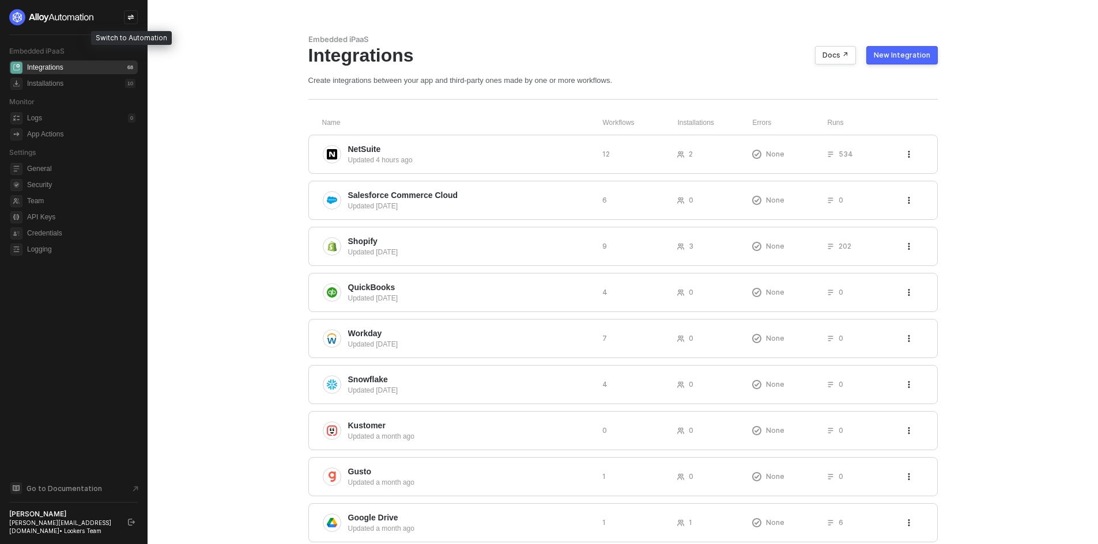
click at [131, 20] on icon "icon-swap" at bounding box center [130, 17] width 7 height 7
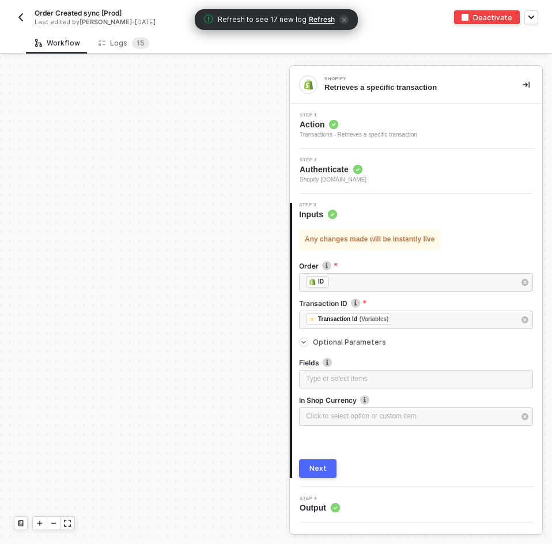
scroll to position [4539, 946]
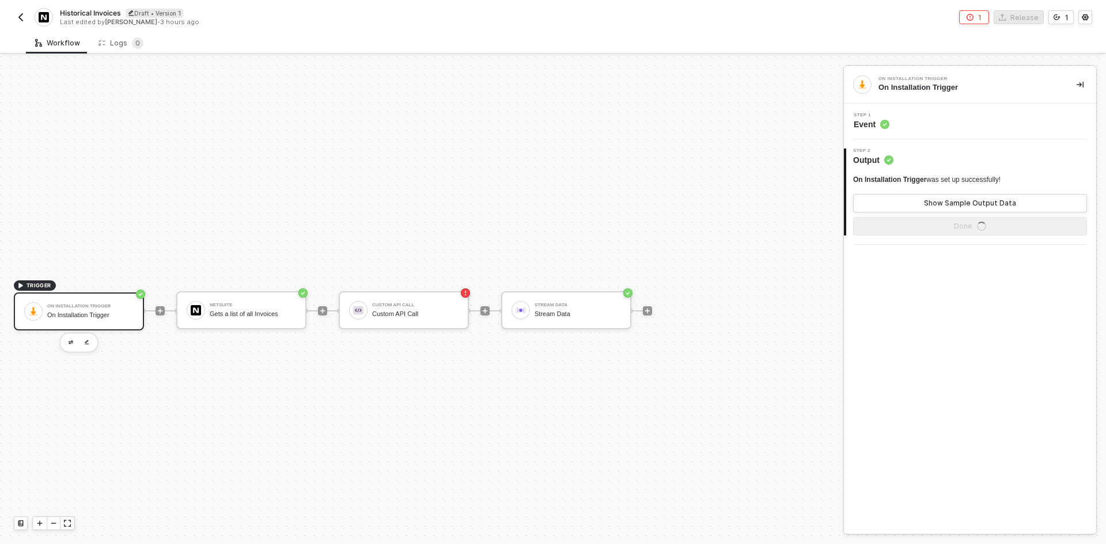
scroll to position [21, 0]
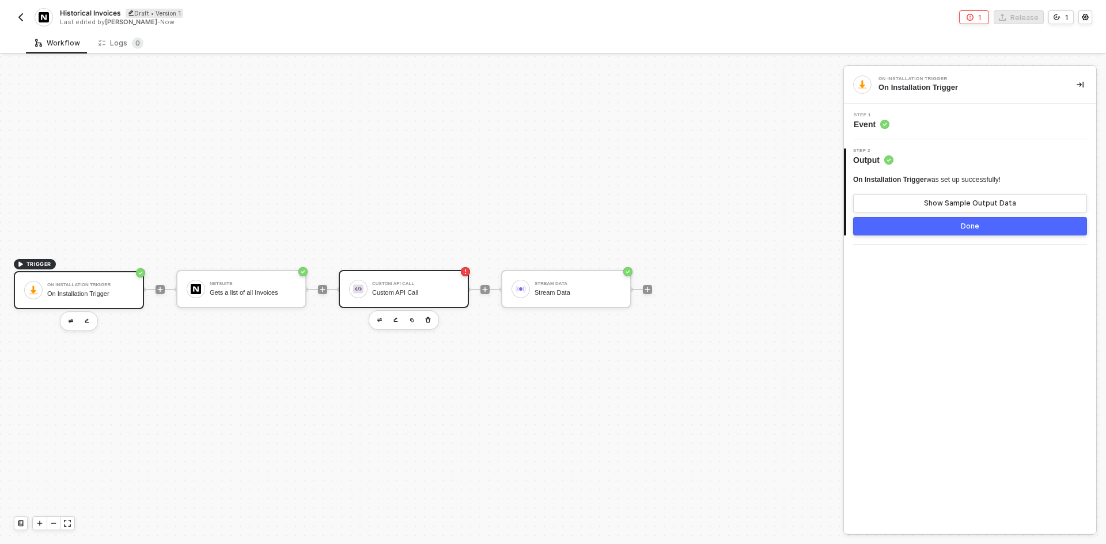
click at [372, 290] on div "Custom API Call" at bounding box center [415, 292] width 86 height 7
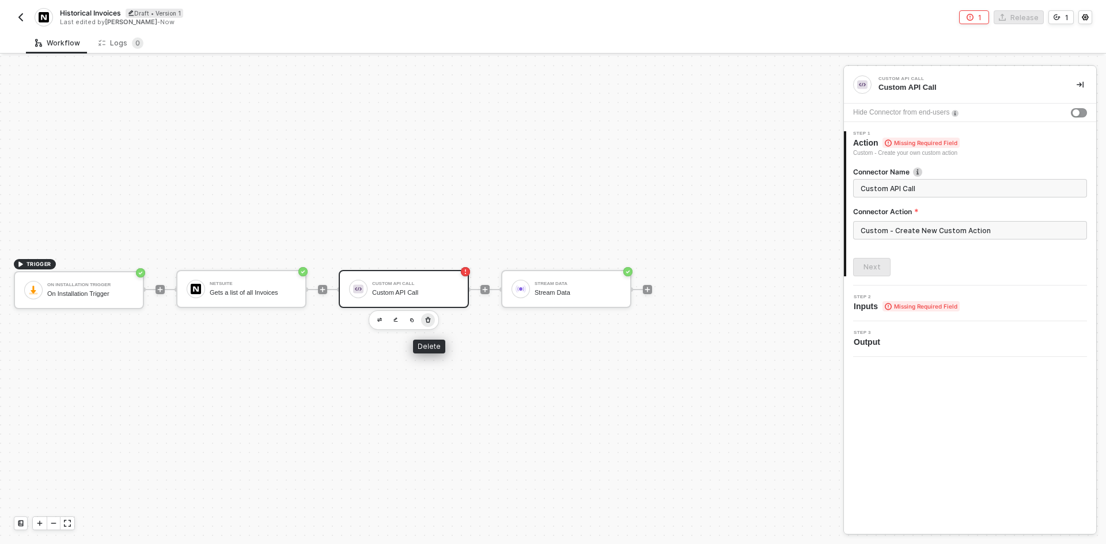
click at [430, 327] on button "button" at bounding box center [428, 320] width 14 height 14
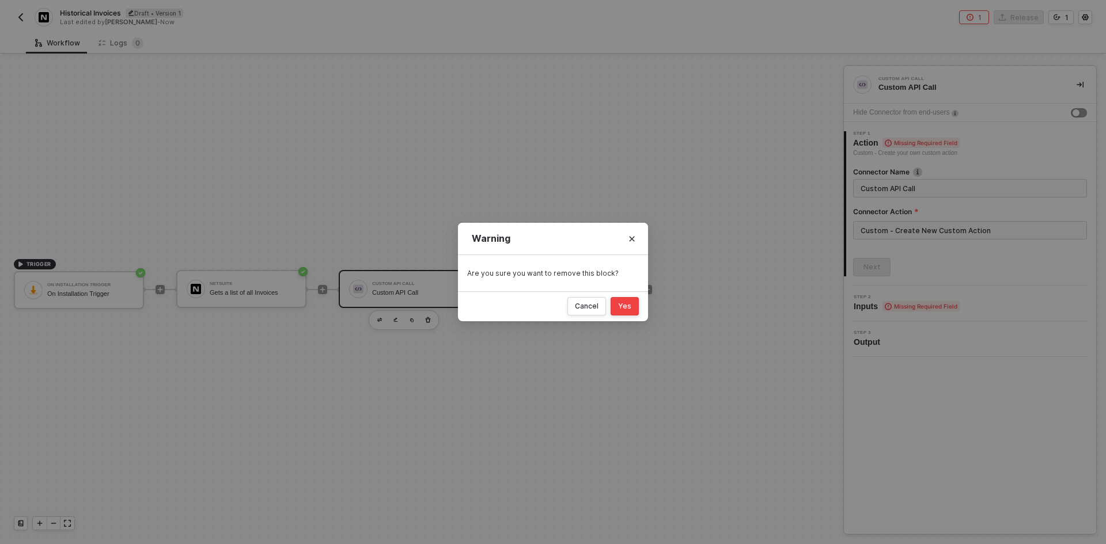
drag, startPoint x: 624, startPoint y: 302, endPoint x: 605, endPoint y: 305, distance: 19.3
click at [623, 302] on div "Yes" at bounding box center [624, 306] width 13 height 9
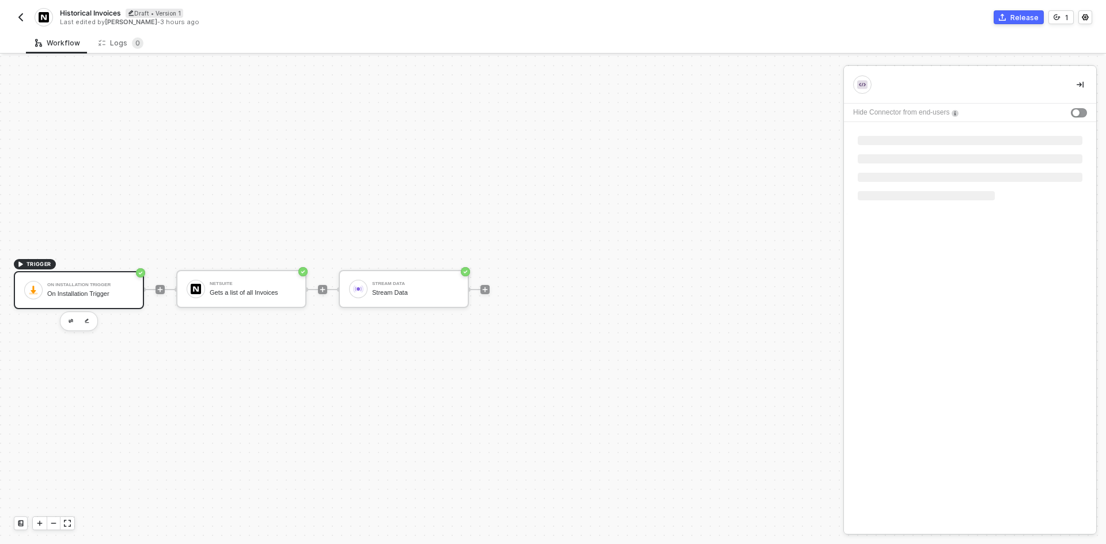
click at [98, 301] on div "On Installation Trigger On Installation Trigger" at bounding box center [90, 290] width 86 height 22
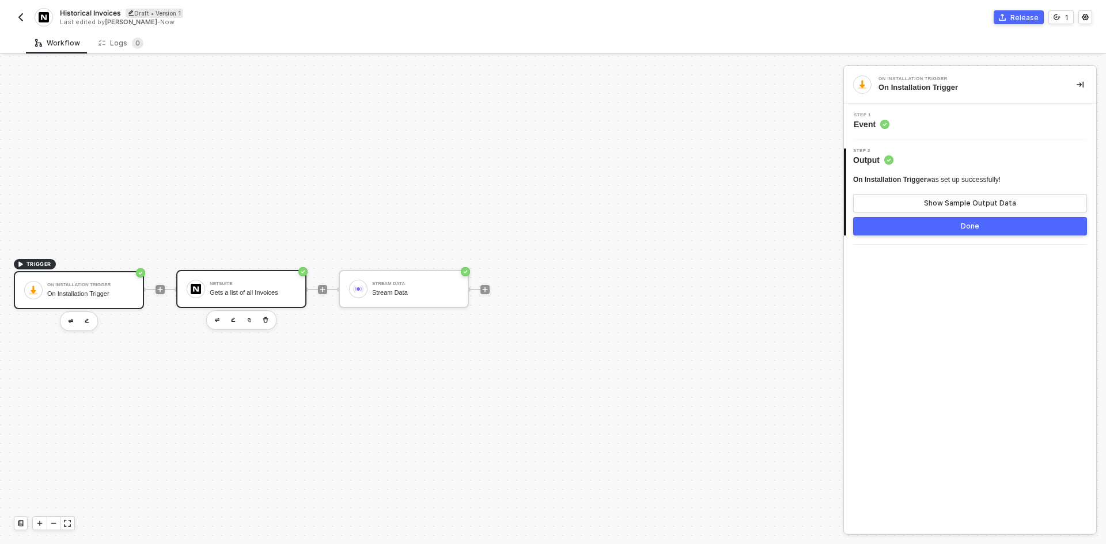
click at [268, 281] on div "NetSuite Gets a list of all Invoices" at bounding box center [253, 289] width 86 height 22
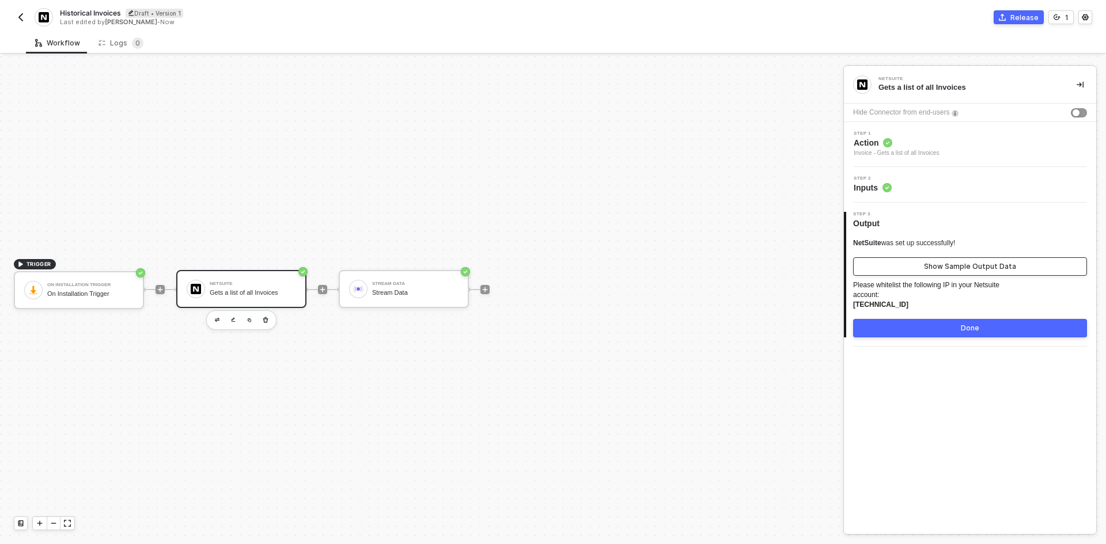
click at [951, 259] on button "Show Sample Output Data" at bounding box center [970, 267] width 234 height 18
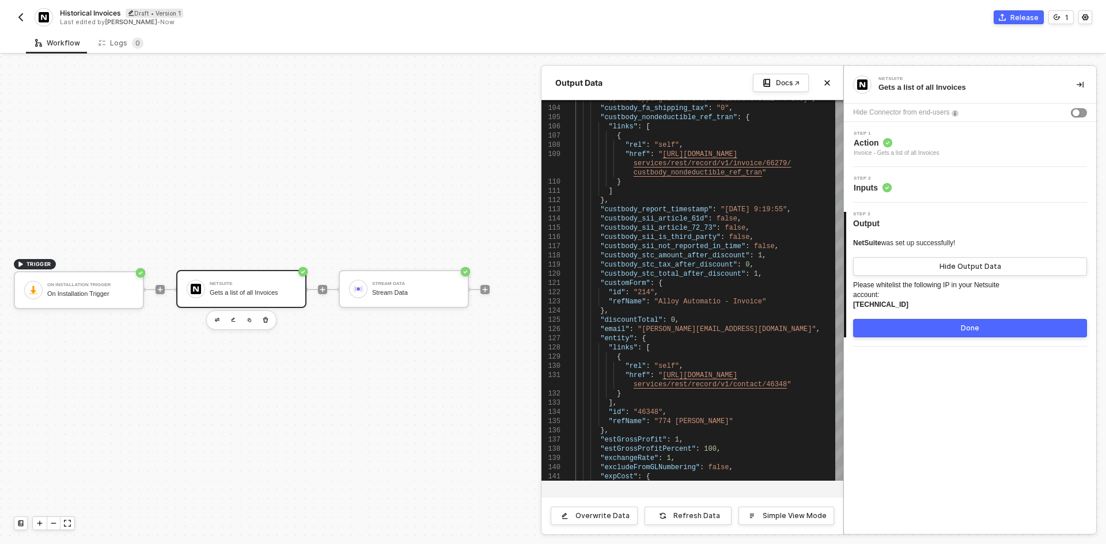
click at [402, 294] on div at bounding box center [553, 300] width 1106 height 489
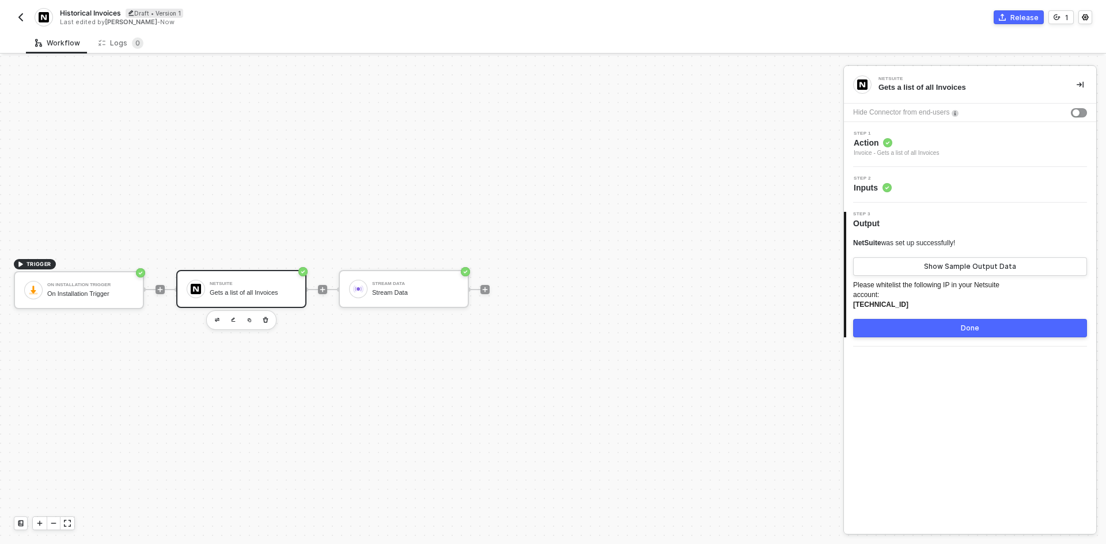
click at [402, 294] on div "Stream Data" at bounding box center [415, 292] width 86 height 7
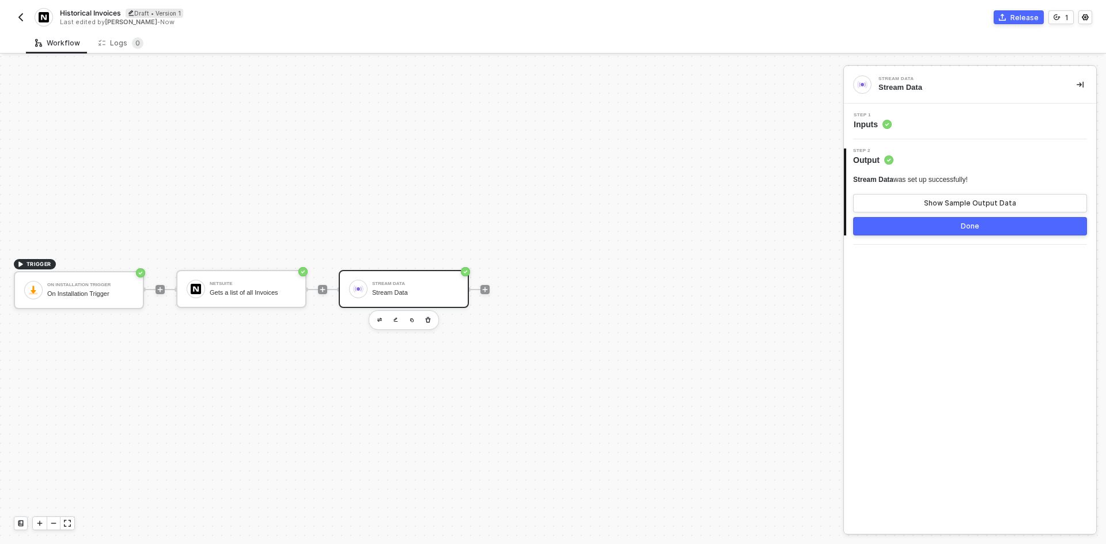
click at [977, 109] on div "Step 1 Inputs" at bounding box center [970, 122] width 252 height 36
click at [978, 133] on div "Step 1 Inputs" at bounding box center [970, 122] width 252 height 36
click at [978, 122] on div "Step 1 Inputs" at bounding box center [971, 121] width 249 height 17
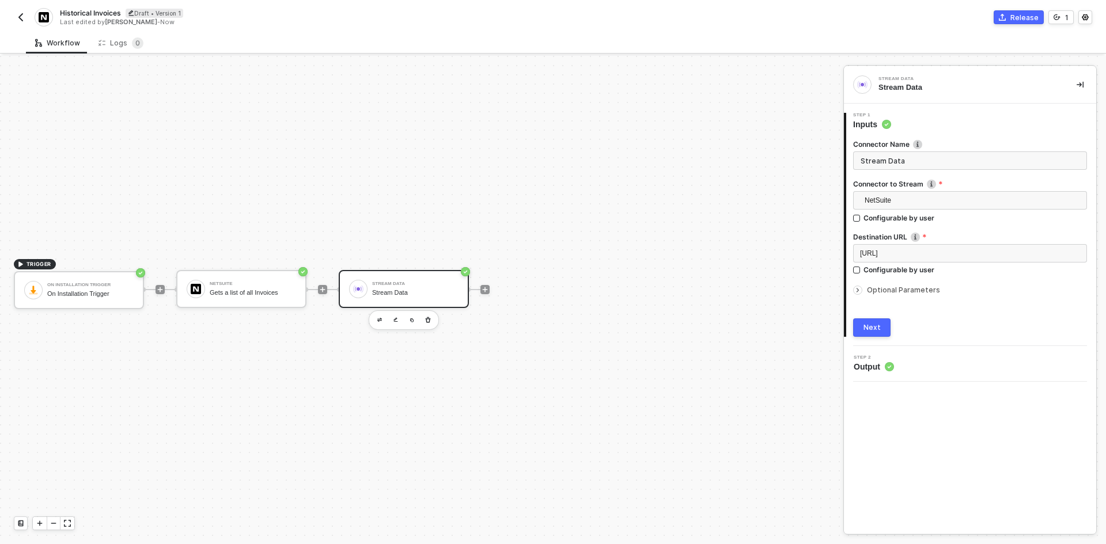
click at [903, 292] on span "Optional Parameters" at bounding box center [903, 290] width 73 height 9
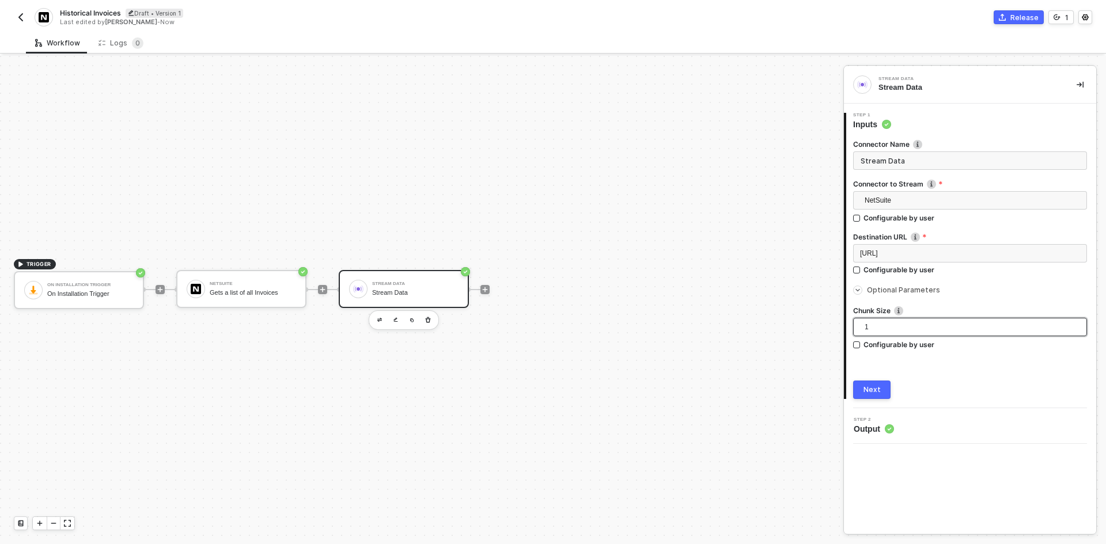
click at [904, 331] on span "1" at bounding box center [972, 327] width 215 height 17
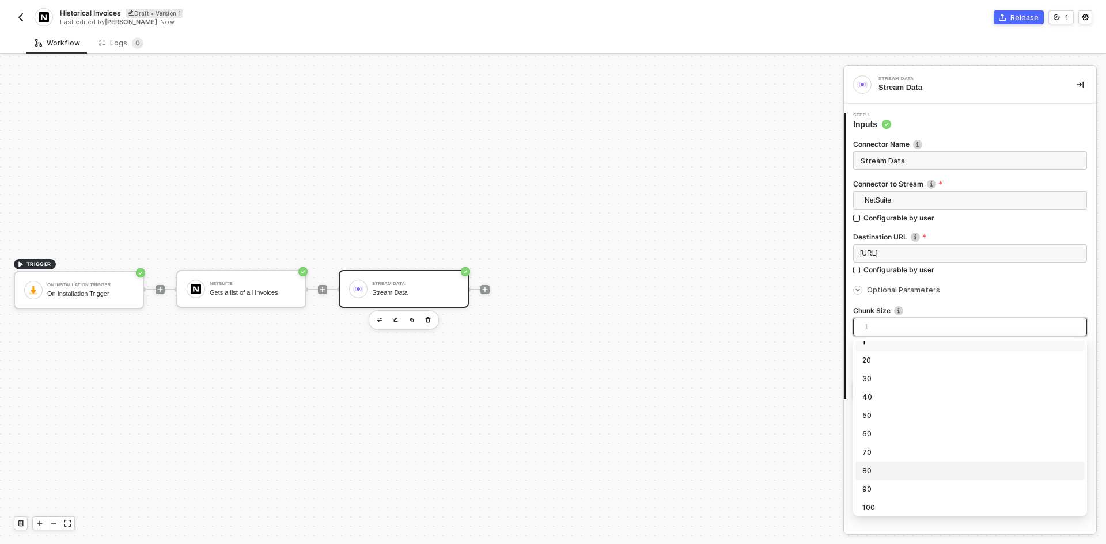
scroll to position [12, 0]
click at [910, 510] on div "100" at bounding box center [970, 504] width 215 height 13
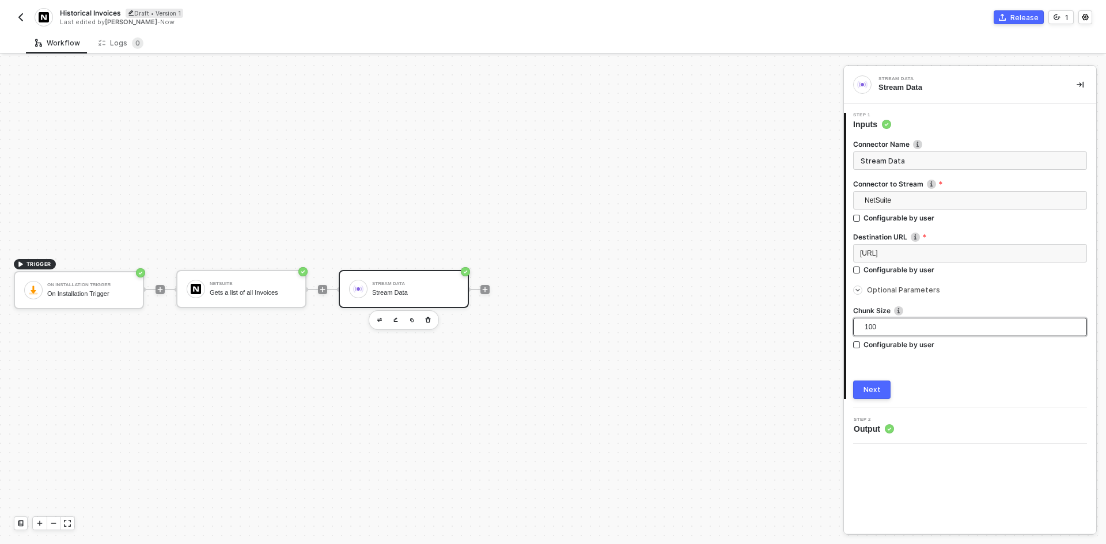
click at [677, 412] on div "TRIGGER On Installation Trigger On Installation Trigger NetSuite Gets a list of…" at bounding box center [419, 290] width 838 height 510
click at [280, 297] on div "NetSuite Gets a list of all Invoices" at bounding box center [253, 289] width 86 height 22
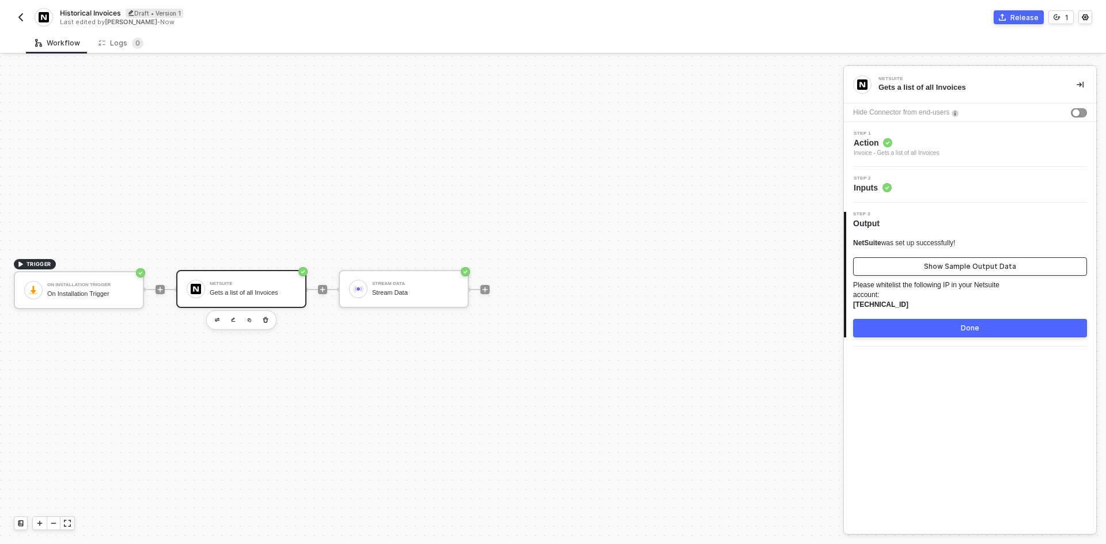
click at [959, 260] on button "Show Sample Output Data" at bounding box center [970, 267] width 234 height 18
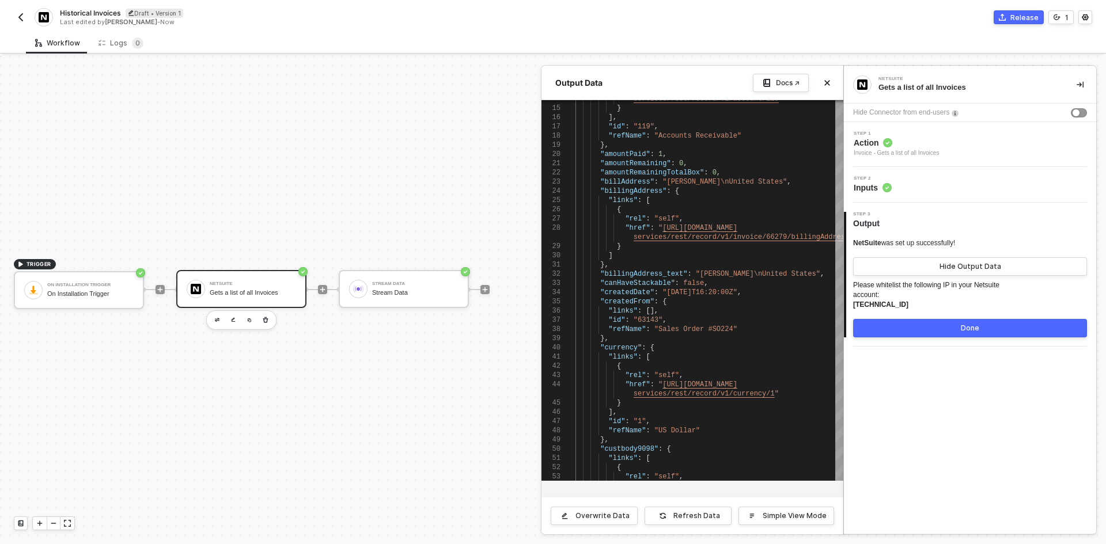
click at [326, 290] on div at bounding box center [553, 300] width 1106 height 489
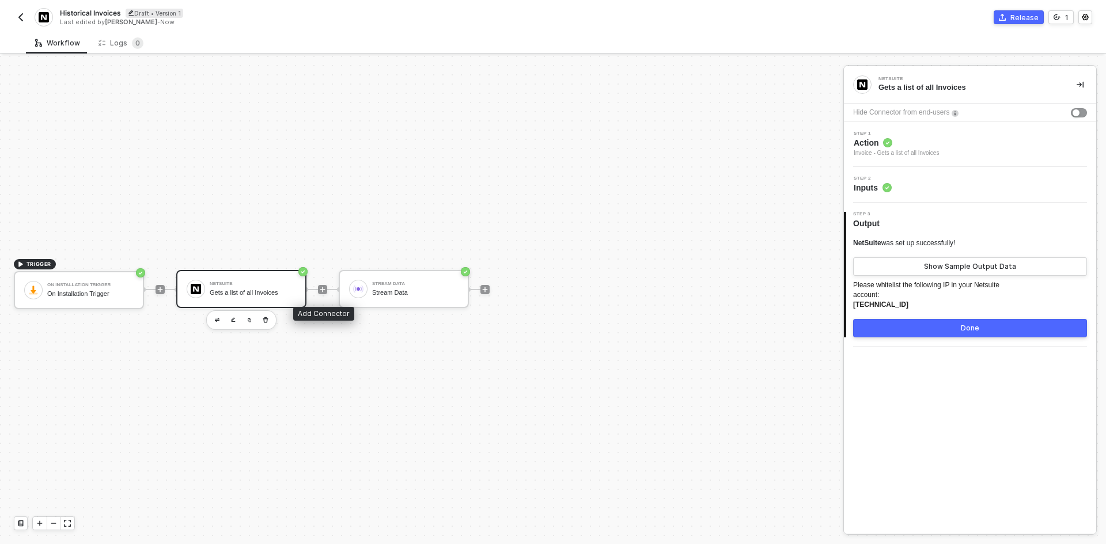
click at [326, 290] on icon "icon-play" at bounding box center [322, 289] width 7 height 7
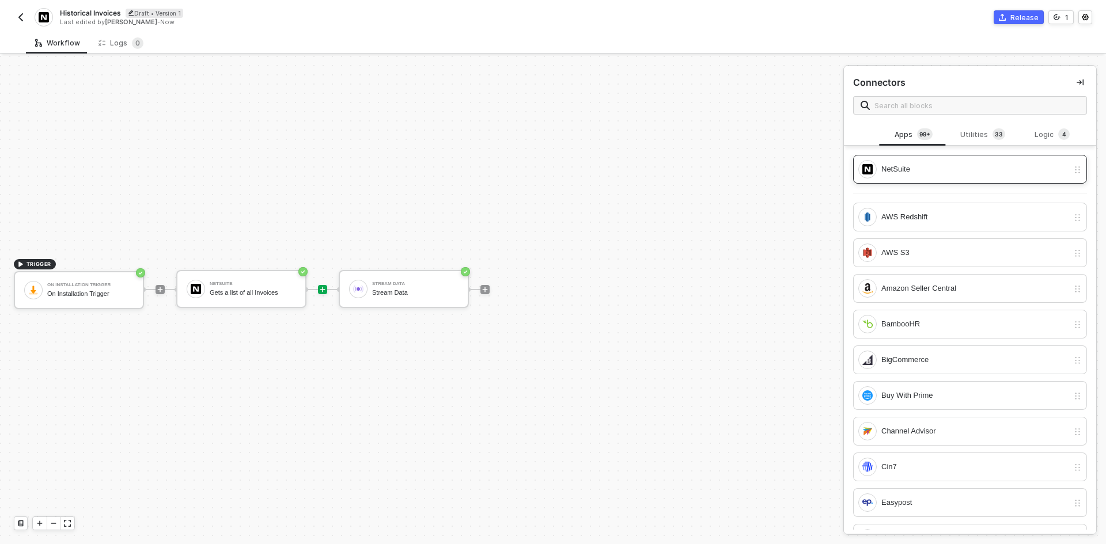
click at [890, 166] on div "NetSuite" at bounding box center [975, 169] width 187 height 13
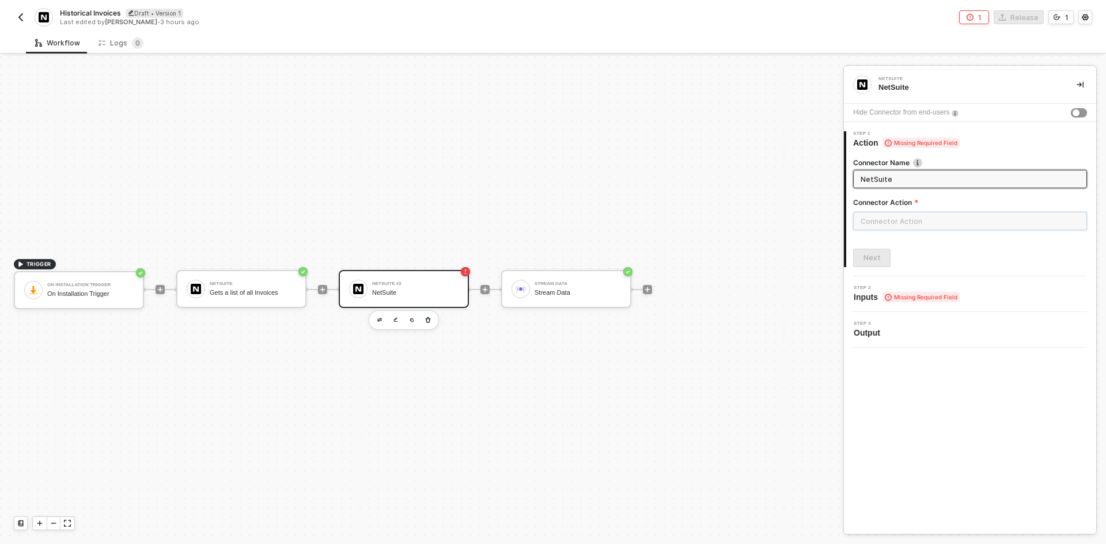
click at [896, 214] on input "text" at bounding box center [970, 221] width 234 height 18
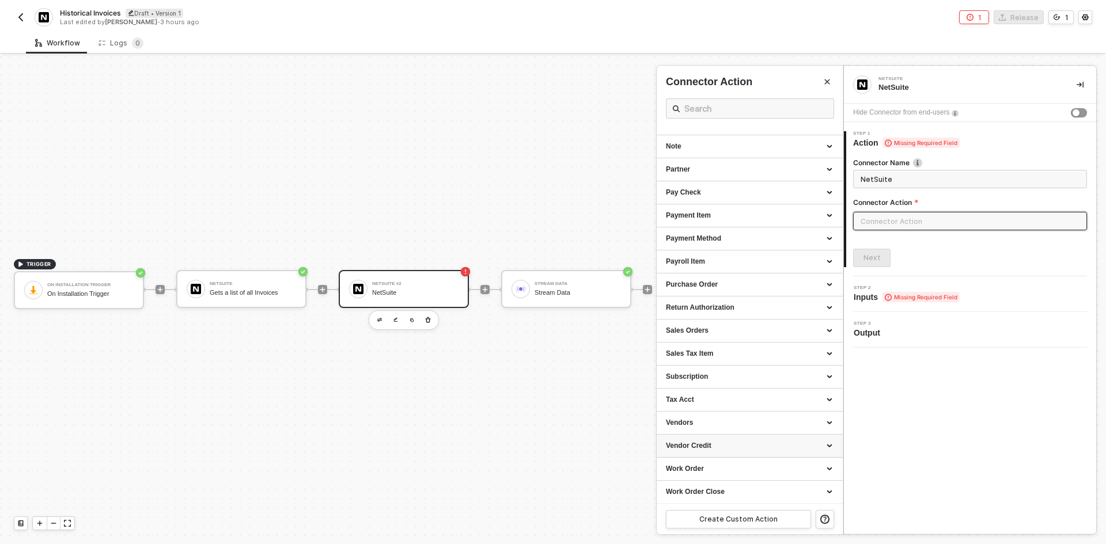
scroll to position [915, 0]
click at [713, 427] on div "Vendors" at bounding box center [750, 423] width 168 height 10
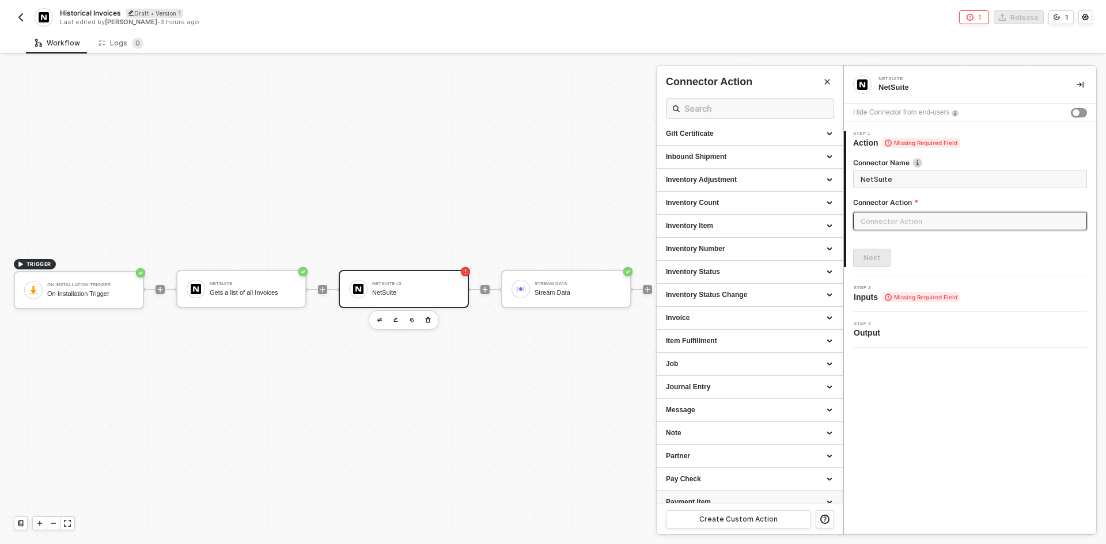
scroll to position [627, 0]
click at [748, 324] on div "Invoice" at bounding box center [750, 319] width 168 height 10
click at [712, 371] on div "Get an Invoice" at bounding box center [750, 370] width 168 height 10
type input "Gets an Invoice"
type input "Invoice - Get an Invoice"
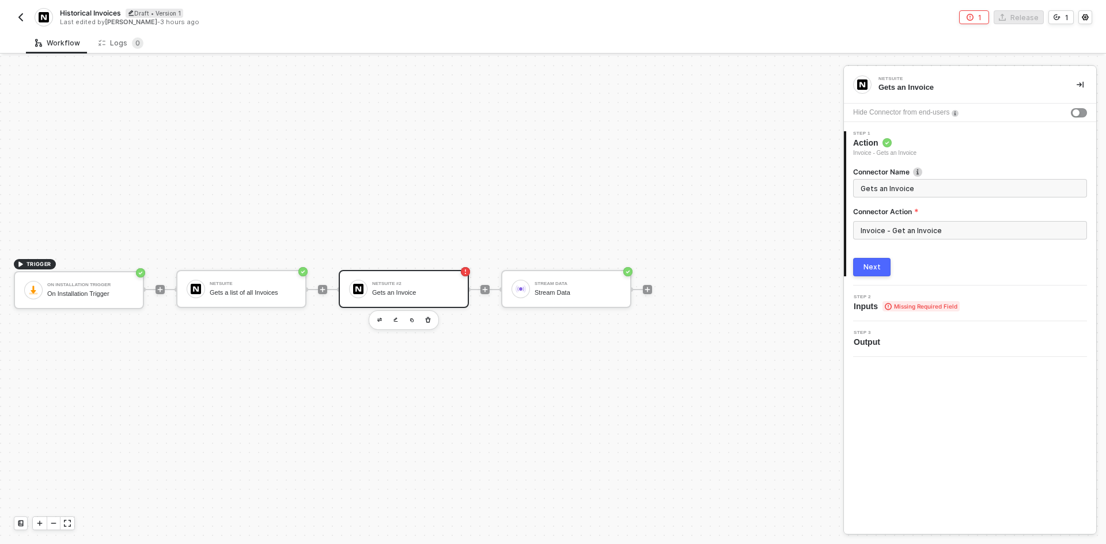
click at [878, 260] on button "Next" at bounding box center [871, 267] width 37 height 18
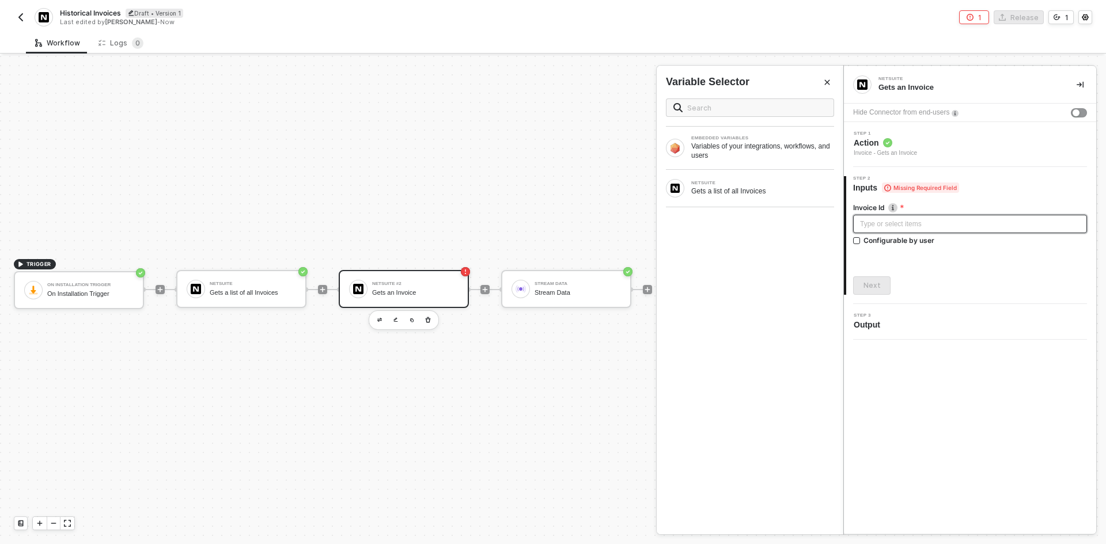
click at [901, 228] on div "Type or select items ﻿" at bounding box center [970, 224] width 220 height 11
click at [779, 177] on div "NETSUITE Gets a list of all Invoices" at bounding box center [750, 188] width 187 height 37
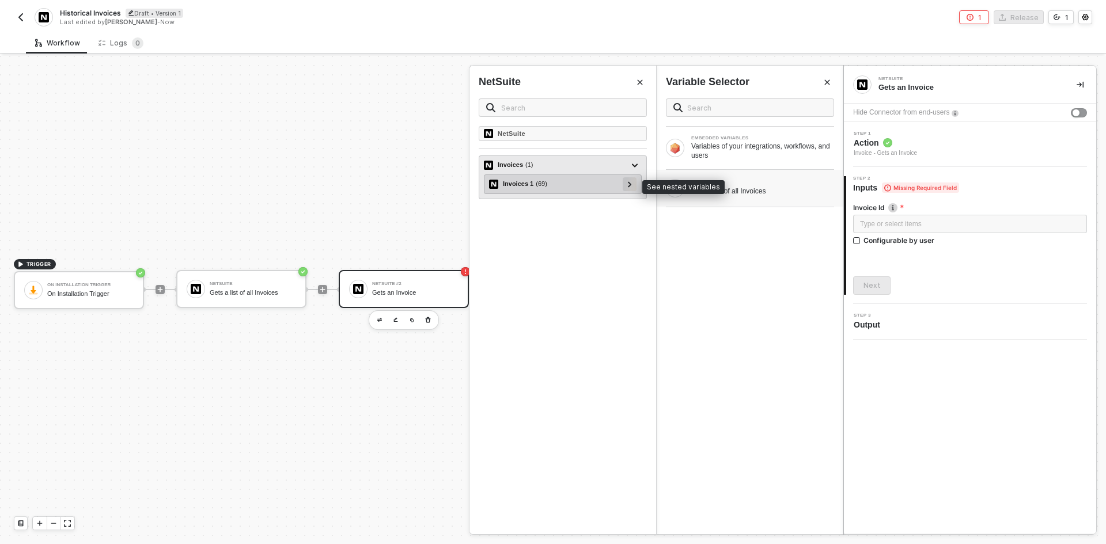
click at [626, 179] on div at bounding box center [630, 184] width 14 height 14
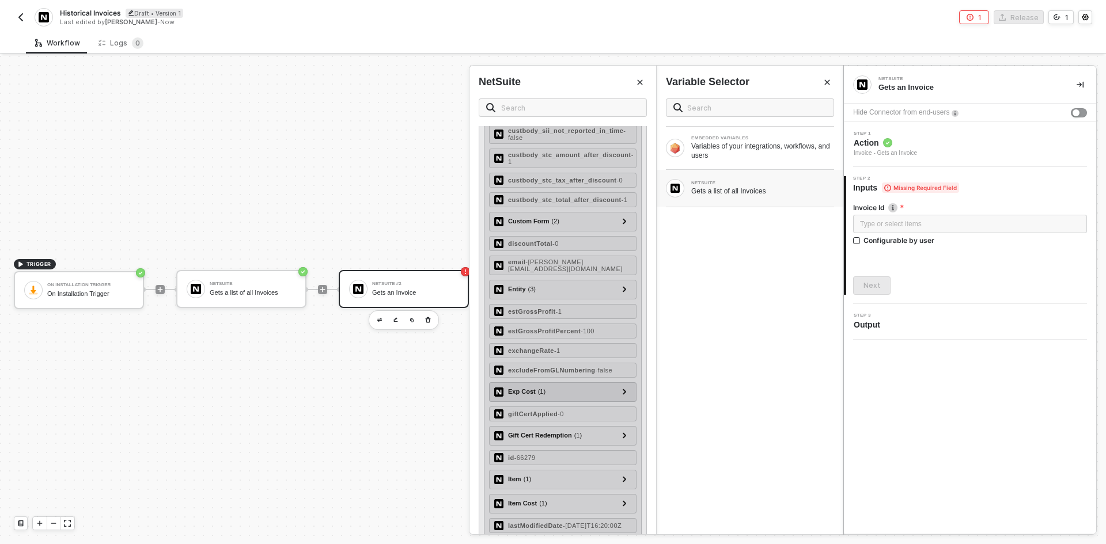
scroll to position [807, 0]
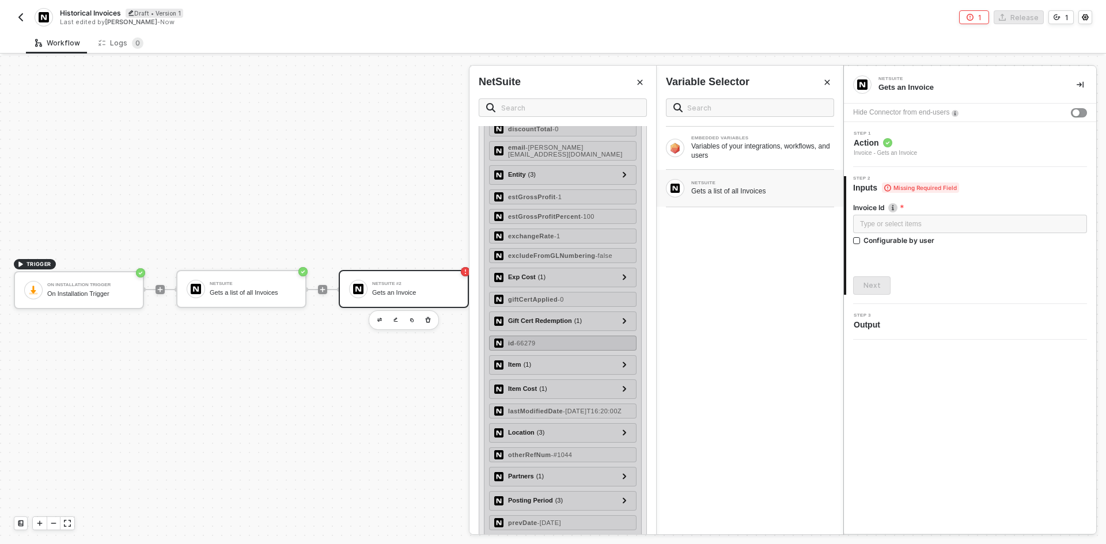
click at [534, 347] on span "- 66279" at bounding box center [525, 343] width 21 height 7
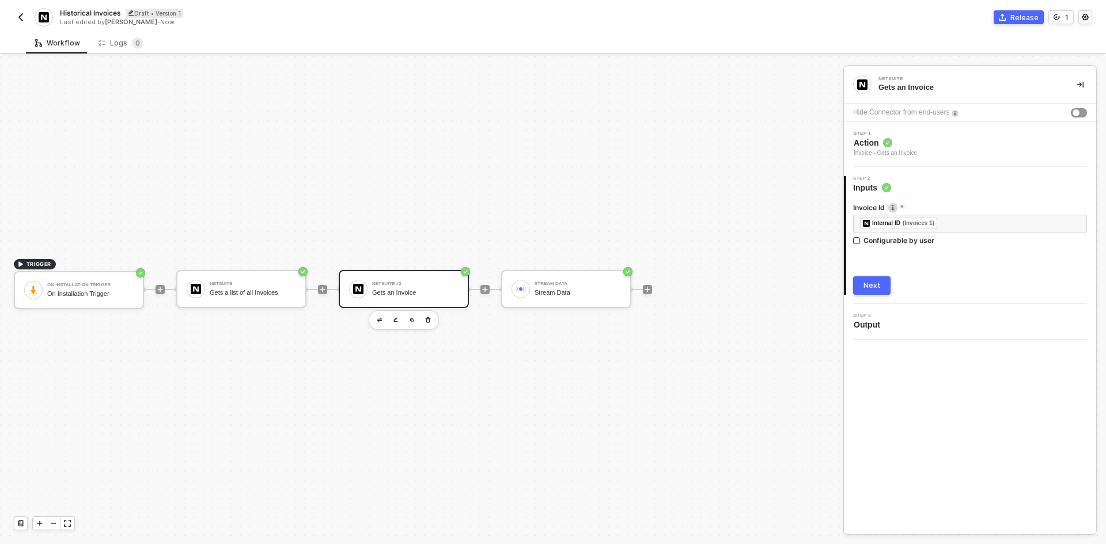
click at [872, 282] on div "Next" at bounding box center [872, 285] width 17 height 9
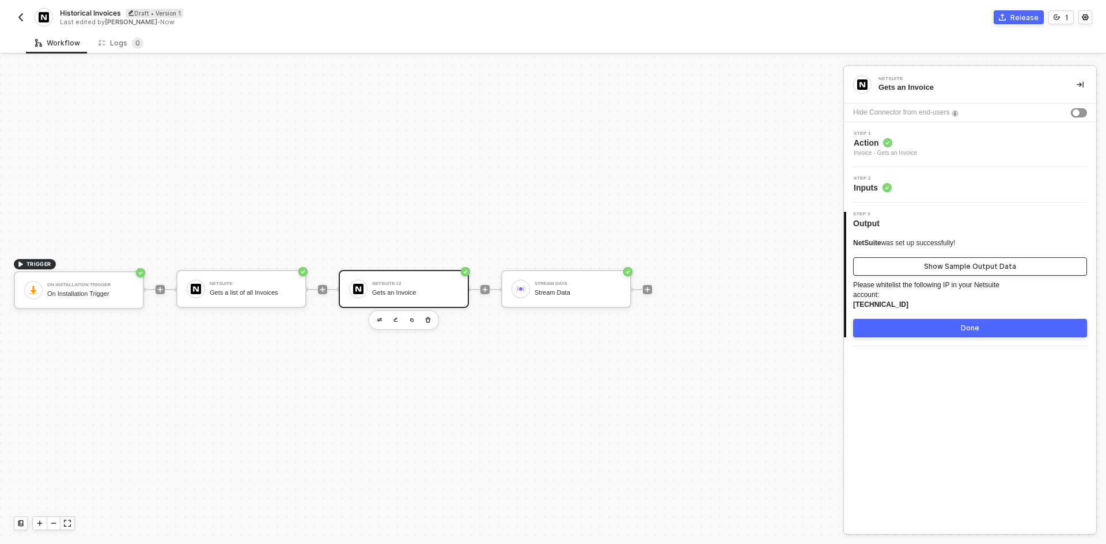
click at [894, 263] on button "Show Sample Output Data" at bounding box center [970, 267] width 234 height 18
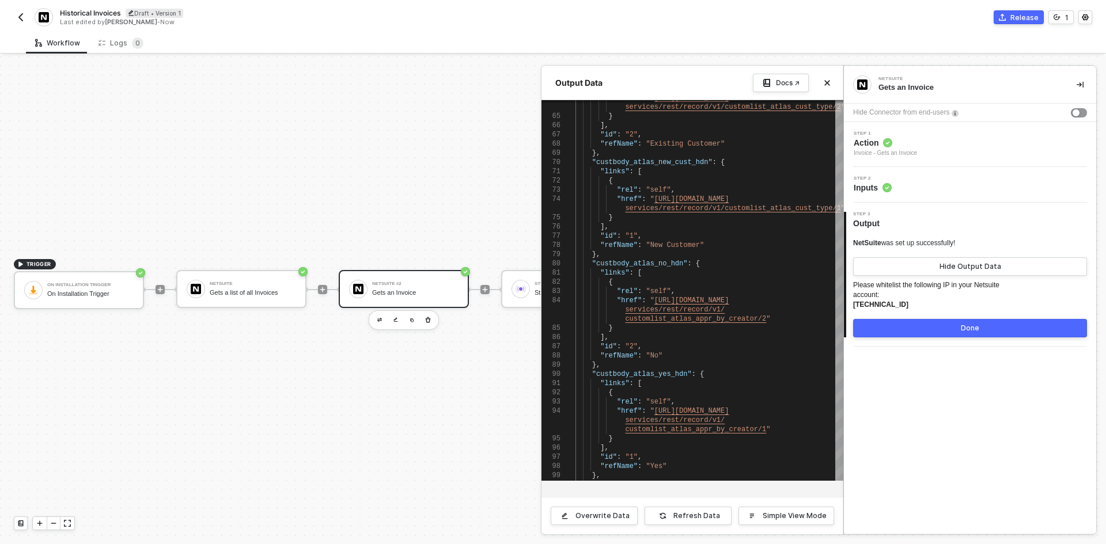
click at [375, 283] on div at bounding box center [553, 300] width 1106 height 489
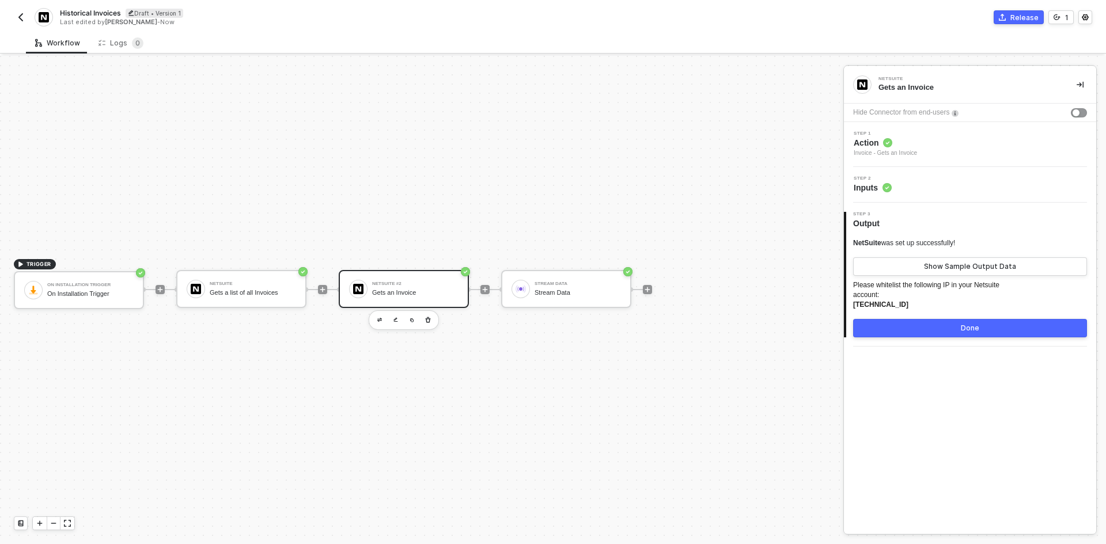
click at [377, 285] on div "NetSuite #2" at bounding box center [415, 284] width 86 height 5
click at [943, 152] on div "Step 1 Action Invoice - Gets an Invoice" at bounding box center [971, 144] width 249 height 27
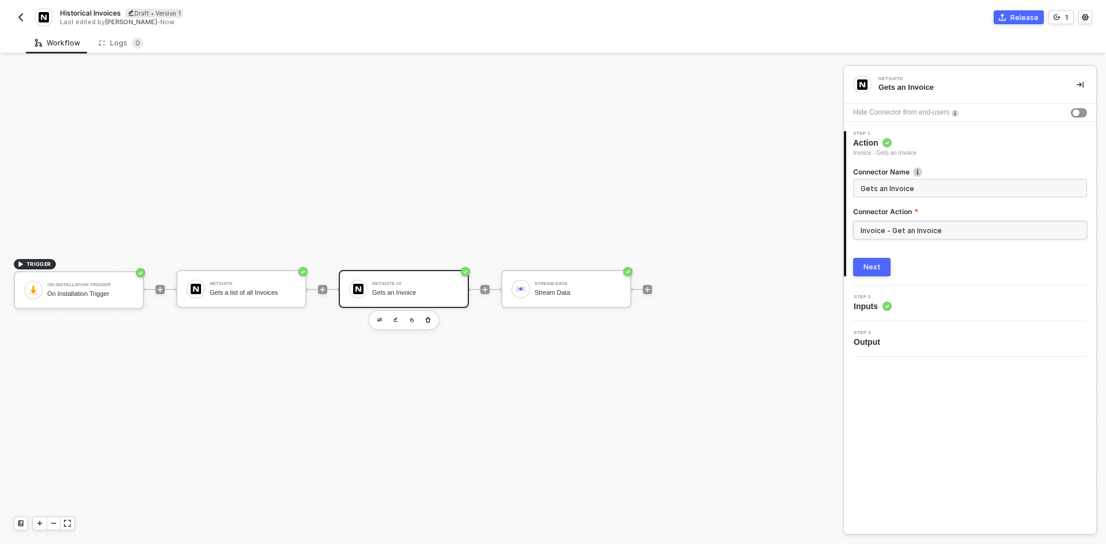
click at [945, 226] on input "Invoice - Get an Invoice" at bounding box center [970, 230] width 234 height 18
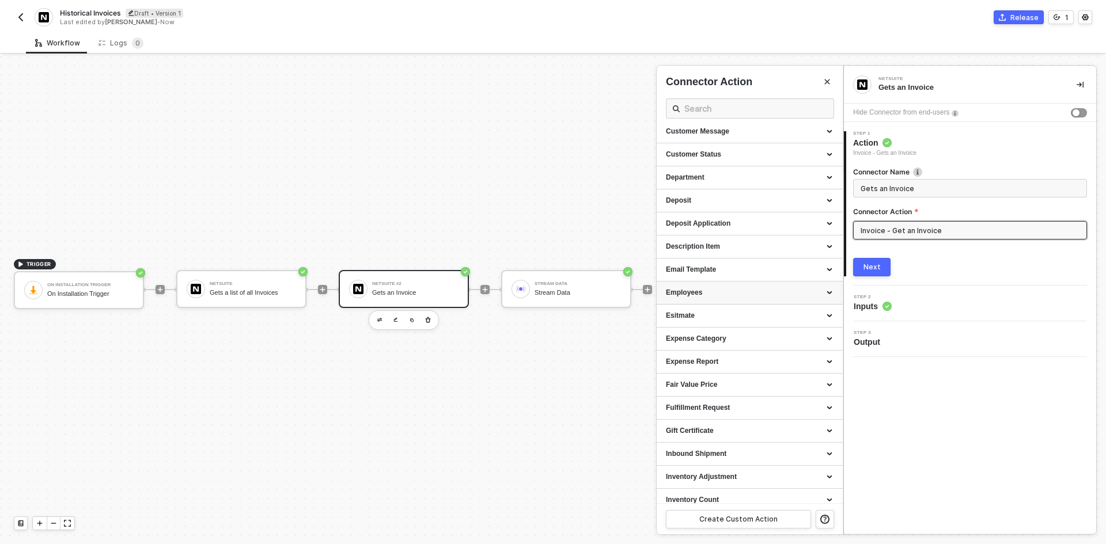
scroll to position [576, 0]
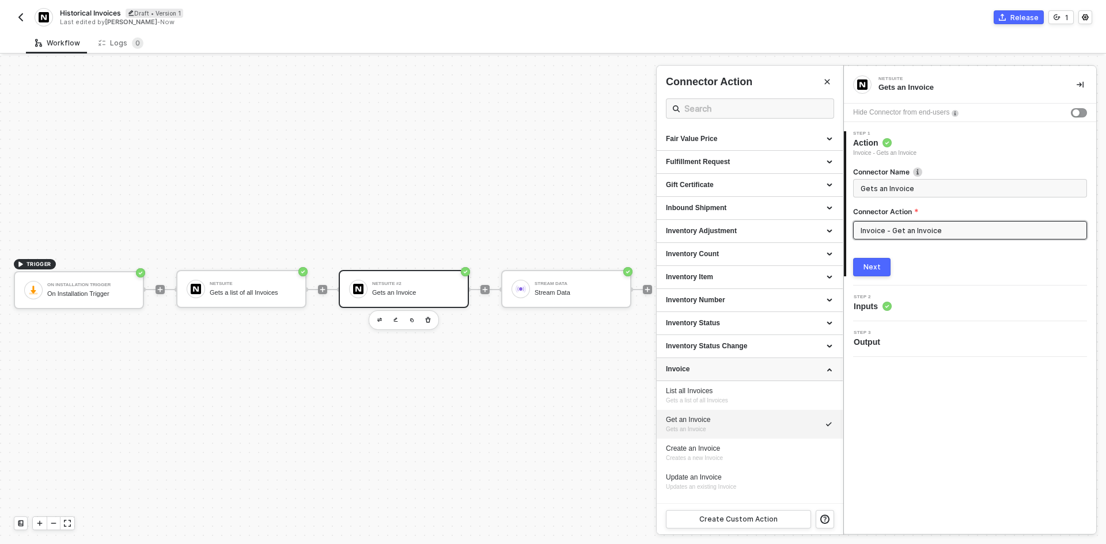
click at [828, 369] on icon at bounding box center [831, 369] width 6 height 0
click at [752, 513] on button "Create Custom Action" at bounding box center [738, 519] width 145 height 18
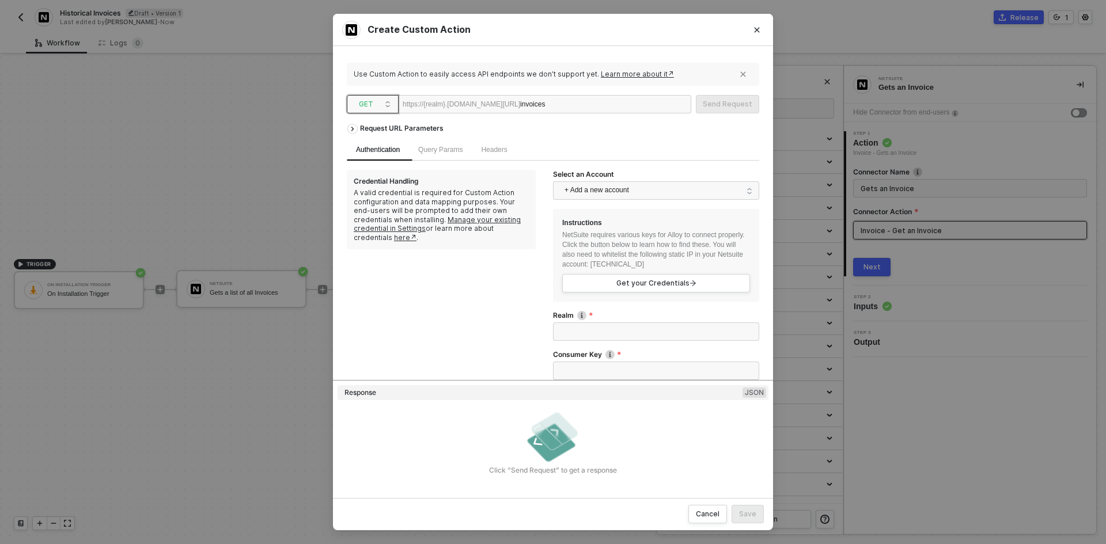
click at [380, 98] on span "GET" at bounding box center [375, 104] width 32 height 17
click at [522, 47] on div "Use Custom Action to easily access API endpoints we don’t support yet. Learn mo…" at bounding box center [553, 272] width 440 height 453
click at [759, 27] on icon "Close" at bounding box center [757, 30] width 7 height 7
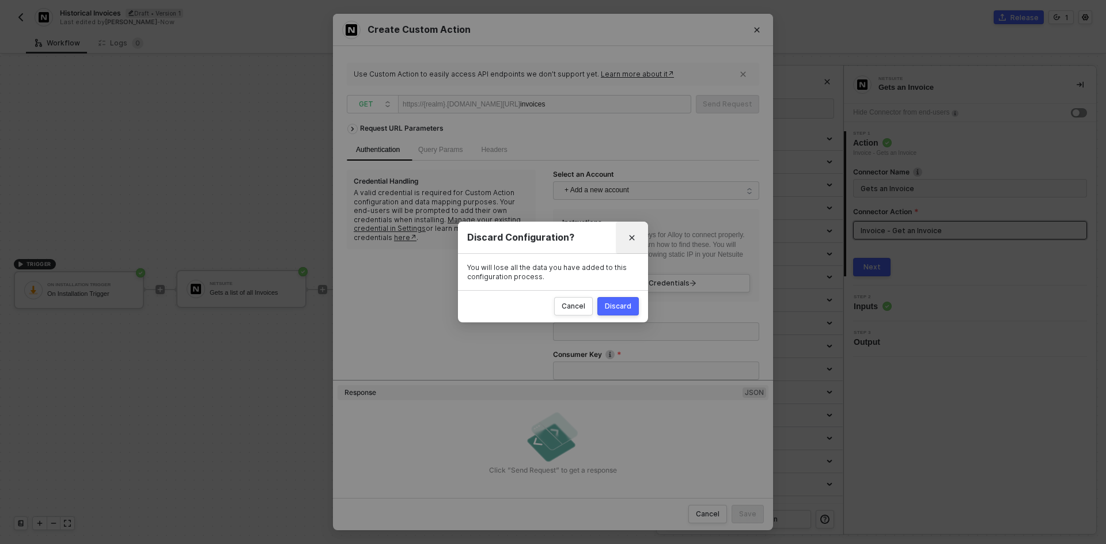
click at [626, 231] on button "Close" at bounding box center [632, 238] width 18 height 18
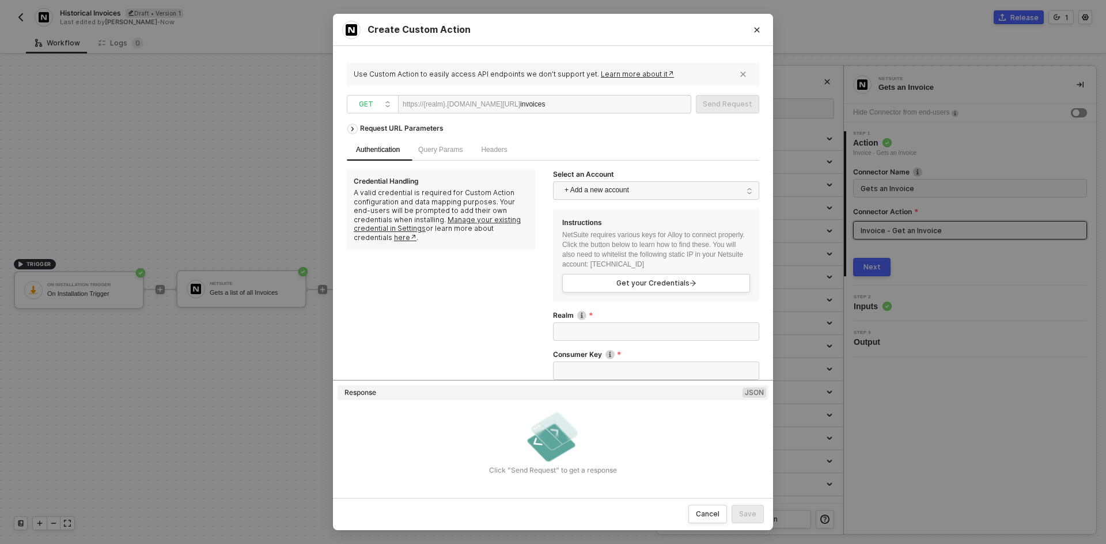
click at [591, 107] on div "invoices" at bounding box center [555, 105] width 71 height 18
click at [591, 106] on div "invoices" at bounding box center [555, 105] width 71 height 18
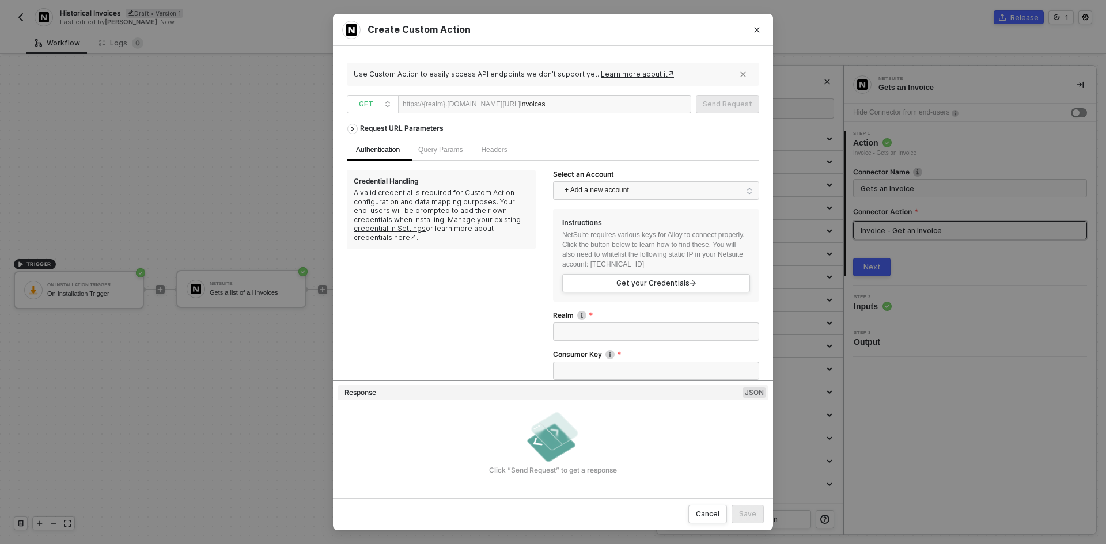
click at [589, 103] on div "invoices" at bounding box center [555, 105] width 71 height 18
click at [764, 37] on button "Close" at bounding box center [757, 30] width 18 height 18
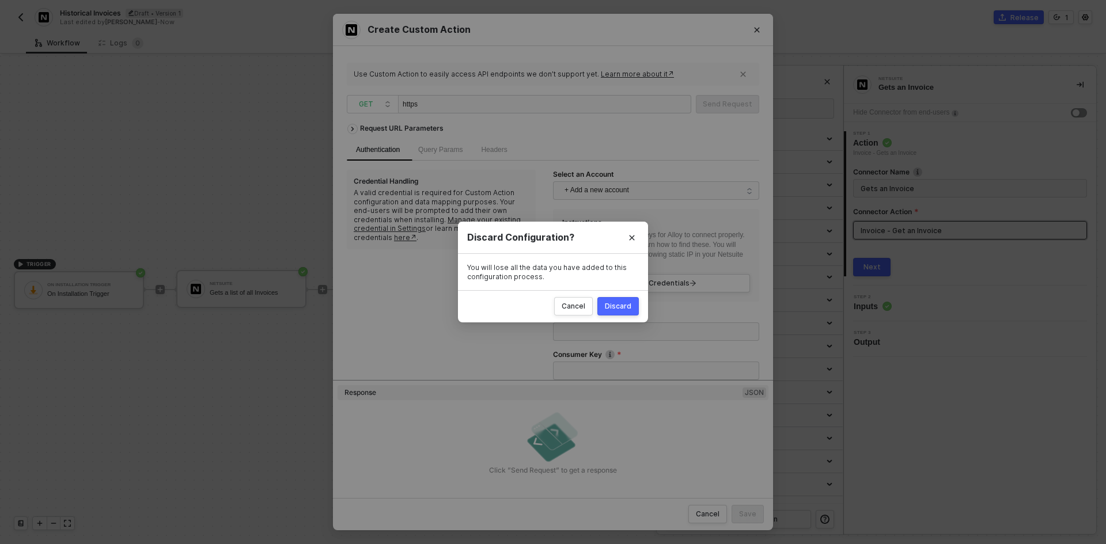
click at [617, 311] on div "Discard" at bounding box center [618, 306] width 27 height 9
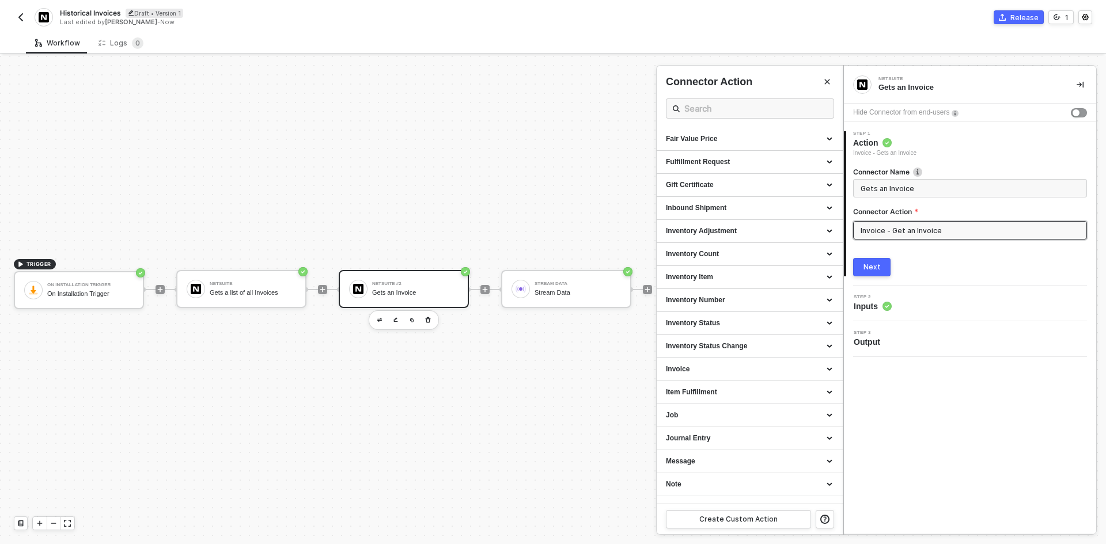
click at [486, 432] on div at bounding box center [553, 300] width 1106 height 489
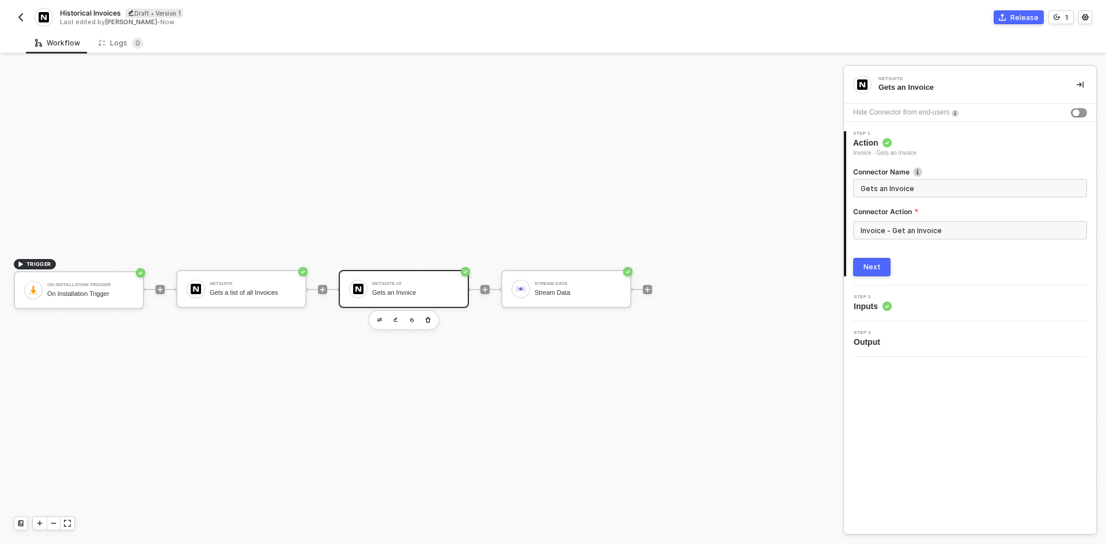
click at [20, 18] on img "button" at bounding box center [20, 17] width 9 height 9
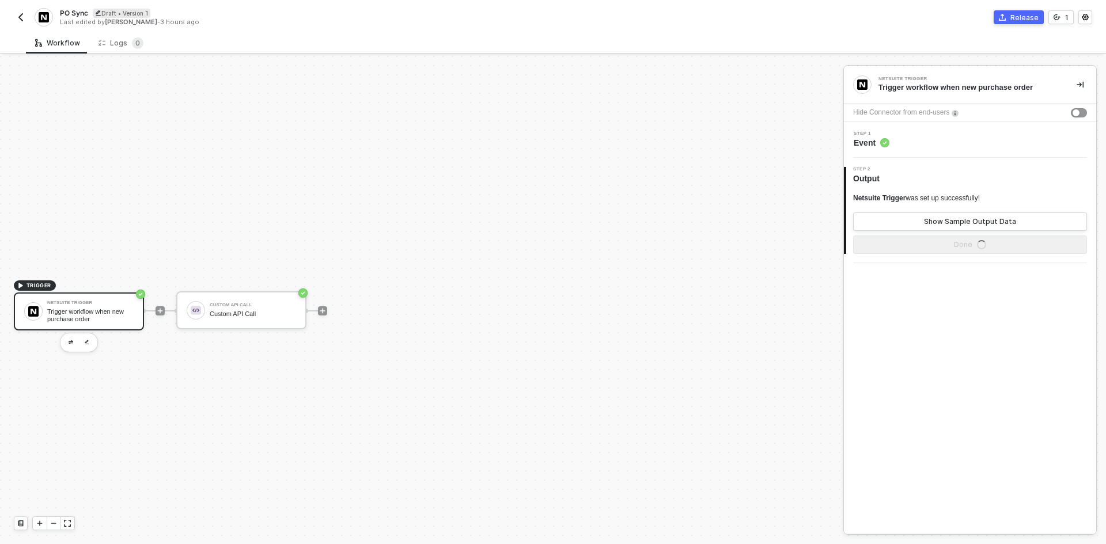
scroll to position [21, 0]
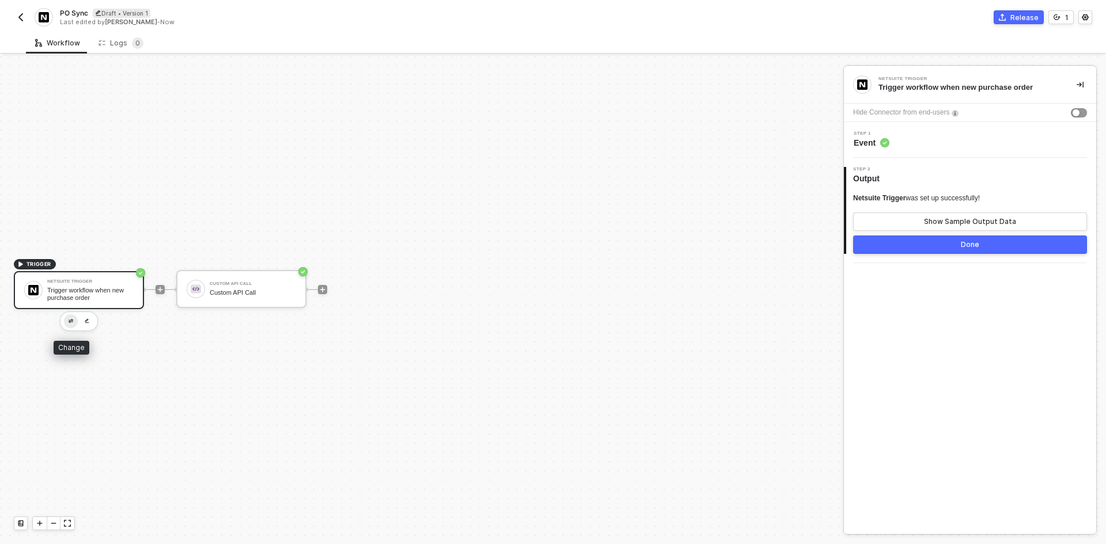
click at [72, 322] on img "button" at bounding box center [71, 321] width 5 height 4
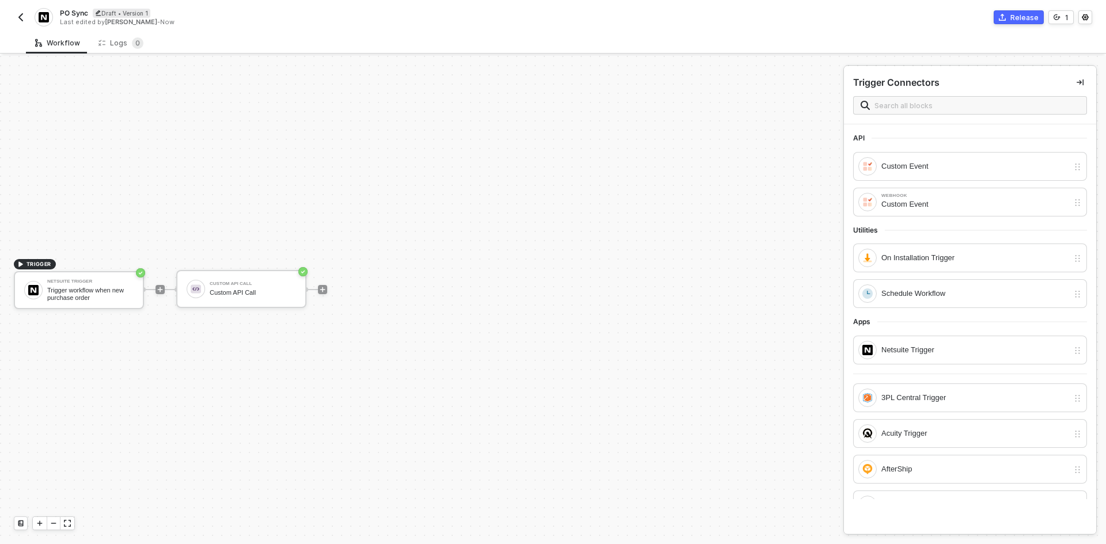
click at [23, 22] on button "button" at bounding box center [21, 17] width 14 height 14
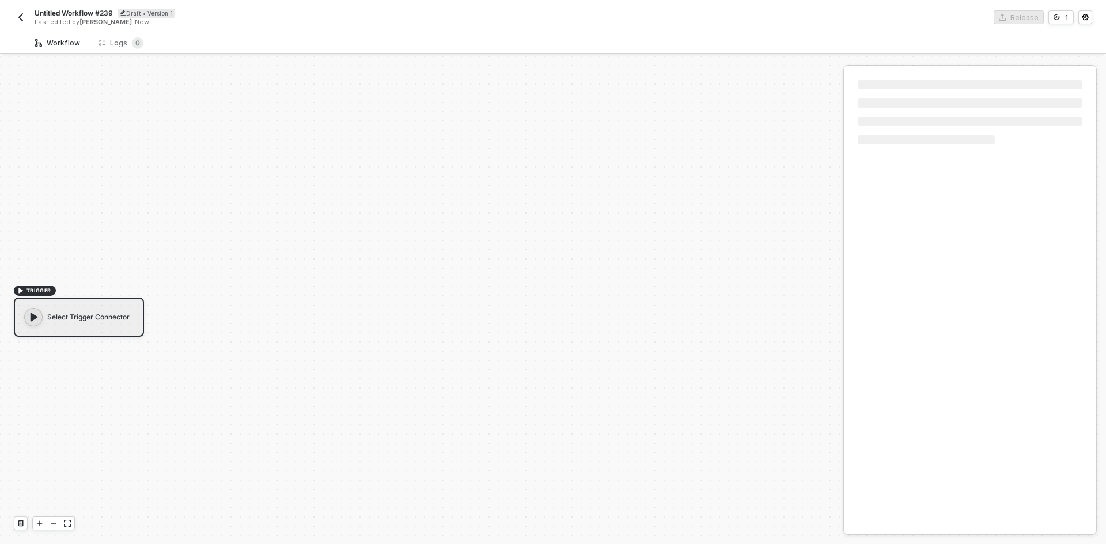
scroll to position [21, 0]
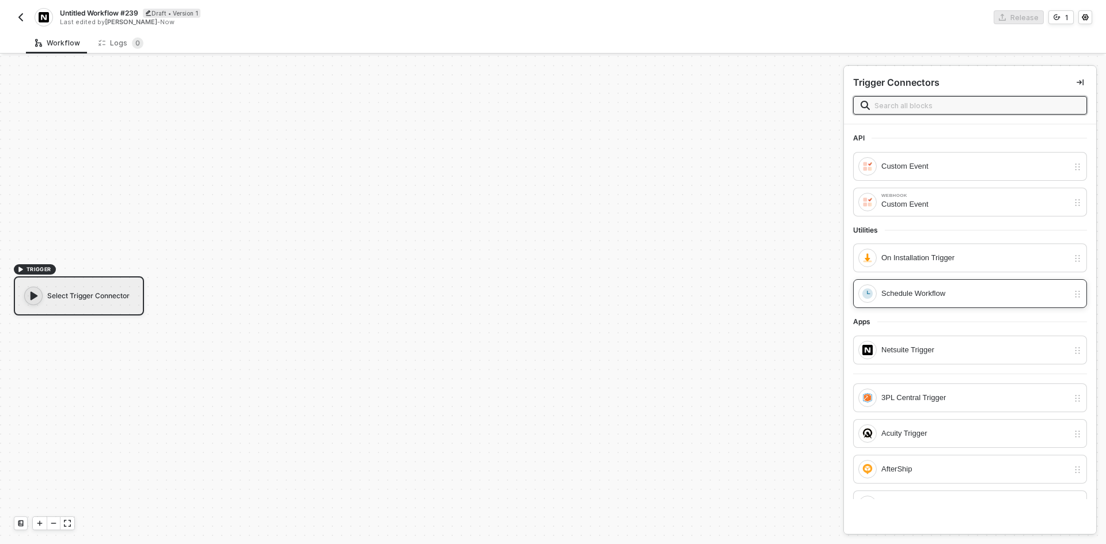
click at [933, 300] on div "Schedule Workflow" at bounding box center [975, 294] width 187 height 13
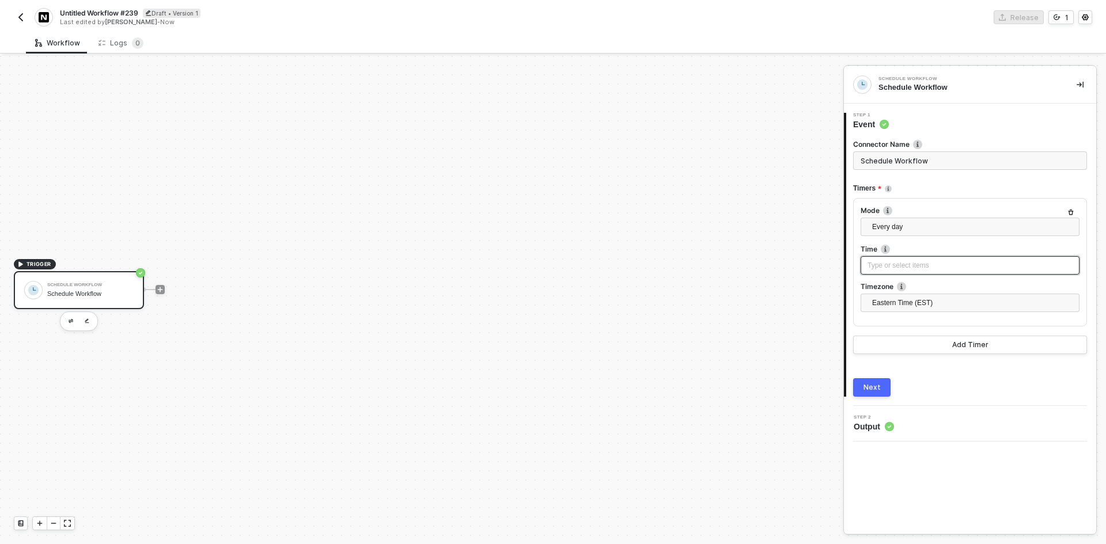
click at [916, 257] on div "Type or select items ﻿" at bounding box center [970, 265] width 219 height 18
click at [718, 155] on input "37" at bounding box center [717, 155] width 17 height 13
click at [864, 377] on div "Connector Name Schedule Workflow Timers Mode Every day Time Type or select item…" at bounding box center [970, 263] width 234 height 267
click at [891, 385] on div "Next" at bounding box center [970, 388] width 234 height 18
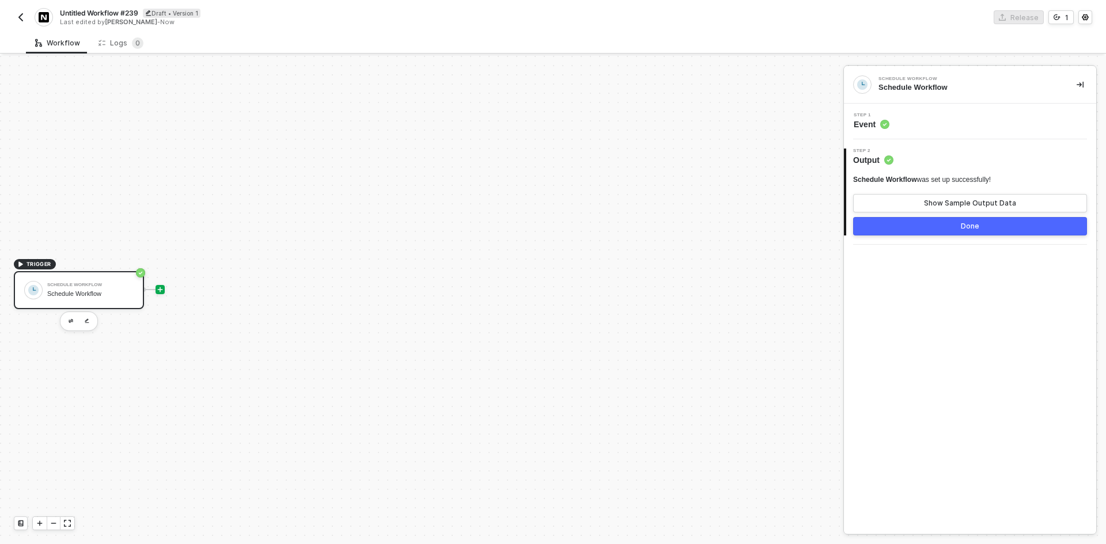
click at [158, 288] on icon "icon-play" at bounding box center [160, 289] width 7 height 7
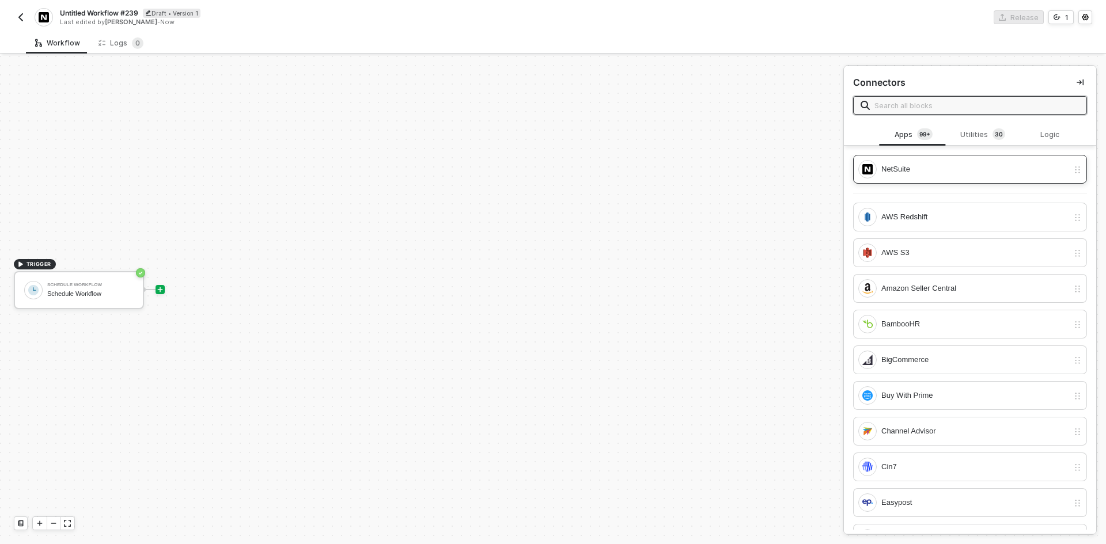
click at [953, 161] on div "NetSuite" at bounding box center [963, 169] width 210 height 18
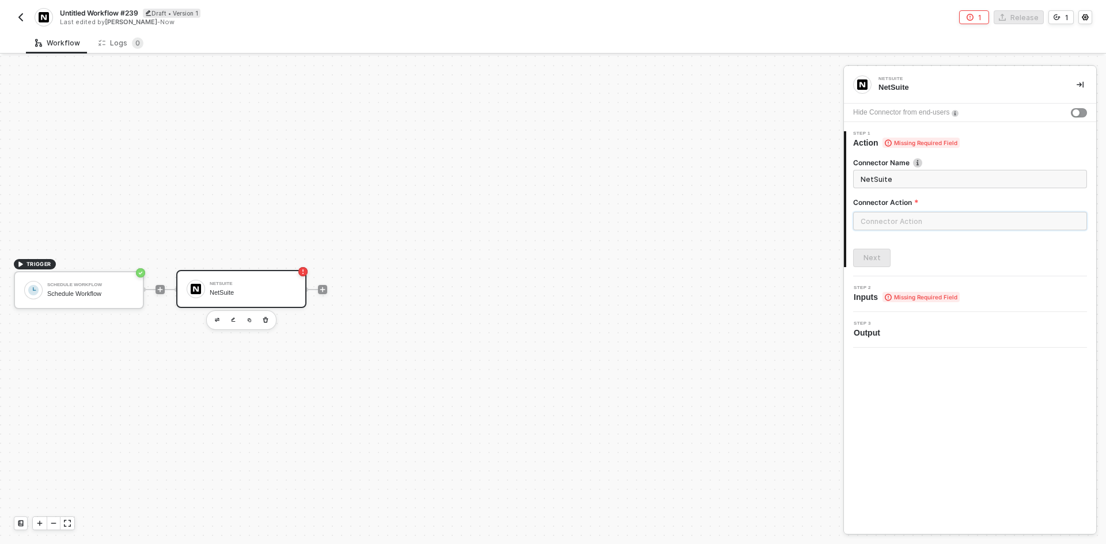
click at [966, 223] on input "text" at bounding box center [970, 221] width 234 height 18
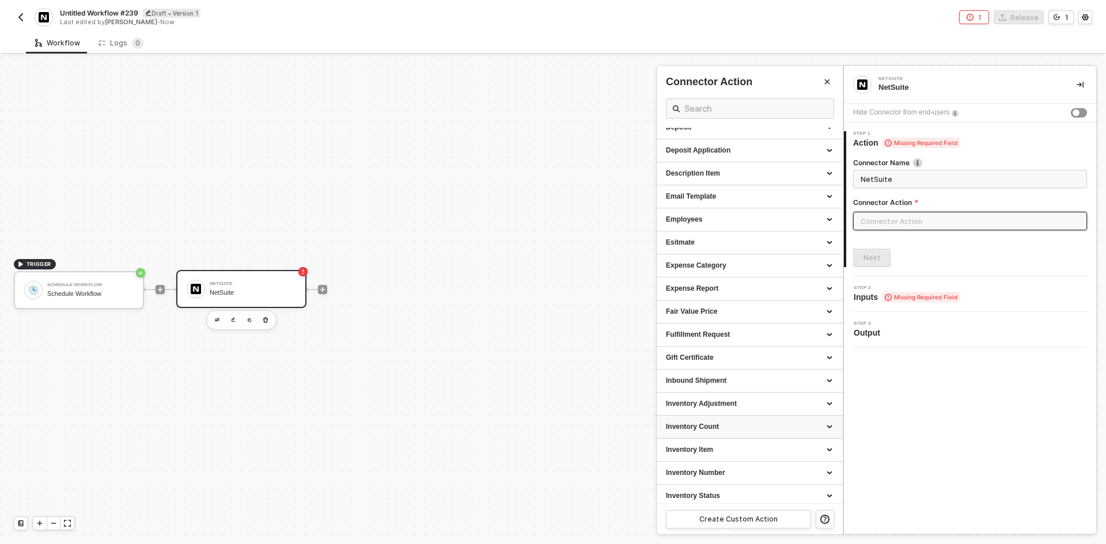
scroll to position [749, 0]
click at [696, 205] on div "Invoice" at bounding box center [750, 197] width 186 height 23
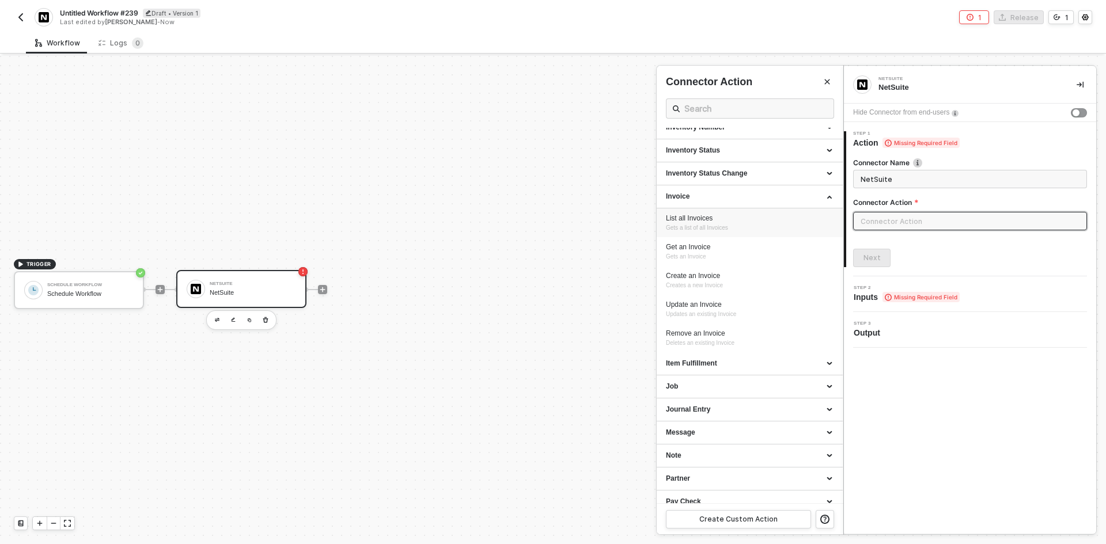
click at [695, 221] on div "List all Invoices" at bounding box center [750, 219] width 168 height 10
type input "Gets a list of all Invoices"
type input "Invoice - List all Invoices"
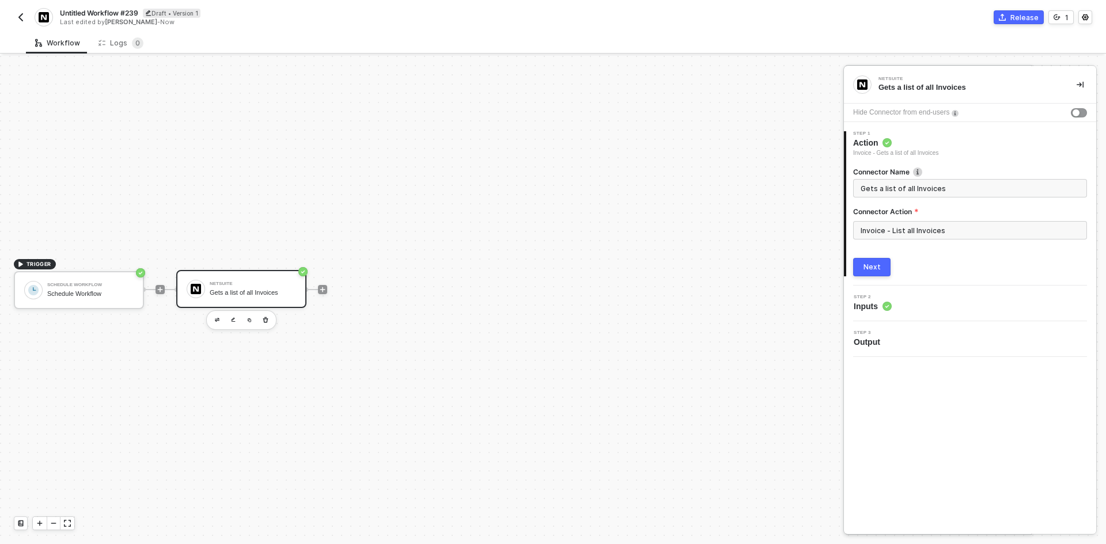
drag, startPoint x: 872, startPoint y: 268, endPoint x: 865, endPoint y: 267, distance: 6.4
click at [868, 268] on div "Next" at bounding box center [872, 267] width 17 height 9
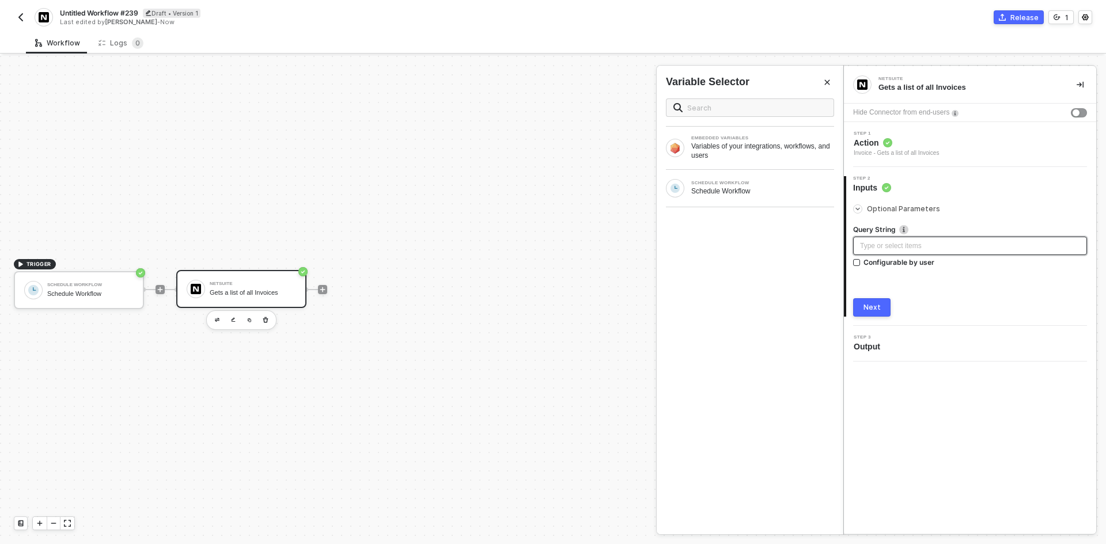
click at [866, 243] on div "Type or select items ﻿" at bounding box center [970, 246] width 220 height 11
click at [160, 287] on icon "icon-play" at bounding box center [160, 289] width 5 height 5
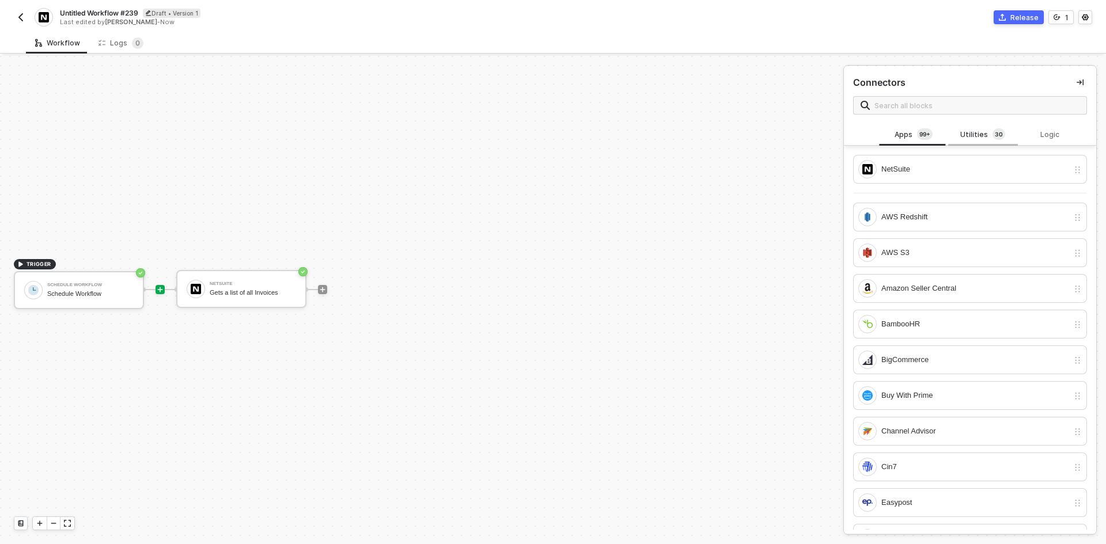
drag, startPoint x: 963, startPoint y: 143, endPoint x: 969, endPoint y: 138, distance: 8.1
click at [966, 142] on div "Utilities 3 0" at bounding box center [982, 135] width 69 height 22
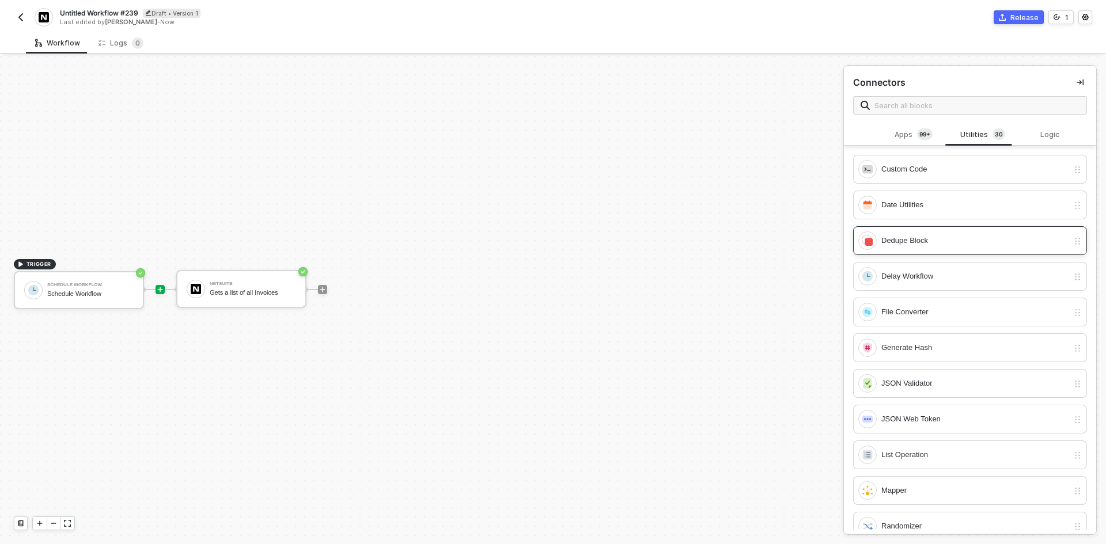
scroll to position [230, 0]
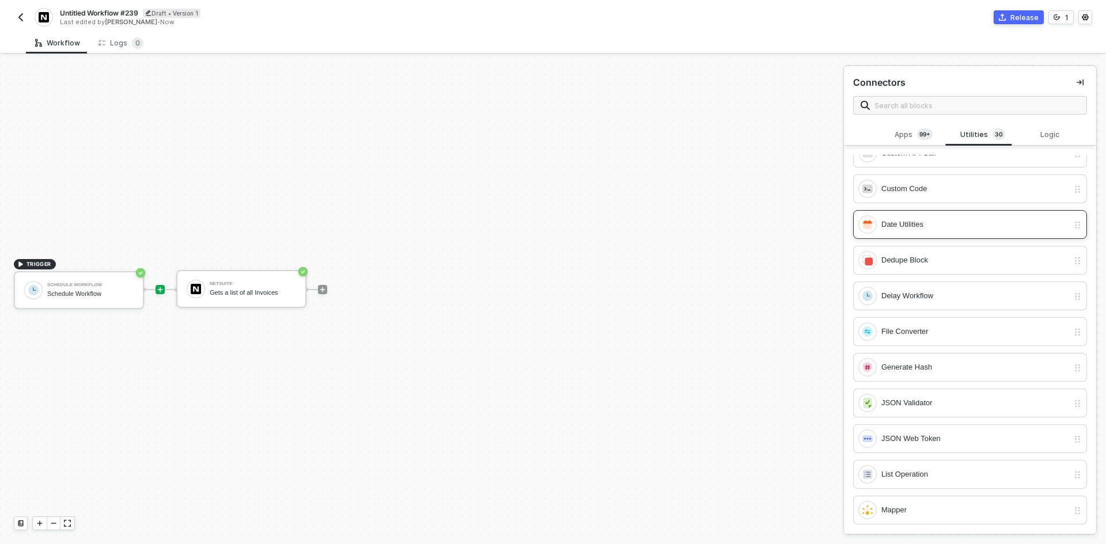
click at [910, 233] on div "Date Utilities" at bounding box center [963, 224] width 210 height 18
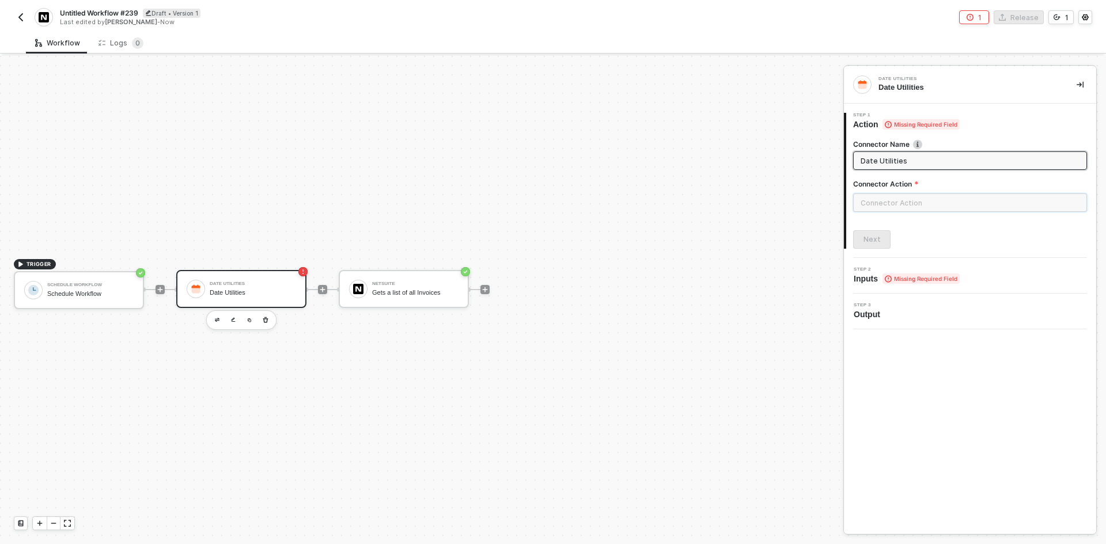
click at [903, 205] on input "text" at bounding box center [970, 203] width 234 height 18
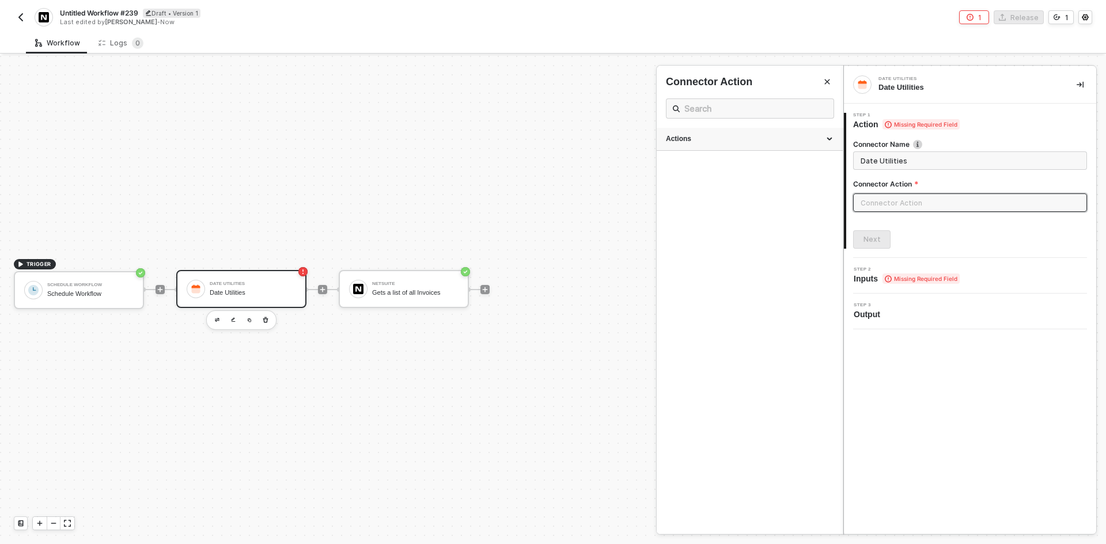
click at [766, 148] on div "Actions" at bounding box center [750, 139] width 186 height 23
click at [759, 197] on div "Generate Date Generate a calendar date to use" at bounding box center [750, 194] width 168 height 19
type input "Generate a calendar date to use"
type input "Generate Date"
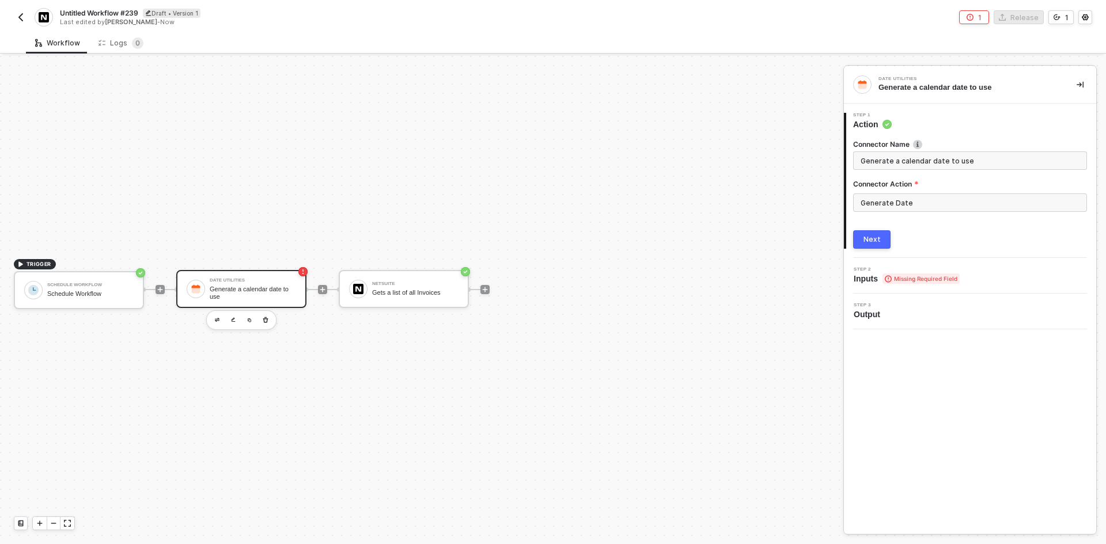
click at [877, 243] on div "Next" at bounding box center [872, 239] width 17 height 9
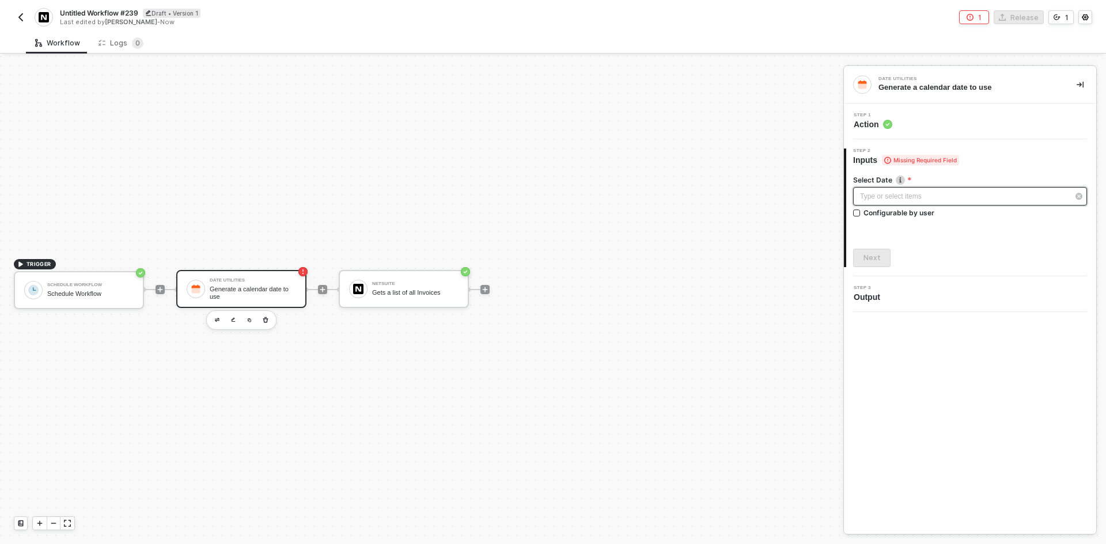
click at [873, 198] on div "Type or select items ﻿" at bounding box center [964, 196] width 209 height 11
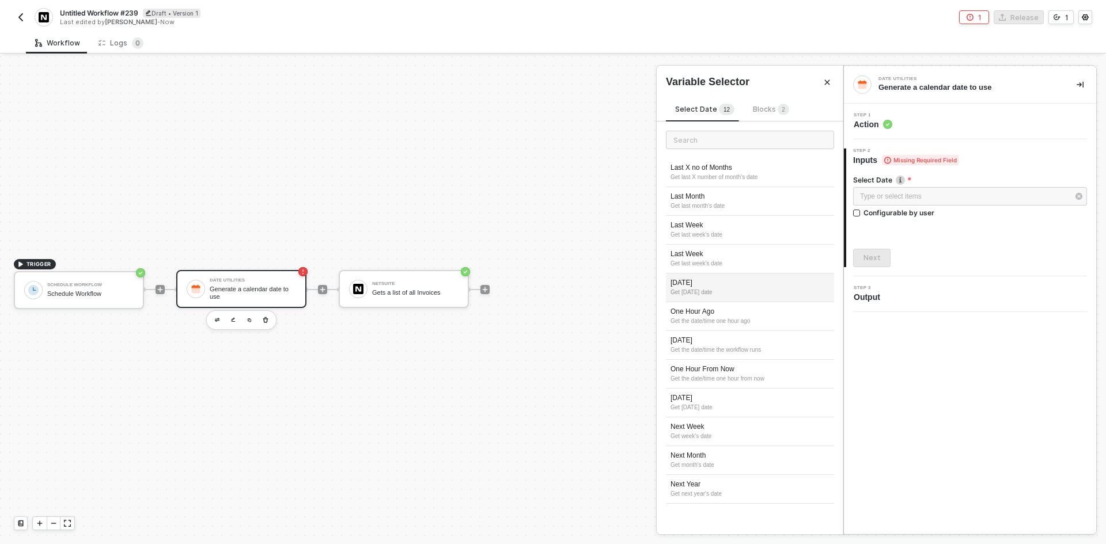
click at [713, 281] on div "[DATE]" at bounding box center [750, 283] width 159 height 10
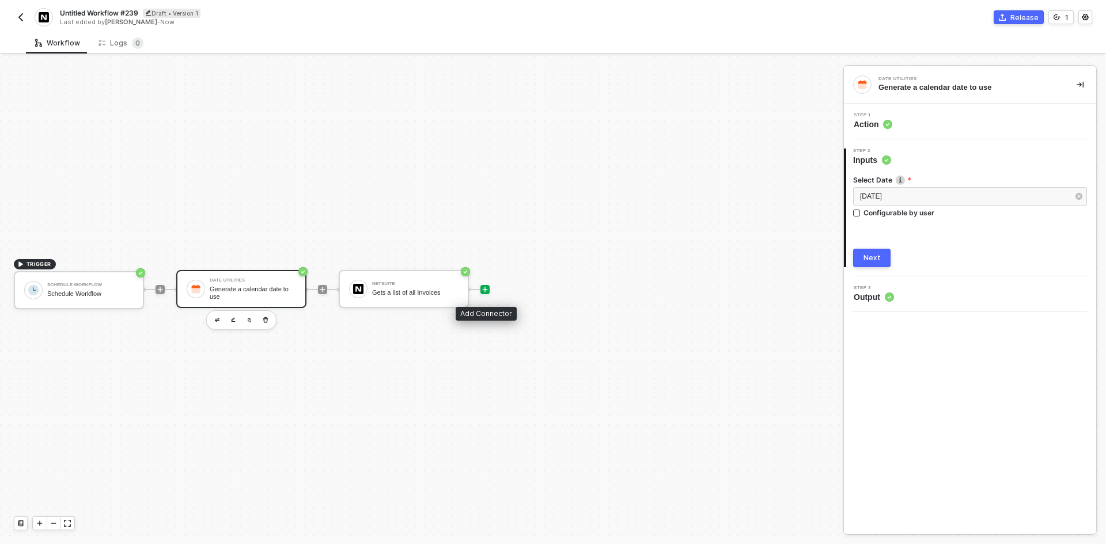
click at [482, 288] on icon "icon-play" at bounding box center [485, 289] width 7 height 7
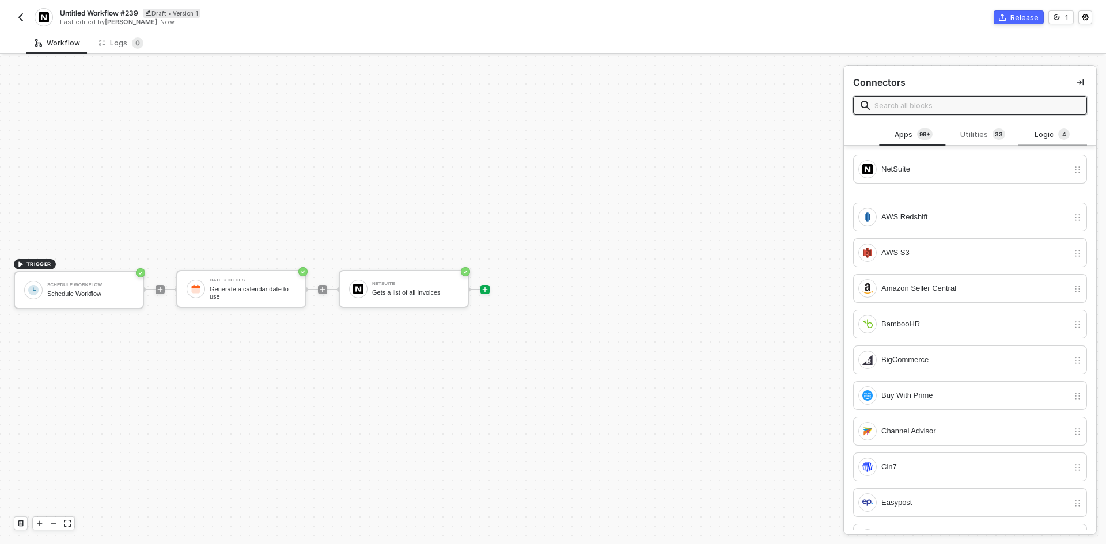
click at [1026, 142] on div "Logic 4" at bounding box center [1052, 135] width 69 height 22
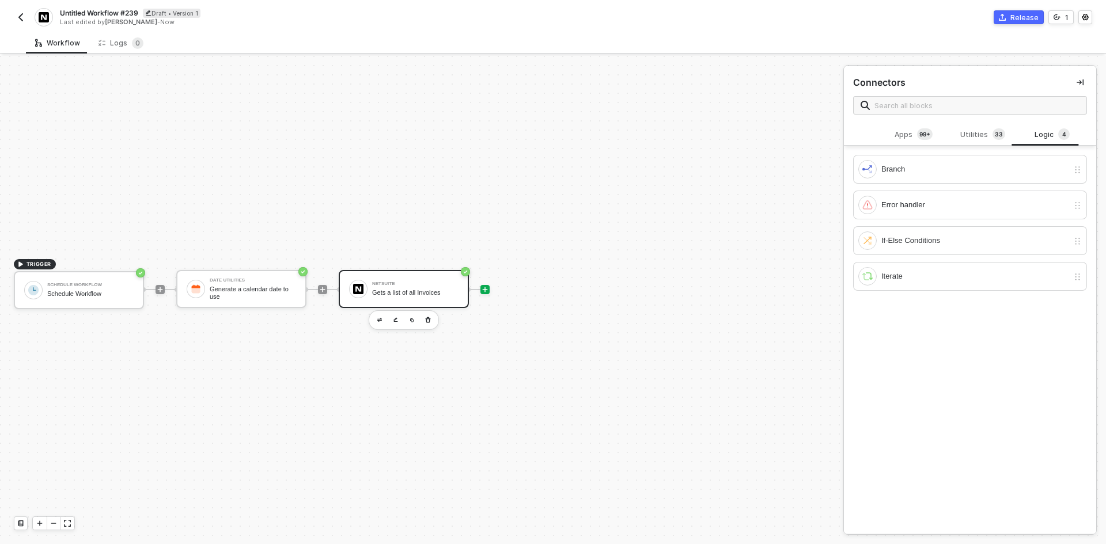
click at [383, 293] on div "Gets a list of all Invoices" at bounding box center [415, 292] width 86 height 7
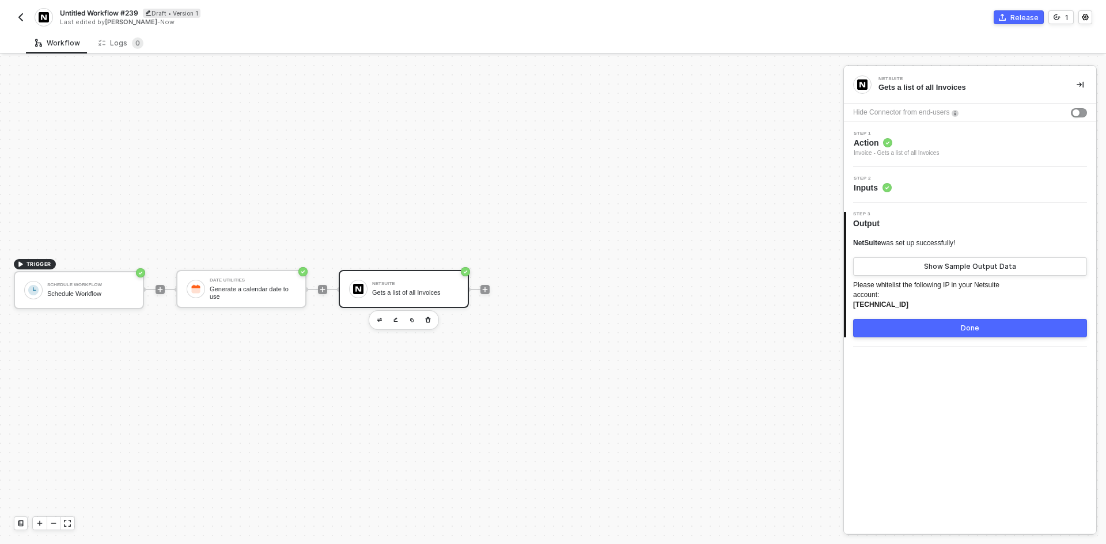
click at [995, 191] on div "Step 2 Inputs" at bounding box center [971, 184] width 249 height 17
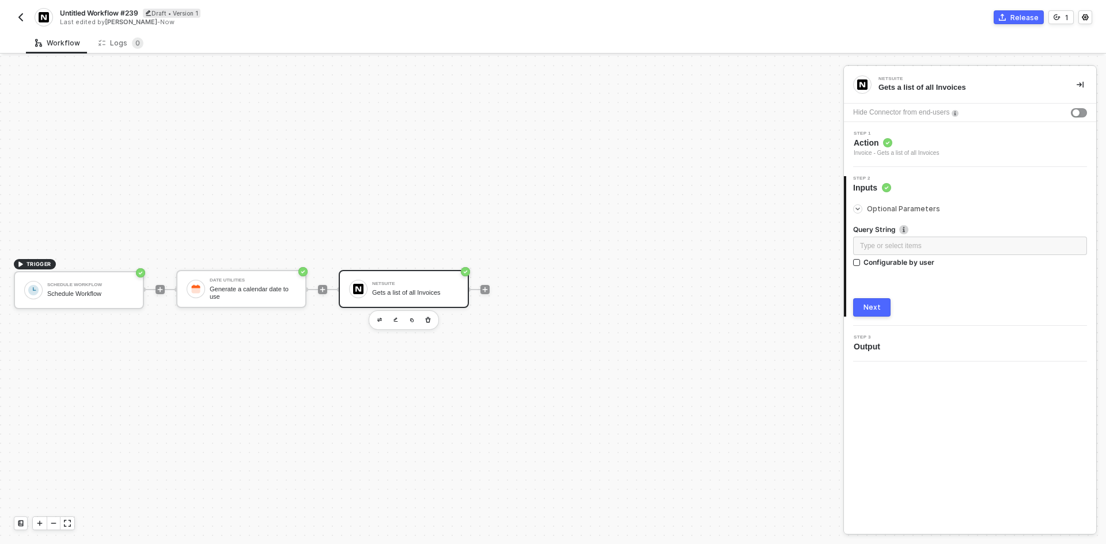
click at [962, 145] on div "Step 1 Action Invoice - Gets a list of all Invoices" at bounding box center [971, 144] width 249 height 27
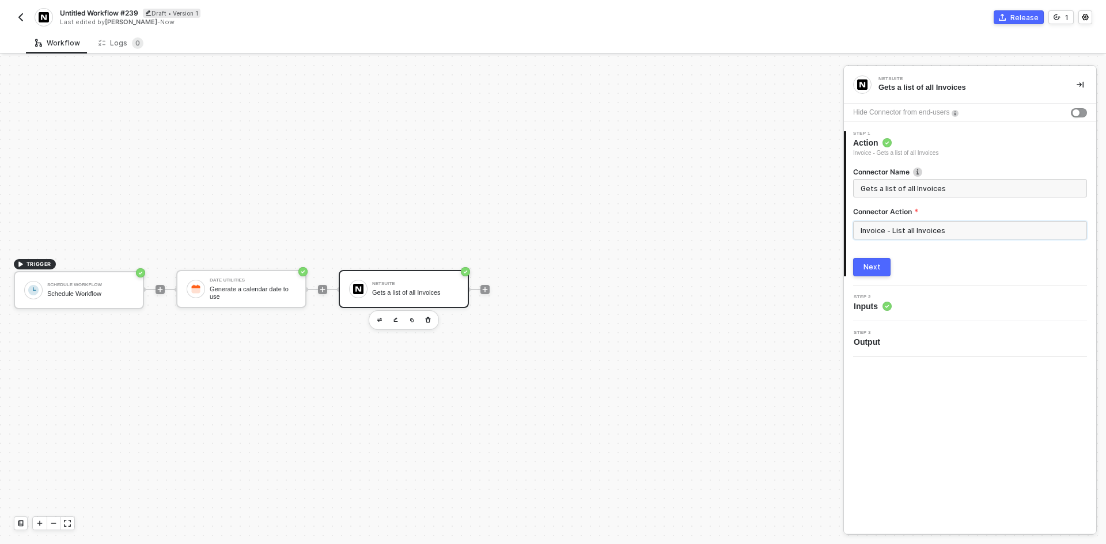
click at [940, 226] on input "Invoice - List all Invoices" at bounding box center [970, 230] width 234 height 18
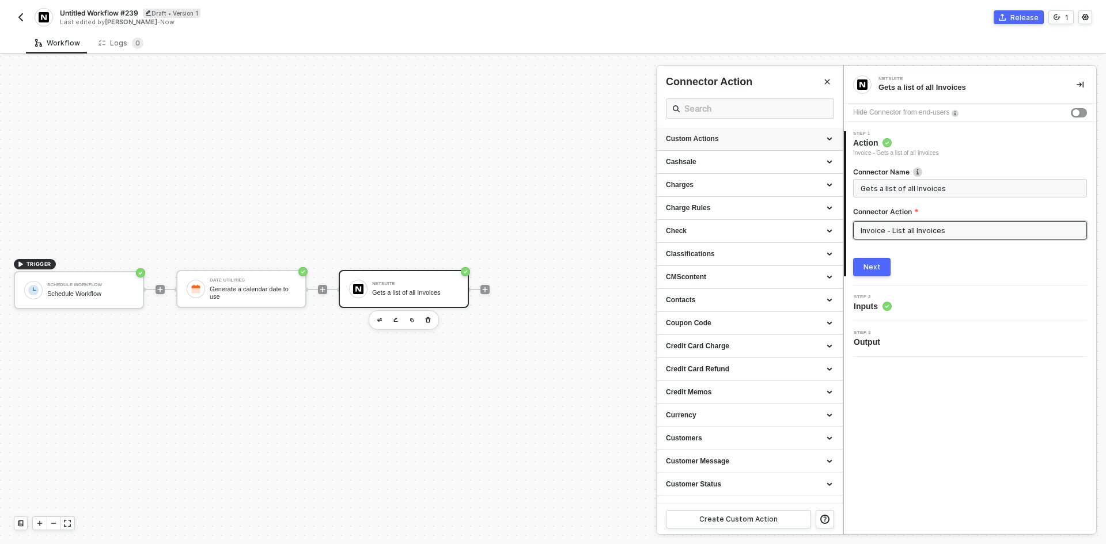
click at [824, 135] on div "Custom Actions" at bounding box center [750, 139] width 168 height 10
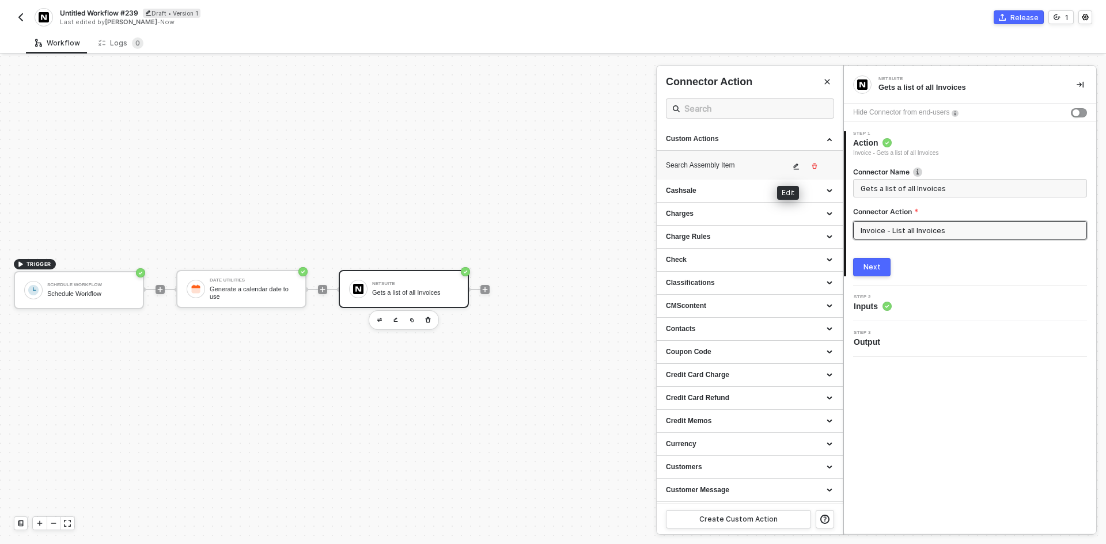
click at [793, 164] on span "icon-edit" at bounding box center [797, 166] width 8 height 7
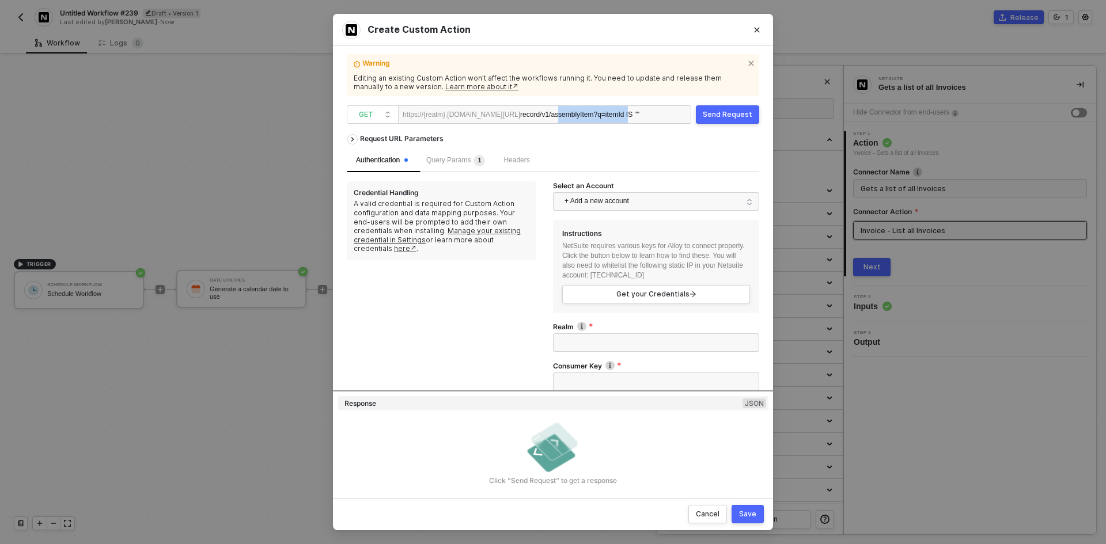
scroll to position [0, 4]
drag, startPoint x: 608, startPoint y: 116, endPoint x: 698, endPoint y: 119, distance: 89.4
click at [696, 119] on span "GET https://{realm}.[DOMAIN_NAME][URL] record/v1/assemblyItem ?q=itemId IS """ at bounding box center [521, 114] width 349 height 18
click at [474, 168] on div "Query Params 1" at bounding box center [455, 160] width 77 height 23
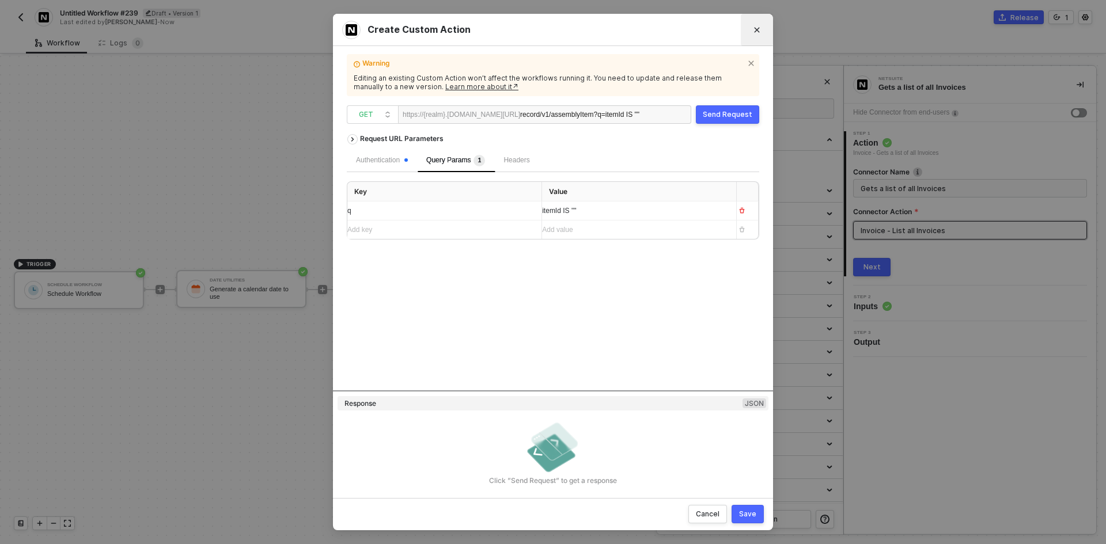
click at [758, 22] on button "Close" at bounding box center [757, 30] width 18 height 18
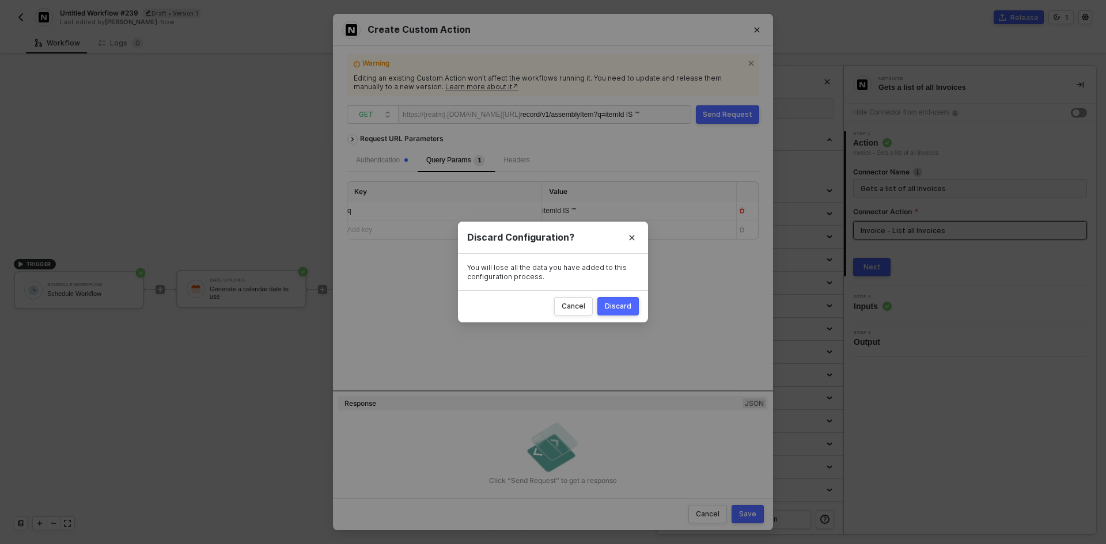
click at [620, 312] on button "Discard" at bounding box center [617, 306] width 41 height 18
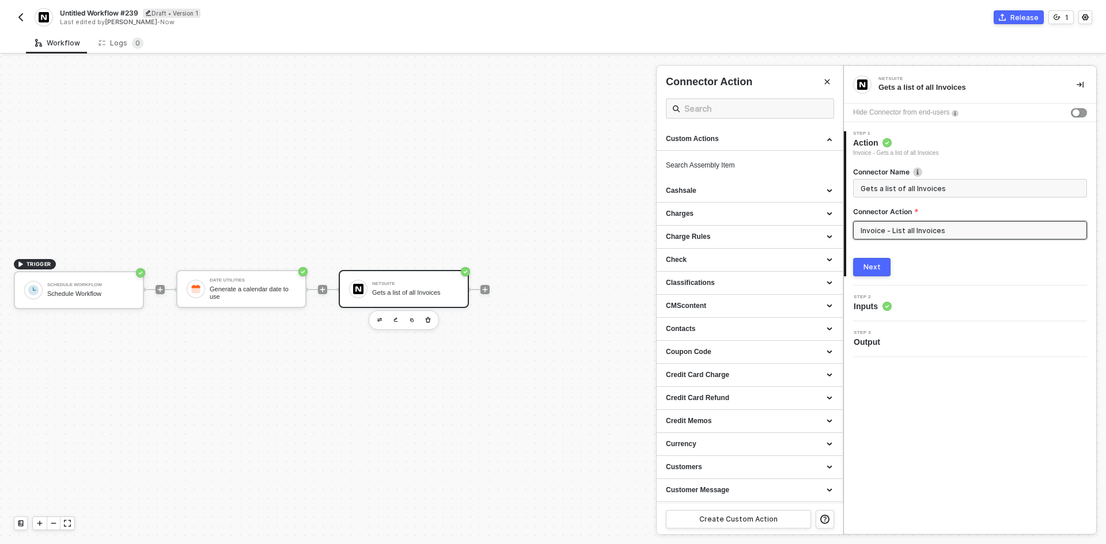
click at [486, 292] on div at bounding box center [553, 300] width 1106 height 489
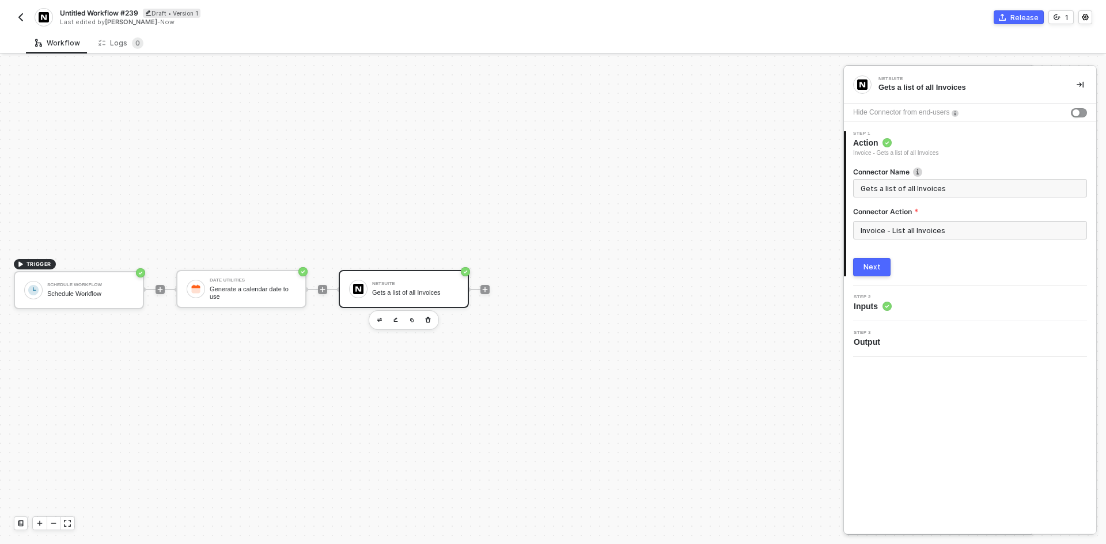
click at [486, 292] on div at bounding box center [553, 300] width 1106 height 489
click at [486, 292] on icon "icon-play" at bounding box center [485, 289] width 7 height 7
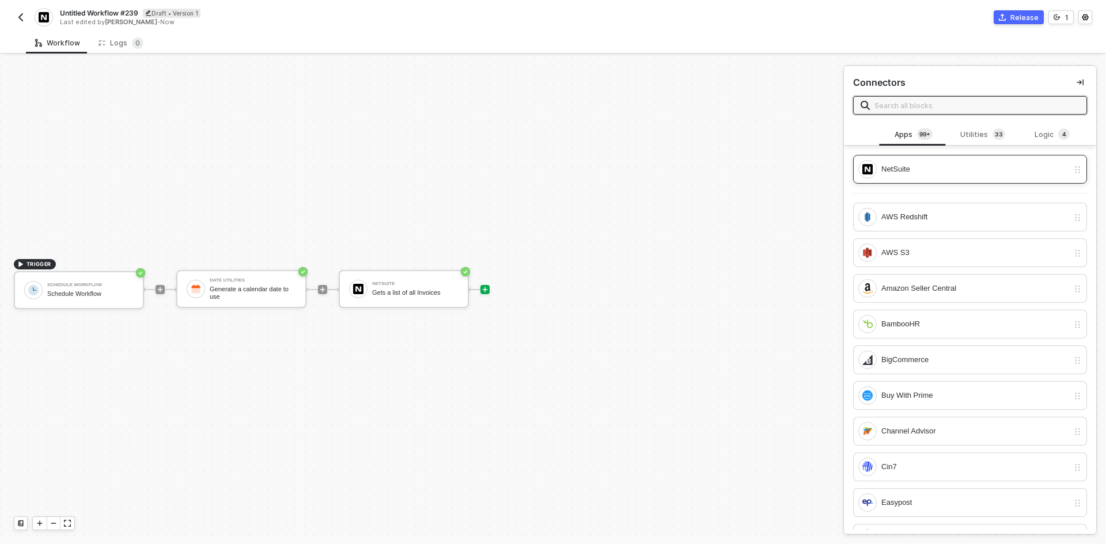
click at [957, 171] on div "NetSuite" at bounding box center [975, 169] width 187 height 13
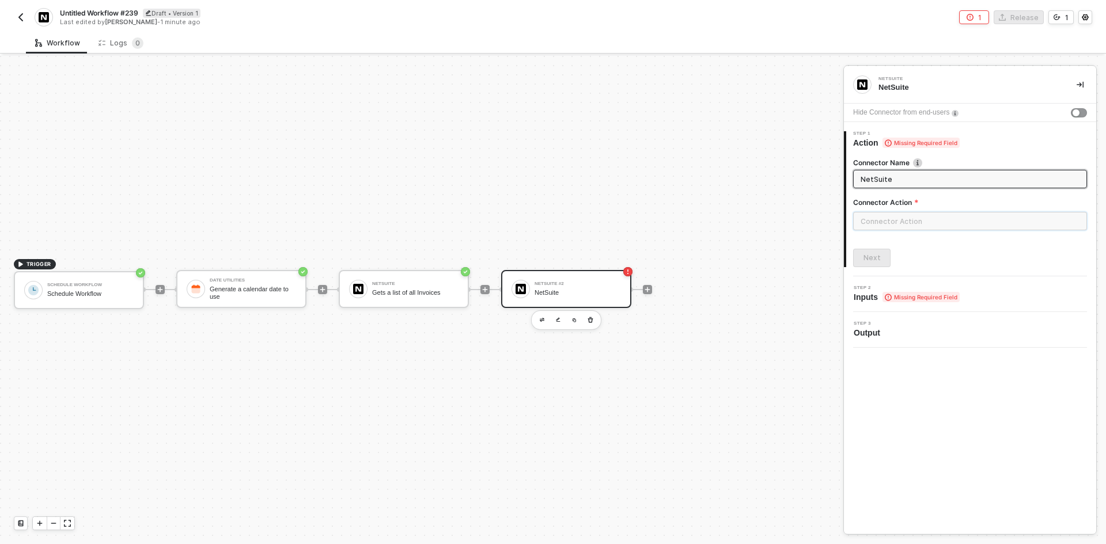
click at [895, 221] on input "text" at bounding box center [970, 221] width 234 height 18
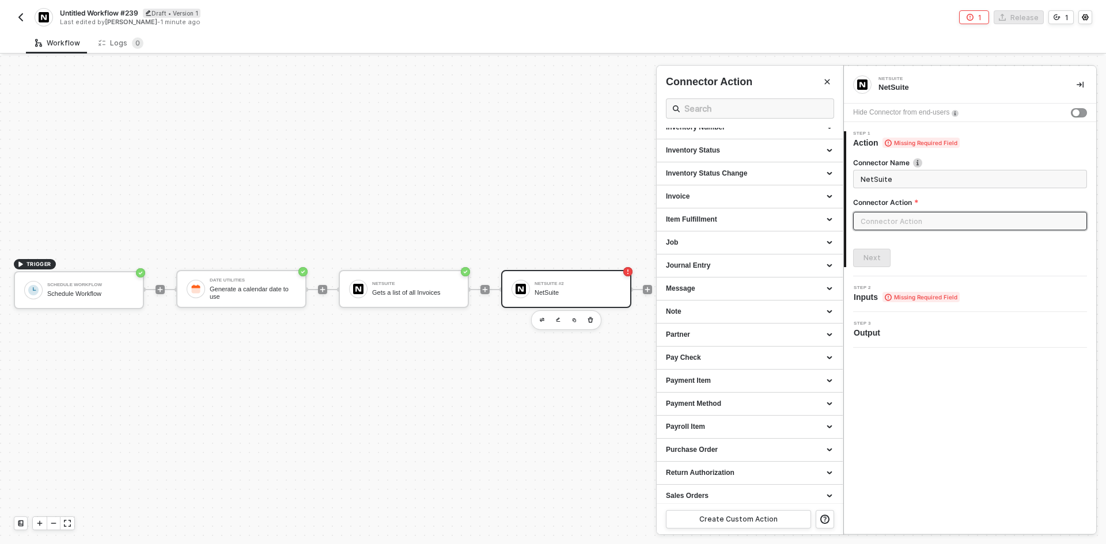
scroll to position [915, 0]
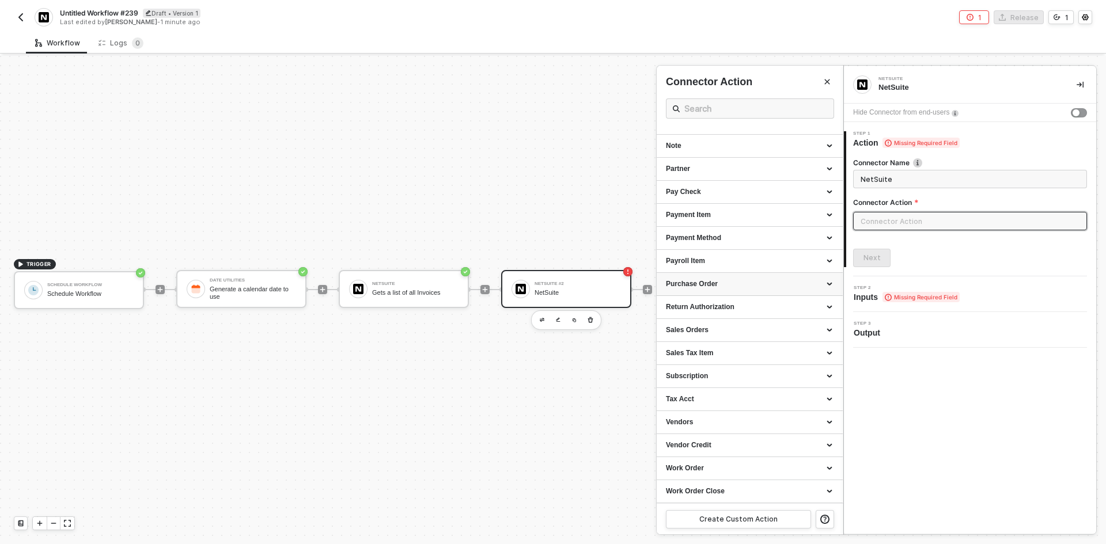
click at [720, 280] on div "Purchase Order" at bounding box center [750, 284] width 168 height 10
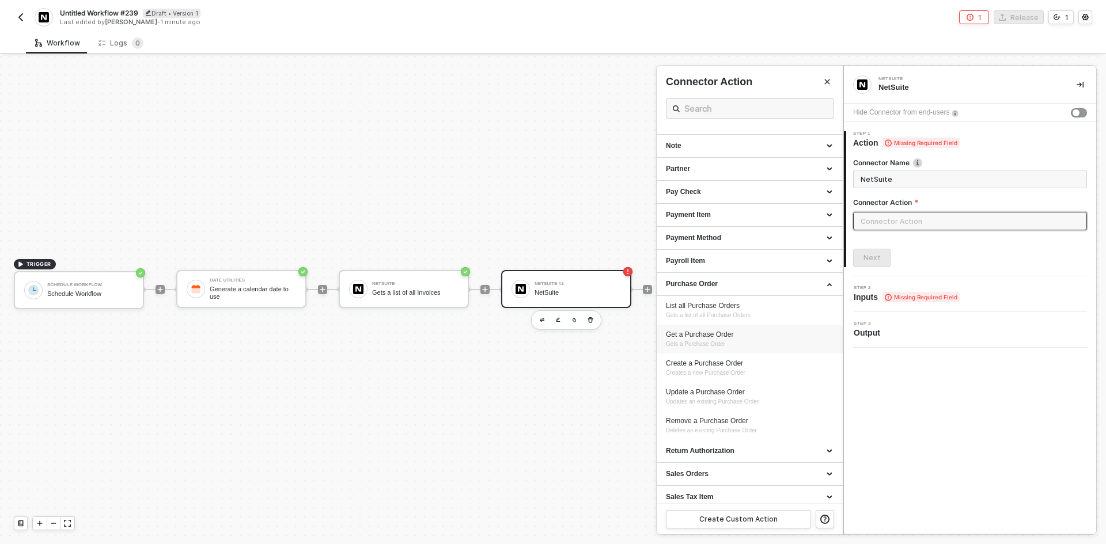
click at [721, 339] on div "Get a Purchase Order Gets a Purchase Order" at bounding box center [750, 339] width 168 height 19
type input "Gets a Purchase Order"
type input "Purchase Order - Get a Purchase Order"
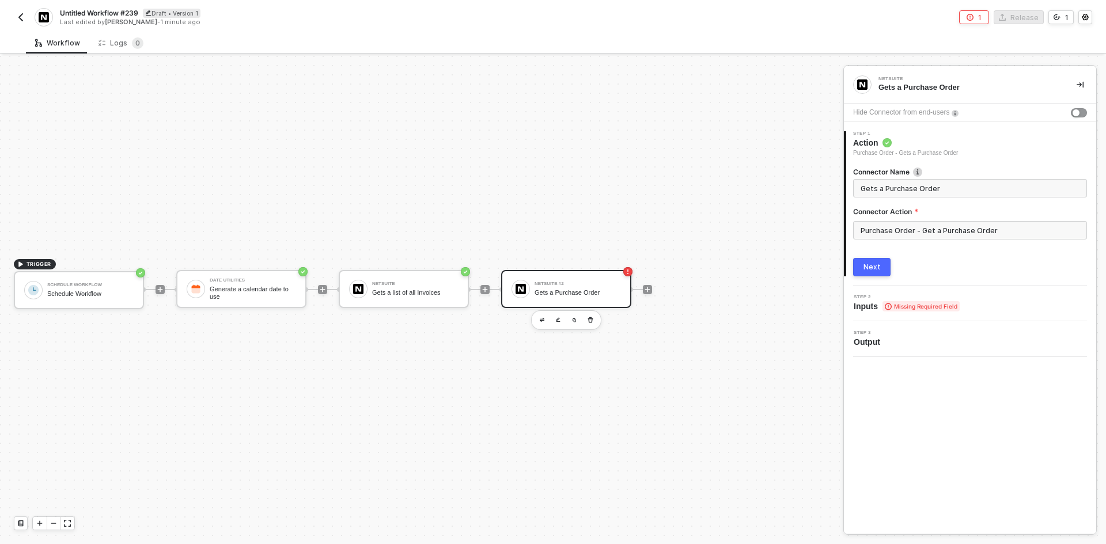
click at [867, 260] on button "Next" at bounding box center [871, 267] width 37 height 18
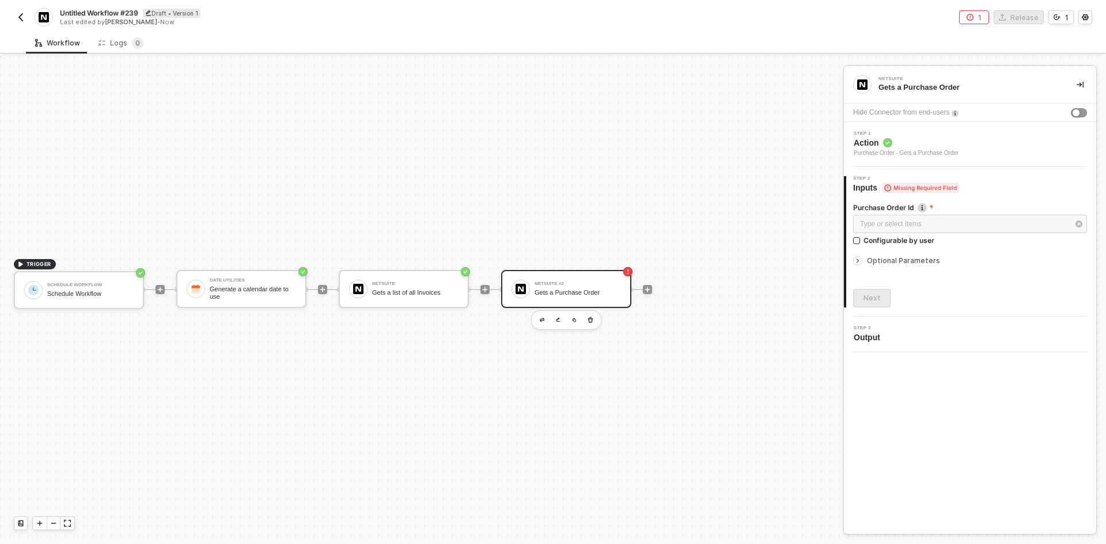
click at [867, 260] on div at bounding box center [860, 261] width 14 height 13
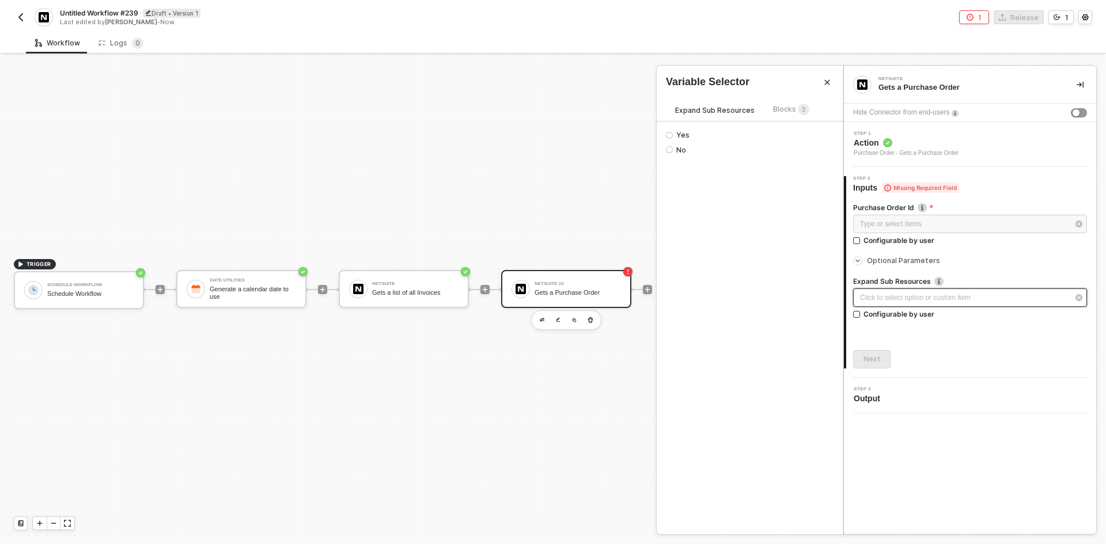
click at [888, 294] on div "Click to select option or custom item ﻿" at bounding box center [964, 298] width 209 height 11
click at [890, 241] on div "Configurable by user" at bounding box center [899, 241] width 71 height 10
click at [861, 241] on input "Configurable by user" at bounding box center [857, 241] width 8 height 8
checkbox input "true"
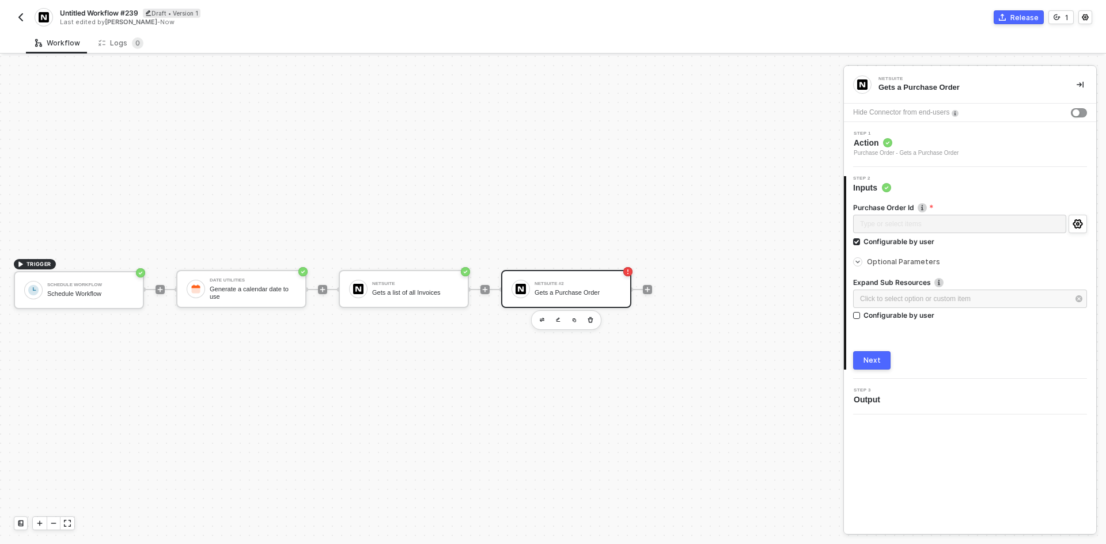
click at [874, 361] on div "Next" at bounding box center [872, 360] width 17 height 9
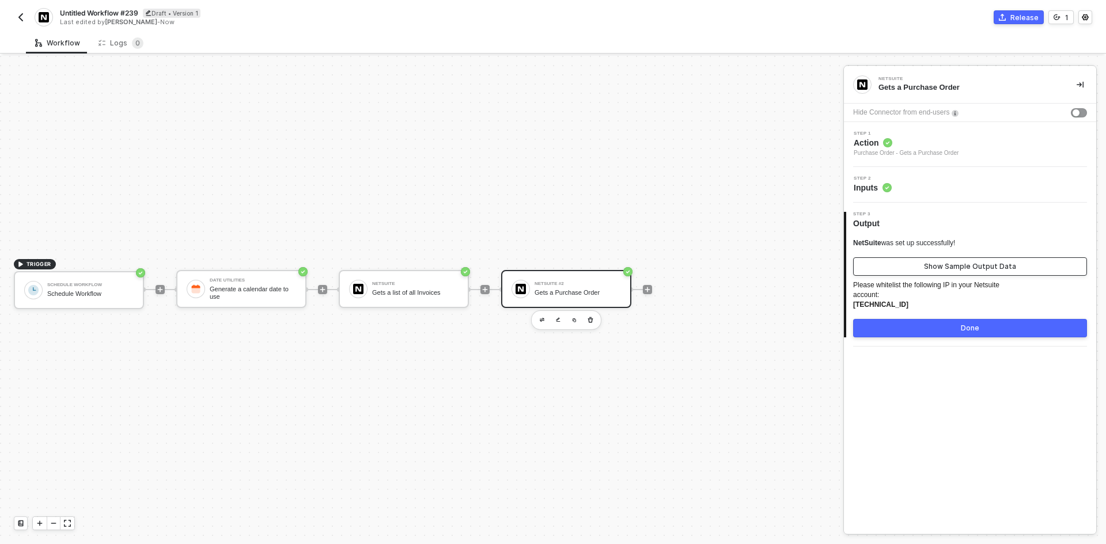
click at [899, 272] on button "Show Sample Output Data" at bounding box center [970, 267] width 234 height 18
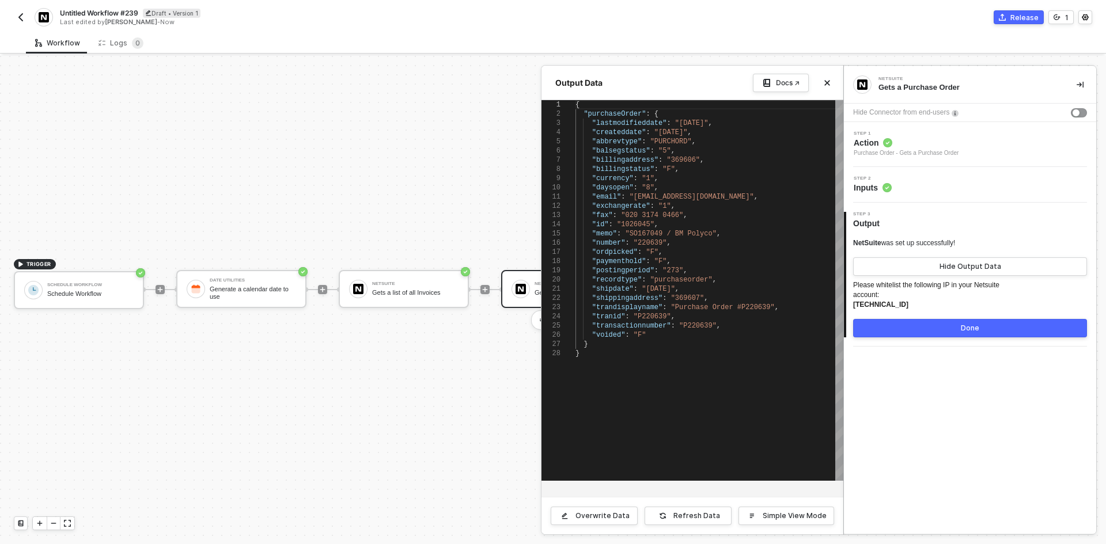
scroll to position [0, 0]
type textarea "{ "purchaseOrder": { "lastmodifieddate": "4/2/2014", "createddate": "2/1/2014",…"
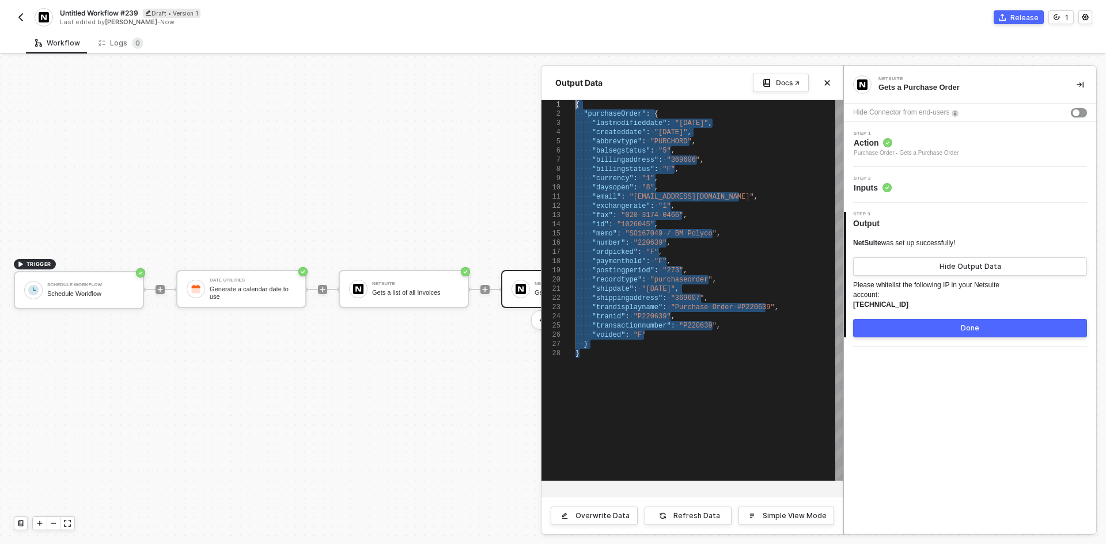
drag, startPoint x: 667, startPoint y: 363, endPoint x: 521, endPoint y: 75, distance: 322.3
click at [844, 544] on div "Output Data Docs ↗ 1 2 3 4 5 6 7 8 9 10 11 12 13 14 15 16 17 18 19 20 21 22 23 …" at bounding box center [844, 554] width 0 height 0
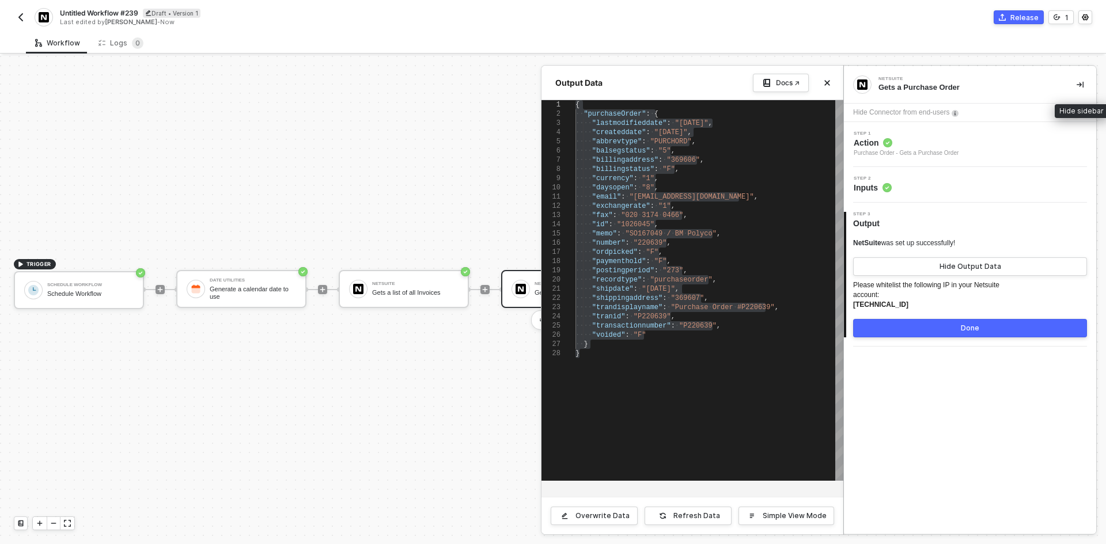
click at [1080, 82] on icon "icon-collapse-right" at bounding box center [1080, 84] width 7 height 7
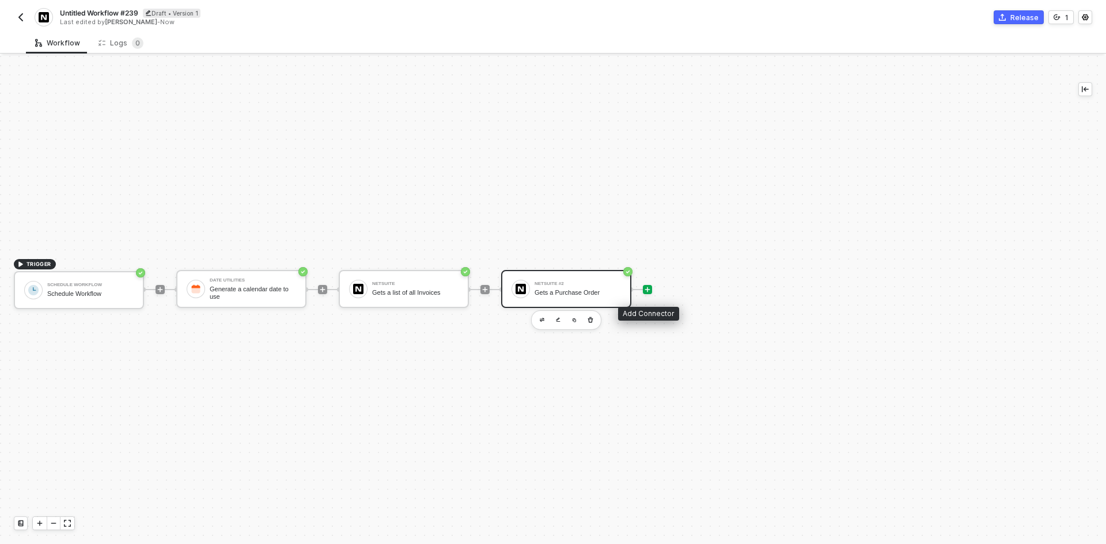
click at [651, 292] on div at bounding box center [647, 289] width 9 height 9
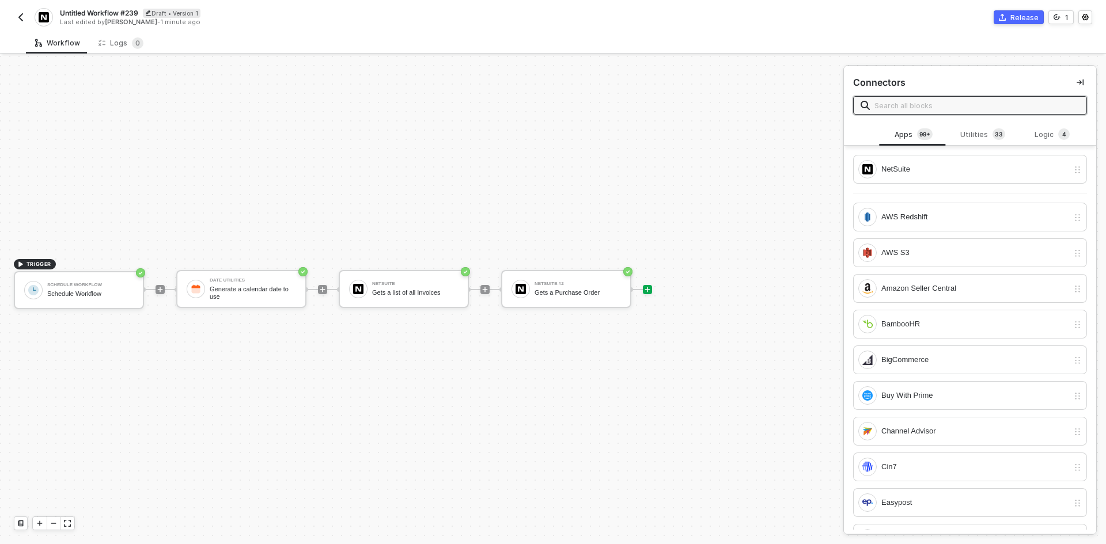
click at [922, 109] on input "text" at bounding box center [977, 105] width 205 height 13
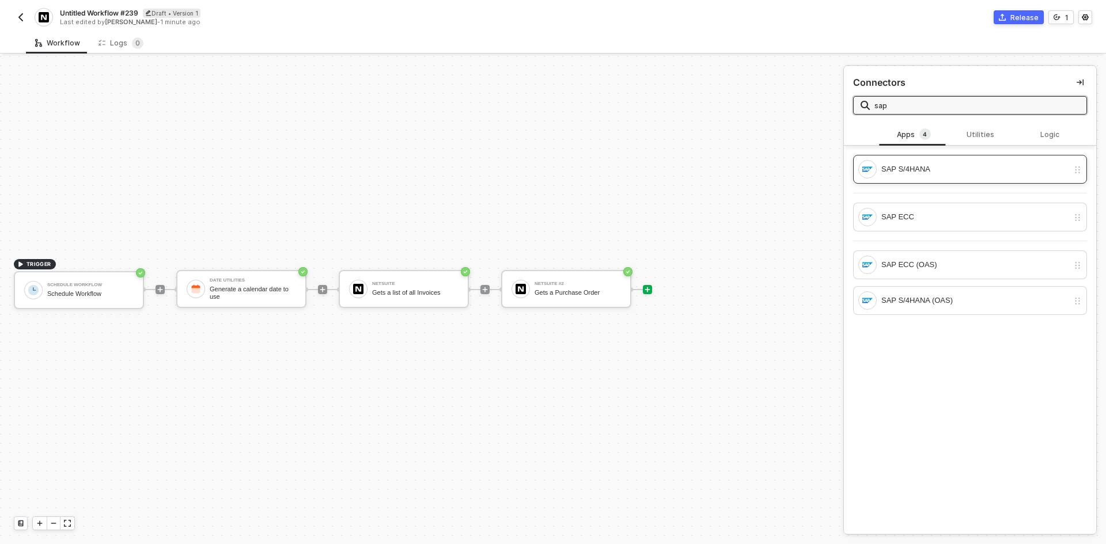
type input "sap"
click at [936, 165] on div "SAP S/4HANA" at bounding box center [975, 169] width 187 height 13
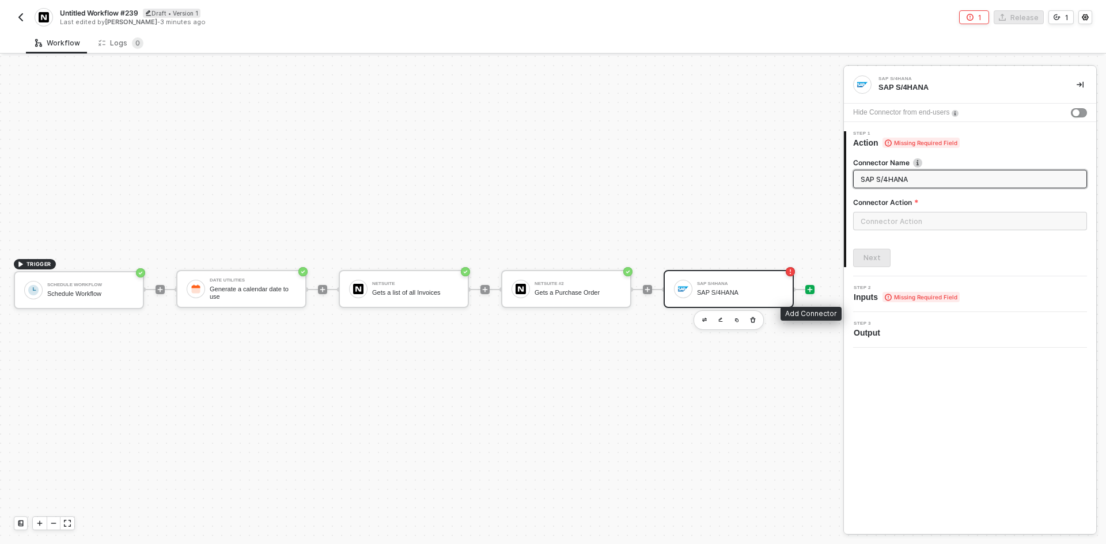
click at [810, 286] on icon "icon-play" at bounding box center [810, 289] width 7 height 7
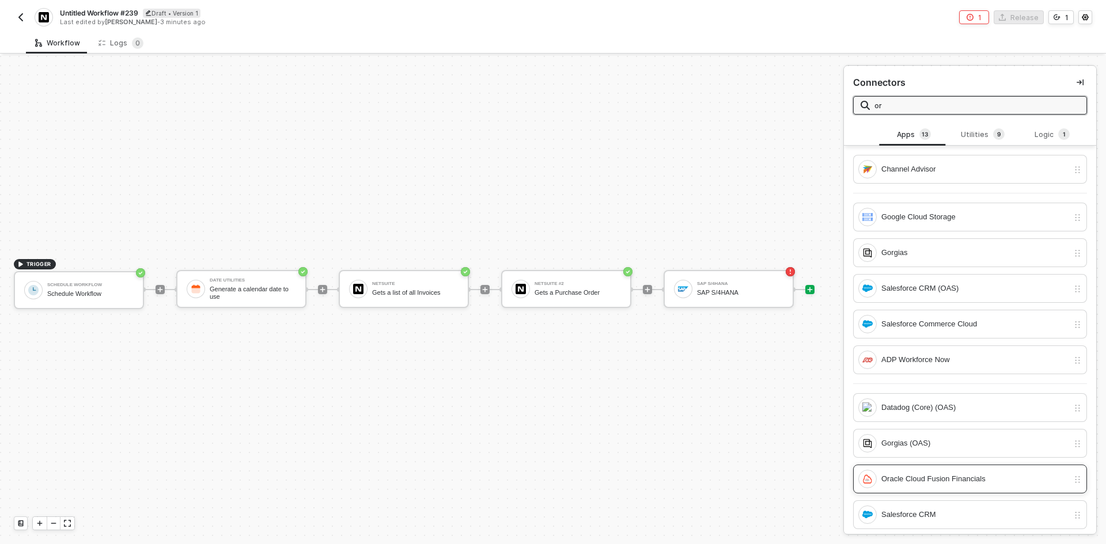
type input "or"
click at [966, 482] on div "Oracle Cloud Fusion Financials" at bounding box center [975, 479] width 187 height 13
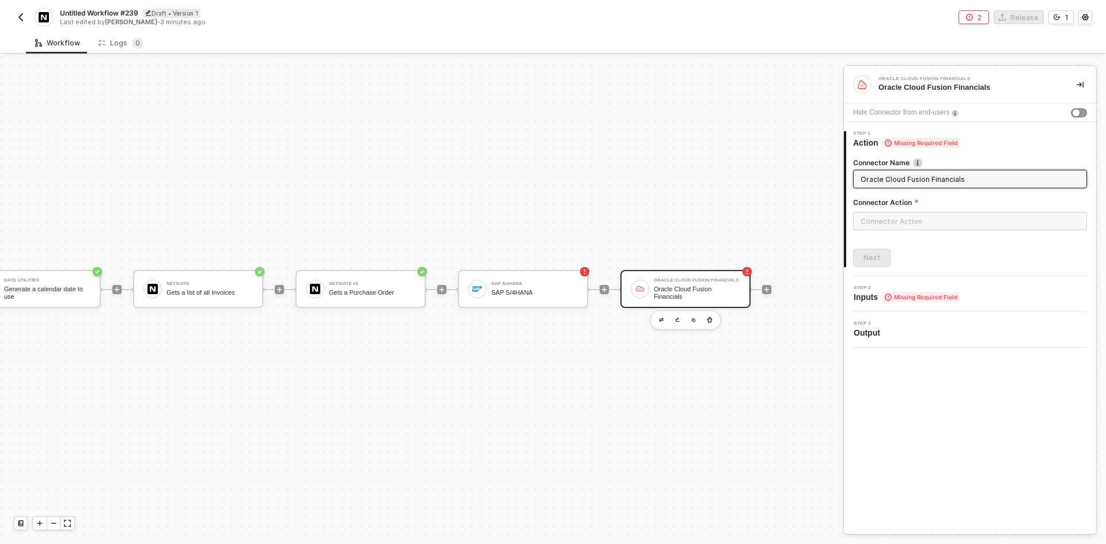
scroll to position [21, 211]
click at [524, 291] on div "SAP S/4HANA" at bounding box center [534, 292] width 86 height 7
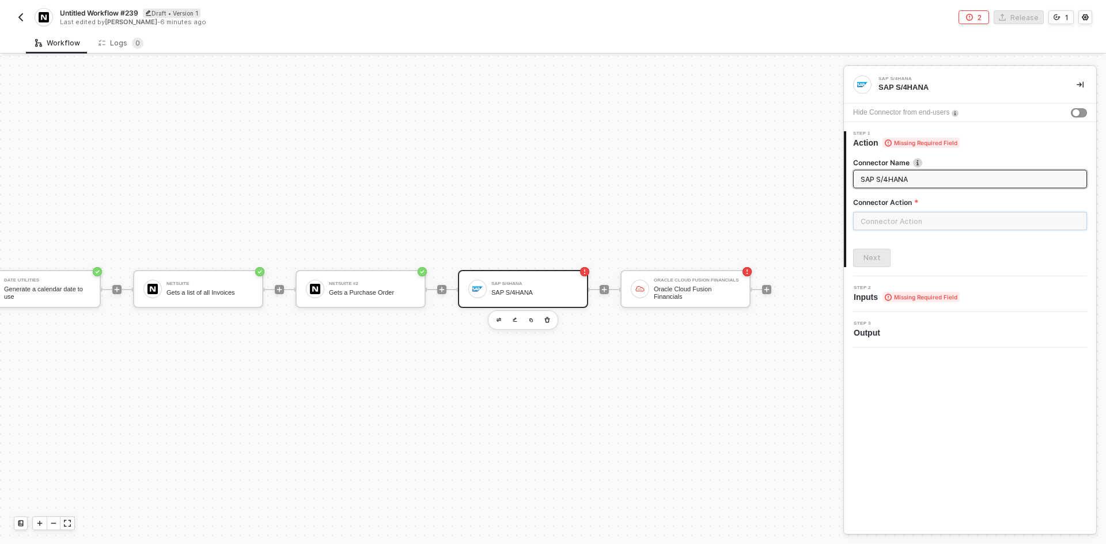
click at [880, 227] on input "text" at bounding box center [970, 221] width 234 height 18
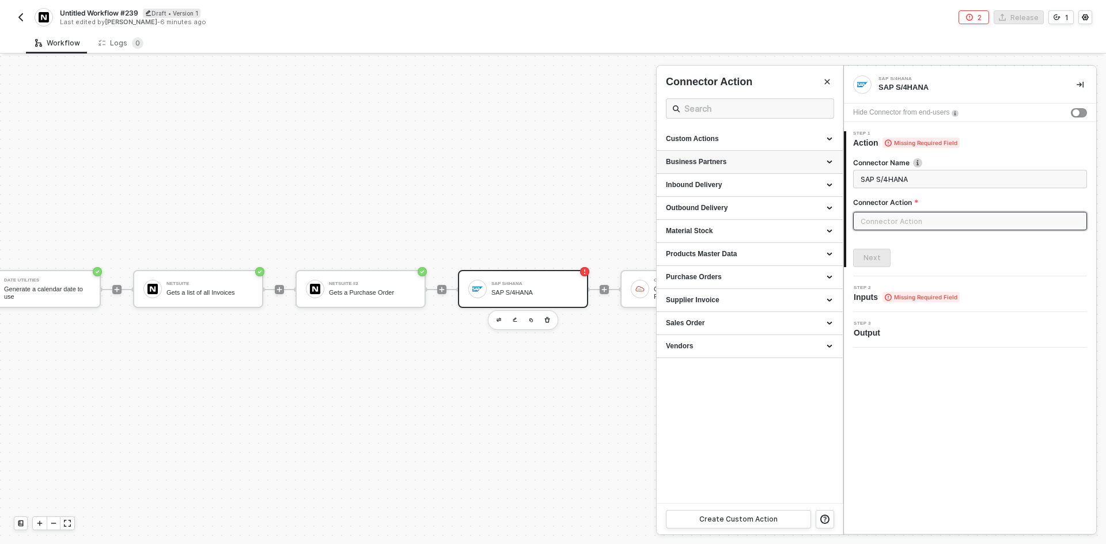
click at [751, 162] on div "Business Partners" at bounding box center [750, 162] width 168 height 10
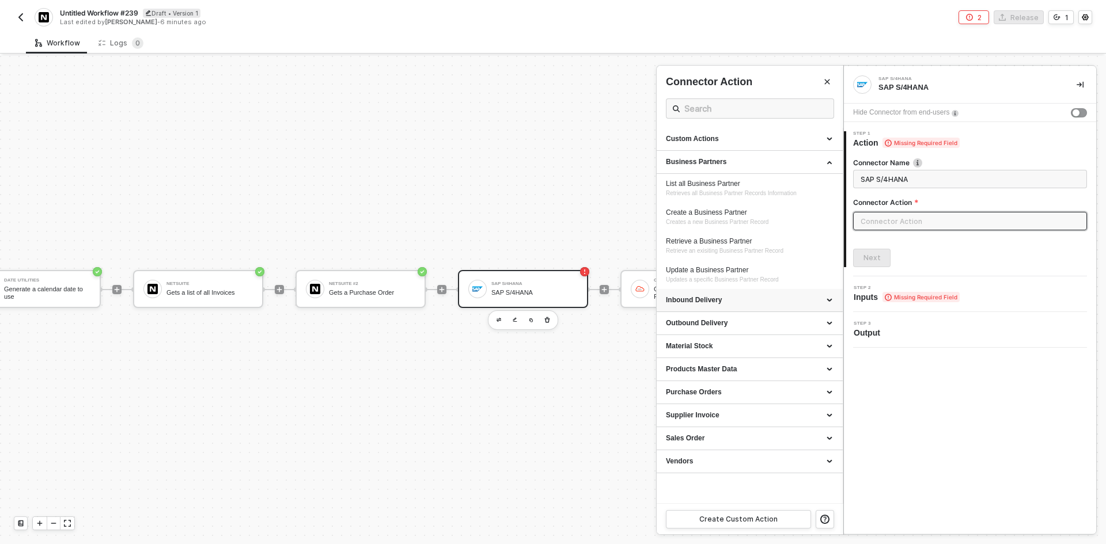
click at [732, 298] on div "Inbound Delivery" at bounding box center [750, 301] width 168 height 10
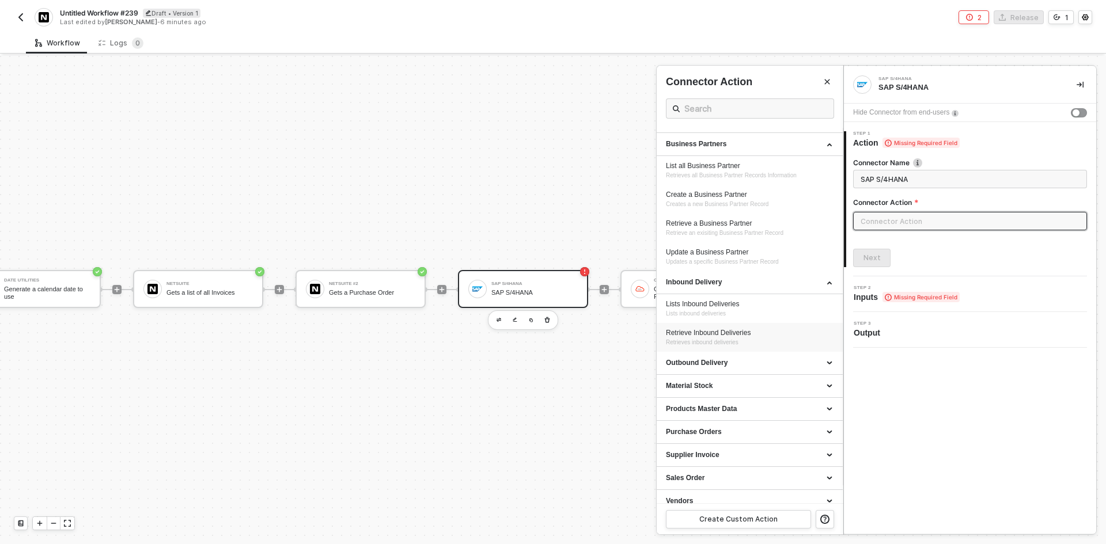
scroll to position [28, 0]
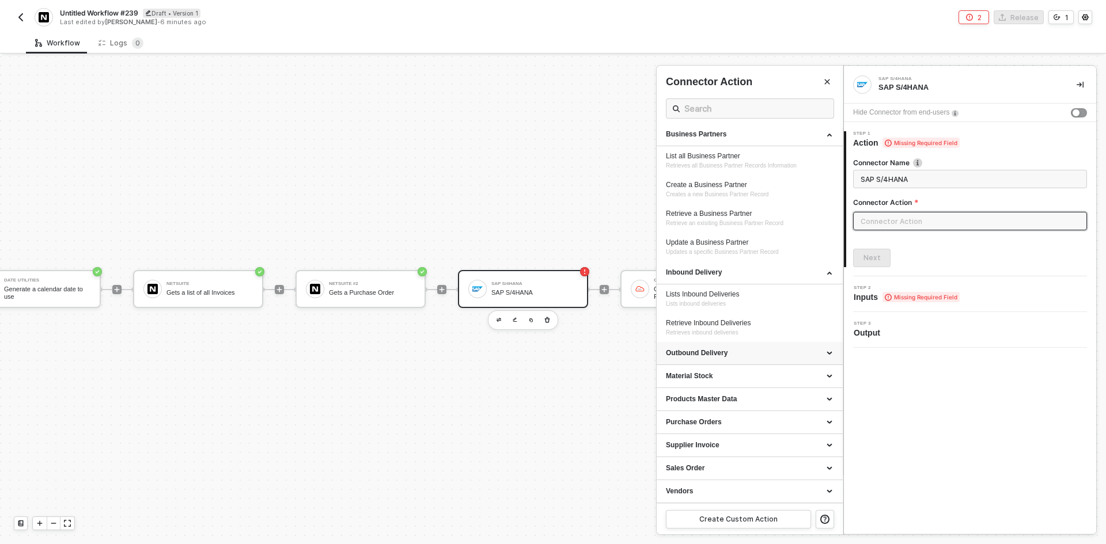
click at [743, 365] on div "Outbound Delivery" at bounding box center [750, 353] width 186 height 23
click at [740, 399] on div "Products Master Data" at bounding box center [750, 400] width 168 height 10
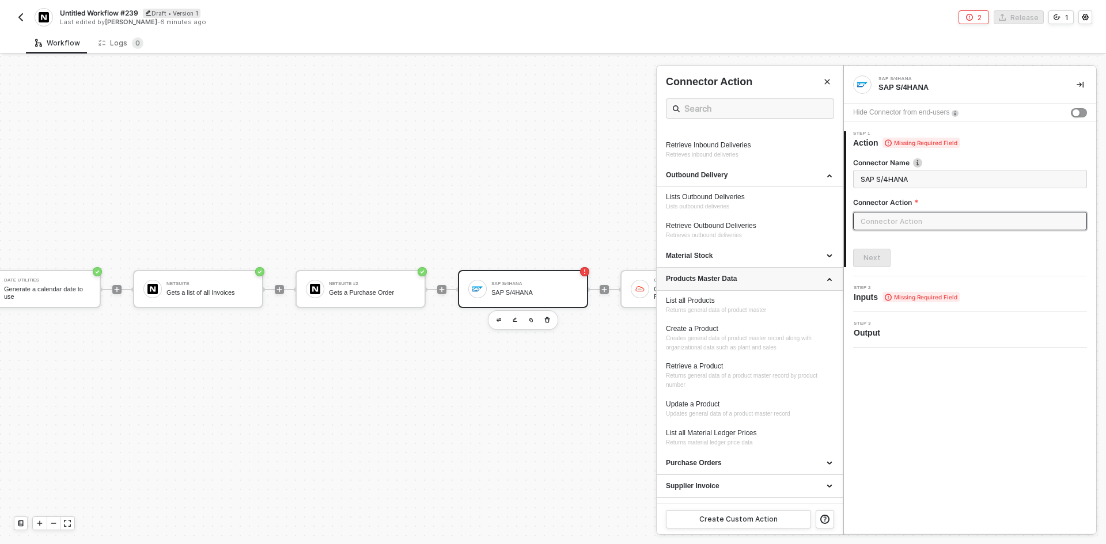
scroll to position [247, 0]
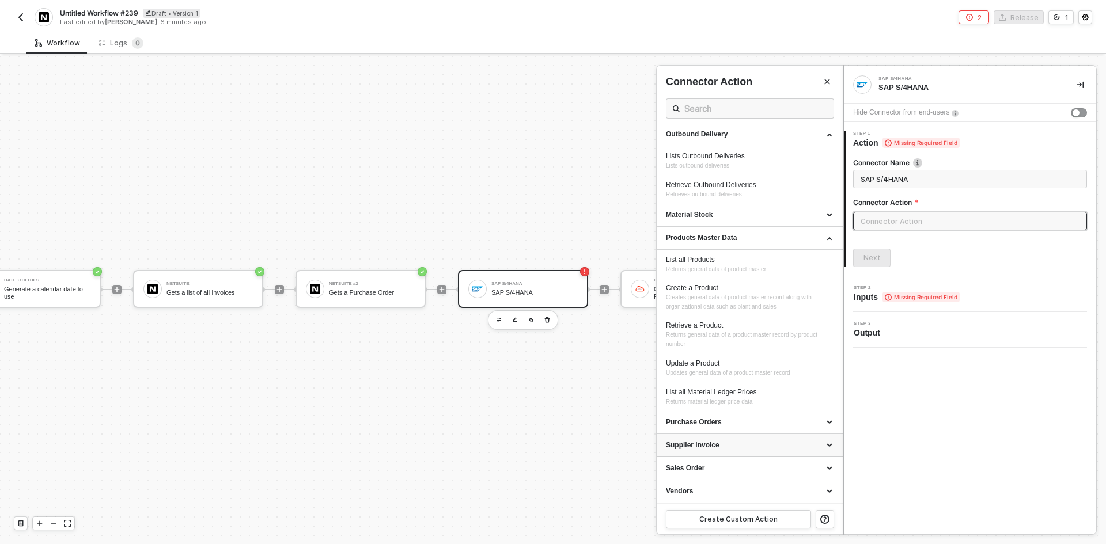
click at [736, 445] on div "Supplier Invoice" at bounding box center [750, 446] width 168 height 10
click at [735, 422] on div "Purchase Orders" at bounding box center [750, 423] width 168 height 10
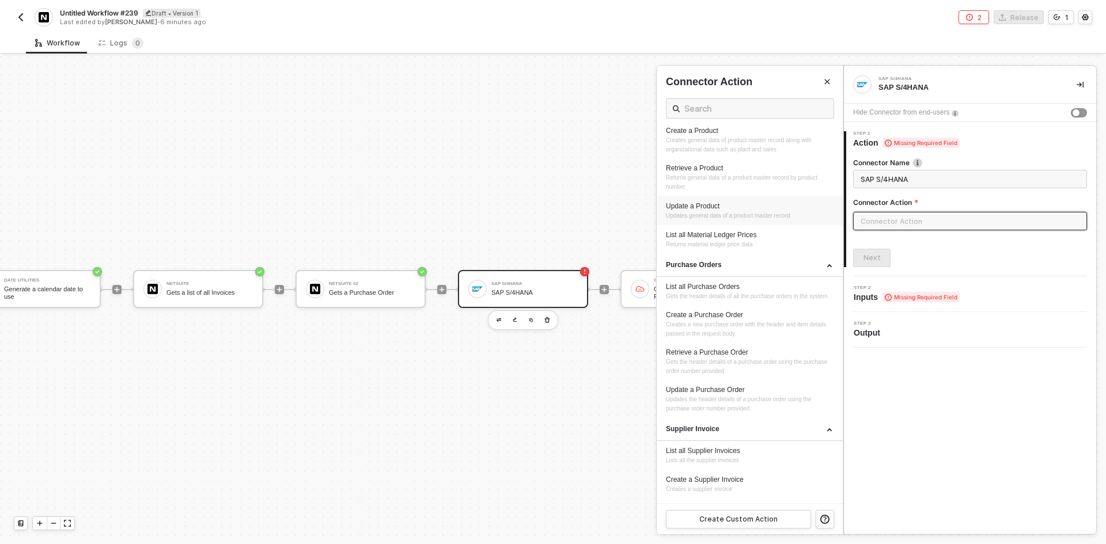
scroll to position [419, 0]
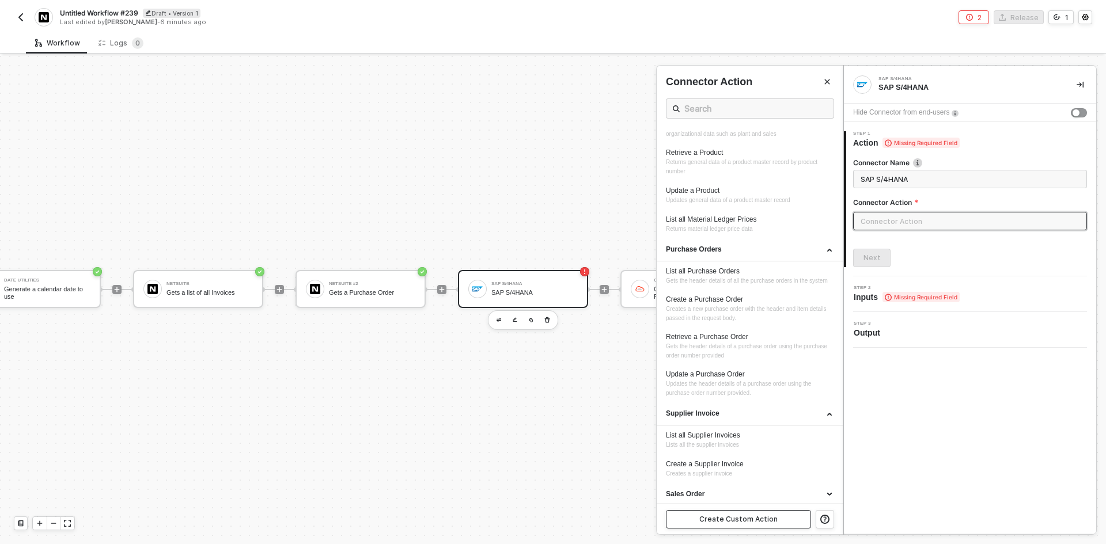
click at [746, 528] on button "Create Custom Action" at bounding box center [738, 519] width 145 height 18
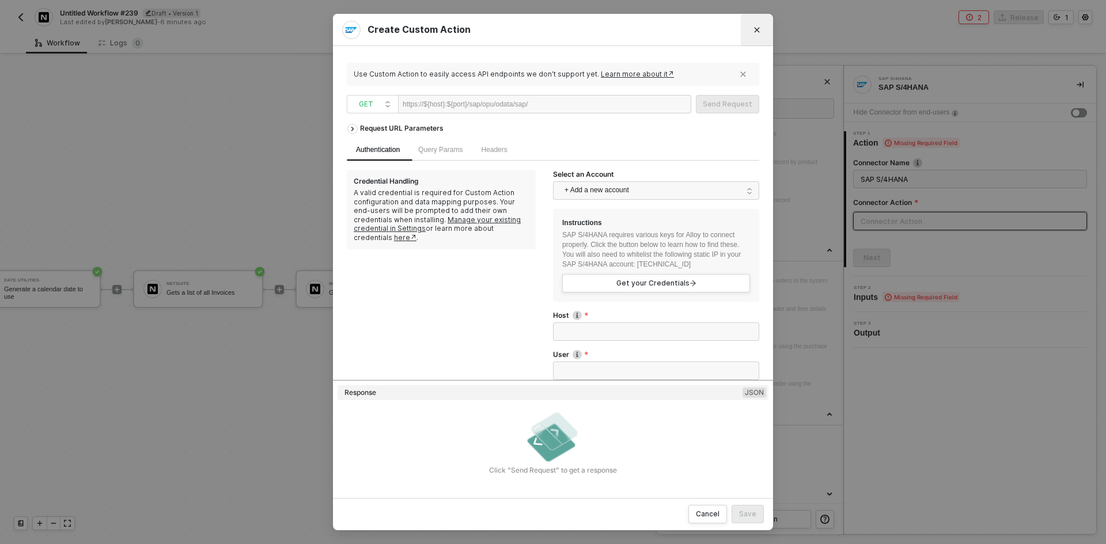
click at [764, 24] on button "Close" at bounding box center [757, 30] width 18 height 18
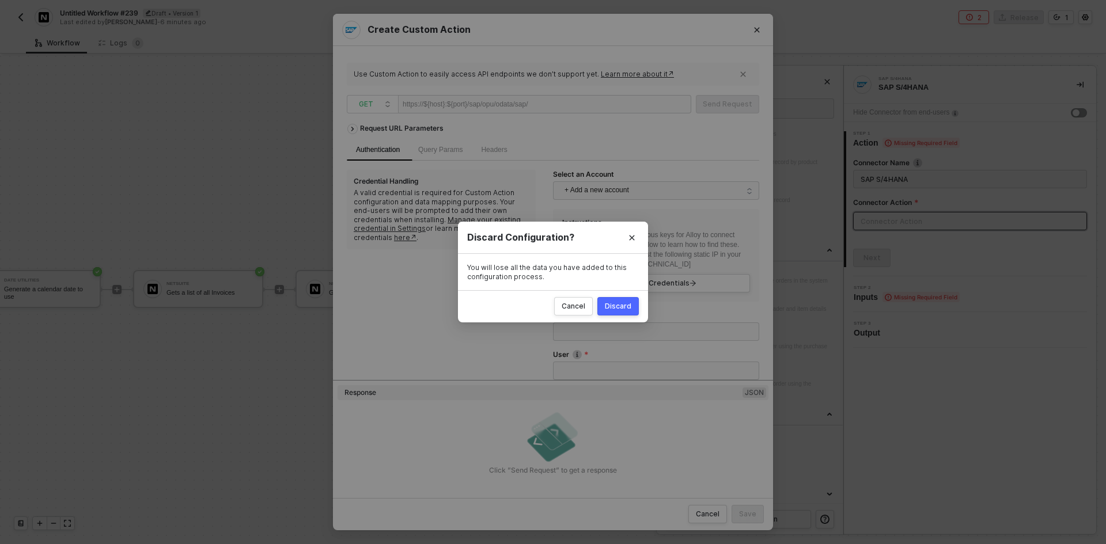
click at [618, 300] on button "Discard" at bounding box center [617, 306] width 41 height 18
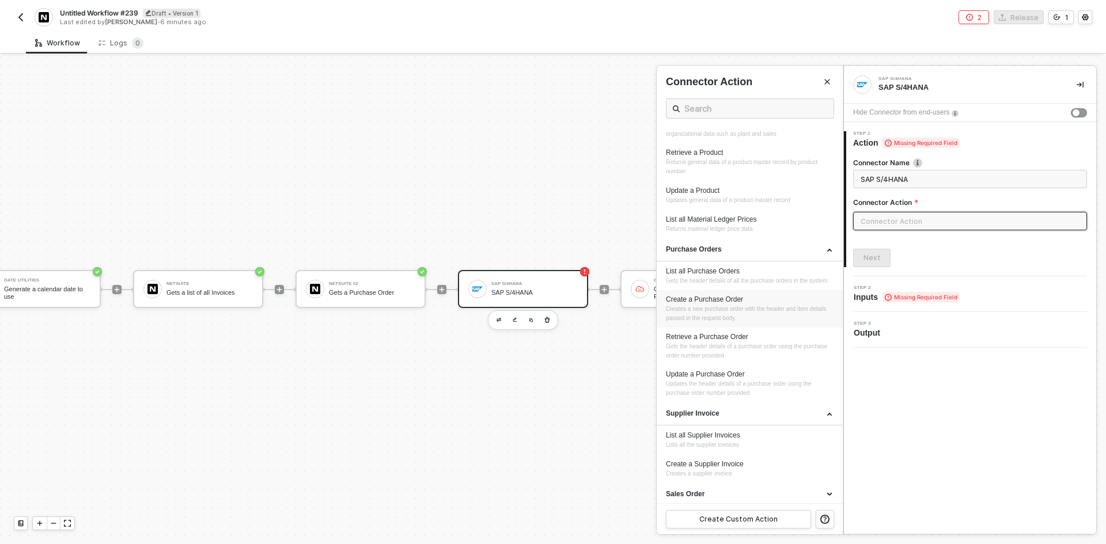
scroll to position [454, 0]
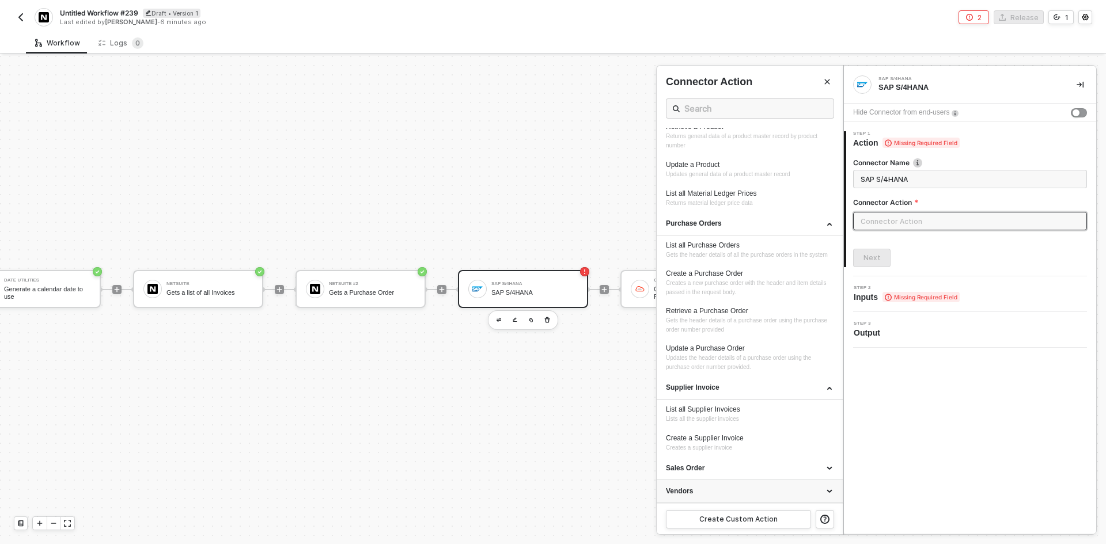
click at [725, 486] on div "Vendors" at bounding box center [750, 492] width 186 height 23
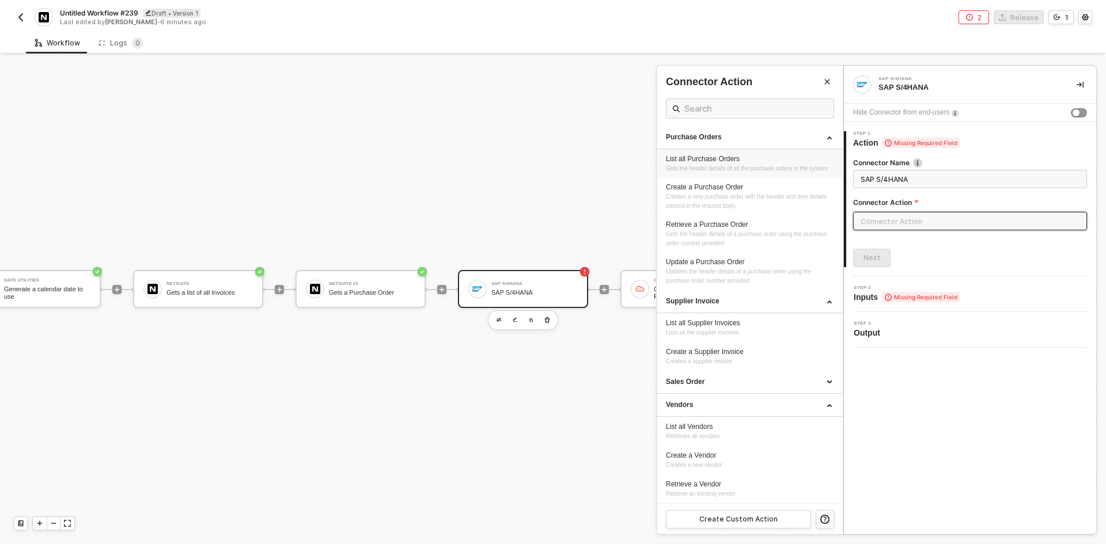
scroll to position [512, 0]
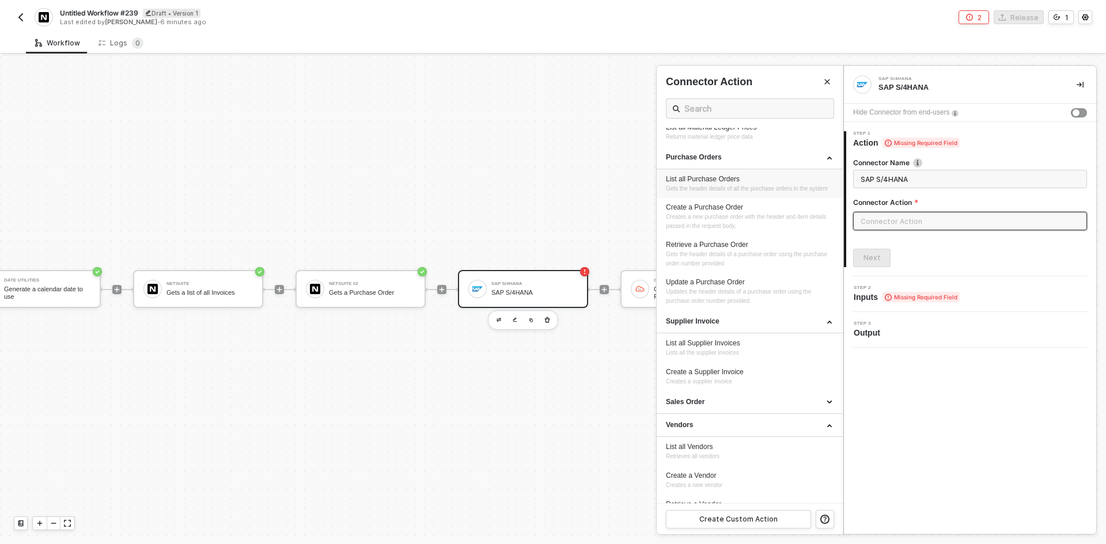
click at [751, 178] on div "List all Purchase Orders" at bounding box center [750, 180] width 168 height 10
type input "Gets the header details of all the purchase orders in the system"
type input "Purchase Orders - List all Purchase Orders"
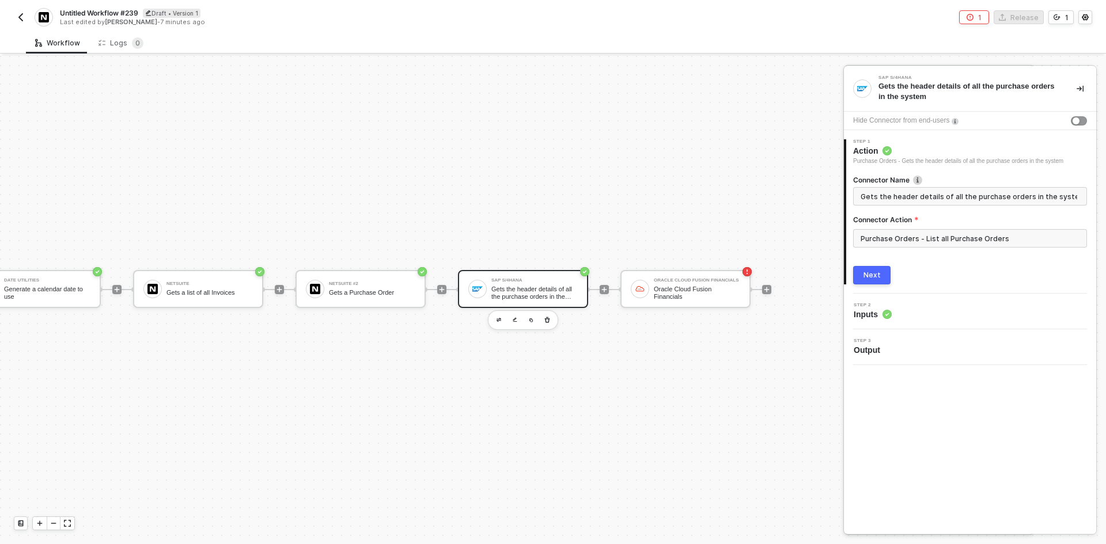
scroll to position [0, 0]
click at [871, 271] on div "Next" at bounding box center [872, 275] width 17 height 9
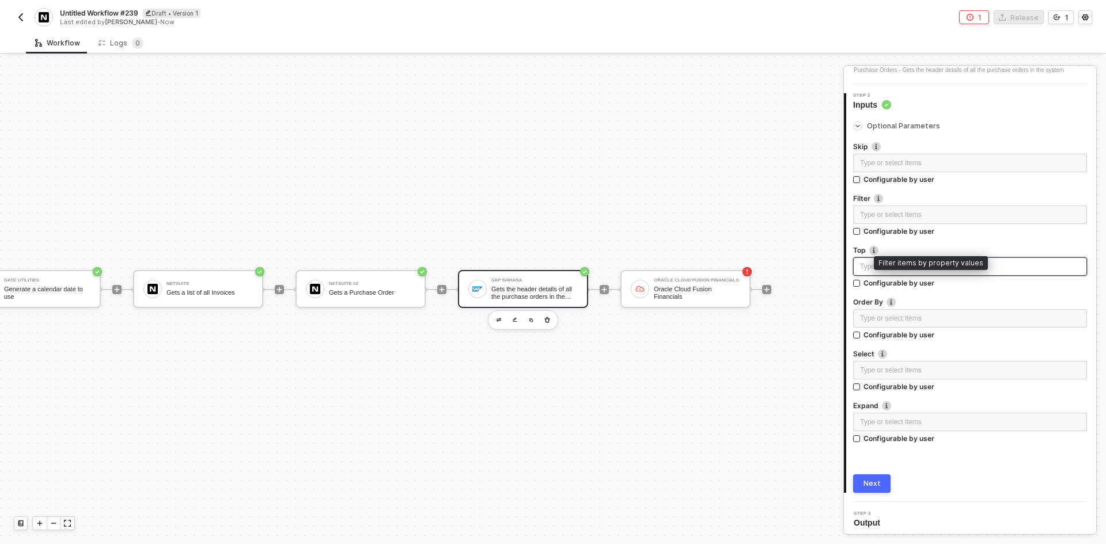
scroll to position [95, 0]
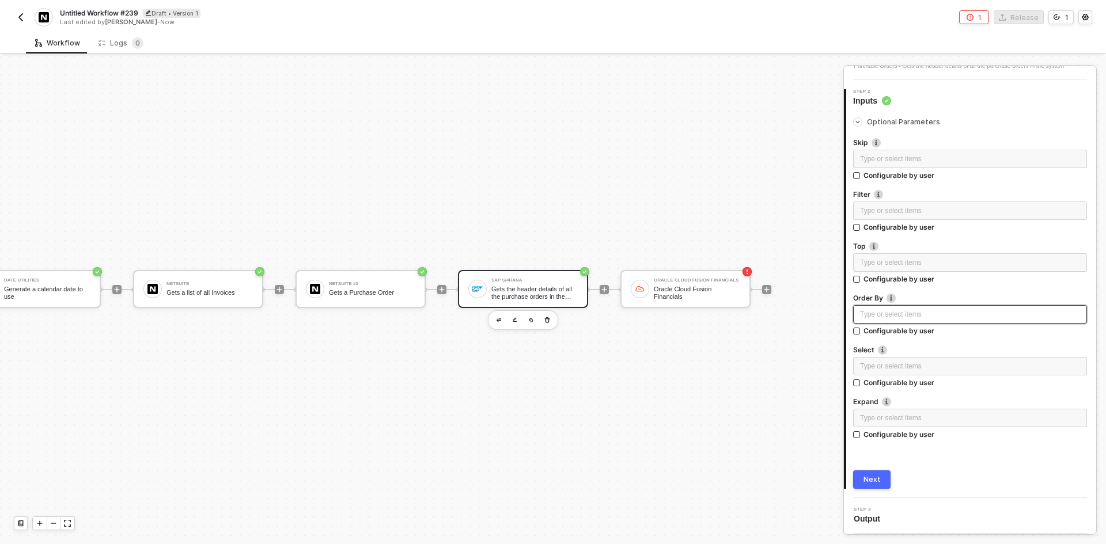
click at [927, 321] on div "Type or select items ﻿" at bounding box center [970, 314] width 234 height 18
click at [671, 298] on div "Oracle Cloud Fusion Financials" at bounding box center [697, 293] width 86 height 14
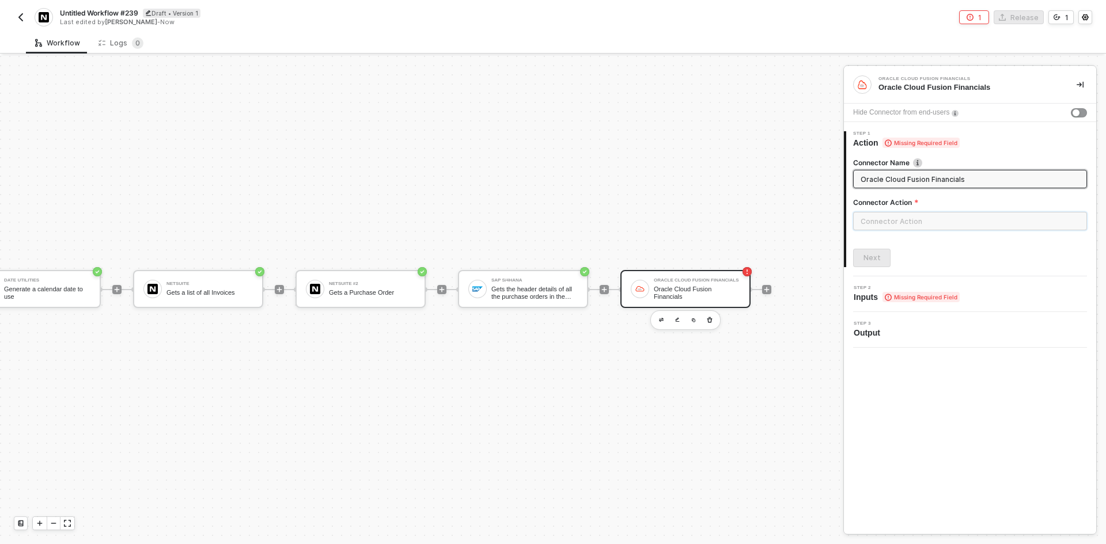
click at [966, 217] on input "text" at bounding box center [970, 221] width 234 height 18
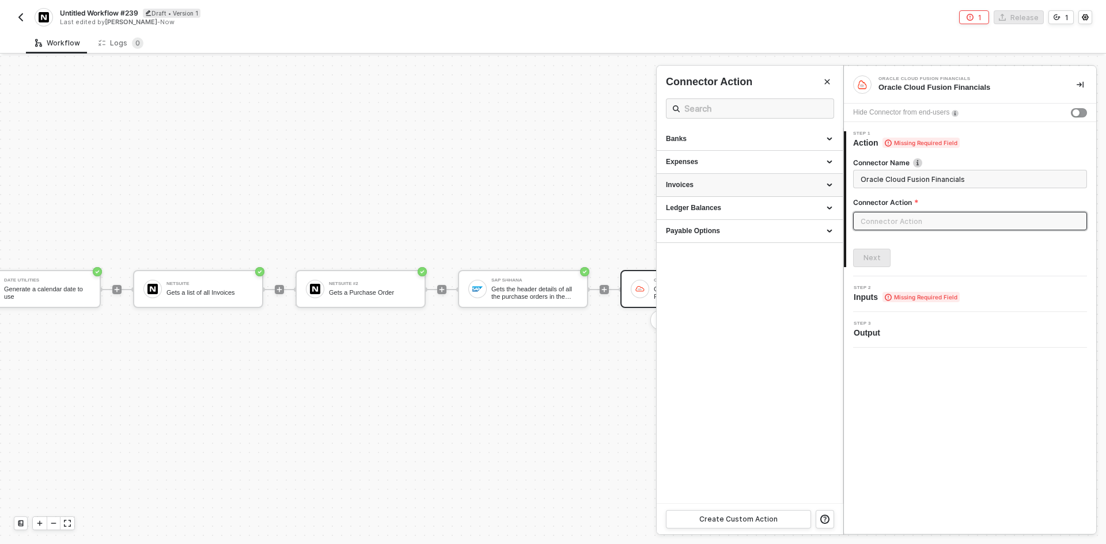
click at [724, 191] on div "Invoices" at bounding box center [750, 185] width 186 height 23
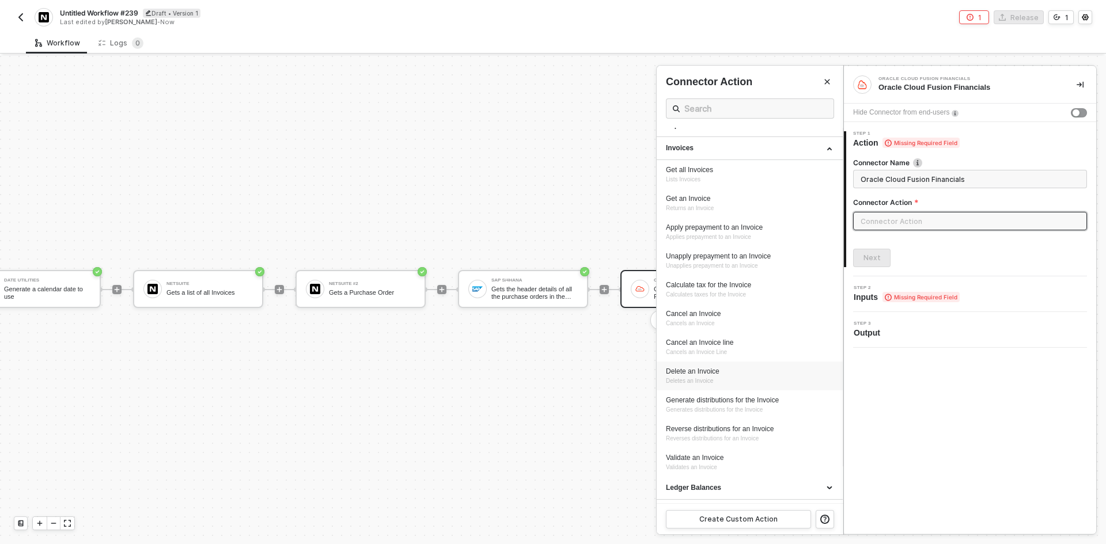
scroll to position [56, 0]
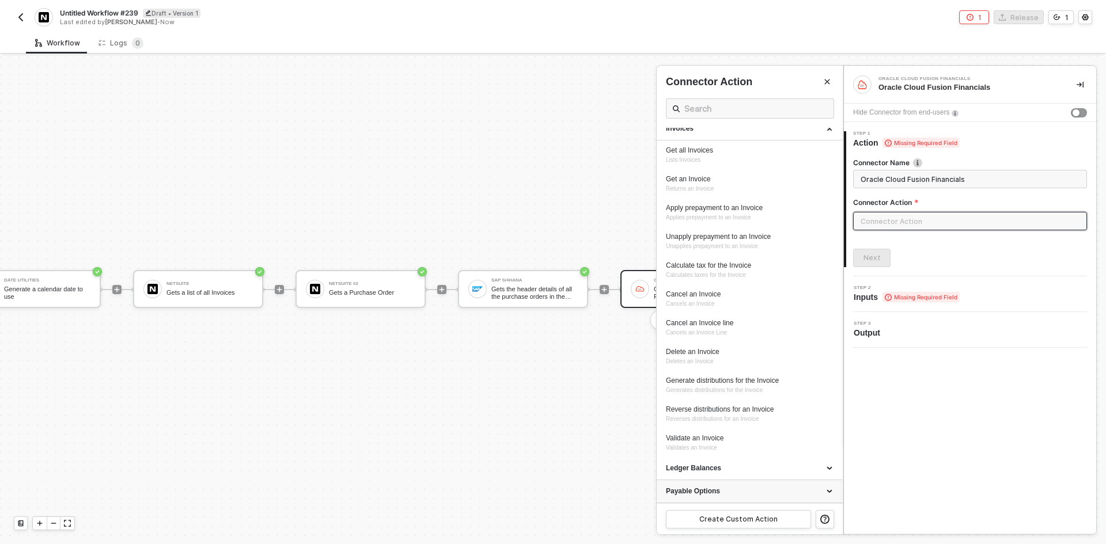
click at [721, 498] on div "Payable Options" at bounding box center [750, 492] width 186 height 23
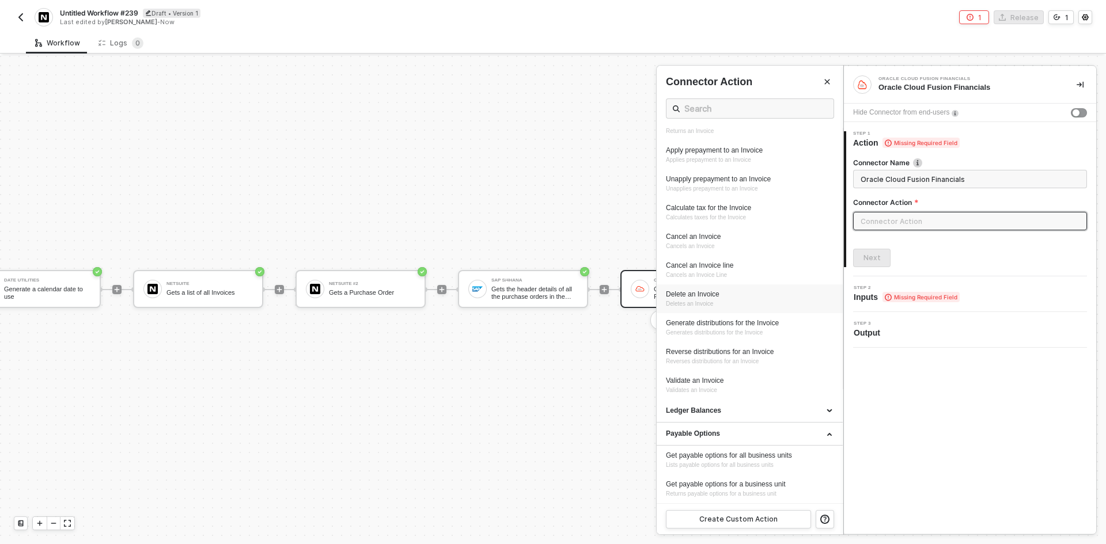
scroll to position [0, 0]
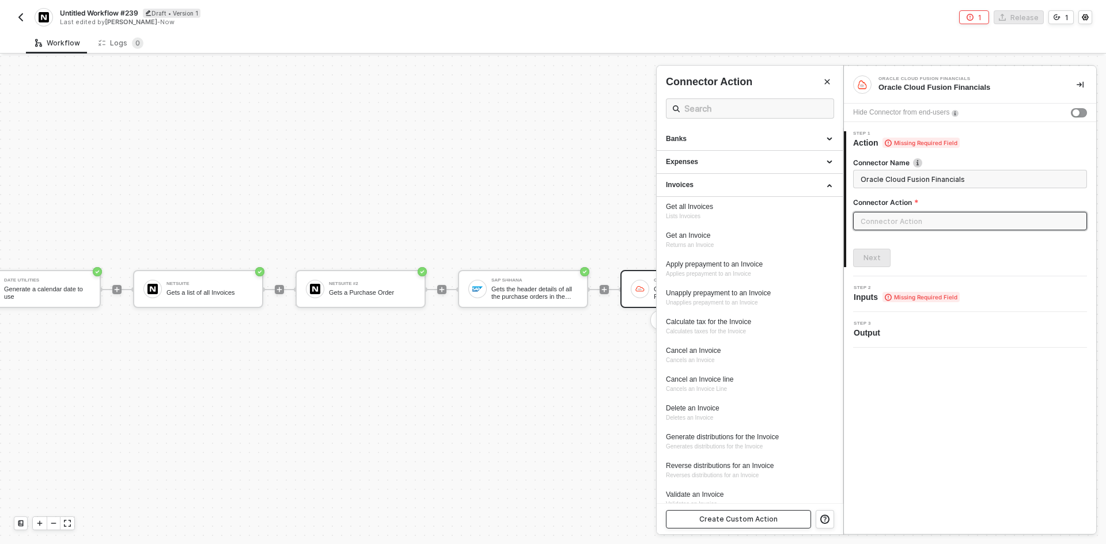
click at [728, 515] on div "Create Custom Action" at bounding box center [738, 519] width 78 height 9
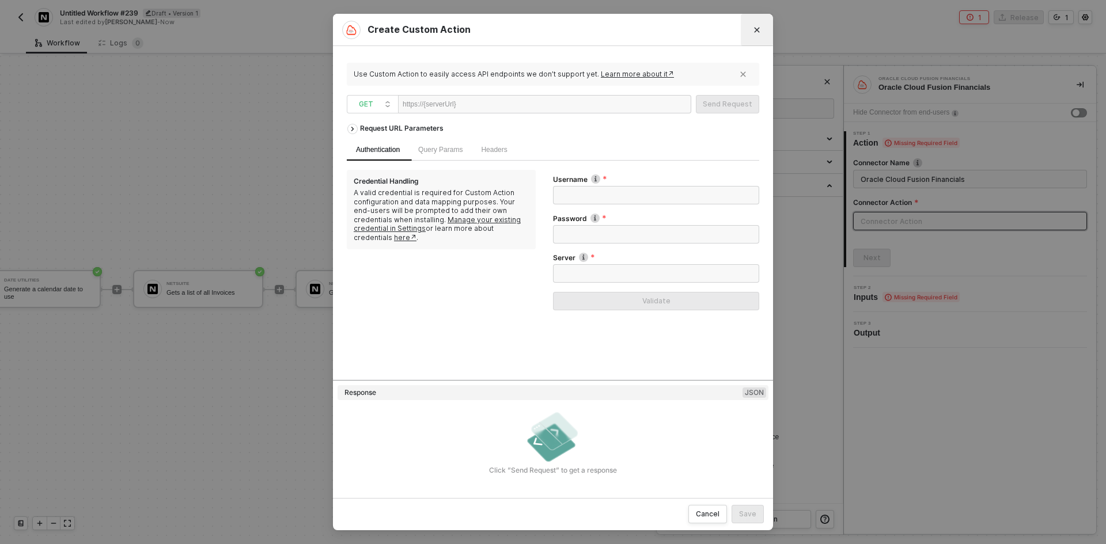
click at [751, 28] on button "Close" at bounding box center [757, 30] width 18 height 18
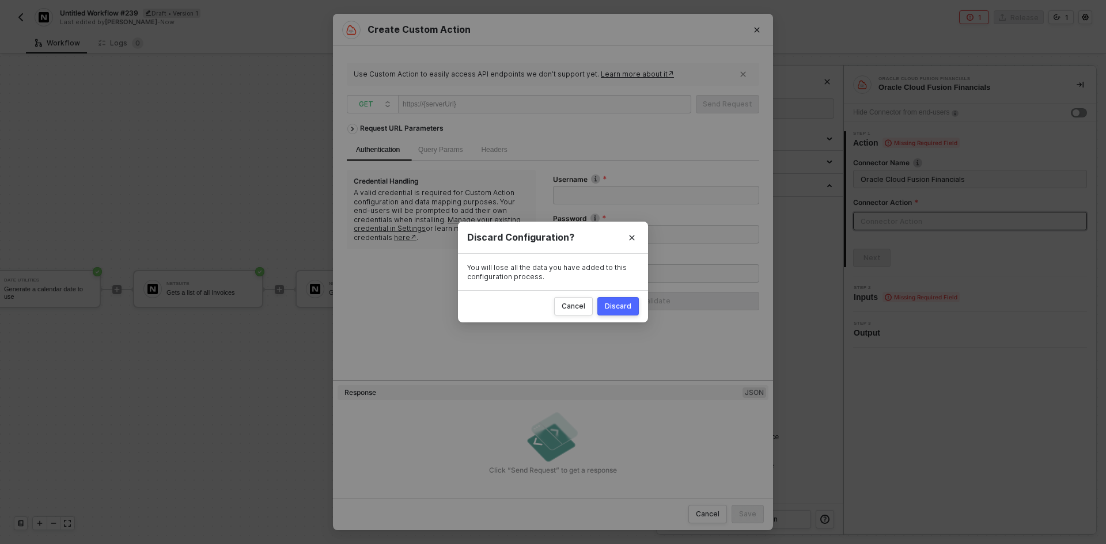
click at [614, 304] on div "Discard" at bounding box center [618, 306] width 27 height 9
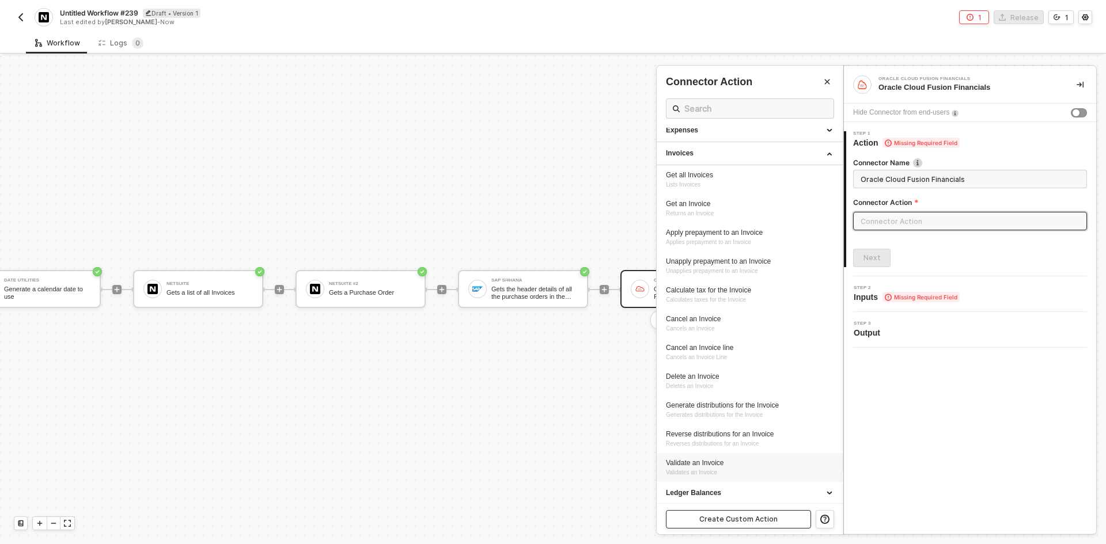
scroll to position [58, 0]
click at [722, 510] on button "Create Custom Action" at bounding box center [738, 519] width 145 height 18
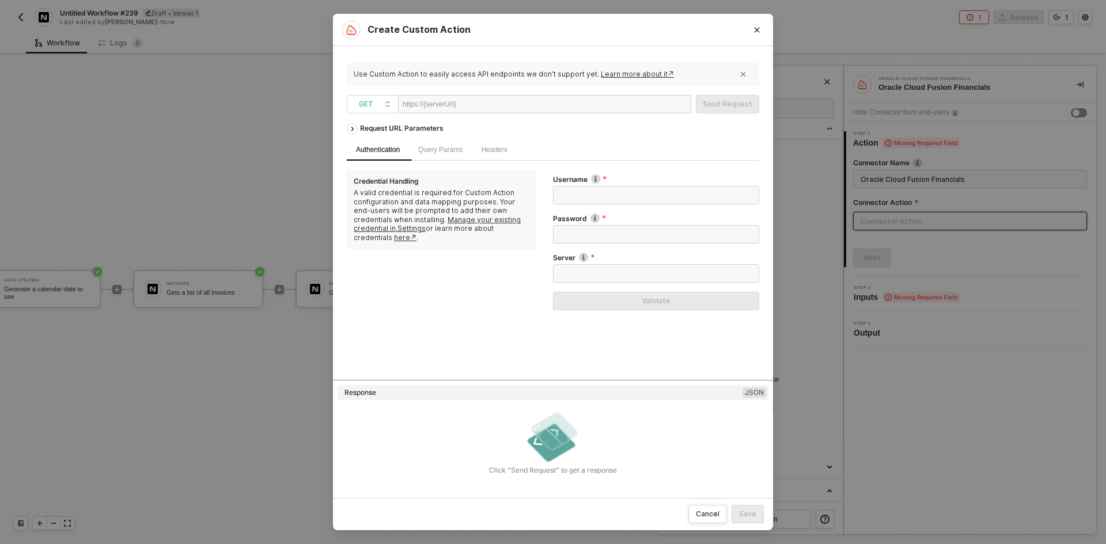
click at [580, 102] on div "https://{serverUrl}" at bounding box center [544, 104] width 293 height 18
click at [473, 116] on div "Use Custom Action to easily access API endpoints we don’t support yet. Learn mo…" at bounding box center [553, 272] width 413 height 425
click at [474, 105] on div at bounding box center [509, 105] width 71 height 18
click at [765, 26] on button "Close" at bounding box center [757, 30] width 18 height 18
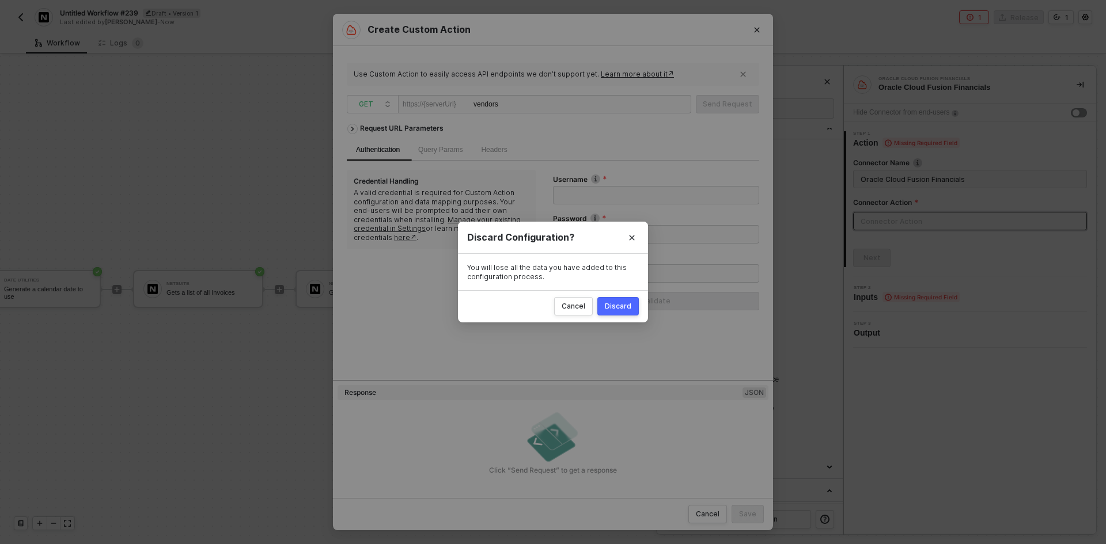
click at [615, 307] on div "Discard" at bounding box center [618, 306] width 27 height 9
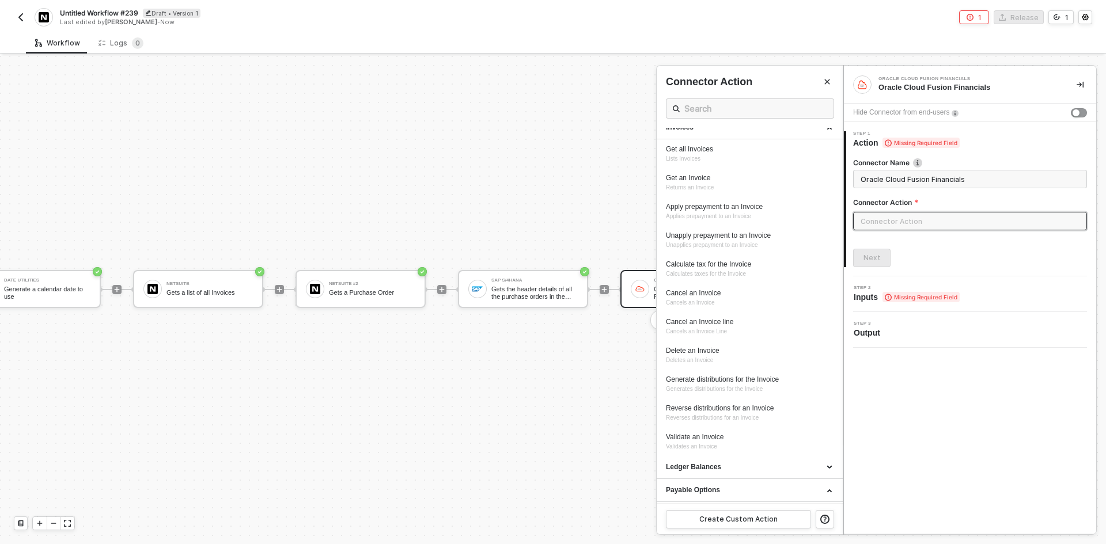
click at [118, 399] on div at bounding box center [553, 300] width 1106 height 489
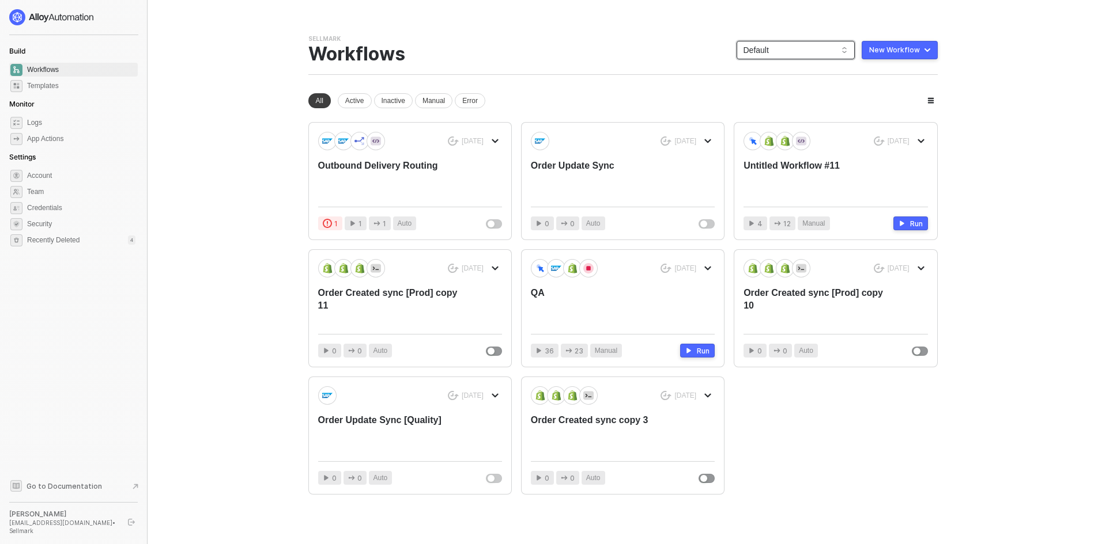
click at [797, 46] on span "Default" at bounding box center [795, 49] width 104 height 17
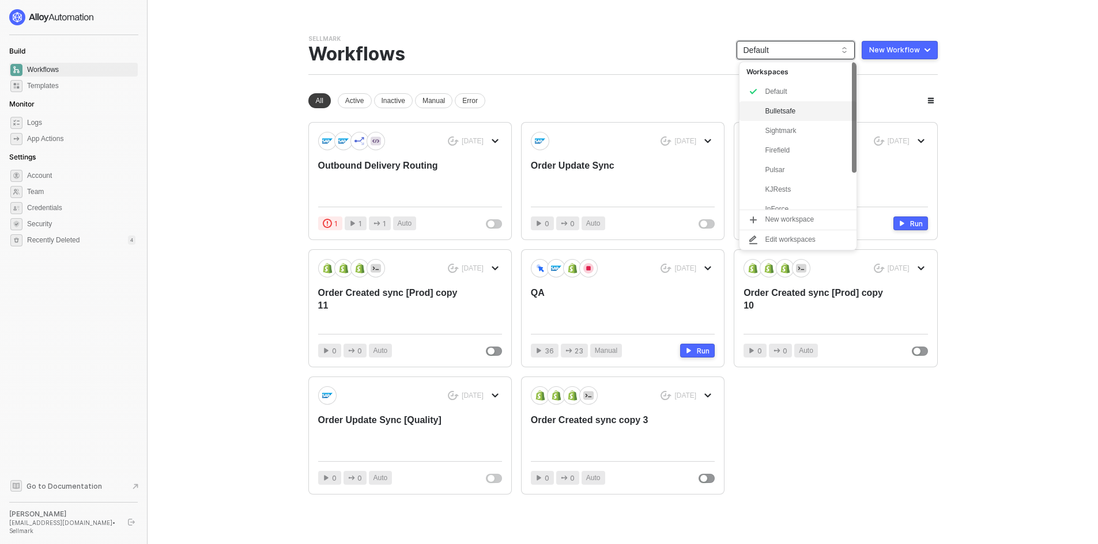
click at [790, 114] on div "Bulletsafe" at bounding box center [807, 111] width 85 height 14
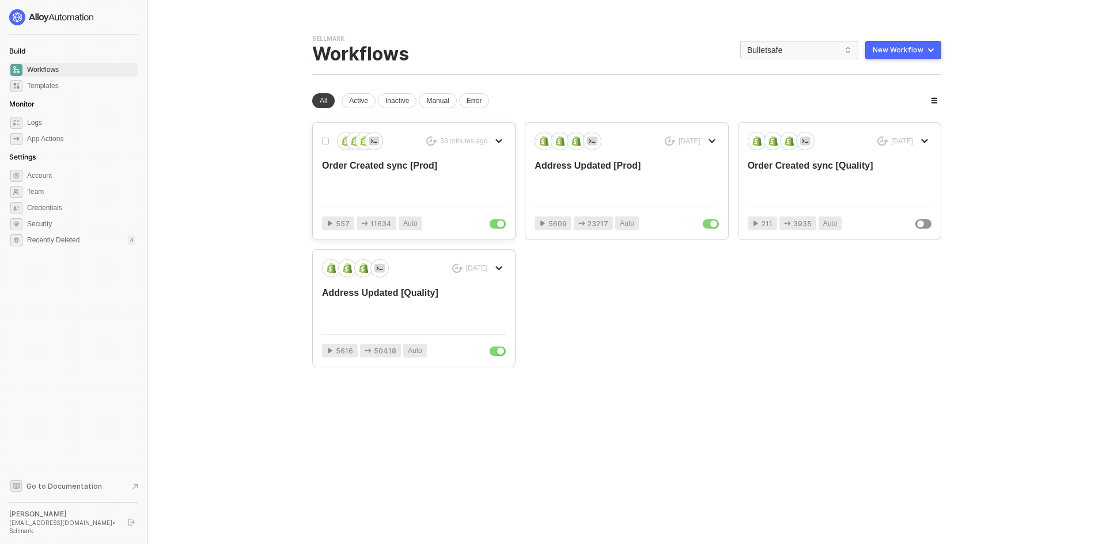
click at [429, 175] on div "Order Created sync [Prod]" at bounding box center [395, 179] width 147 height 38
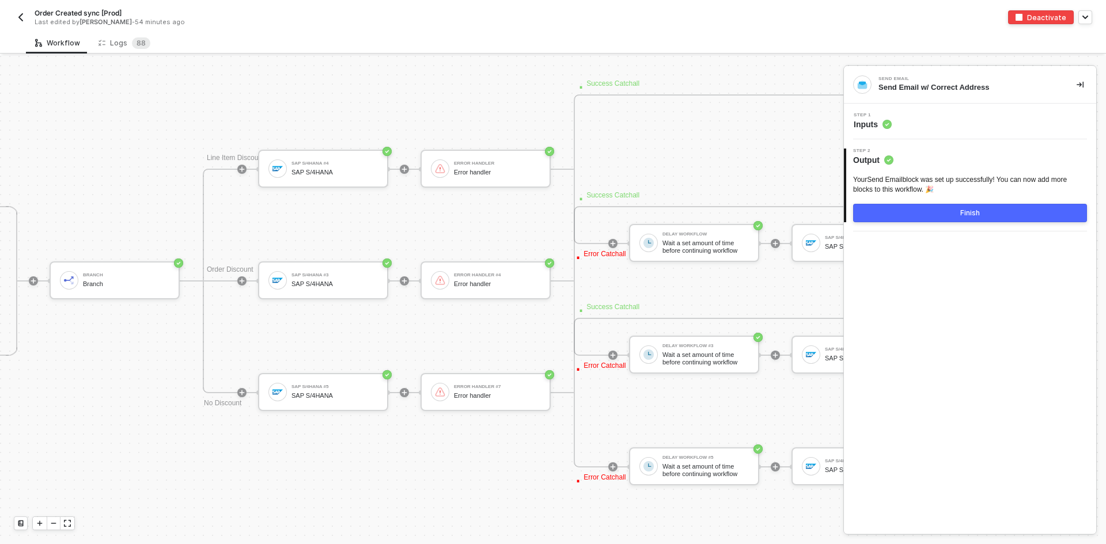
scroll to position [4657, 3270]
click at [297, 176] on div "SAP S/4HANA #4 SAP S/4HANA" at bounding box center [337, 169] width 86 height 22
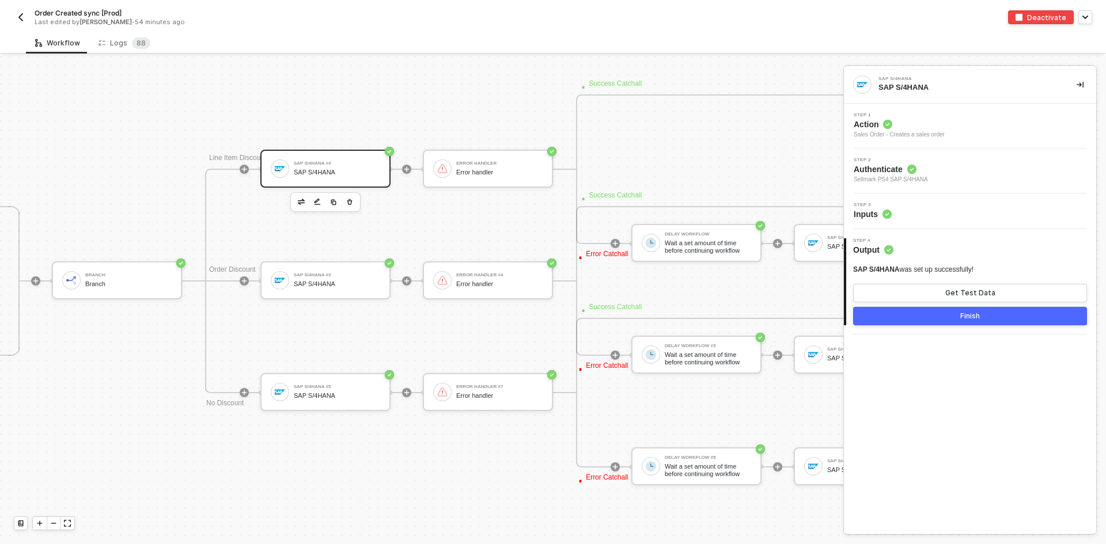
click at [937, 217] on div "Step 3 Inputs" at bounding box center [971, 211] width 249 height 17
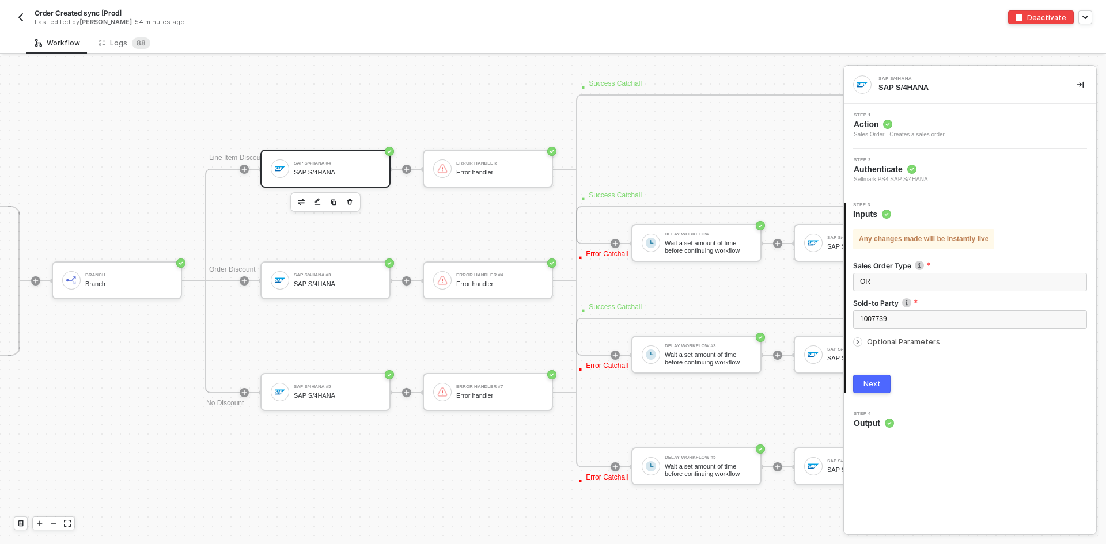
click at [902, 347] on div "Optional Parameters" at bounding box center [970, 342] width 234 height 13
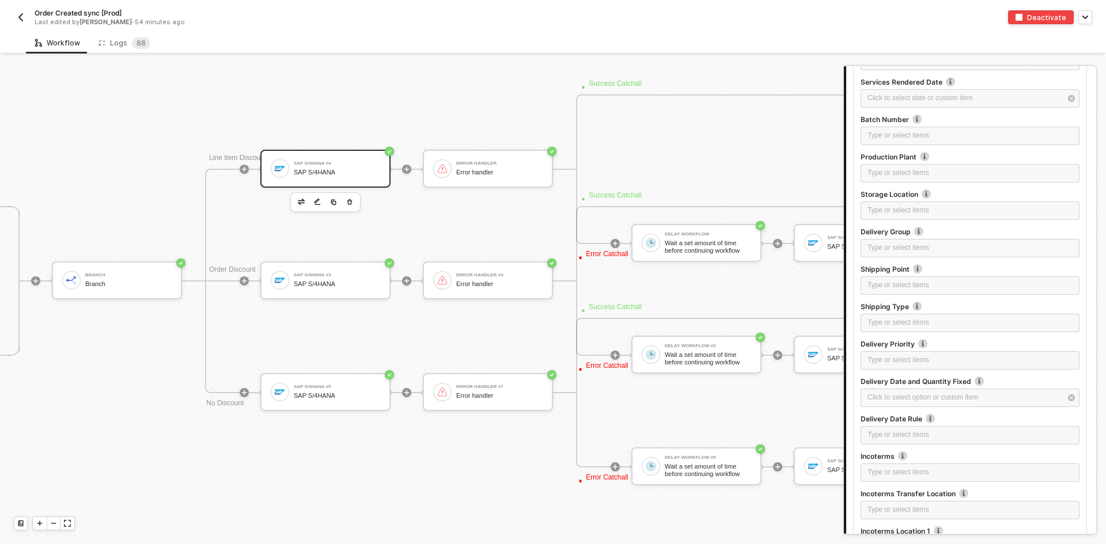
scroll to position [3860, 0]
